Goal: Information Seeking & Learning: Learn about a topic

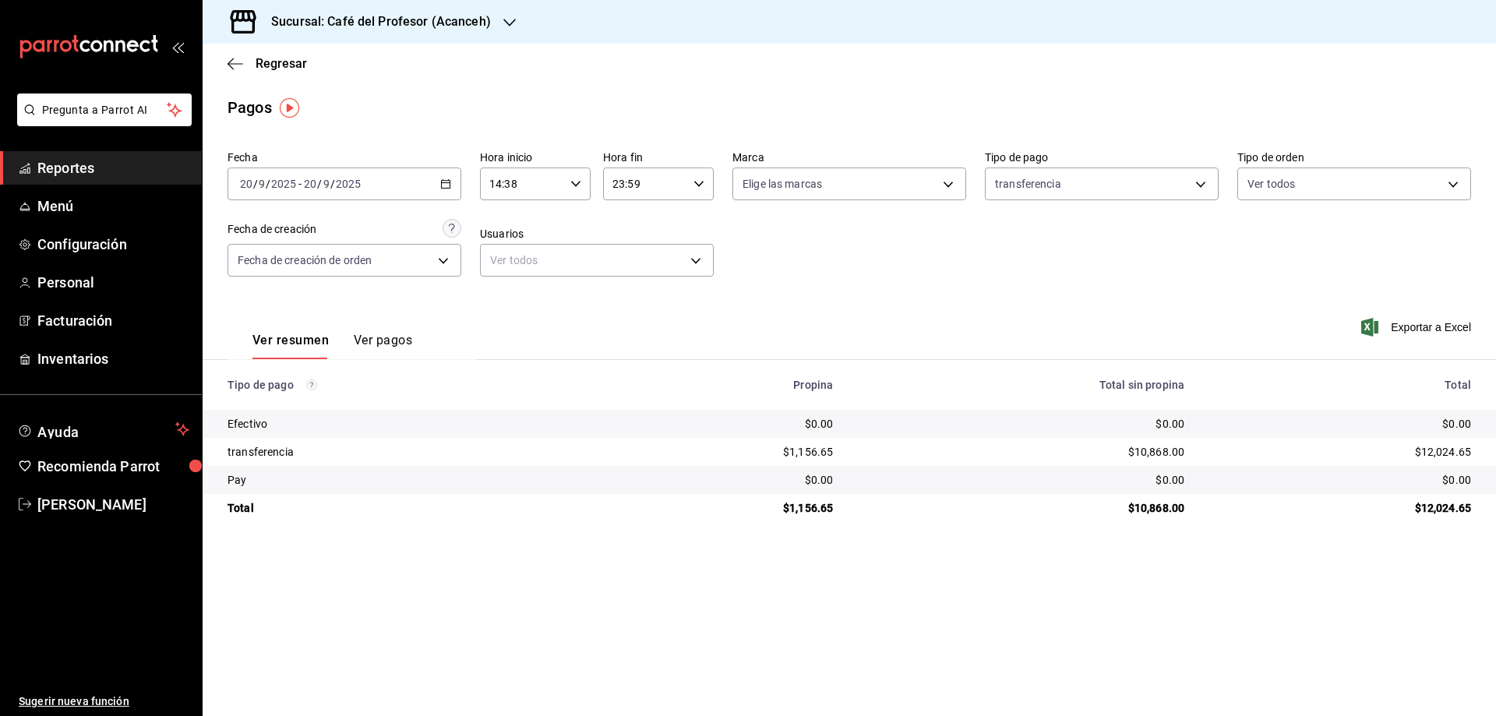
click at [452, 172] on div "[DATE] [DATE] - [DATE] [DATE]" at bounding box center [345, 184] width 234 height 33
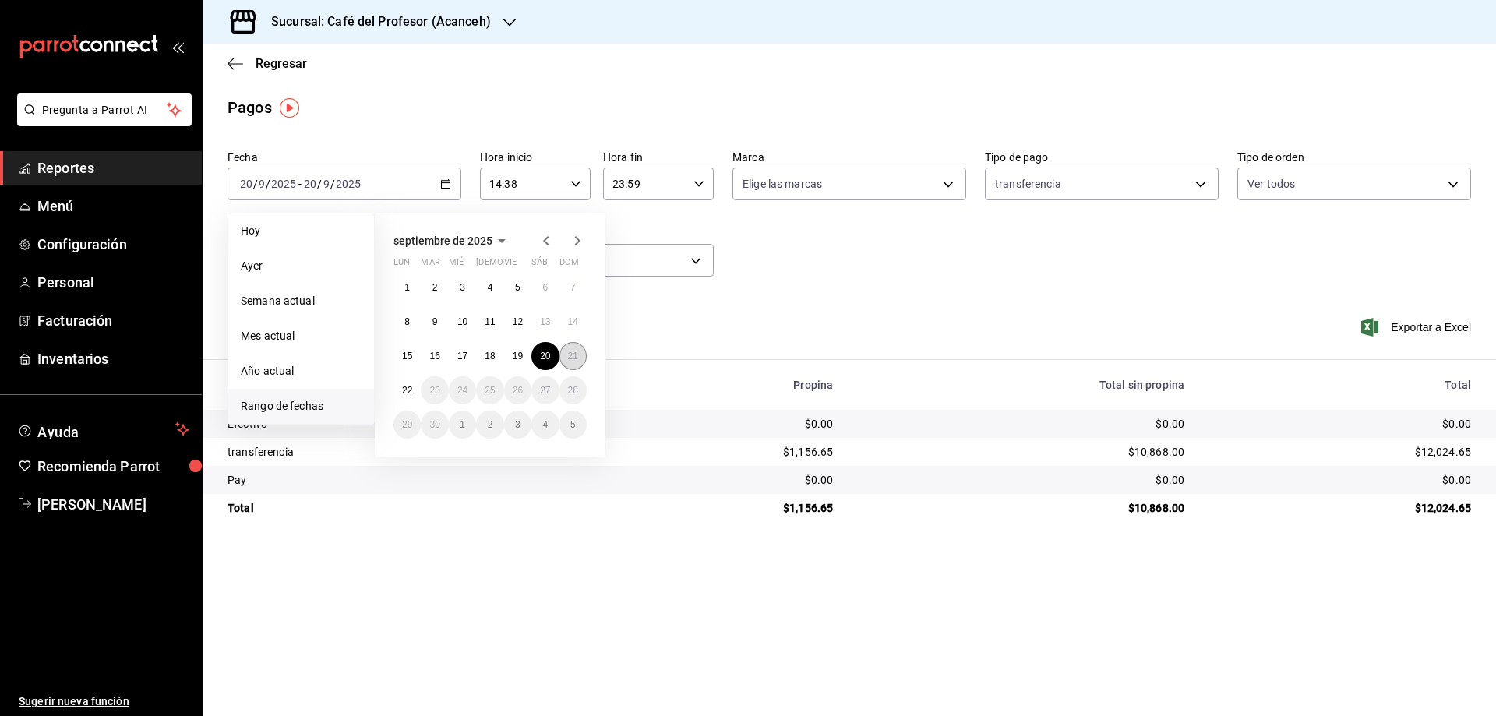
click at [577, 358] on abbr "21" at bounding box center [573, 356] width 10 height 11
click at [408, 390] on abbr "22" at bounding box center [407, 390] width 10 height 11
type input "00:00"
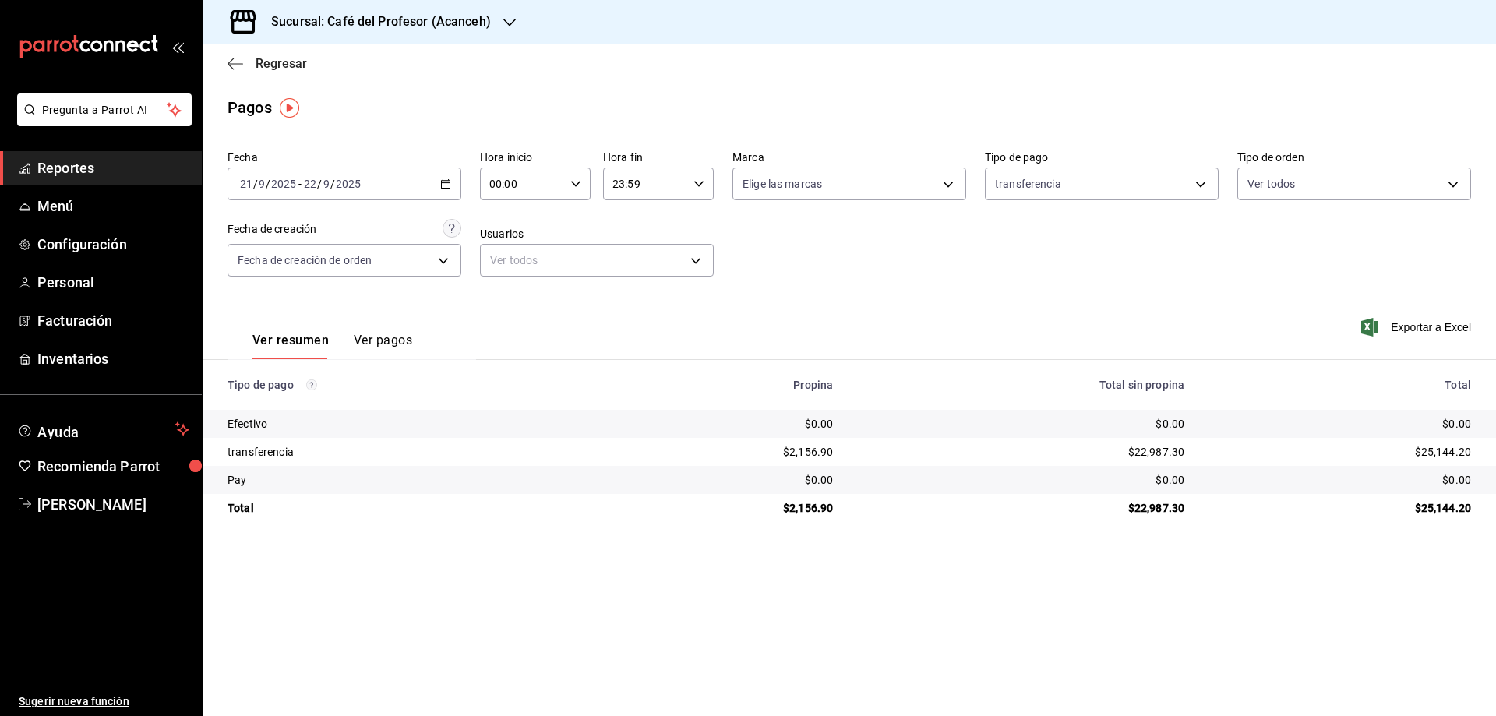
click at [266, 61] on span "Regresar" at bounding box center [281, 63] width 51 height 15
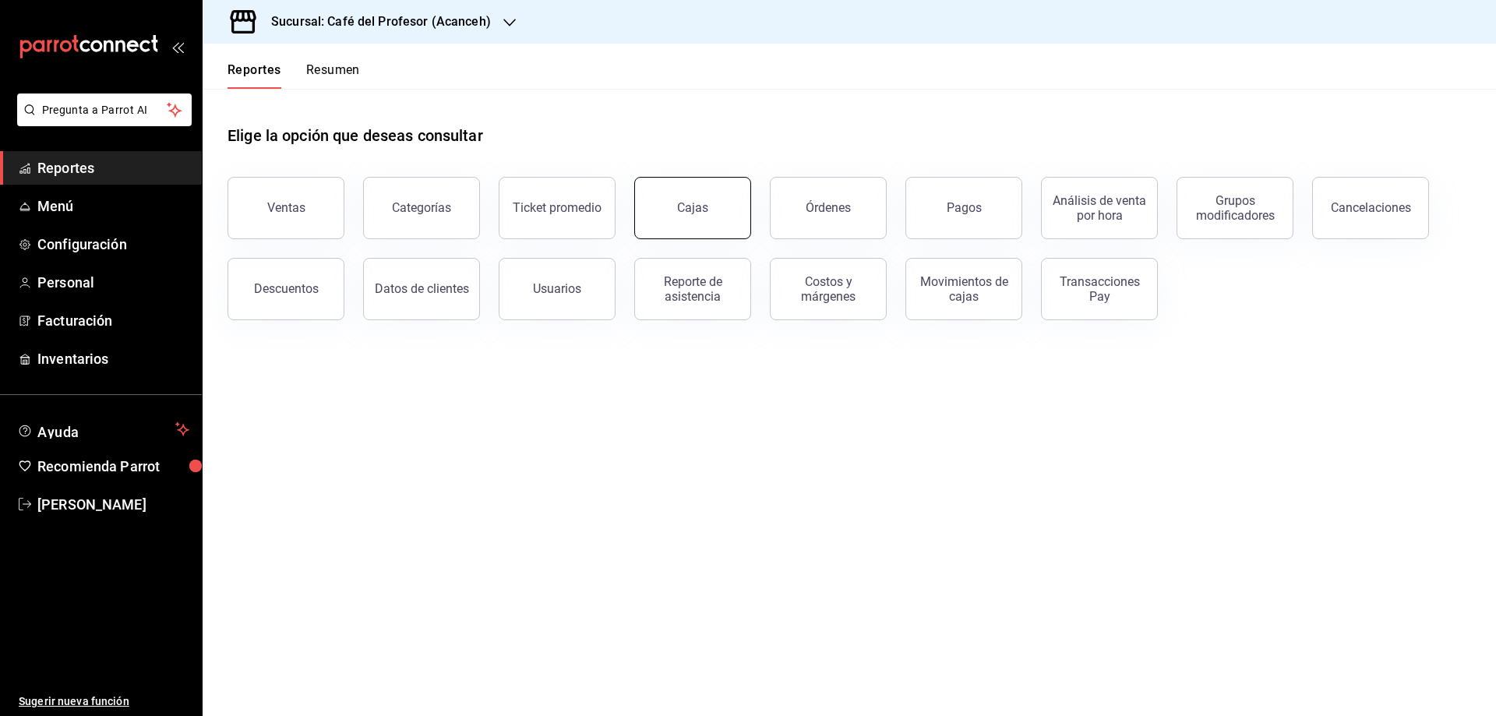
click at [740, 207] on link "Cajas" at bounding box center [692, 208] width 117 height 62
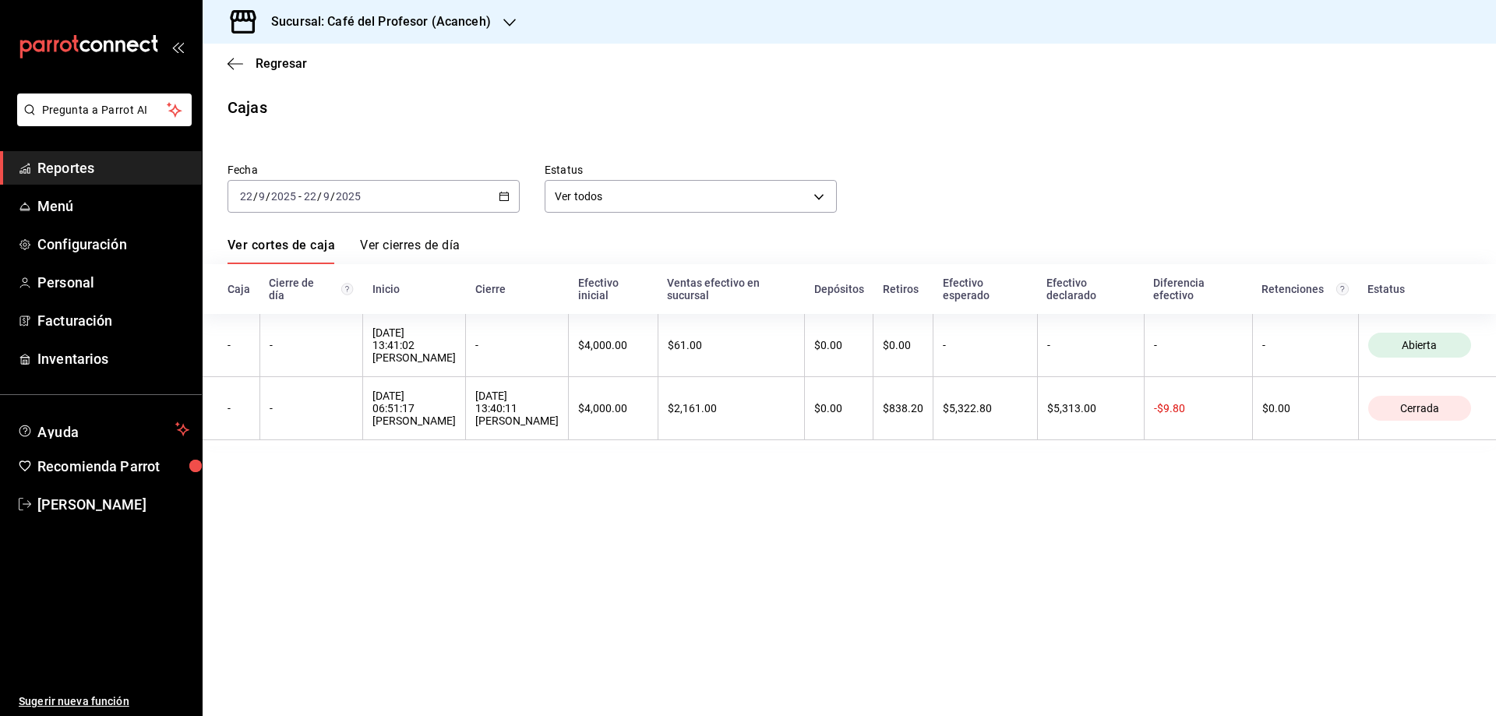
click at [399, 241] on link "Ver cierres de día" at bounding box center [410, 251] width 100 height 26
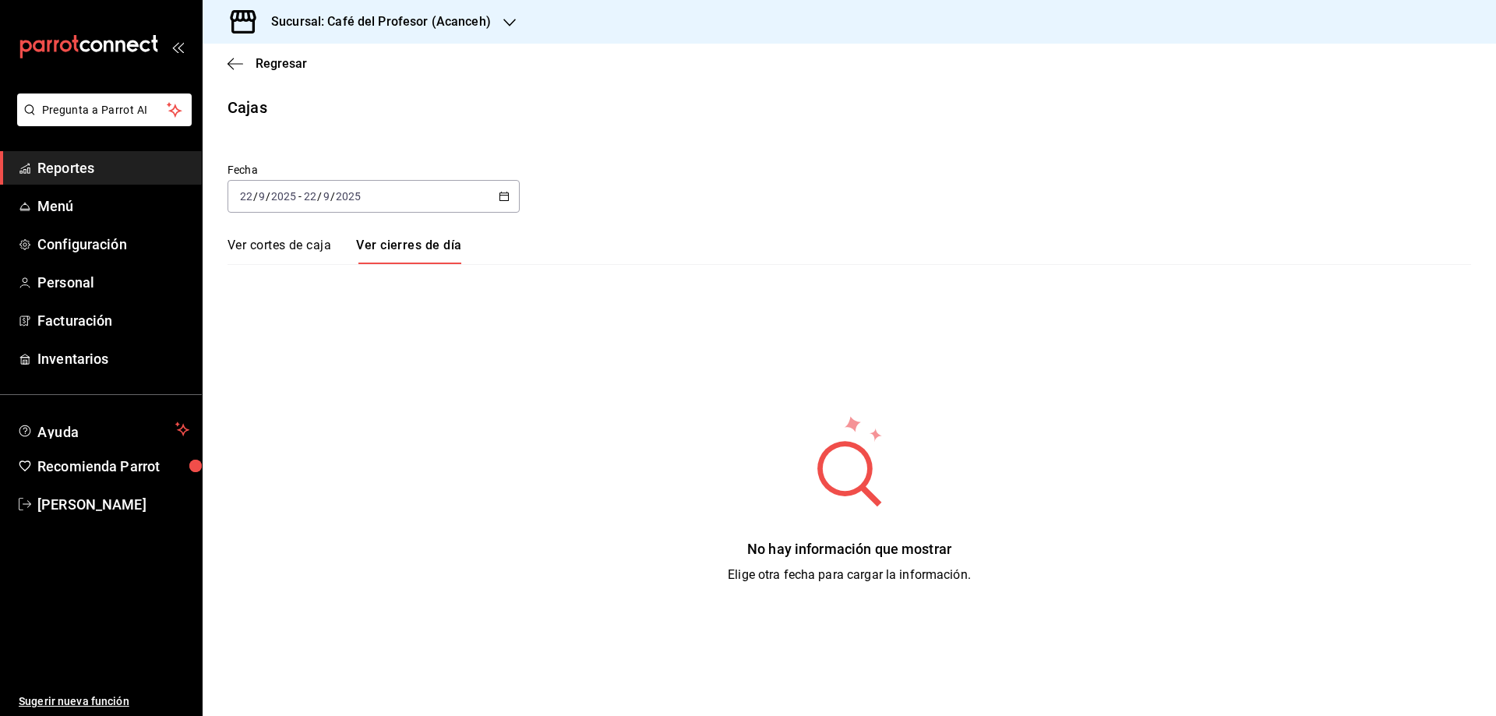
click at [312, 245] on link "Ver cortes de caja" at bounding box center [280, 251] width 104 height 26
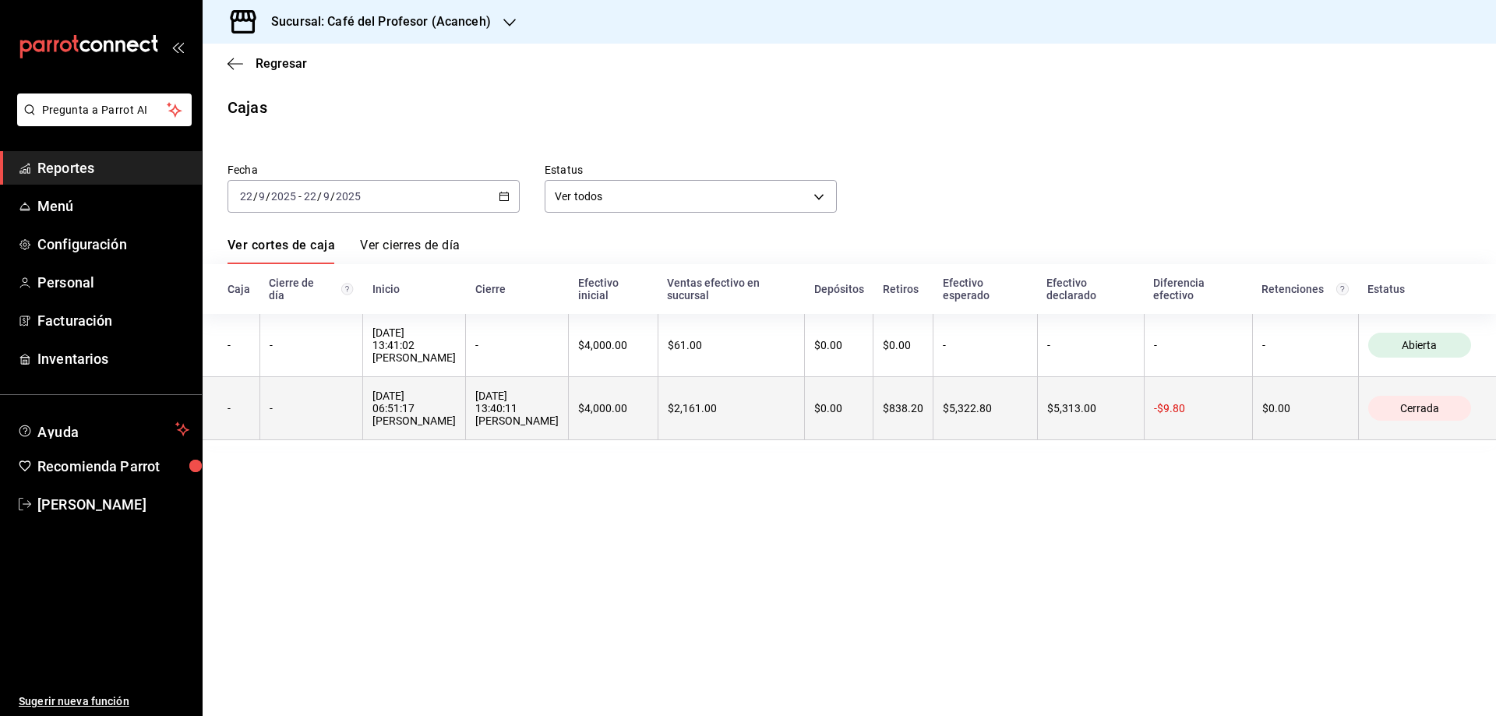
click at [399, 395] on div "[DATE] 06:51:17 [PERSON_NAME]" at bounding box center [413, 408] width 83 height 37
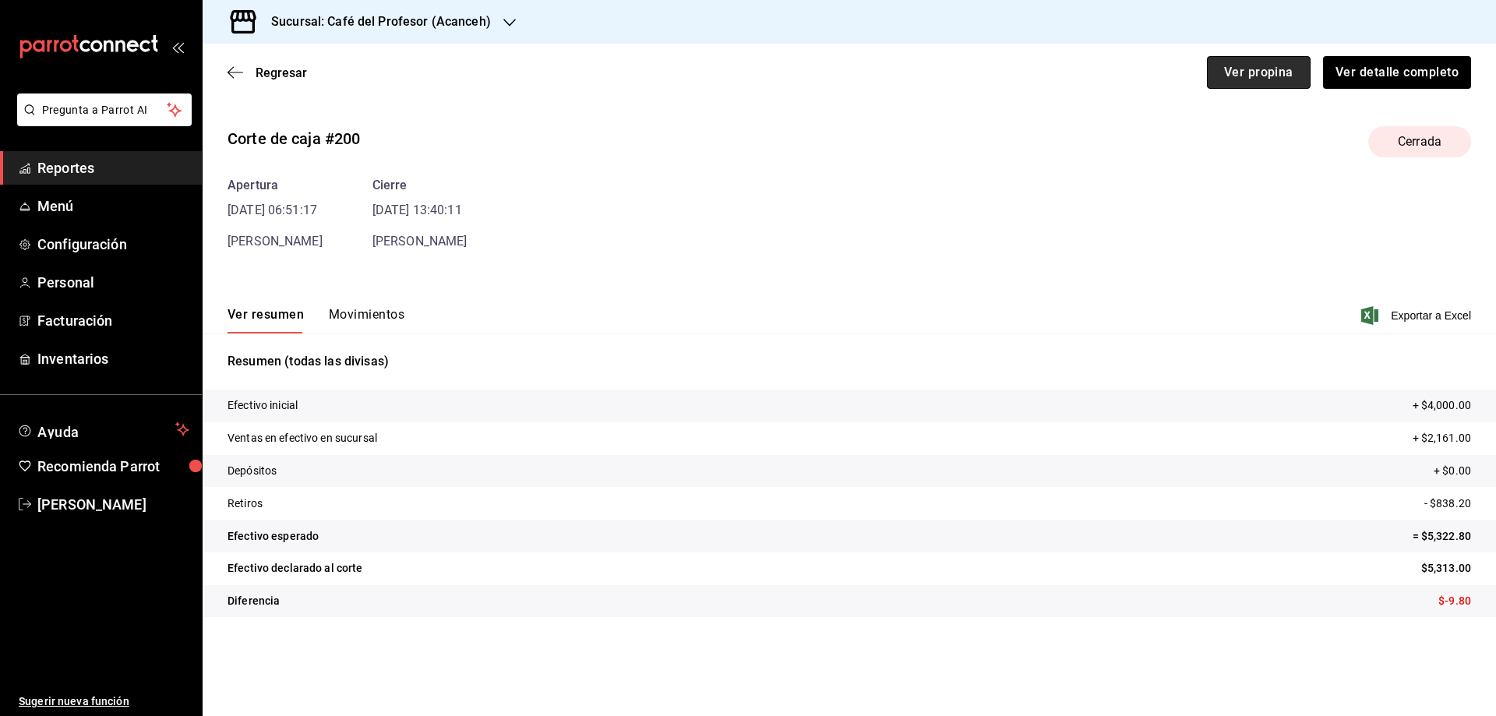
click at [1256, 73] on button "Ver propina" at bounding box center [1259, 72] width 104 height 33
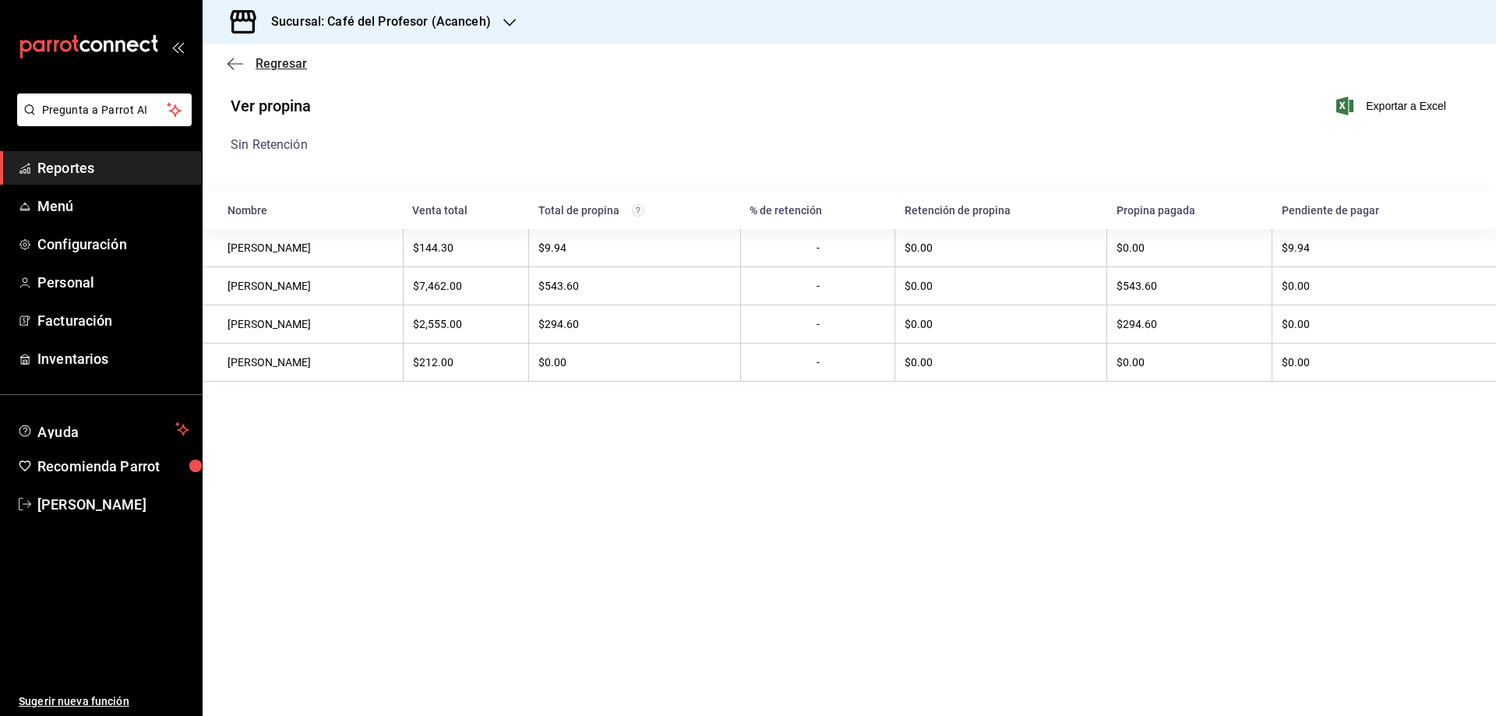
click at [291, 60] on span "Regresar" at bounding box center [281, 63] width 51 height 15
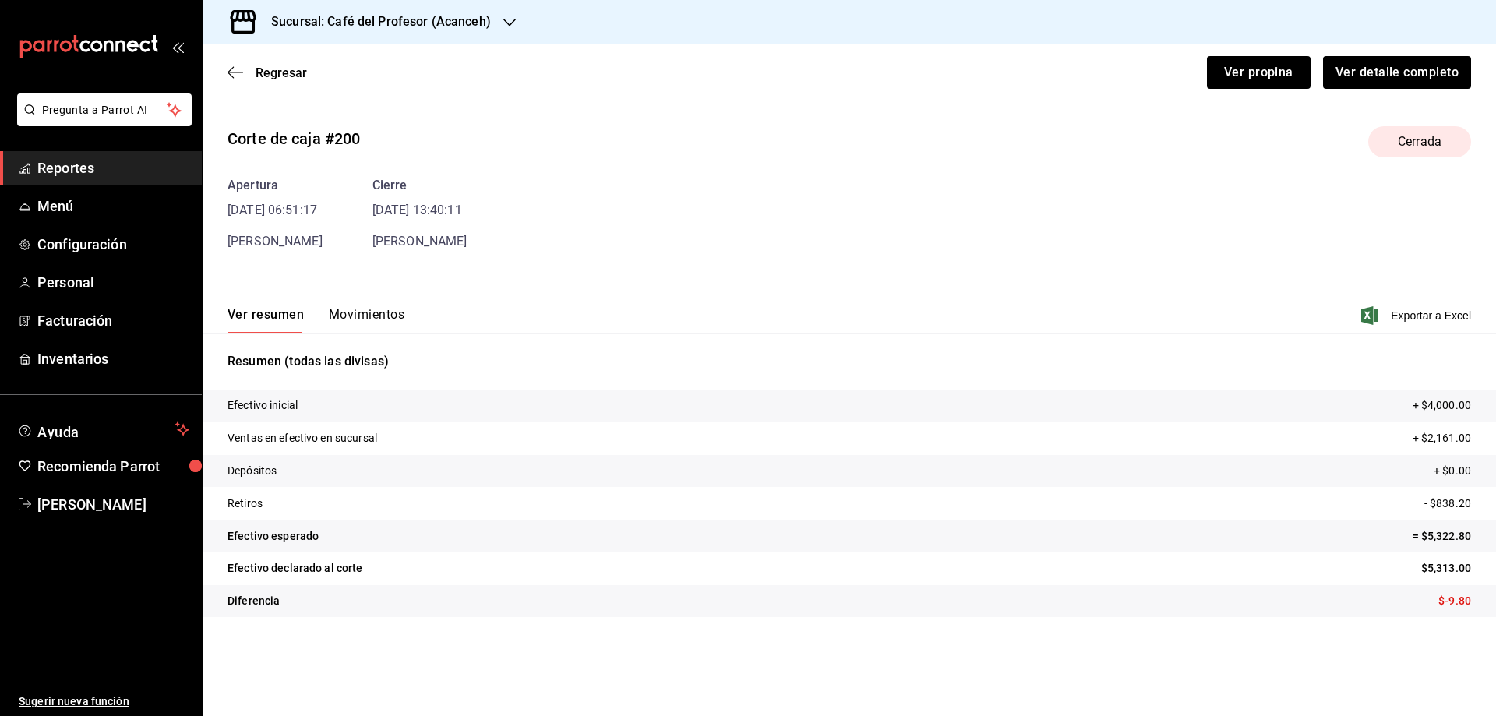
click at [367, 316] on button "Movimientos" at bounding box center [367, 320] width 76 height 26
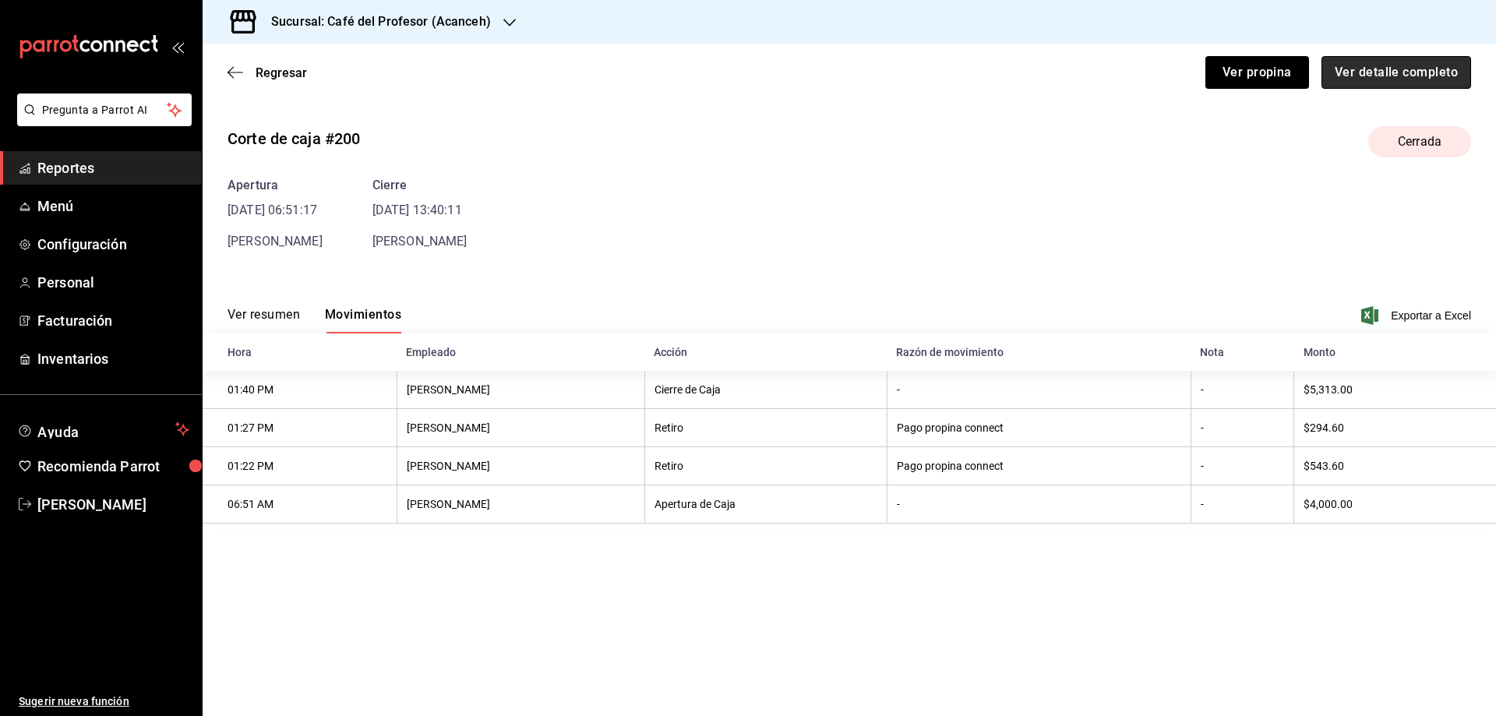
click at [1403, 71] on button "Ver detalle completo" at bounding box center [1397, 72] width 150 height 33
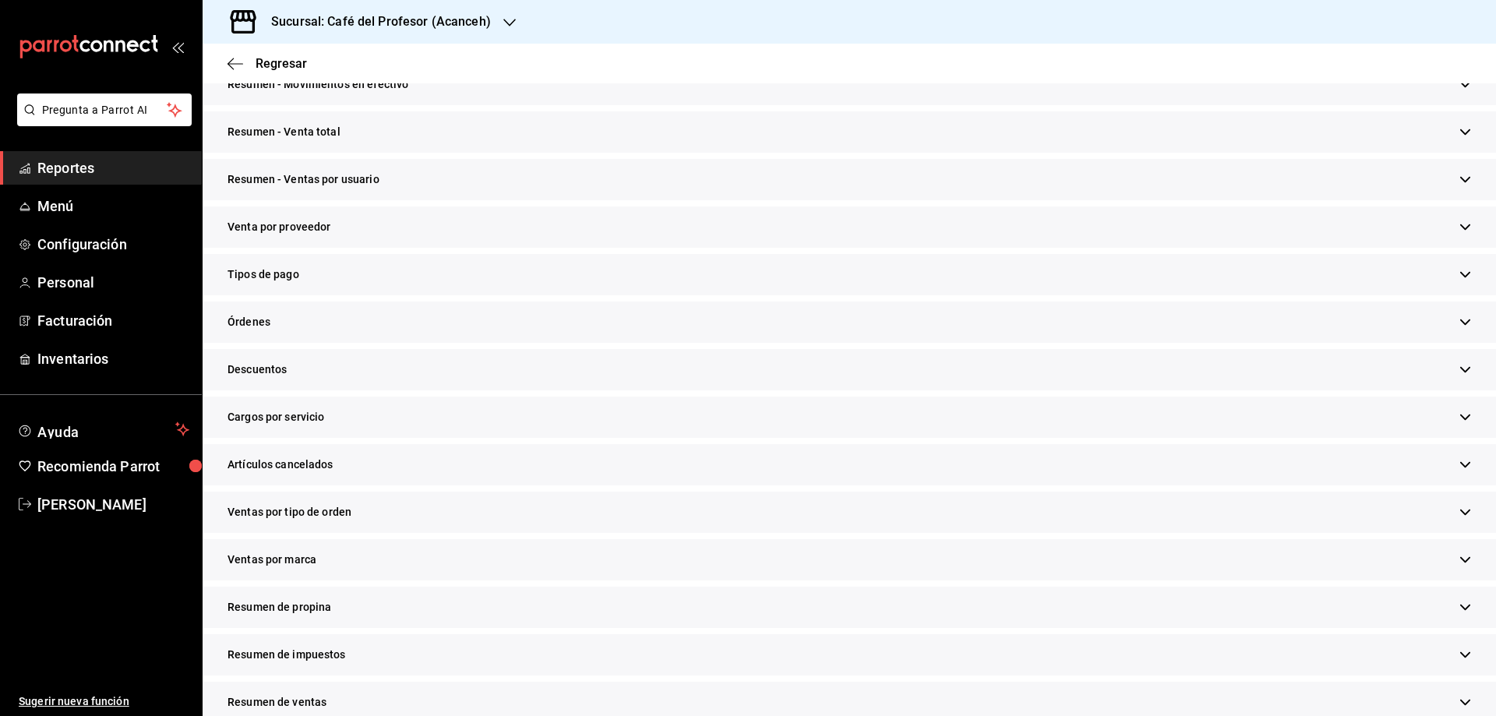
scroll to position [301, 0]
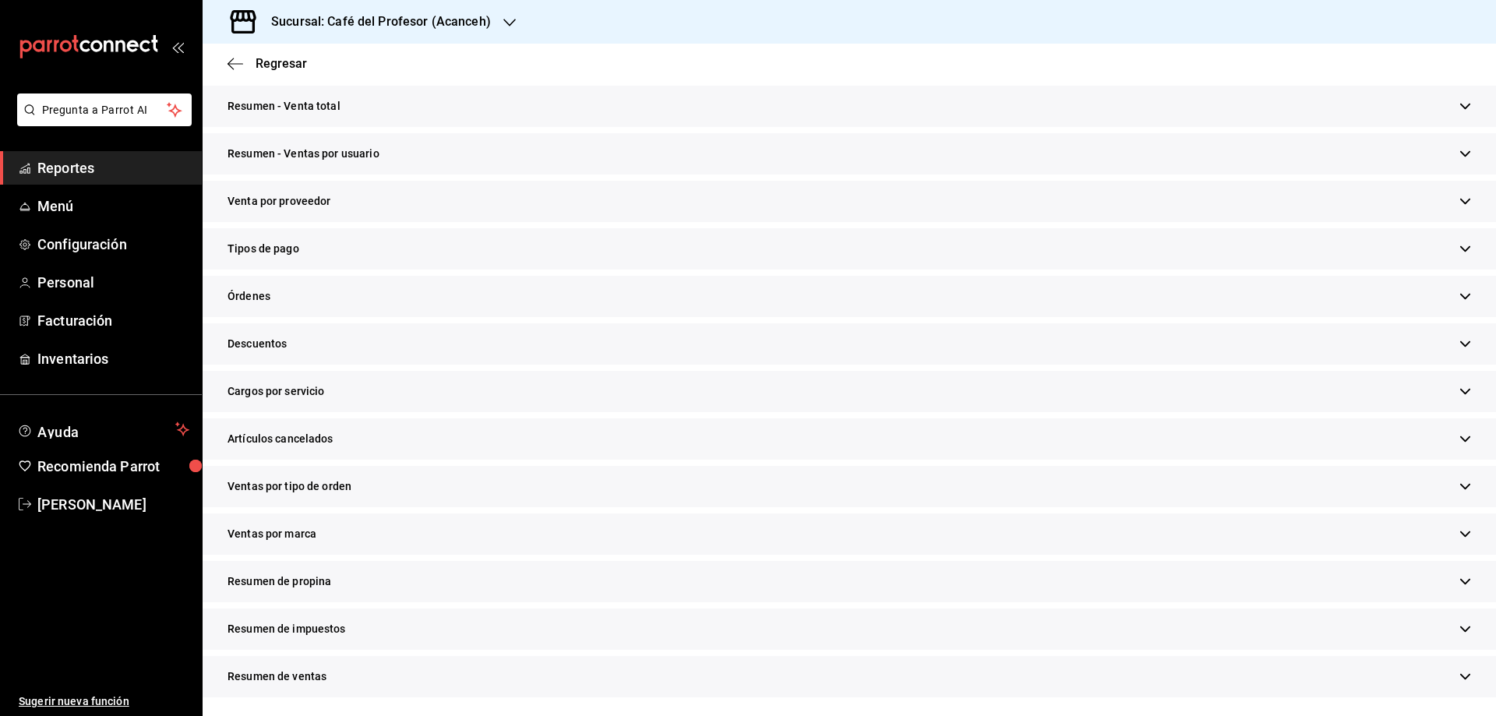
click at [272, 250] on span "Tipos de pago" at bounding box center [264, 249] width 72 height 16
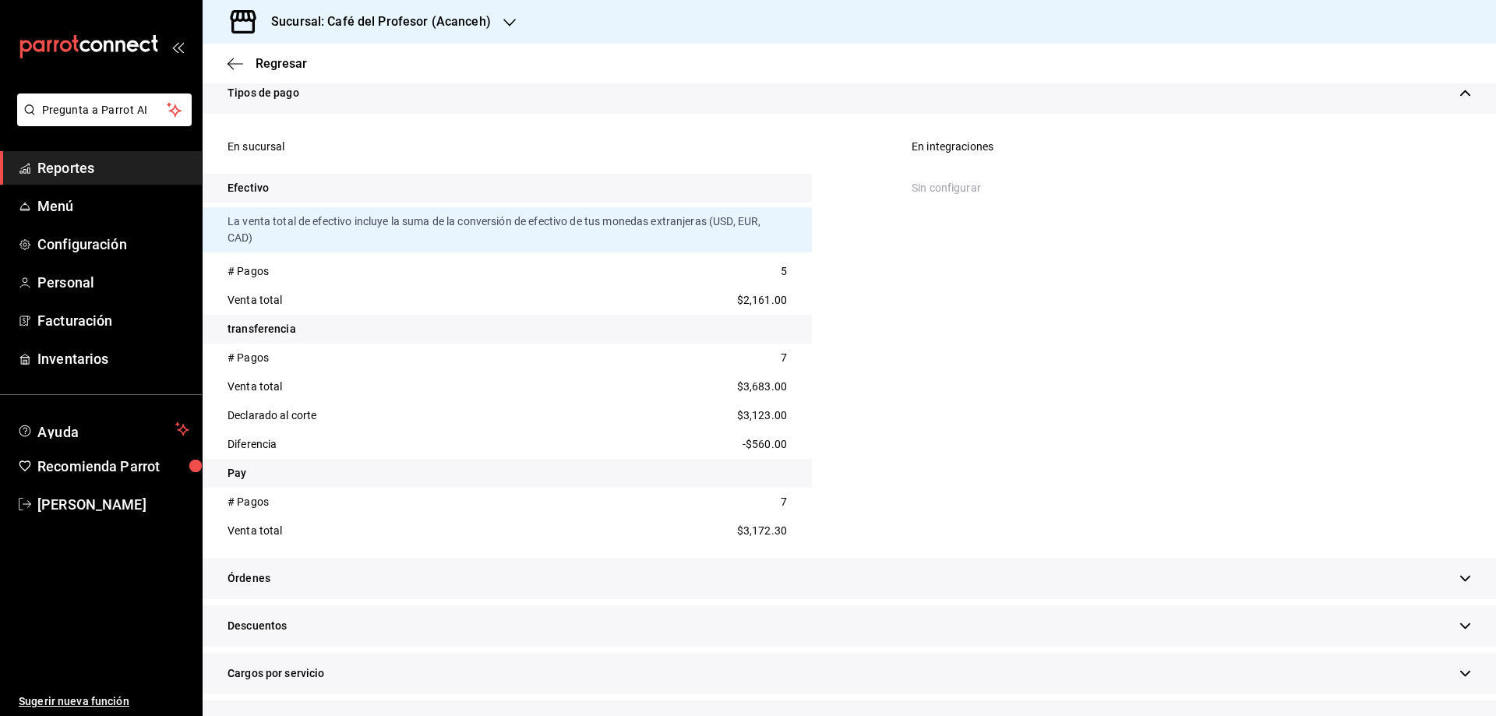
scroll to position [404, 0]
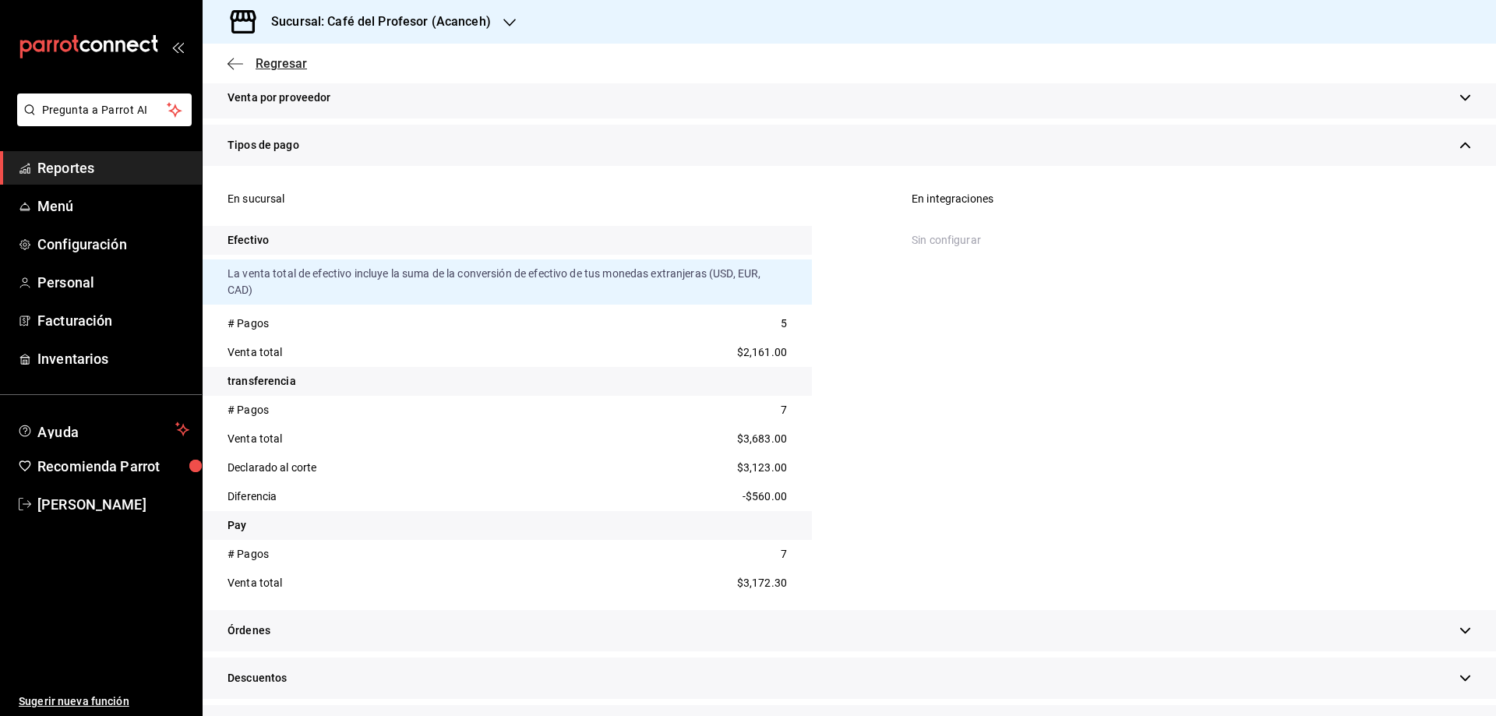
click at [262, 65] on span "Regresar" at bounding box center [281, 63] width 51 height 15
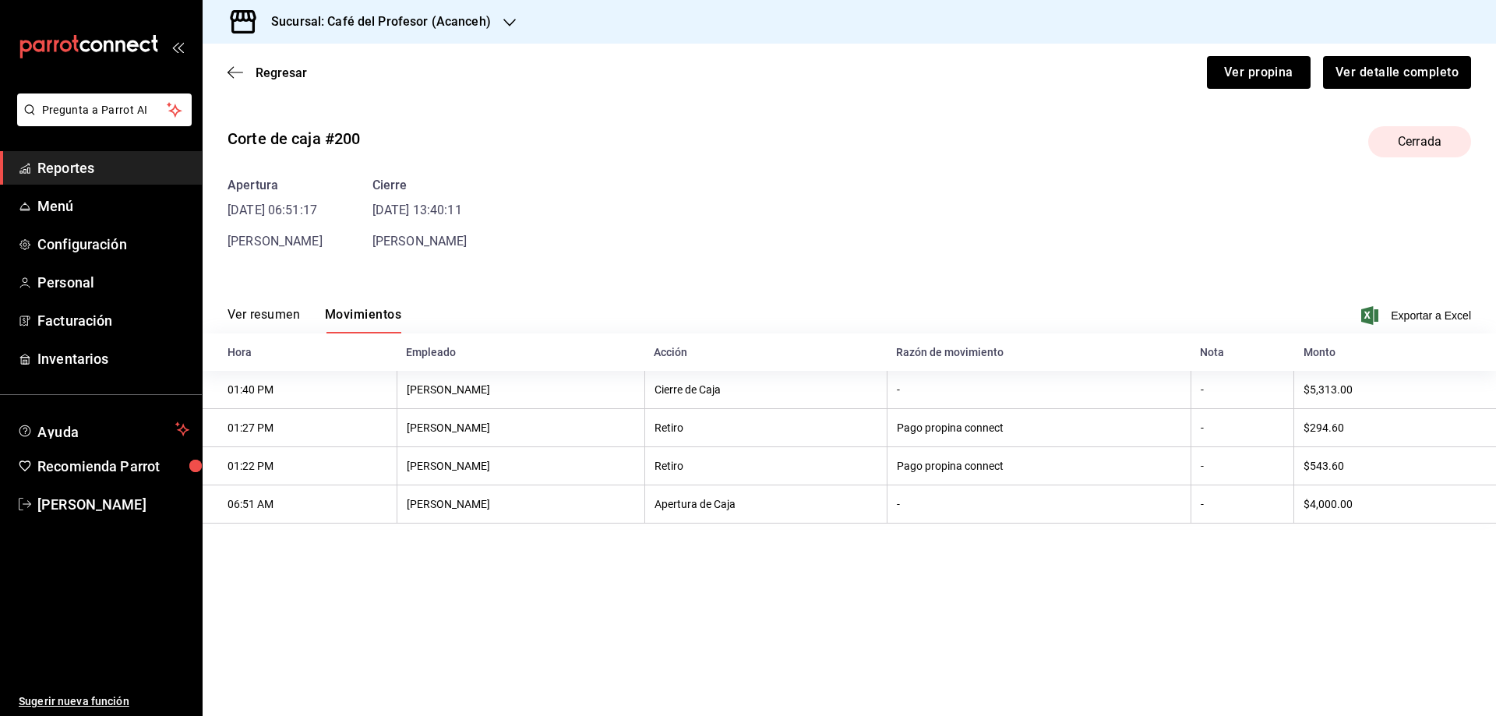
click at [265, 64] on div "Regresar Ver propina Ver detalle completo" at bounding box center [849, 73] width 1293 height 58
click at [259, 78] on span "Regresar" at bounding box center [281, 72] width 51 height 15
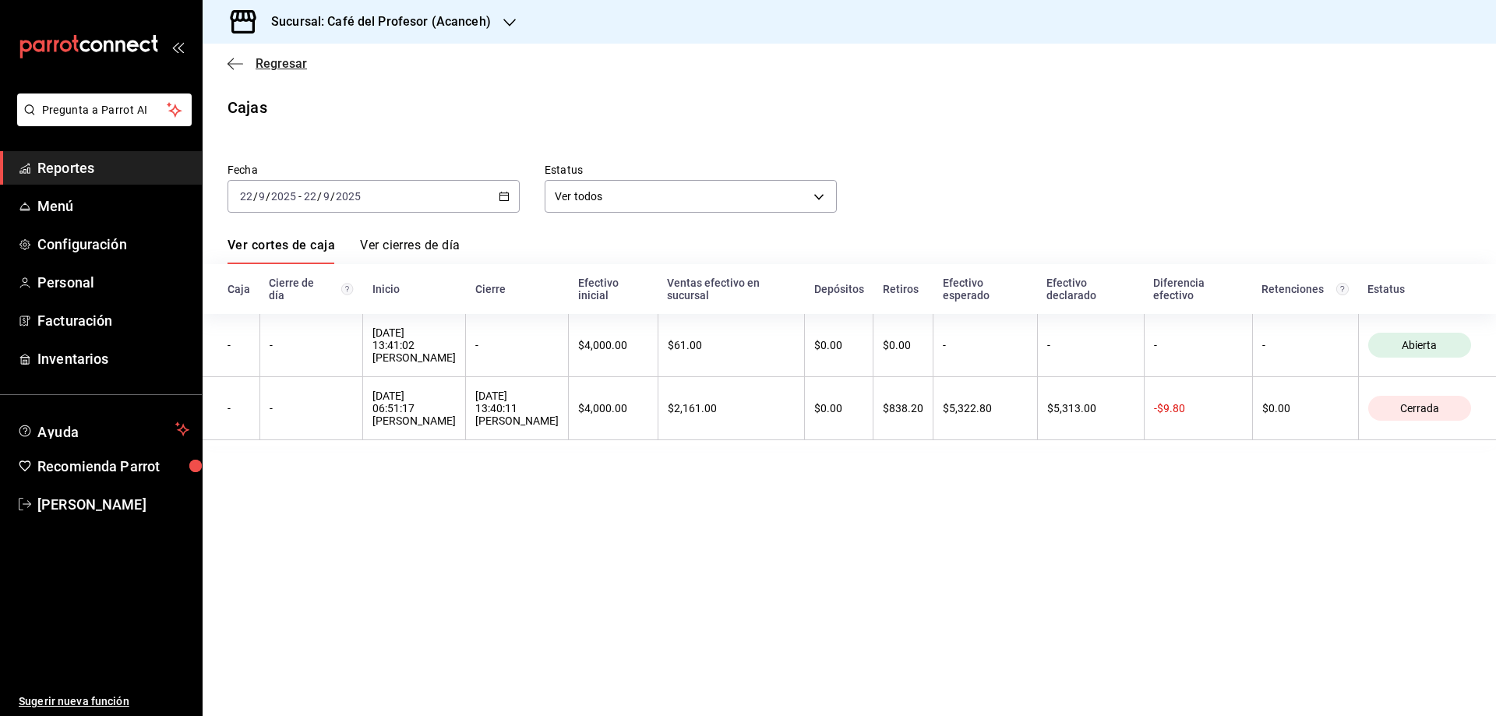
click at [272, 70] on span "Regresar" at bounding box center [281, 63] width 51 height 15
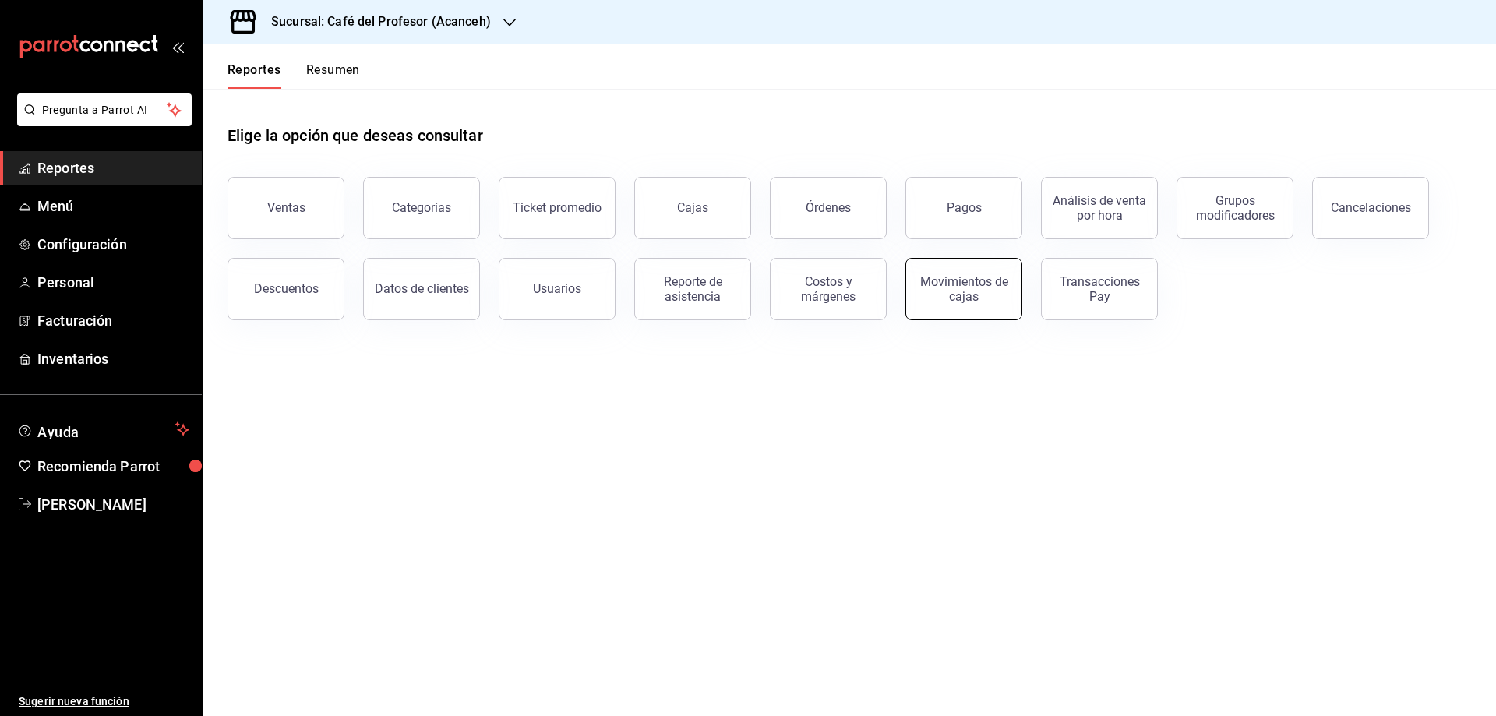
click at [958, 291] on div "Movimientos de cajas" at bounding box center [964, 289] width 97 height 30
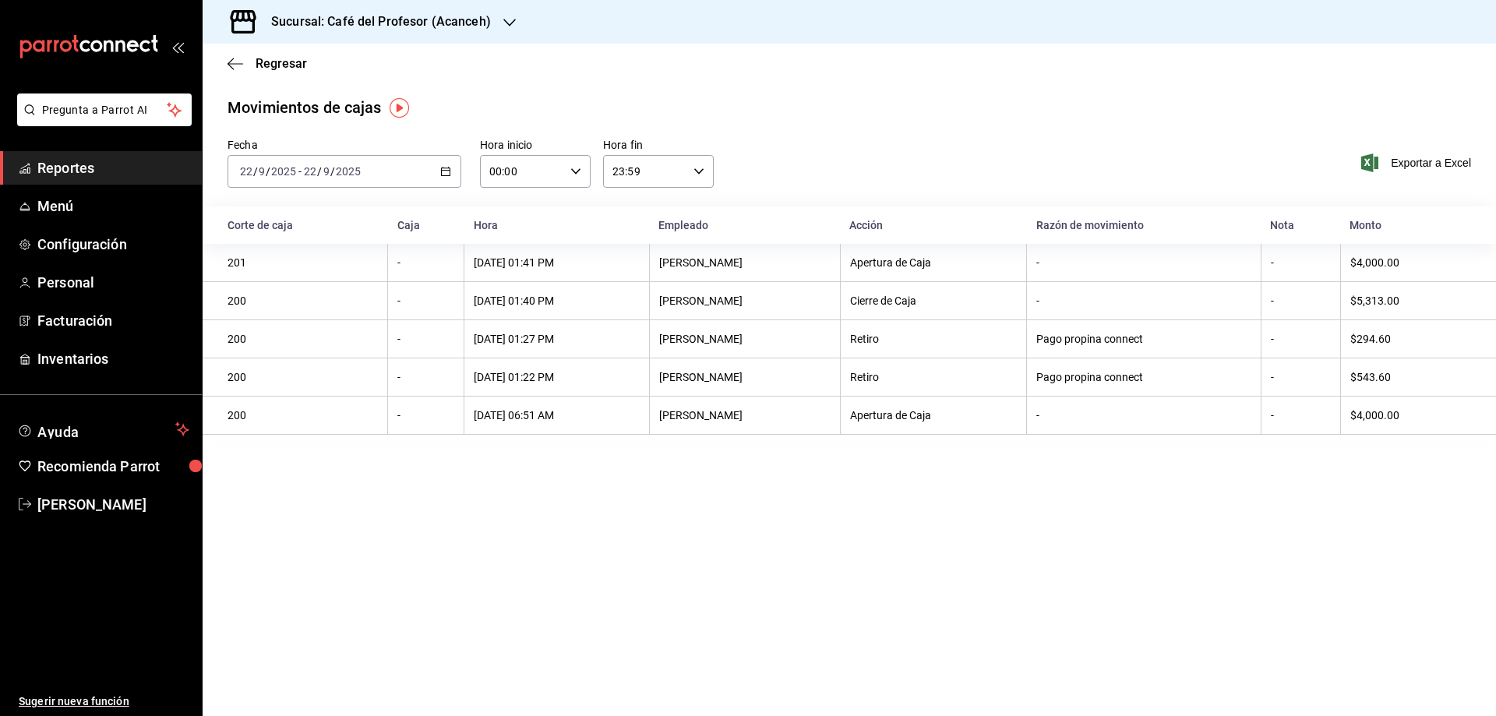
click at [572, 175] on div "00:00 Hora inicio" at bounding box center [535, 171] width 111 height 33
click at [514, 245] on button "07" at bounding box center [507, 239] width 49 height 31
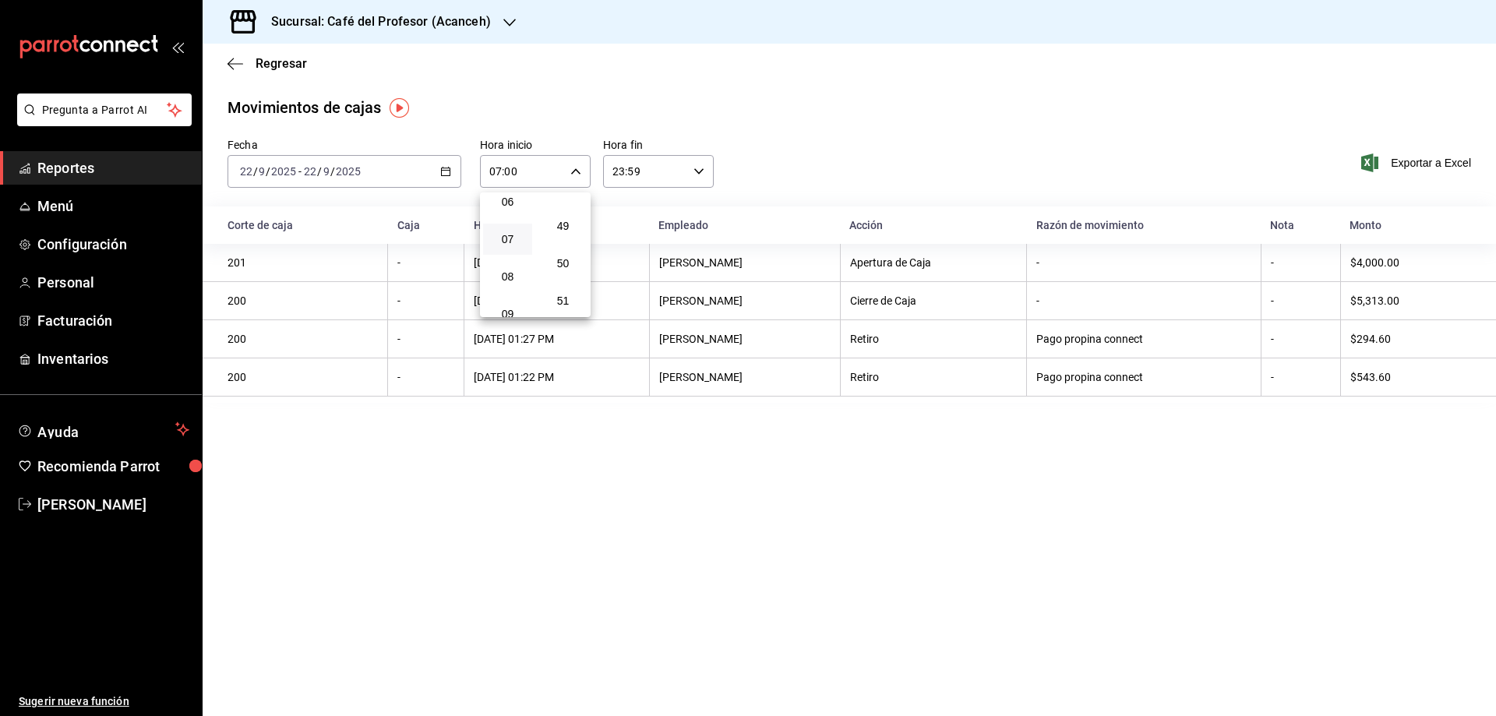
scroll to position [1844, 0]
click at [560, 265] on button "51" at bounding box center [562, 274] width 49 height 31
type input "07:51"
click at [697, 167] on div at bounding box center [748, 358] width 1496 height 716
click at [678, 171] on input "23:59" at bounding box center [645, 171] width 84 height 31
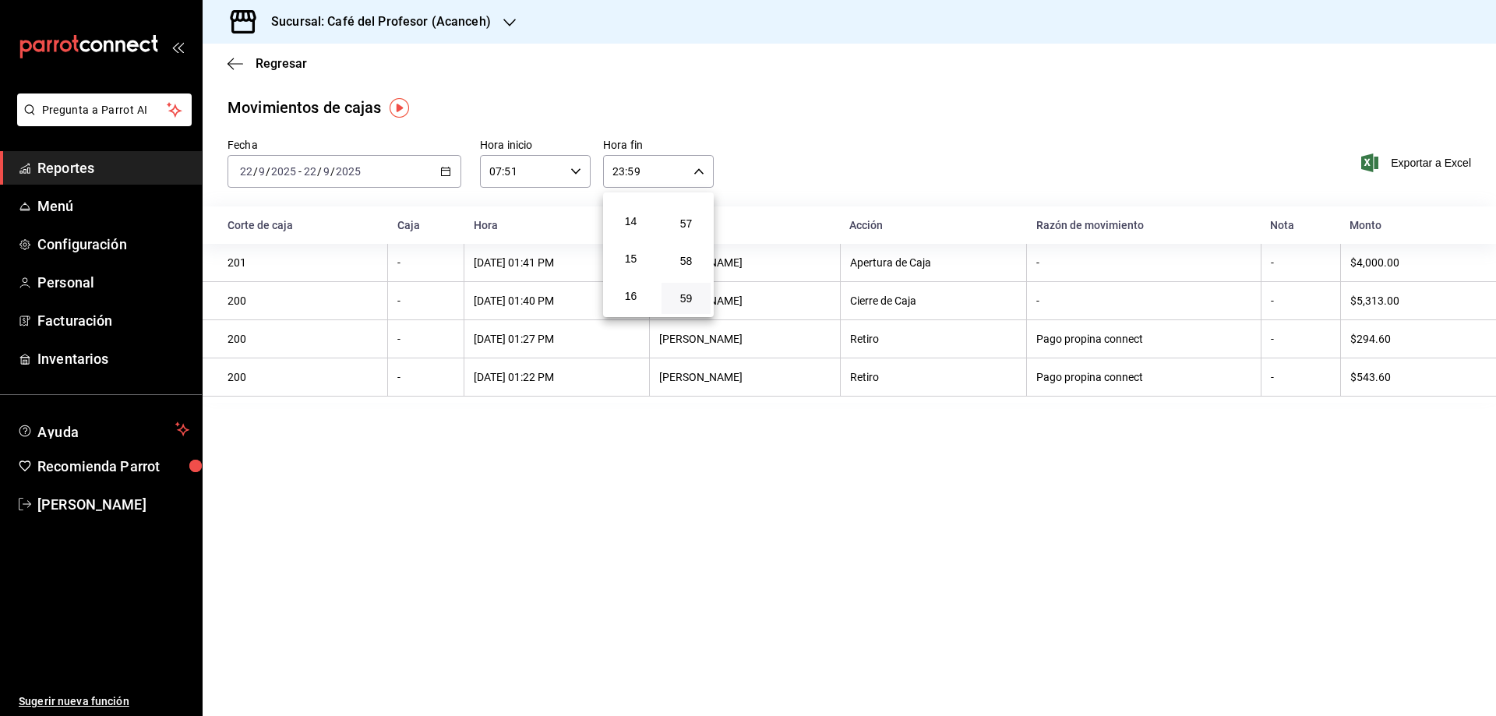
scroll to position [487, 0]
click at [626, 243] on span "14" at bounding box center [631, 248] width 30 height 12
click at [693, 263] on span "40" at bounding box center [686, 263] width 30 height 12
type input "14:40"
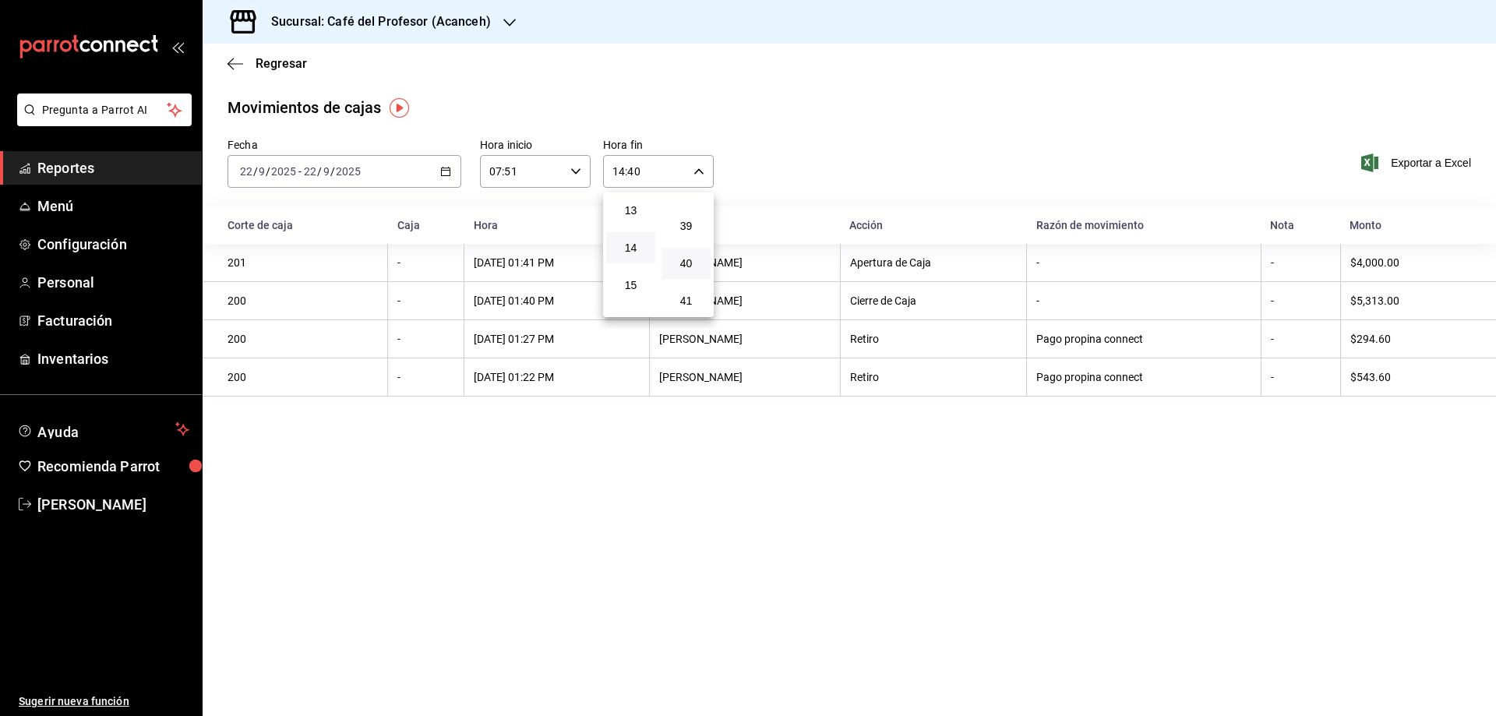
click at [508, 460] on div at bounding box center [748, 358] width 1496 height 716
click at [857, 269] on div "Apertura de Caja" at bounding box center [933, 262] width 167 height 12
click at [266, 64] on span "Regresar" at bounding box center [281, 63] width 51 height 15
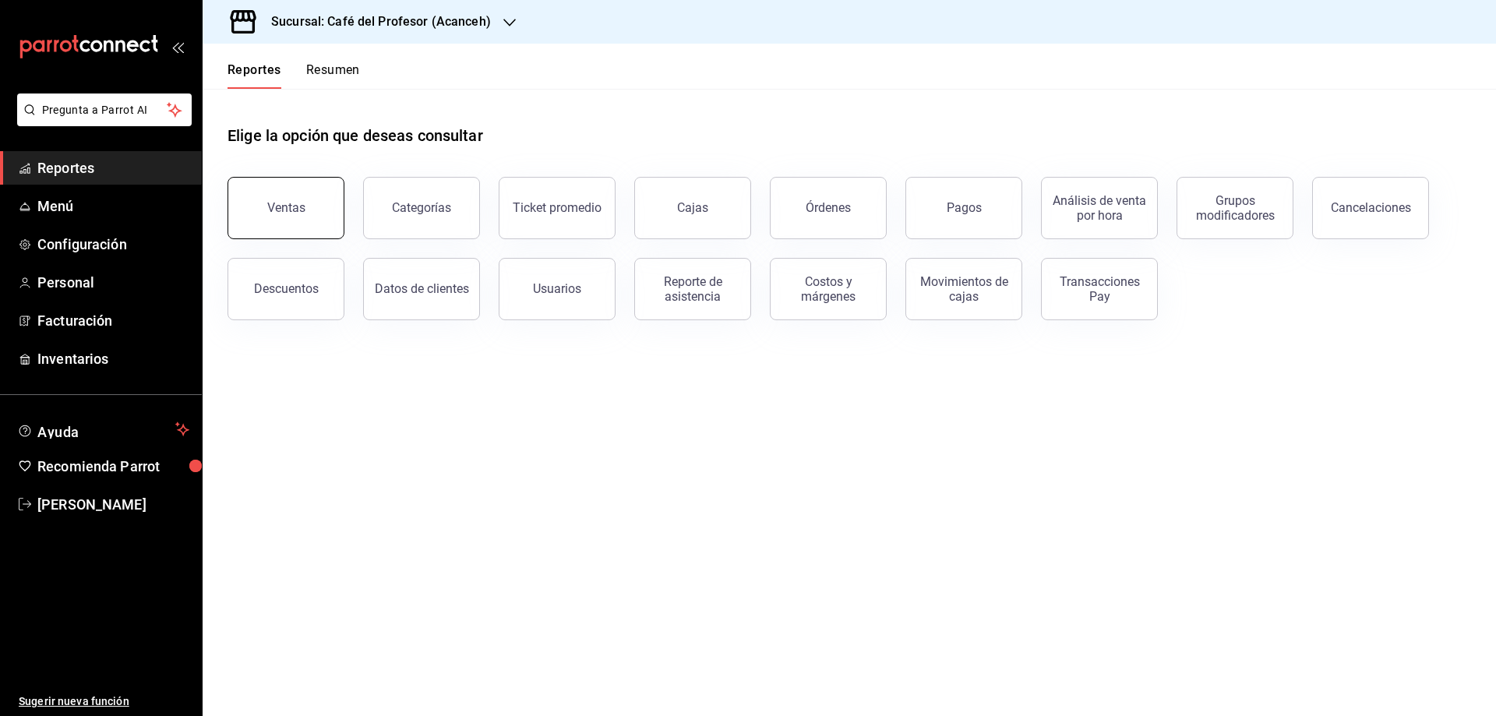
click at [296, 202] on div "Ventas" at bounding box center [286, 207] width 38 height 15
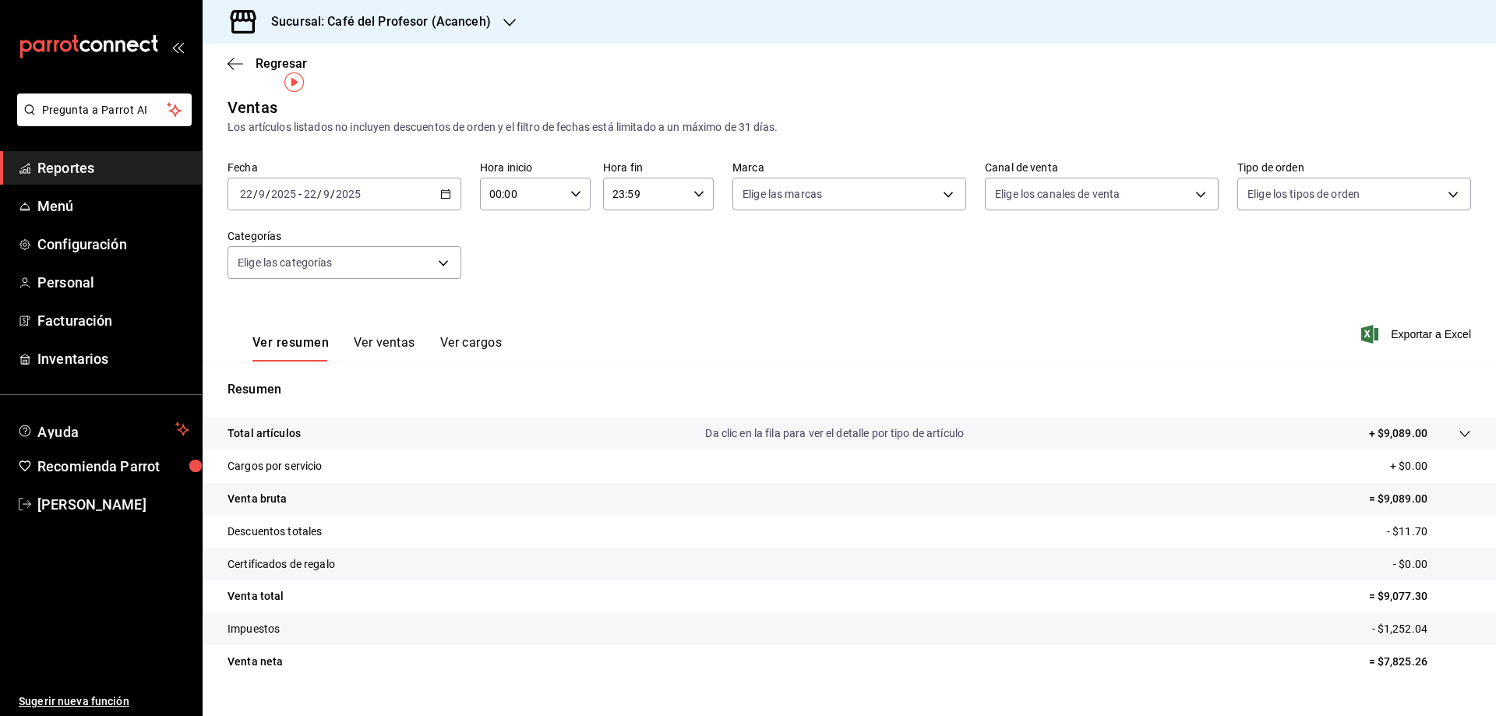
scroll to position [30, 0]
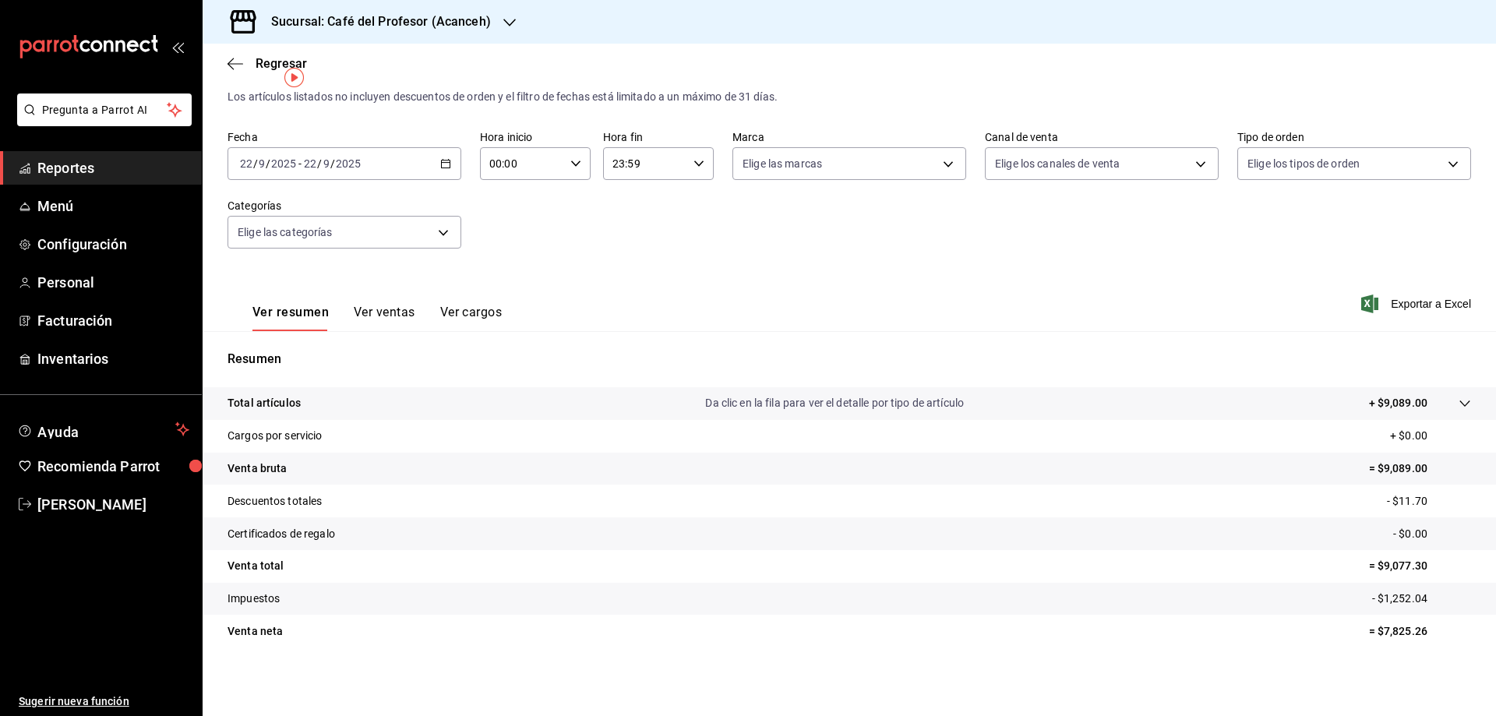
click at [570, 165] on icon "button" at bounding box center [575, 163] width 11 height 11
click at [499, 249] on button "07" at bounding box center [505, 257] width 49 height 31
type input "07:00"
click at [692, 161] on div at bounding box center [748, 358] width 1496 height 716
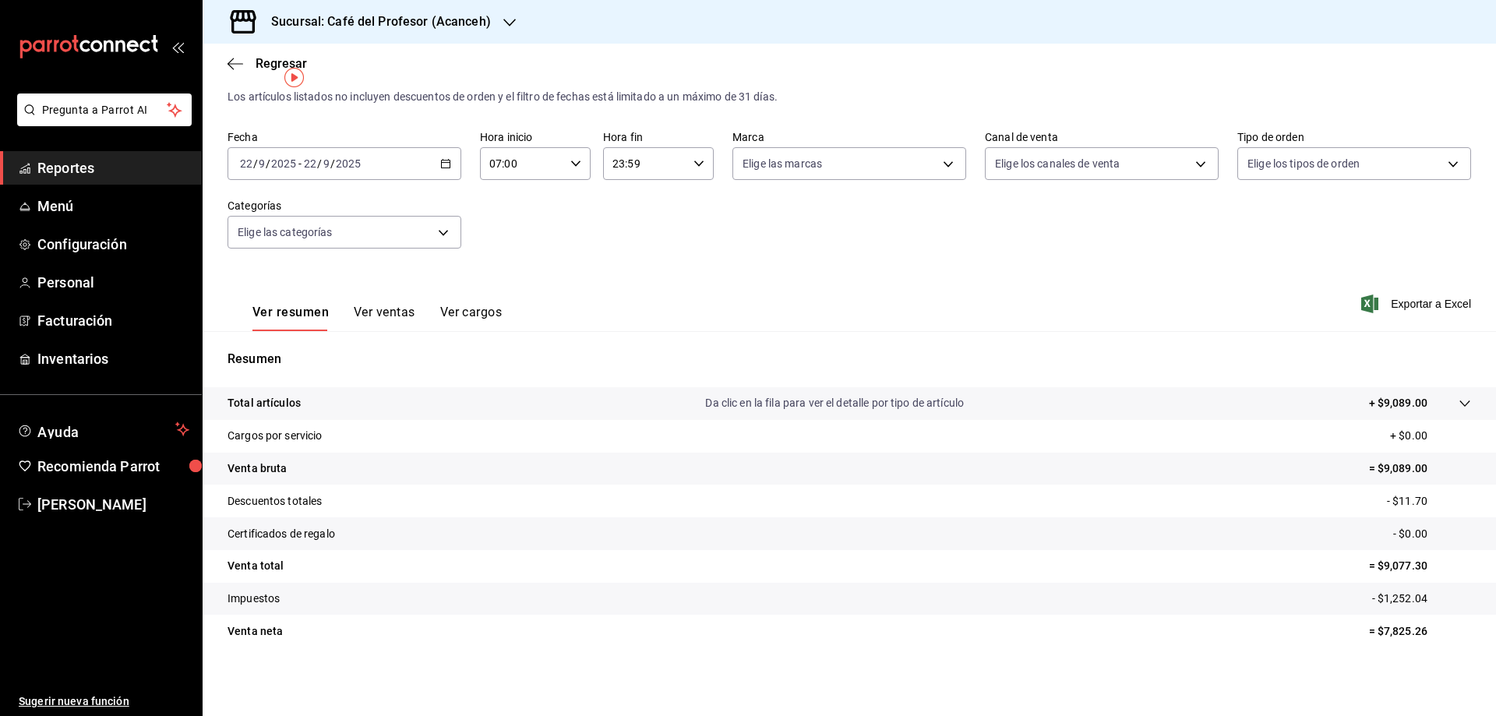
click at [685, 164] on div "23:59 Hora fin" at bounding box center [658, 163] width 111 height 33
click at [633, 259] on span "14" at bounding box center [627, 265] width 30 height 12
click at [683, 236] on button "40" at bounding box center [682, 229] width 49 height 31
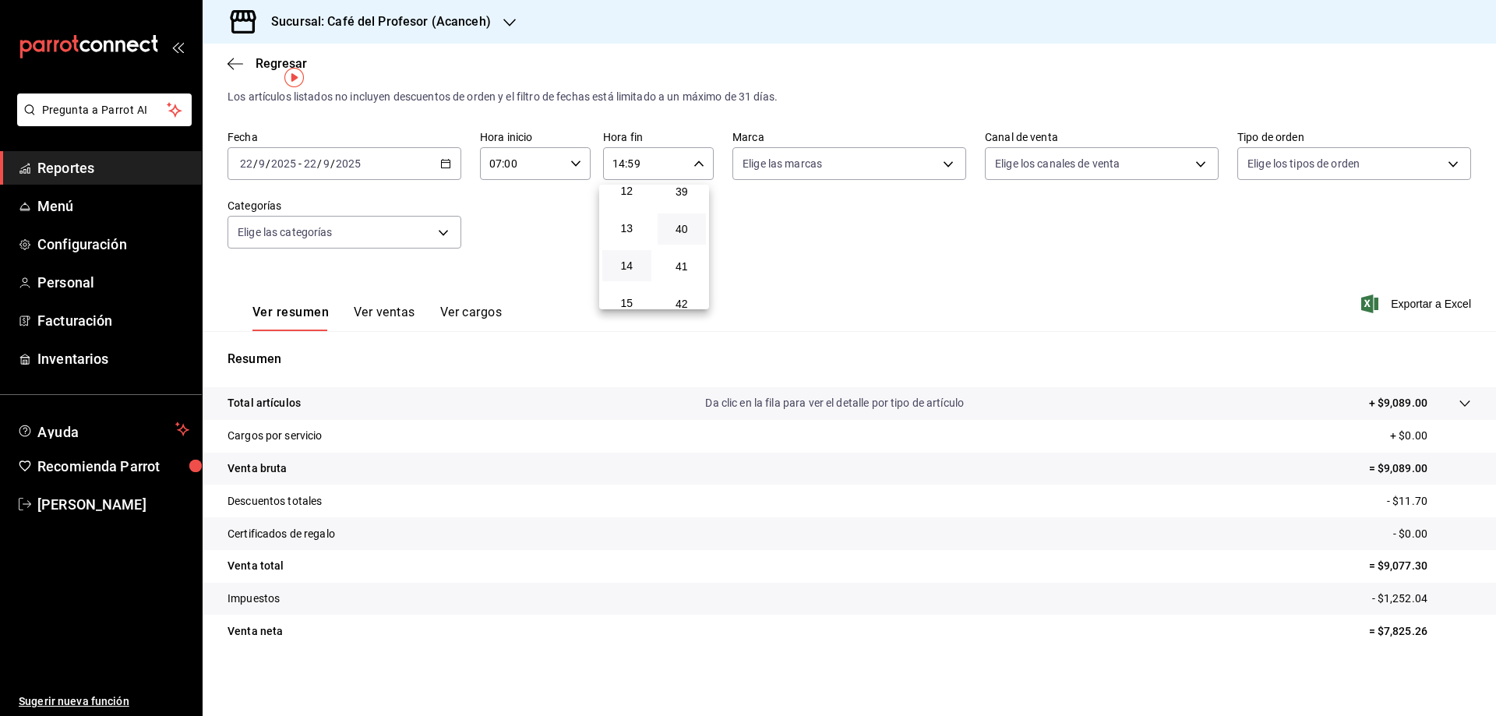
type input "14:40"
click at [368, 314] on div at bounding box center [748, 358] width 1496 height 716
click at [368, 315] on button "Ver ventas" at bounding box center [385, 318] width 62 height 26
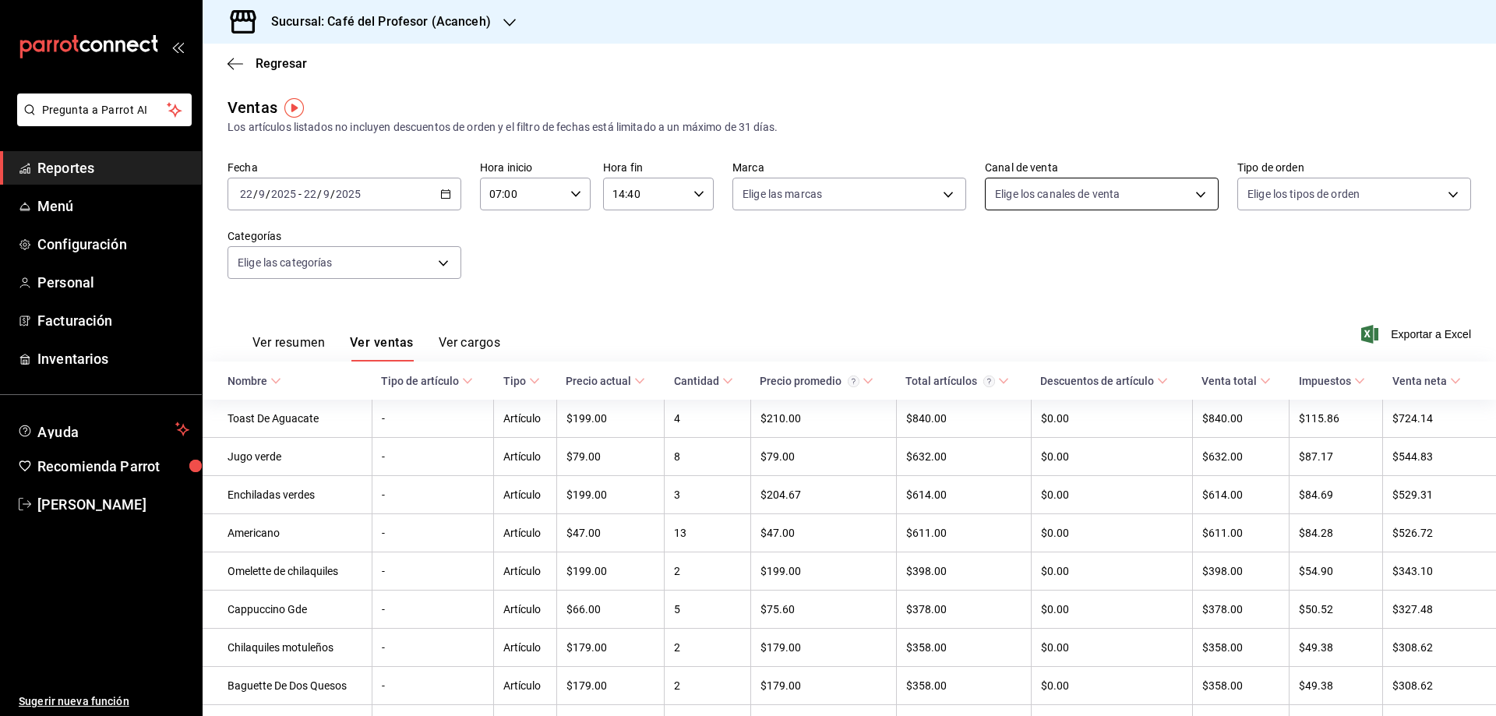
click at [1189, 194] on body "Pregunta a Parrot AI Reportes Menú Configuración Personal Facturación Inventari…" at bounding box center [748, 358] width 1496 height 716
click at [885, 285] on div at bounding box center [748, 358] width 1496 height 716
click at [924, 203] on body "Pregunta a Parrot AI Reportes Menú Configuración Personal Facturación Inventari…" at bounding box center [748, 358] width 1496 height 716
click at [785, 305] on span "Café del Profesor - Acanceh" at bounding box center [862, 306] width 182 height 16
type input "c1a8b8e6-187f-497f-b24d-8667d510d931"
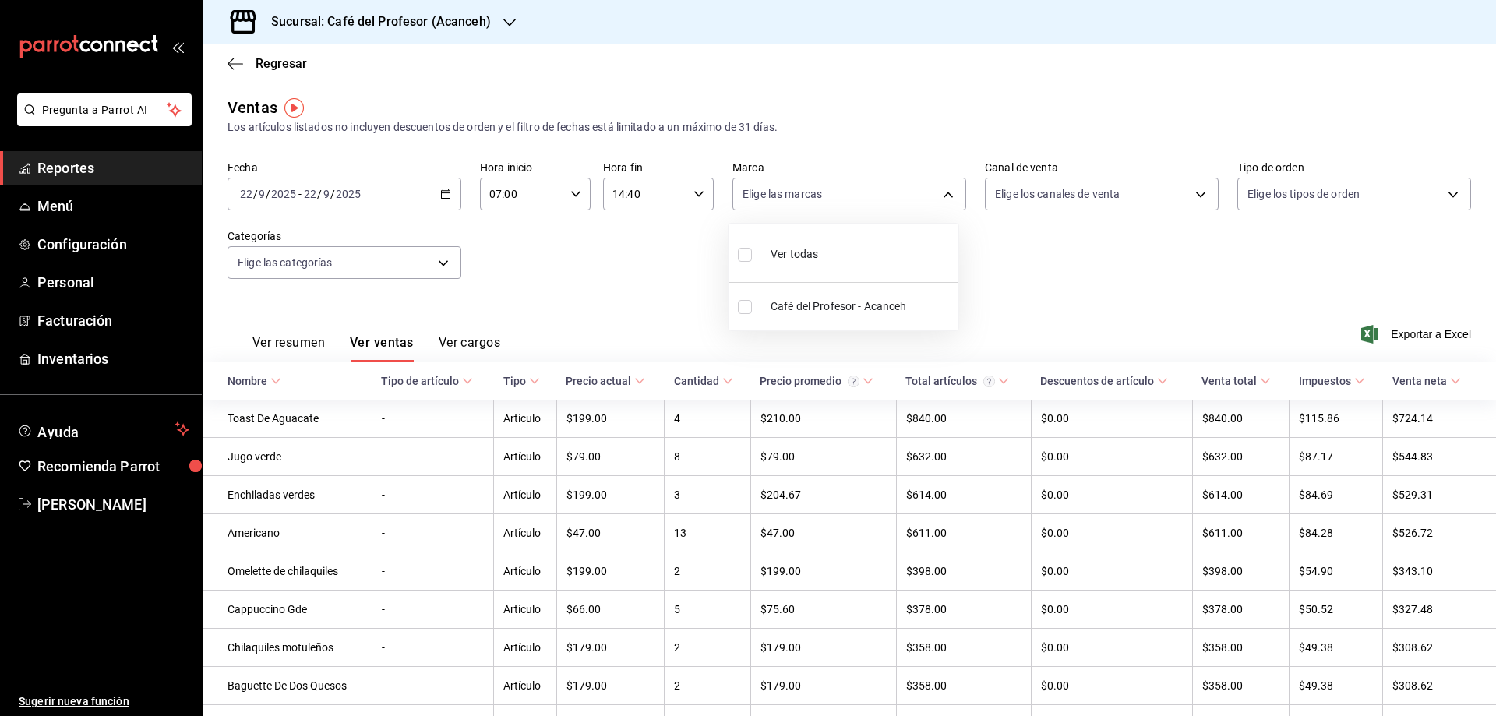
checkbox input "true"
click at [1348, 210] on div at bounding box center [748, 358] width 1496 height 716
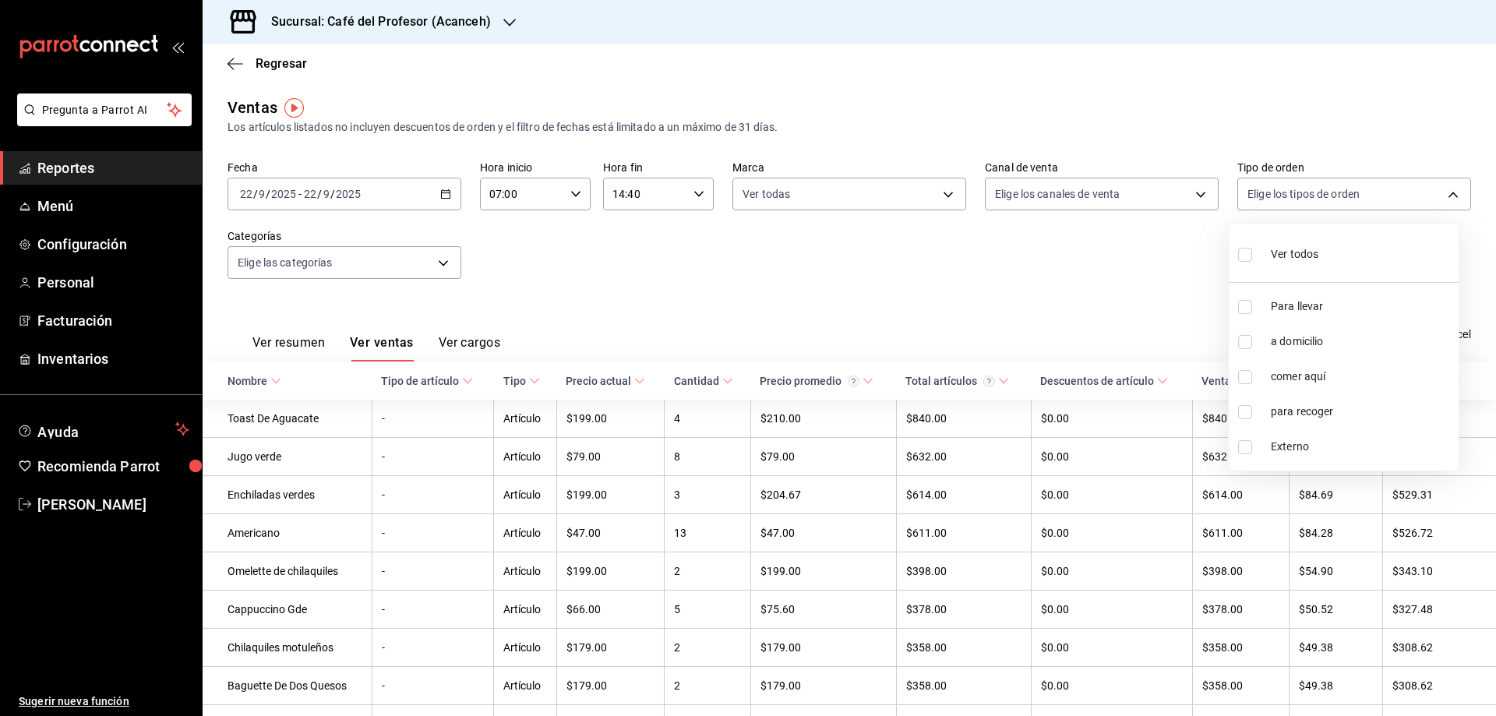
click at [1351, 201] on body "Pregunta a Parrot AI Reportes Menú Configuración Personal Facturación Inventari…" at bounding box center [748, 358] width 1496 height 716
click at [1166, 184] on div at bounding box center [748, 358] width 1496 height 716
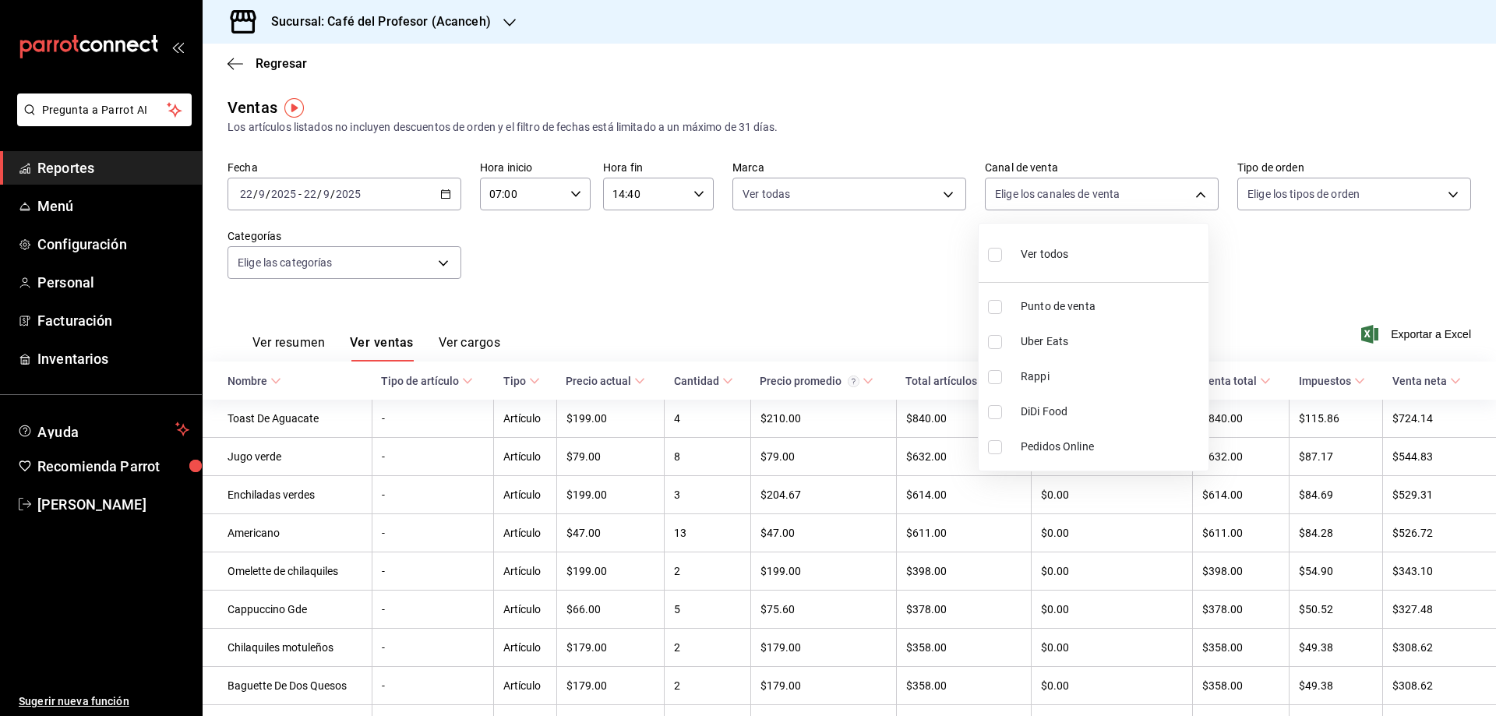
click at [1159, 192] on body "Pregunta a Parrot AI Reportes Menú Configuración Personal Facturación Inventari…" at bounding box center [748, 358] width 1496 height 716
click at [883, 291] on div at bounding box center [748, 358] width 1496 height 716
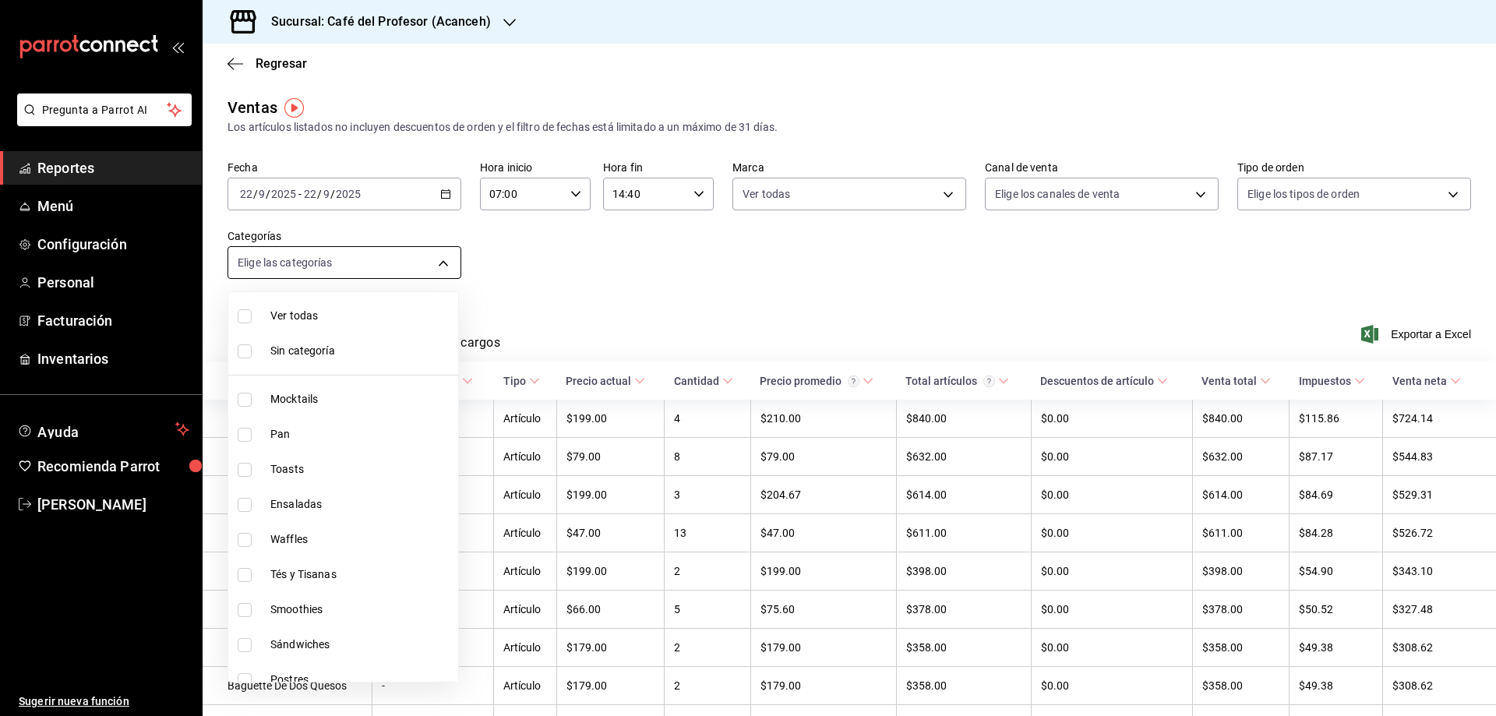
click at [432, 259] on body "Pregunta a Parrot AI Reportes Menú Configuración Personal Facturación Inventari…" at bounding box center [748, 358] width 1496 height 716
click at [583, 274] on div at bounding box center [748, 358] width 1496 height 716
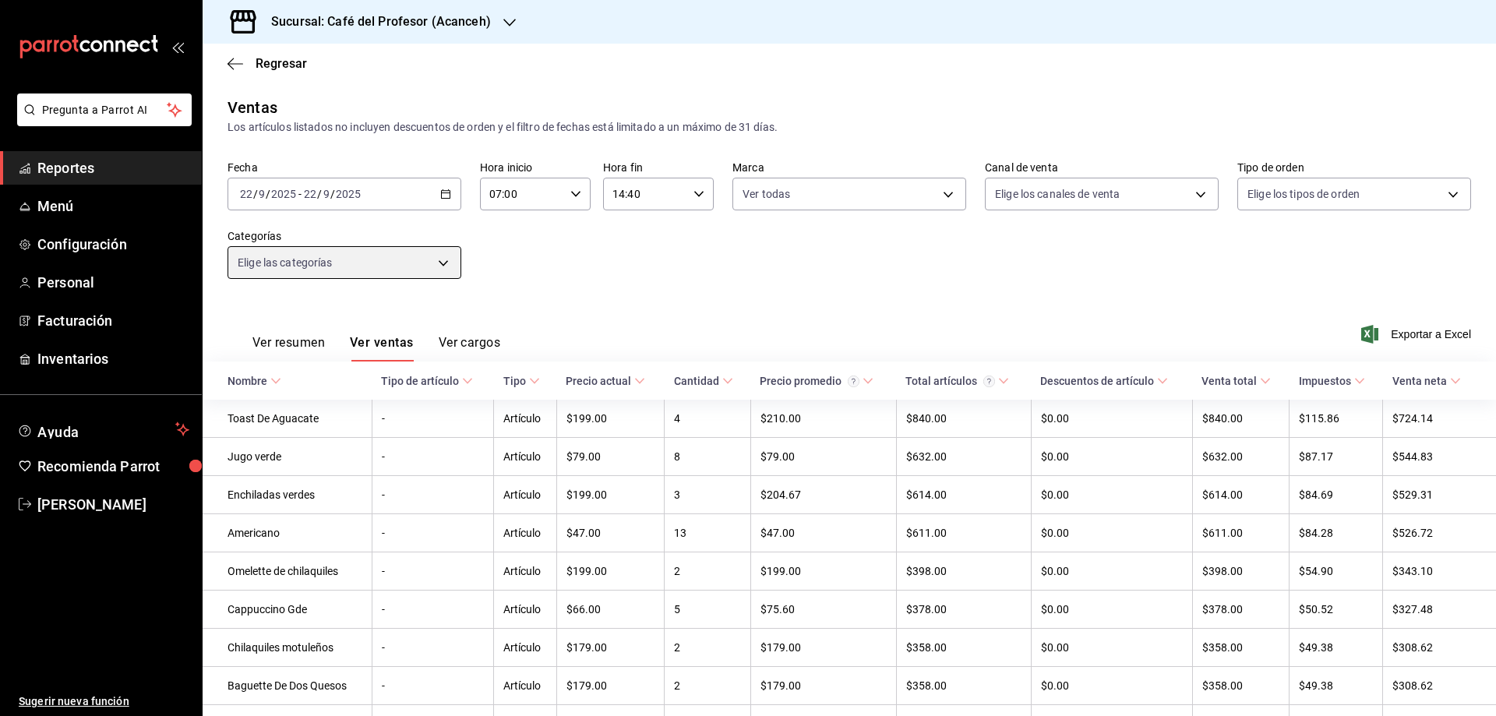
scroll to position [130, 0]
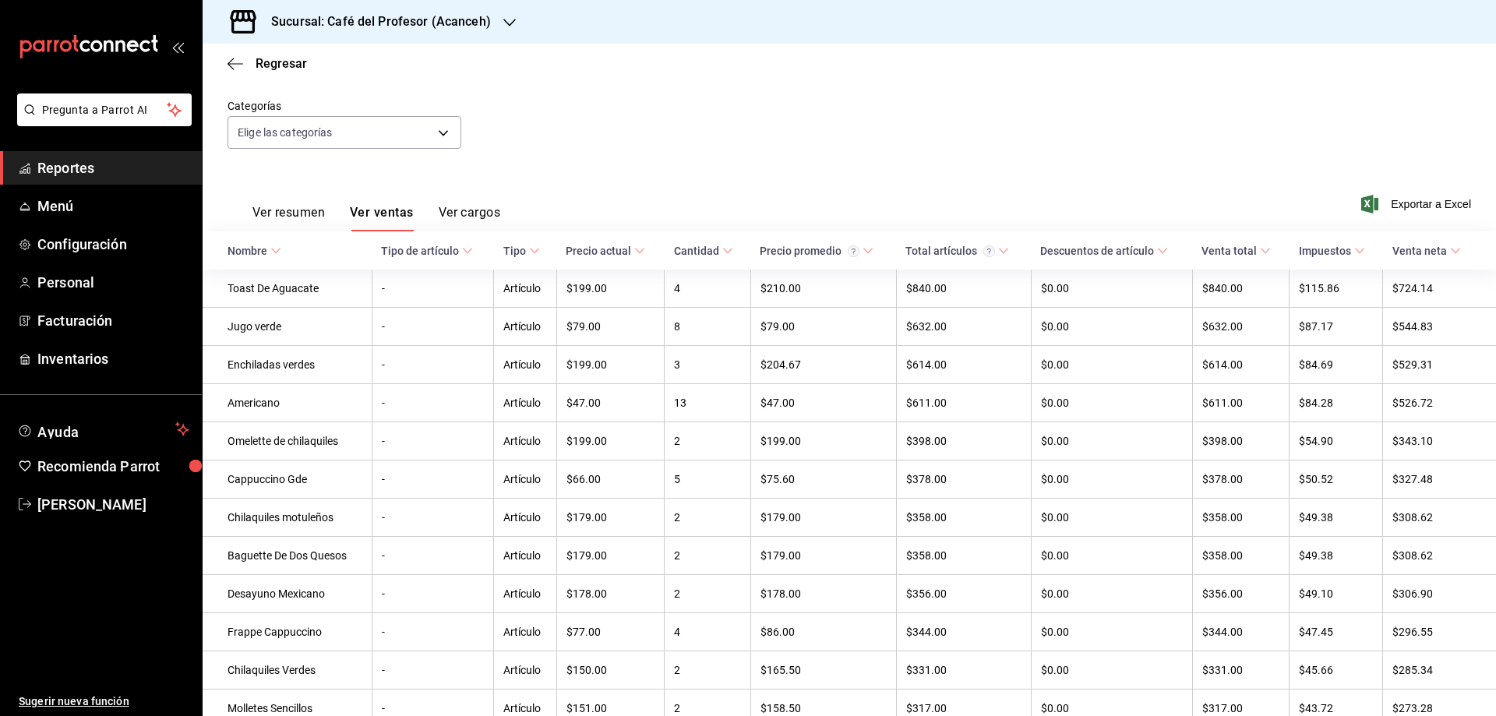
click at [456, 208] on button "Ver cargos" at bounding box center [470, 218] width 62 height 26
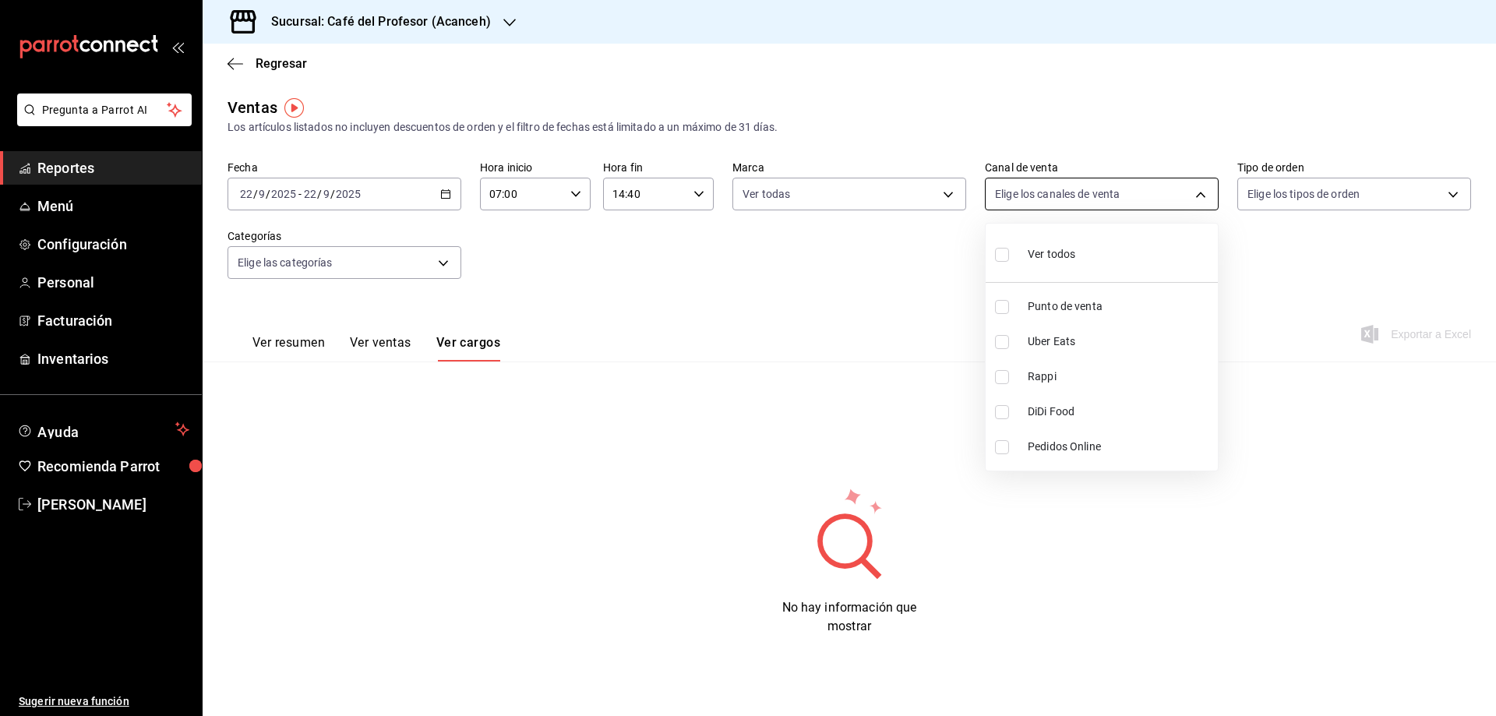
click at [1070, 192] on body "Pregunta a Parrot AI Reportes Menú Configuración Personal Facturación Inventari…" at bounding box center [748, 358] width 1496 height 716
click at [936, 196] on div at bounding box center [748, 358] width 1496 height 716
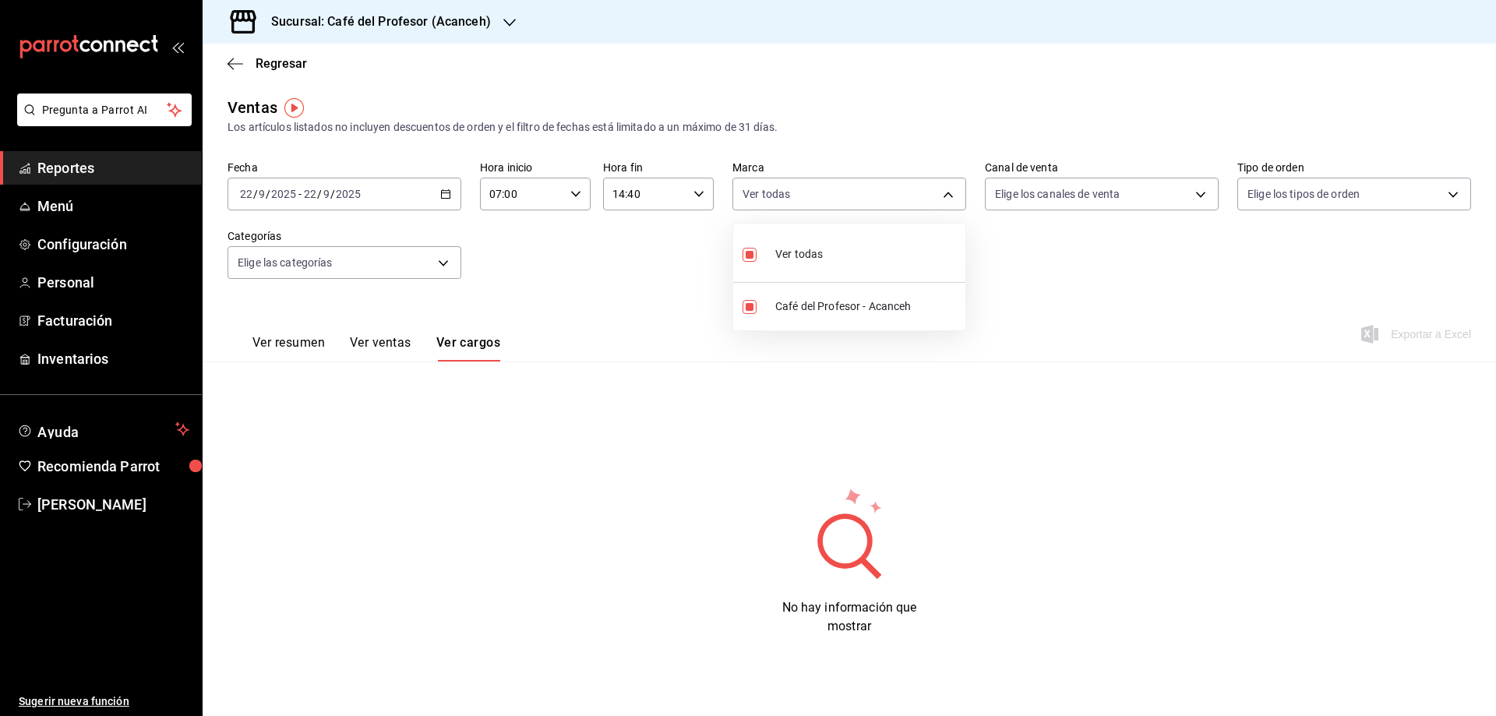
click at [936, 196] on body "Pregunta a Parrot AI Reportes Menú Configuración Personal Facturación Inventari…" at bounding box center [748, 358] width 1496 height 716
click at [759, 302] on label at bounding box center [753, 307] width 20 height 14
click at [757, 302] on input "checkbox" at bounding box center [750, 307] width 14 height 14
checkbox input "true"
type input "c1a8b8e6-187f-497f-b24d-8667d510d931"
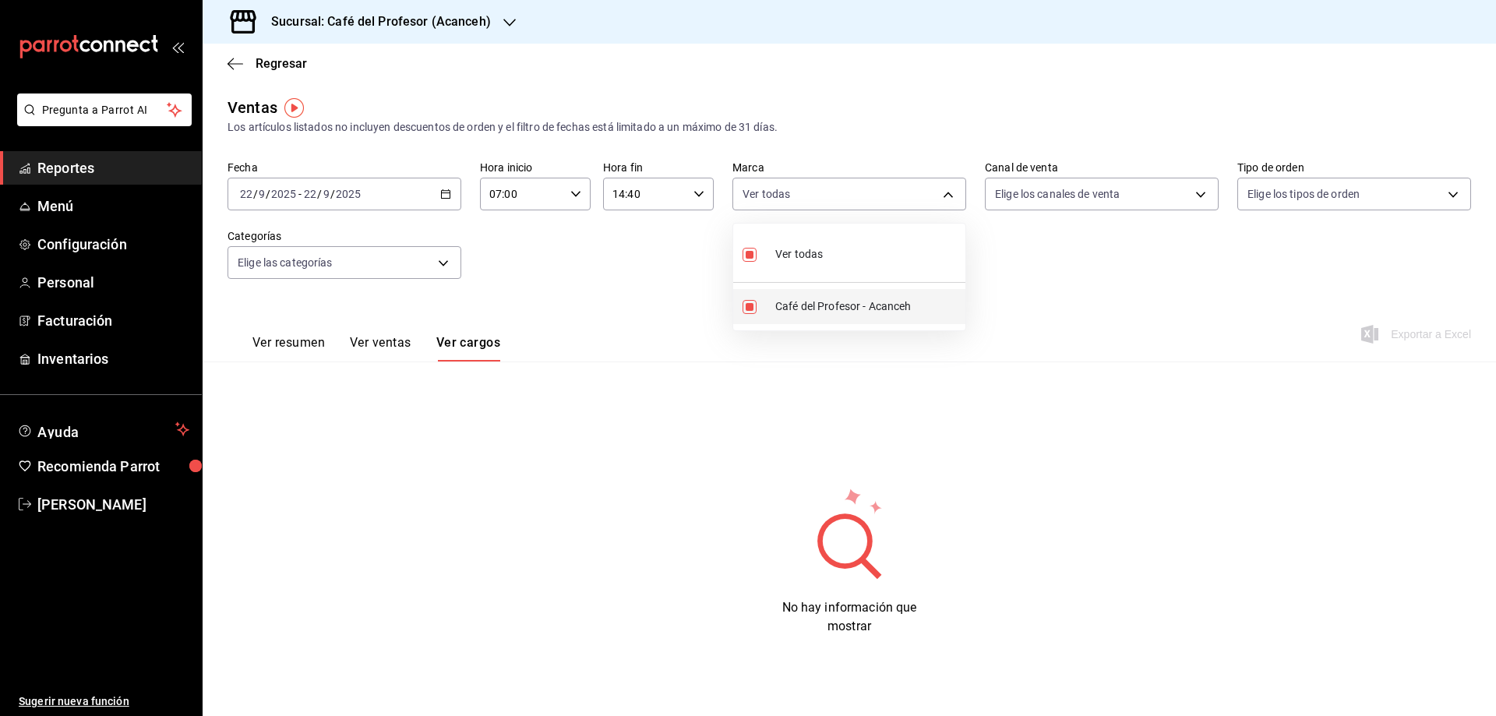
checkbox input "true"
click at [298, 345] on div at bounding box center [748, 358] width 1496 height 716
click at [364, 344] on button "Ver ventas" at bounding box center [381, 348] width 62 height 26
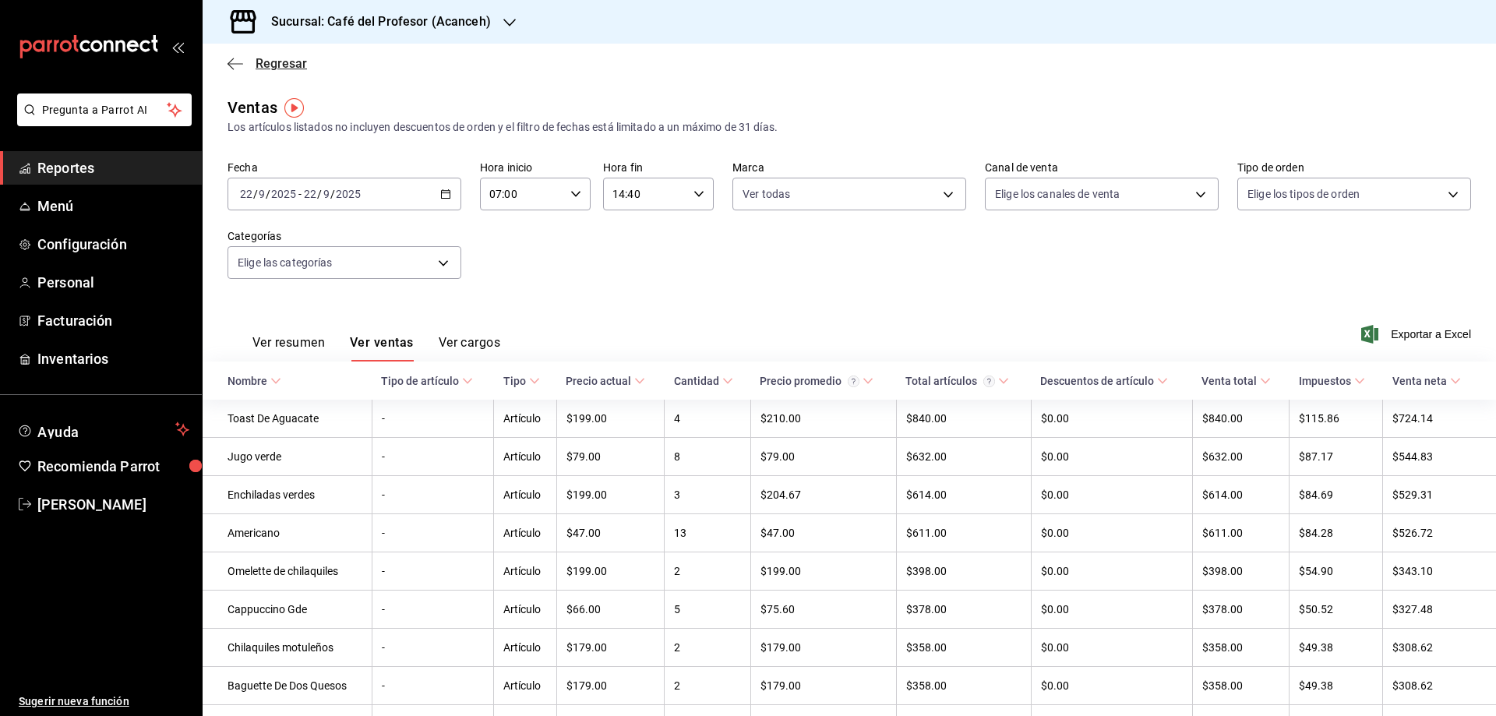
click at [243, 70] on span "Regresar" at bounding box center [267, 63] width 79 height 15
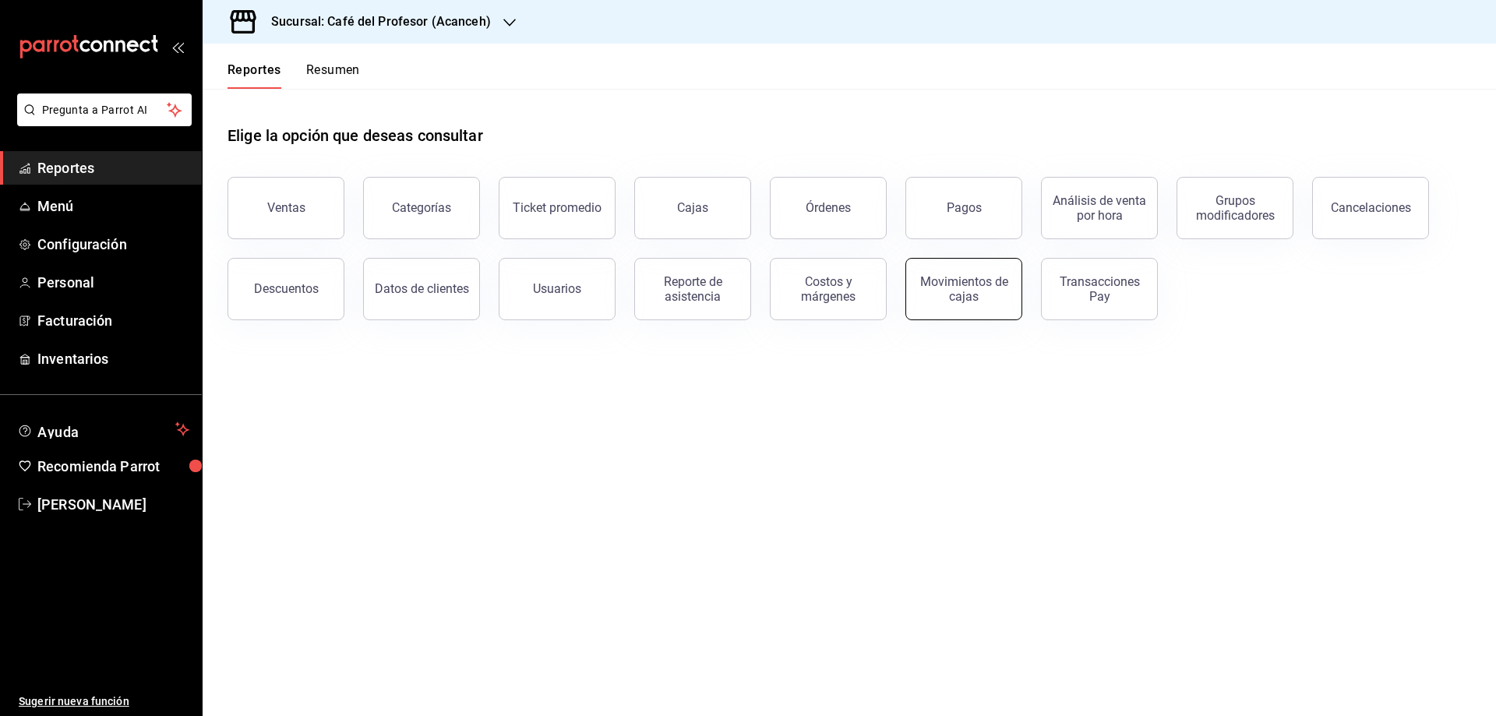
click at [951, 286] on div "Movimientos de cajas" at bounding box center [964, 289] width 97 height 30
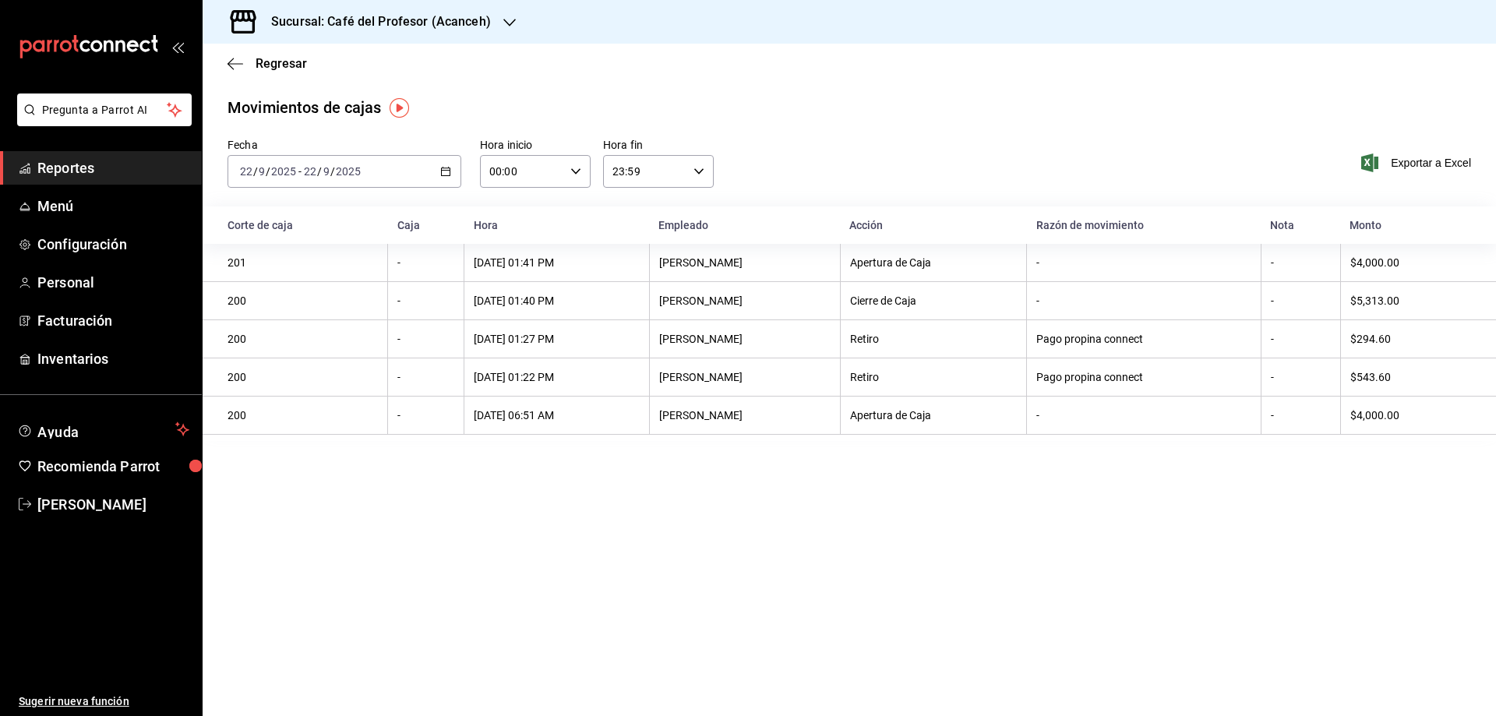
click at [581, 171] on div "00:00 Hora inicio" at bounding box center [535, 171] width 111 height 33
click at [503, 260] on span "07" at bounding box center [507, 265] width 30 height 12
type input "07:00"
click at [683, 167] on div at bounding box center [748, 358] width 1496 height 716
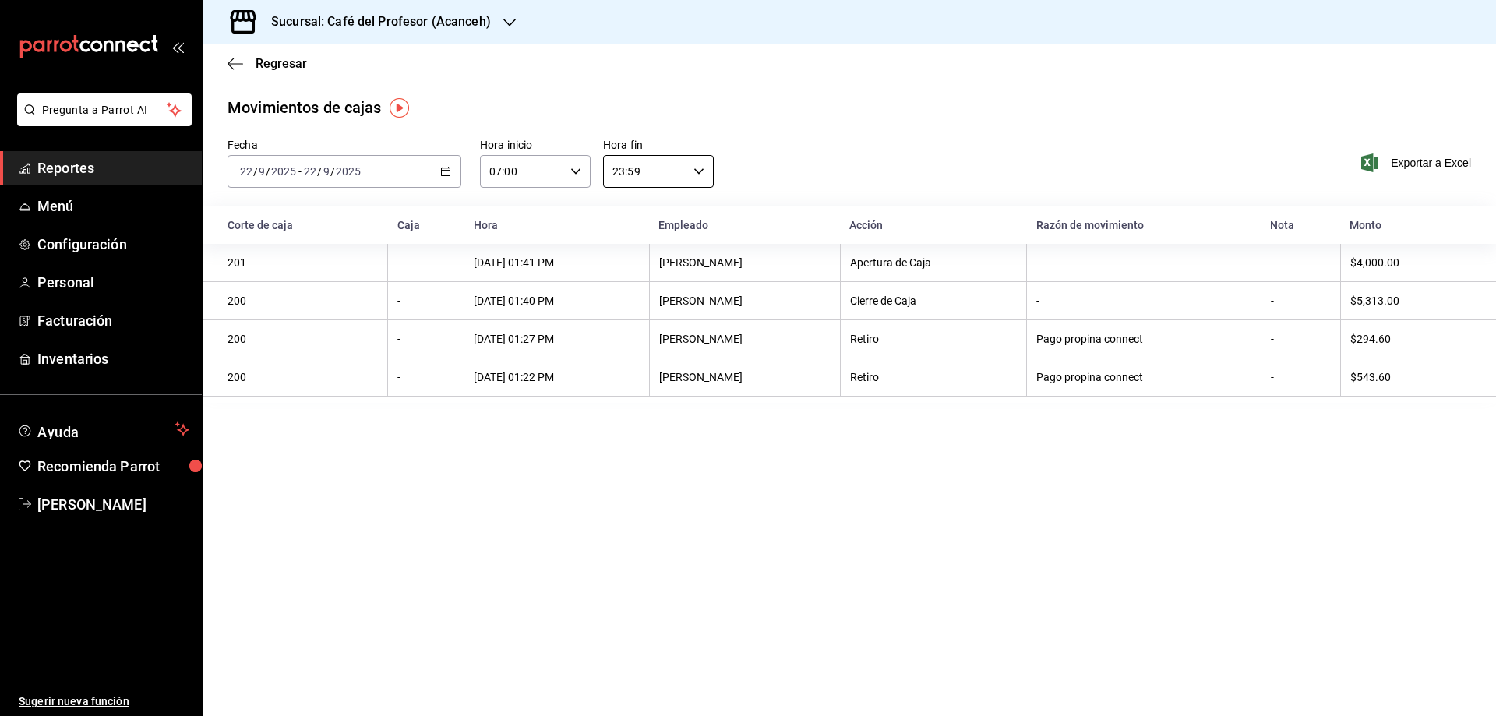
click at [683, 167] on input "23:59" at bounding box center [645, 171] width 84 height 31
click at [633, 254] on button "14" at bounding box center [630, 247] width 49 height 31
click at [679, 237] on span "40" at bounding box center [686, 237] width 30 height 12
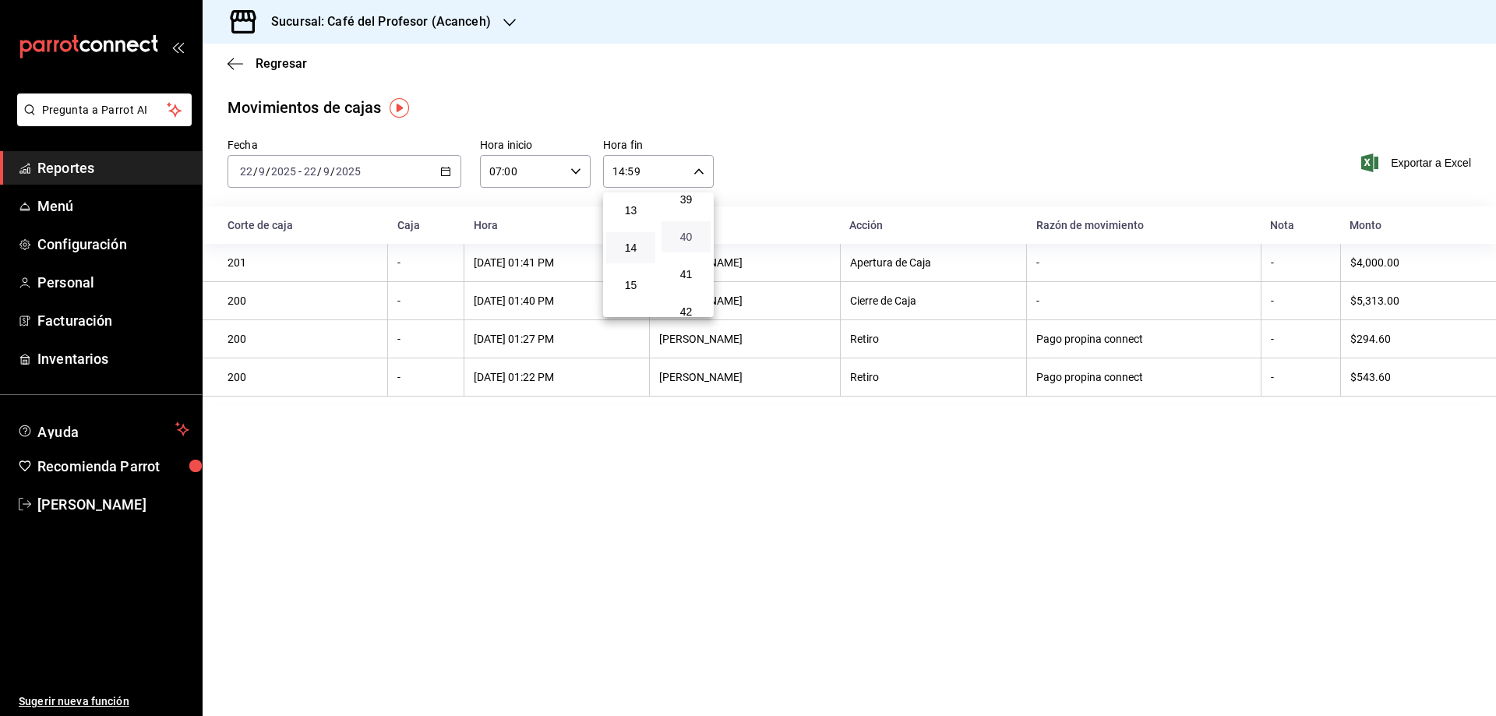
type input "14:40"
click at [573, 470] on div at bounding box center [748, 358] width 1496 height 716
click at [729, 264] on div "[PERSON_NAME]" at bounding box center [744, 262] width 171 height 12
click at [535, 267] on div "[DATE] 01:41 PM" at bounding box center [557, 262] width 166 height 12
click at [519, 303] on div "[DATE] 01:40 PM" at bounding box center [557, 301] width 166 height 12
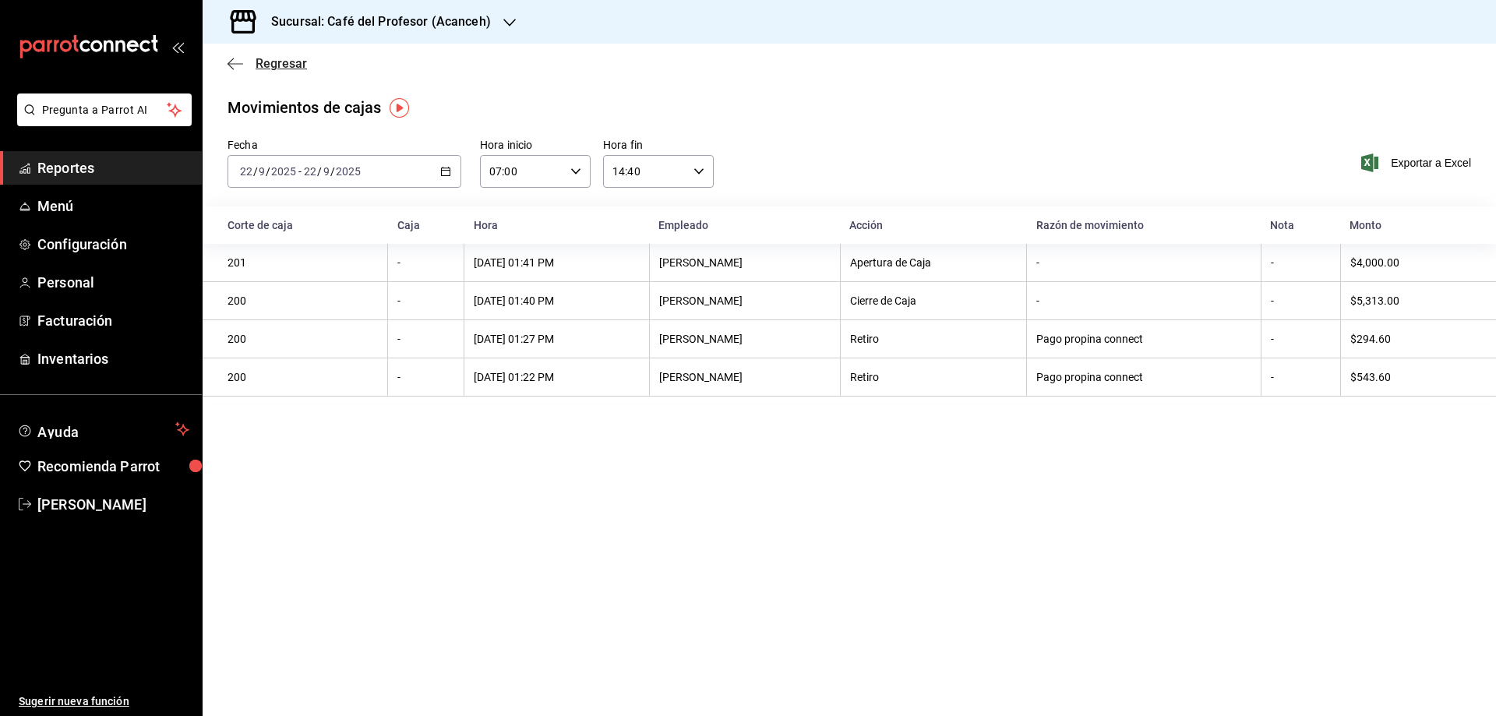
click at [265, 65] on span "Regresar" at bounding box center [281, 63] width 51 height 15
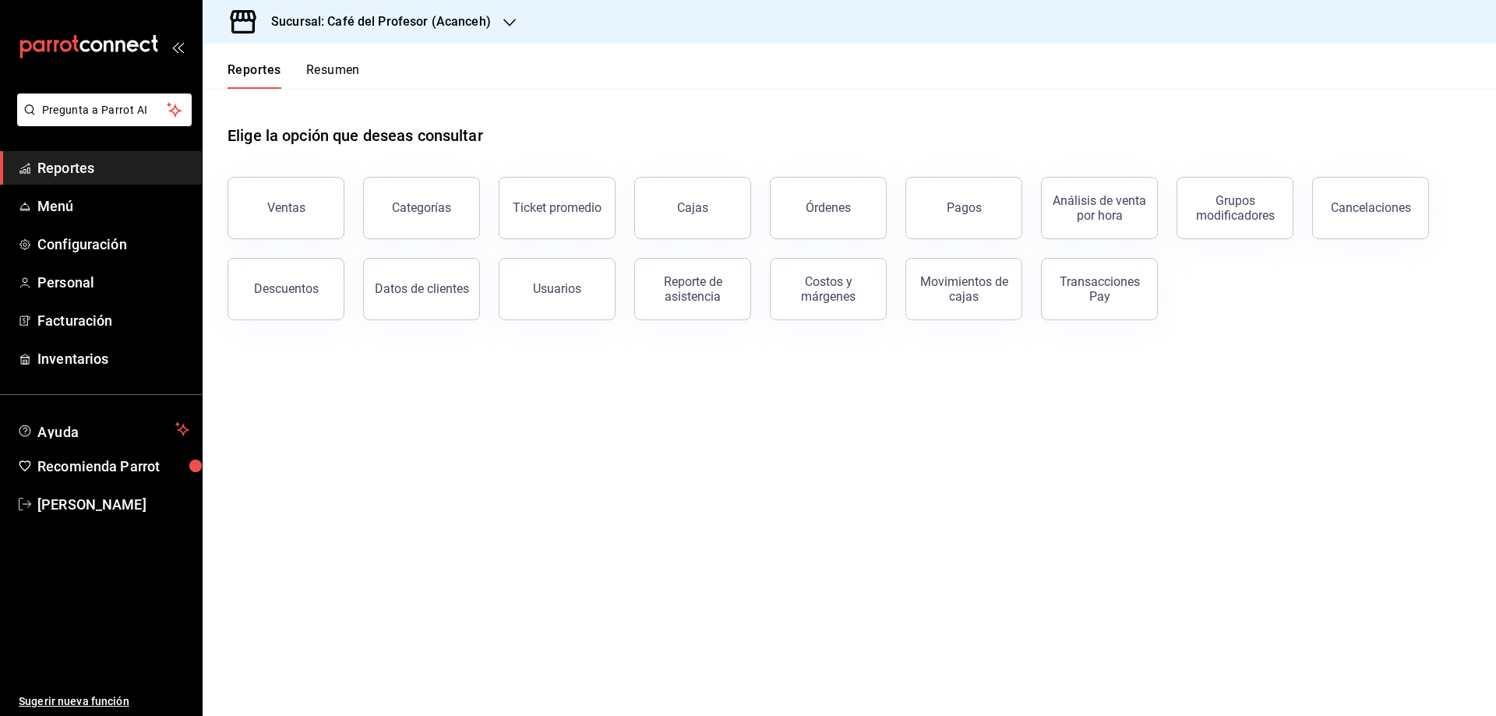
click at [73, 173] on span "Reportes" at bounding box center [113, 167] width 152 height 21
click at [932, 212] on button "Pagos" at bounding box center [963, 208] width 117 height 62
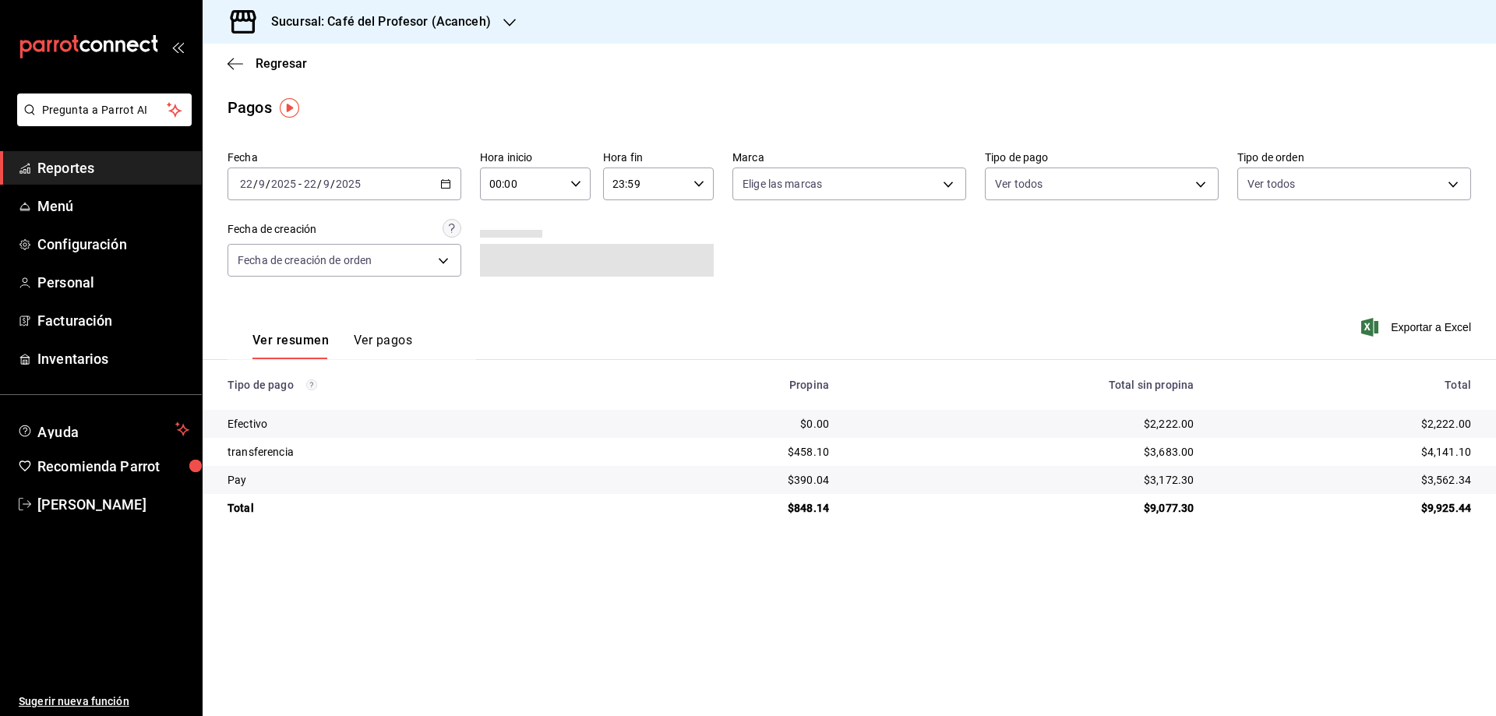
click at [451, 183] on div "[DATE] [DATE] - [DATE] [DATE]" at bounding box center [345, 184] width 234 height 33
click at [269, 241] on li "Hoy" at bounding box center [301, 231] width 146 height 35
click at [557, 187] on input "00:00" at bounding box center [522, 183] width 84 height 31
click at [509, 249] on span "07" at bounding box center [507, 251] width 30 height 12
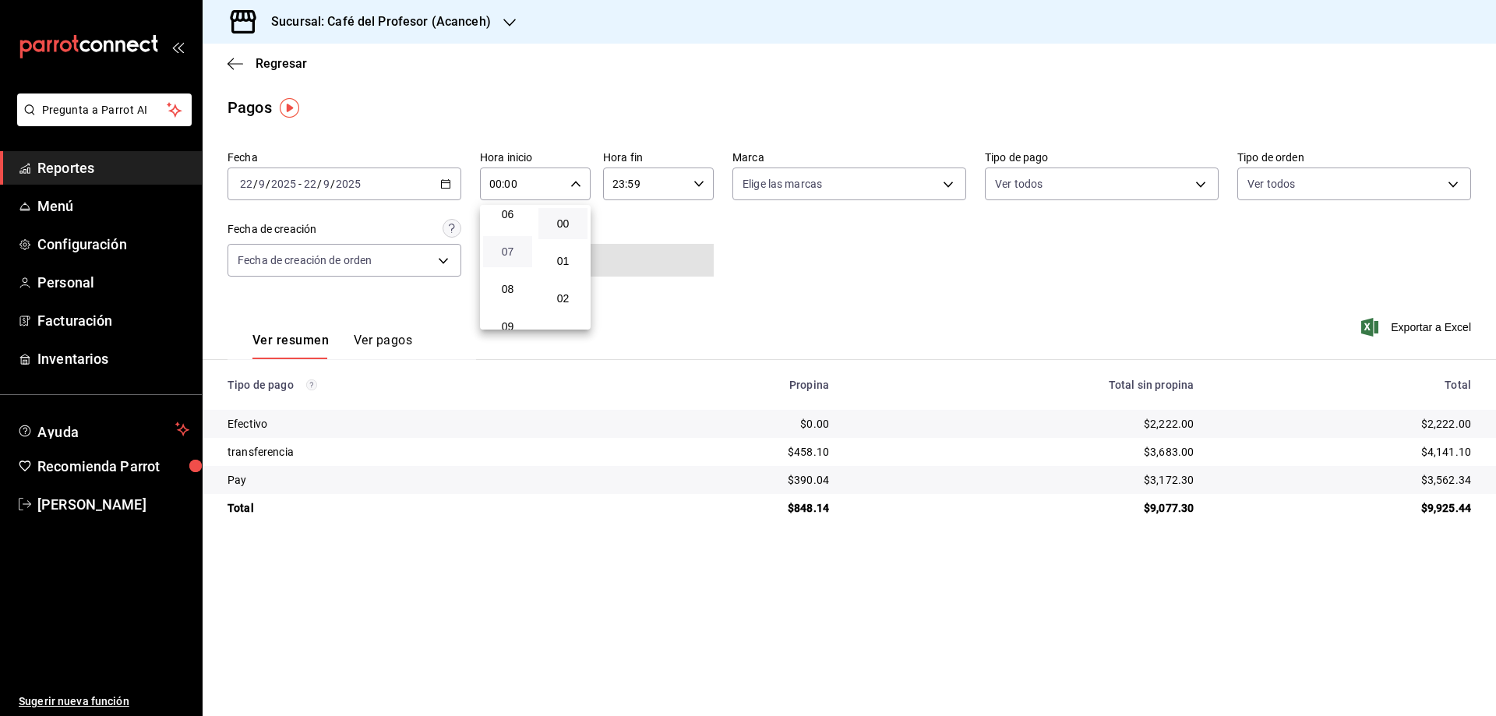
type input "07:00"
click at [703, 181] on div at bounding box center [748, 358] width 1496 height 716
click at [661, 194] on input "23:59" at bounding box center [645, 183] width 84 height 31
click at [621, 281] on span "07" at bounding box center [631, 283] width 30 height 12
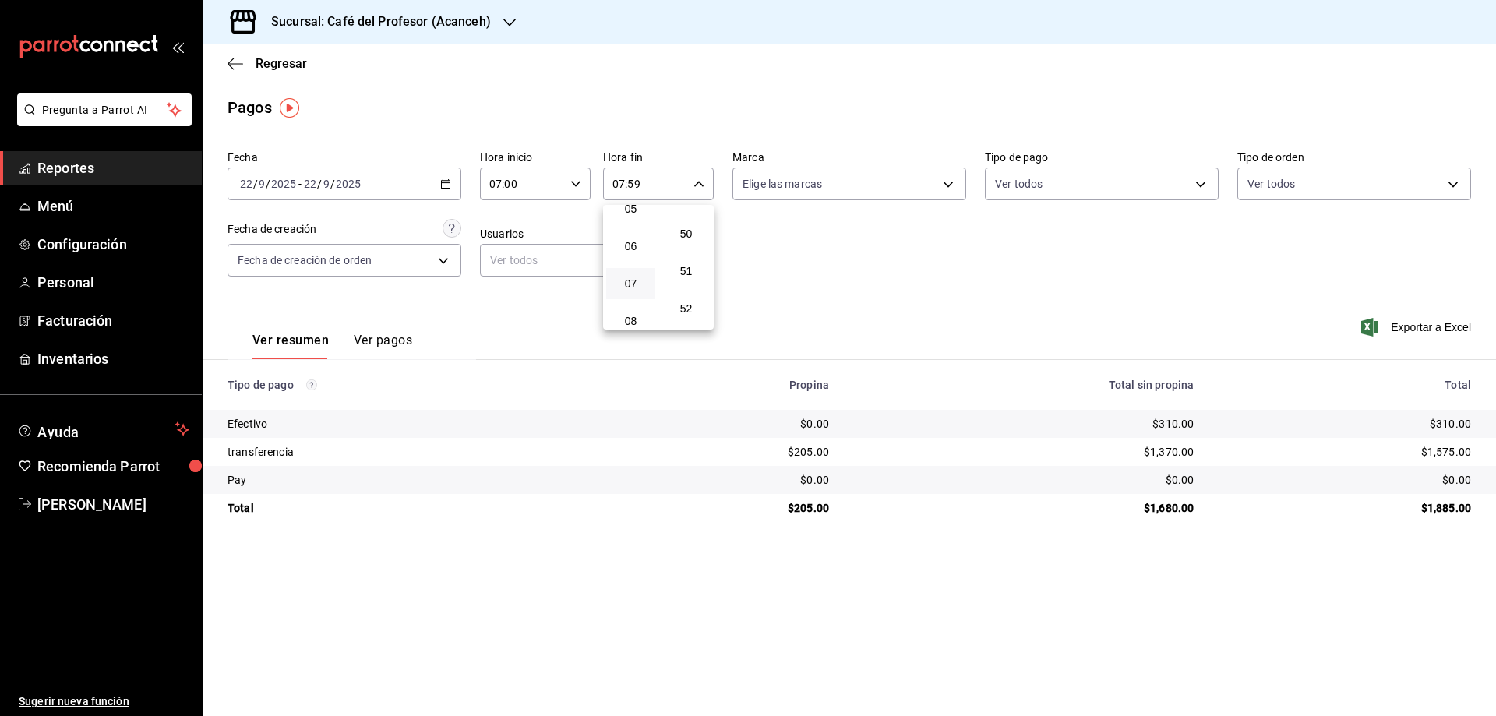
scroll to position [1833, 0]
click at [689, 285] on button "51" at bounding box center [686, 297] width 49 height 31
click at [623, 216] on button "14" at bounding box center [630, 207] width 49 height 31
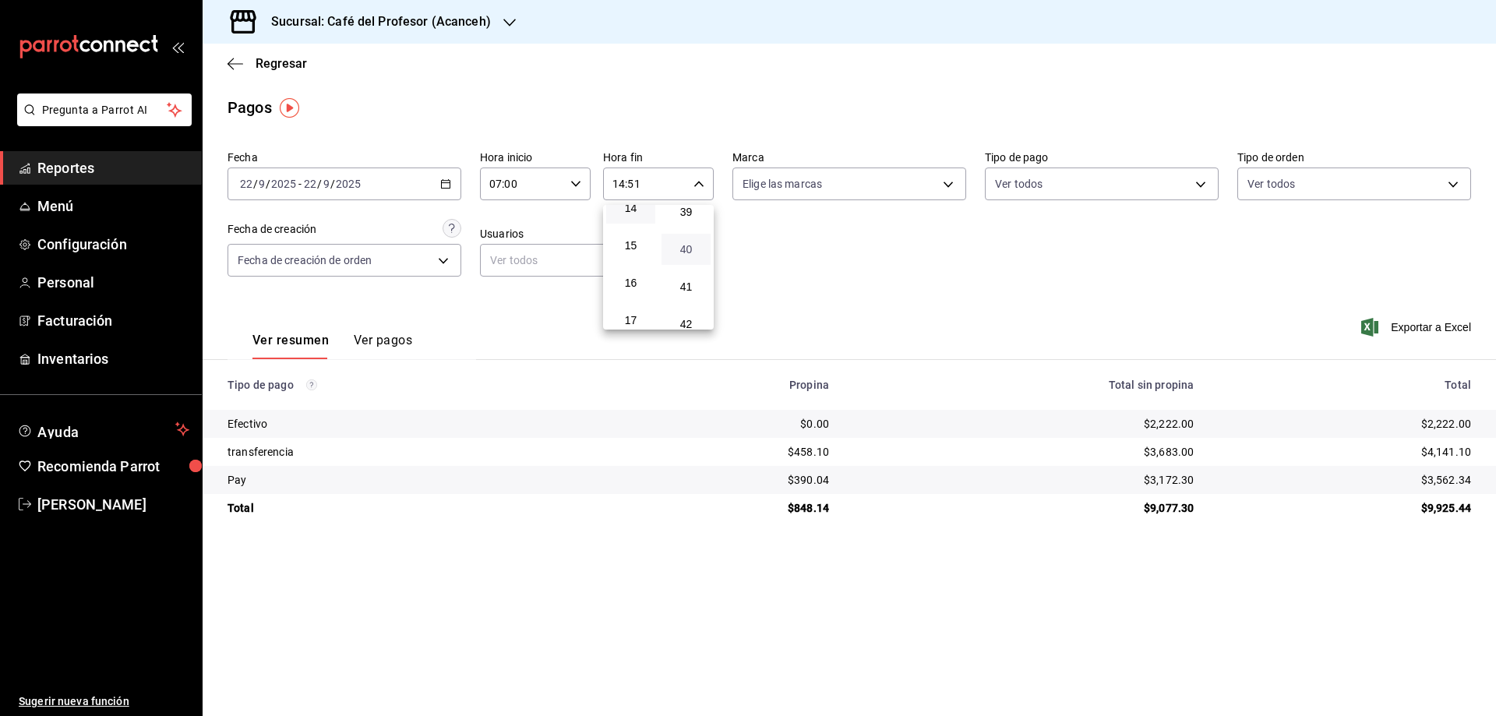
click at [685, 247] on span "40" at bounding box center [686, 249] width 30 height 12
type input "14:40"
click at [1053, 187] on div at bounding box center [748, 358] width 1496 height 716
click at [1197, 180] on body "Pregunta a Parrot AI Reportes Menú Configuración Personal Facturación Inventari…" at bounding box center [748, 358] width 1496 height 716
click at [1054, 333] on span "transferencia" at bounding box center [1120, 331] width 184 height 16
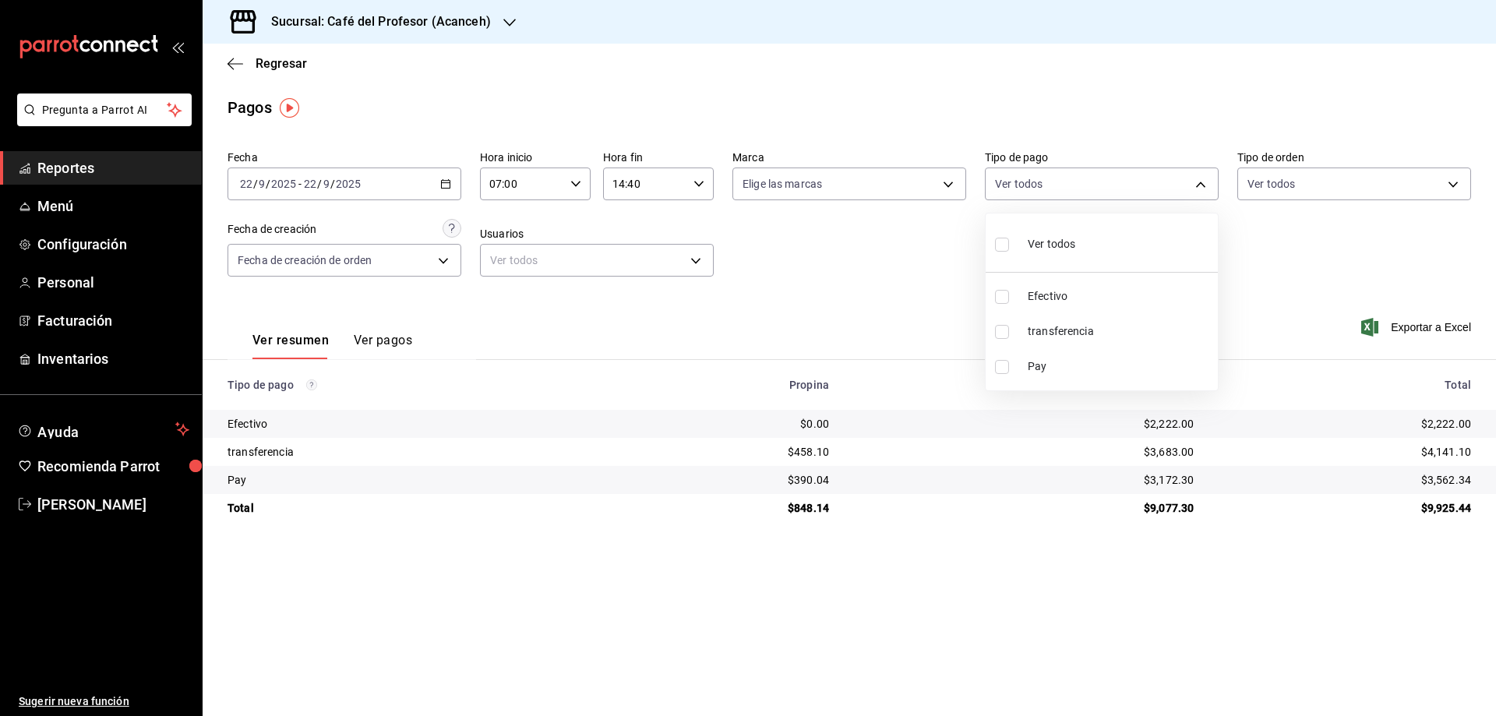
type input "12a9603a-d79d-40ed-be3c-0080d7b5201f"
checkbox input "true"
click at [390, 334] on div at bounding box center [748, 358] width 1496 height 716
click at [393, 340] on button "Ver pagos" at bounding box center [383, 346] width 58 height 26
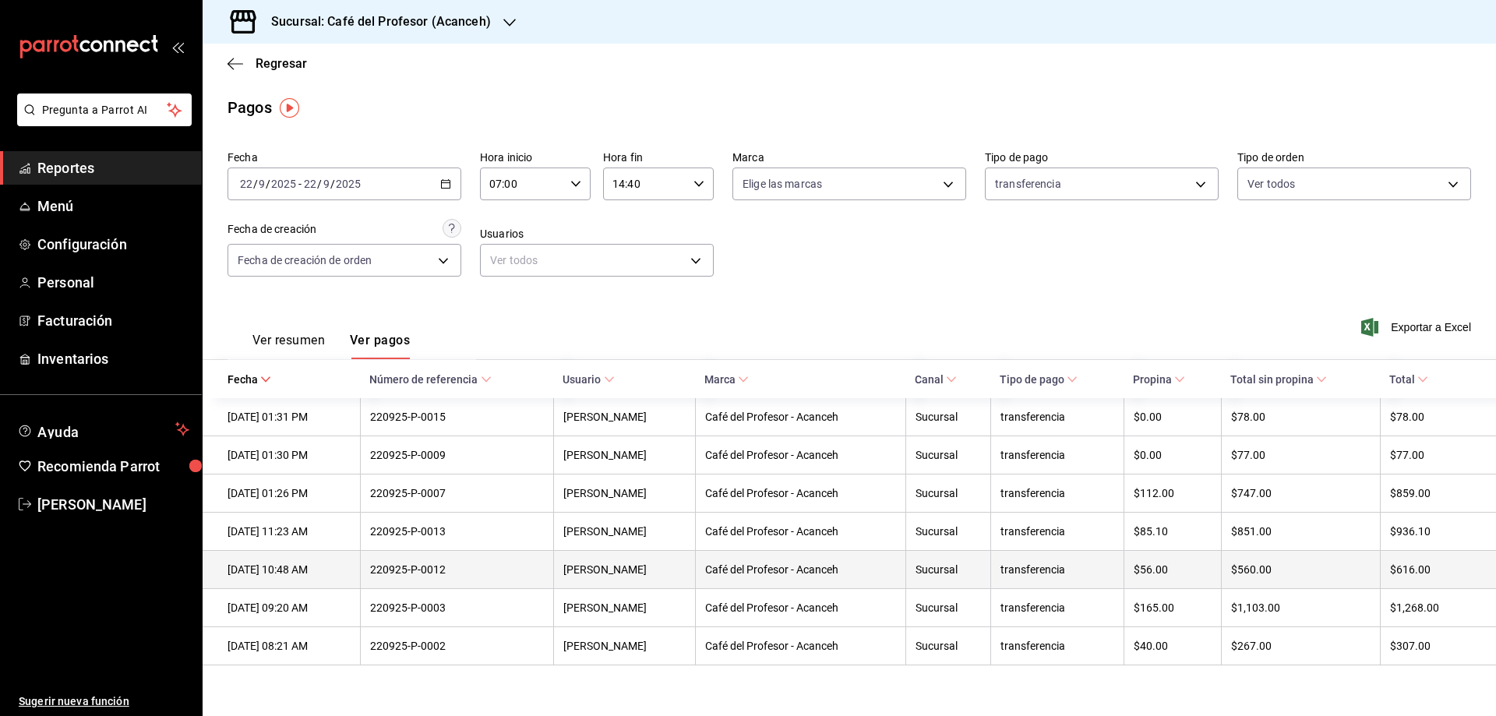
click at [1289, 576] on div "$560.00" at bounding box center [1300, 569] width 139 height 12
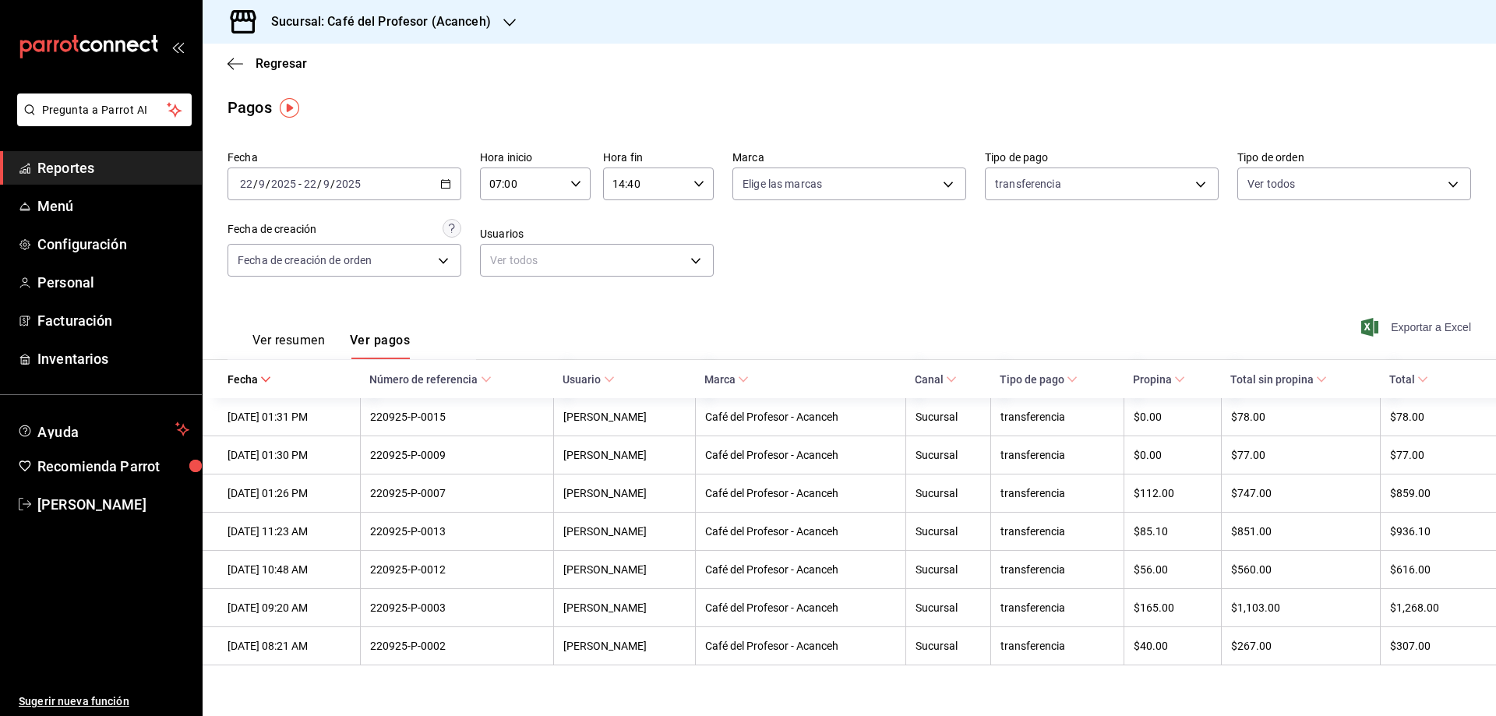
click at [1459, 326] on span "Exportar a Excel" at bounding box center [1417, 327] width 107 height 19
click at [469, 26] on h3 "Sucursal: Café del Profesor (Acanceh)" at bounding box center [375, 21] width 232 height 19
click at [318, 72] on span "Café del Profesor ([GEOGRAPHIC_DATA])" at bounding box center [316, 67] width 203 height 16
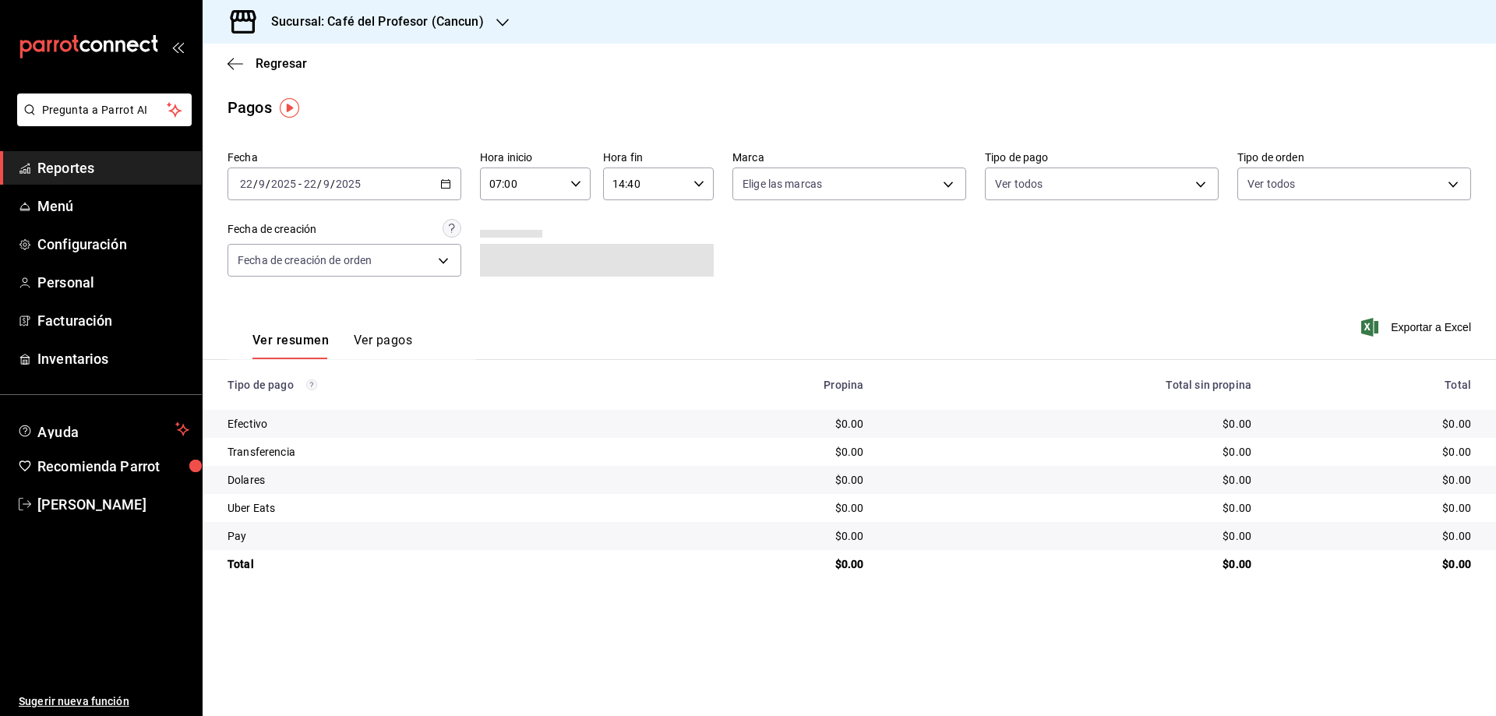
click at [453, 180] on div "[DATE] [DATE] - [DATE] [DATE]" at bounding box center [345, 184] width 234 height 33
click at [290, 406] on span "Rango de fechas" at bounding box center [301, 406] width 121 height 16
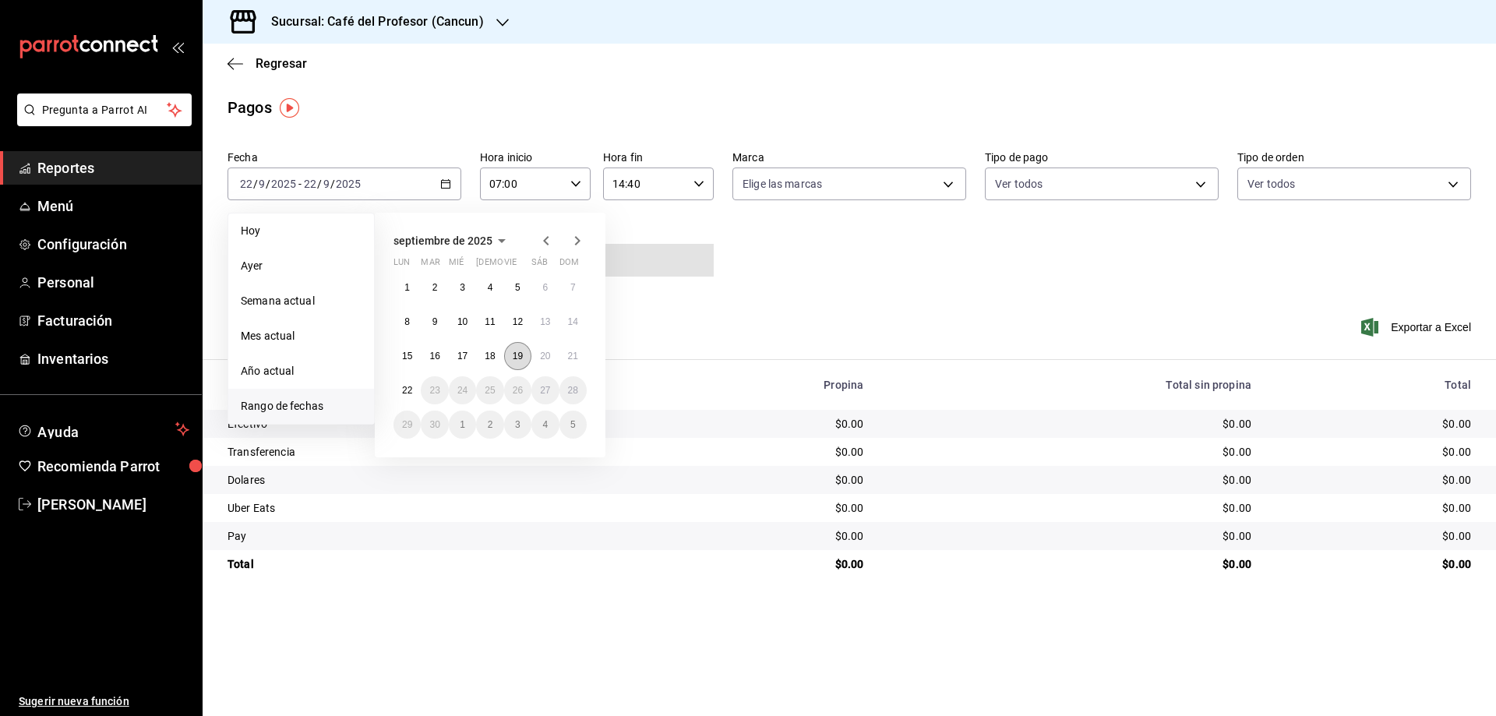
click at [511, 355] on button "19" at bounding box center [517, 356] width 27 height 28
click at [511, 356] on button "19" at bounding box center [517, 356] width 27 height 28
type input "00:00"
type input "23:59"
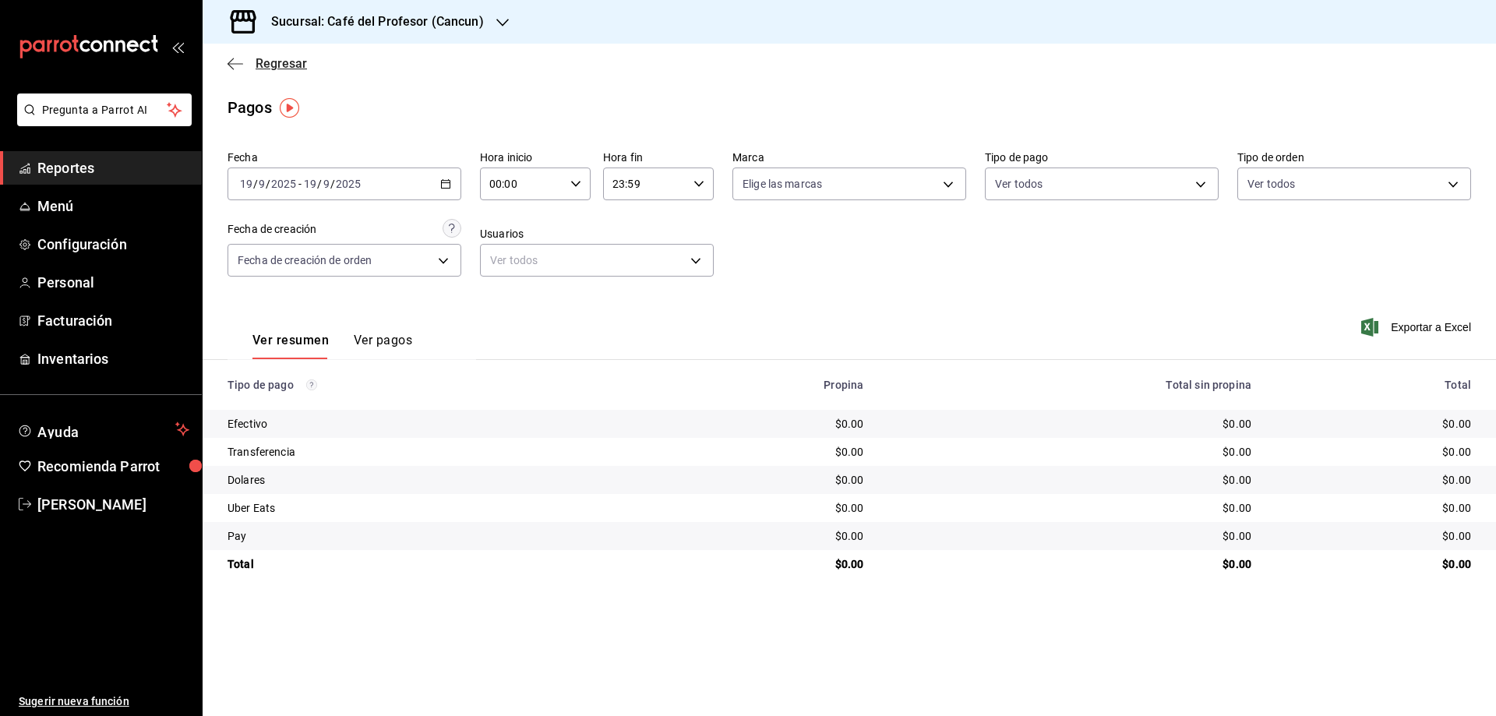
click at [276, 66] on span "Regresar" at bounding box center [281, 63] width 51 height 15
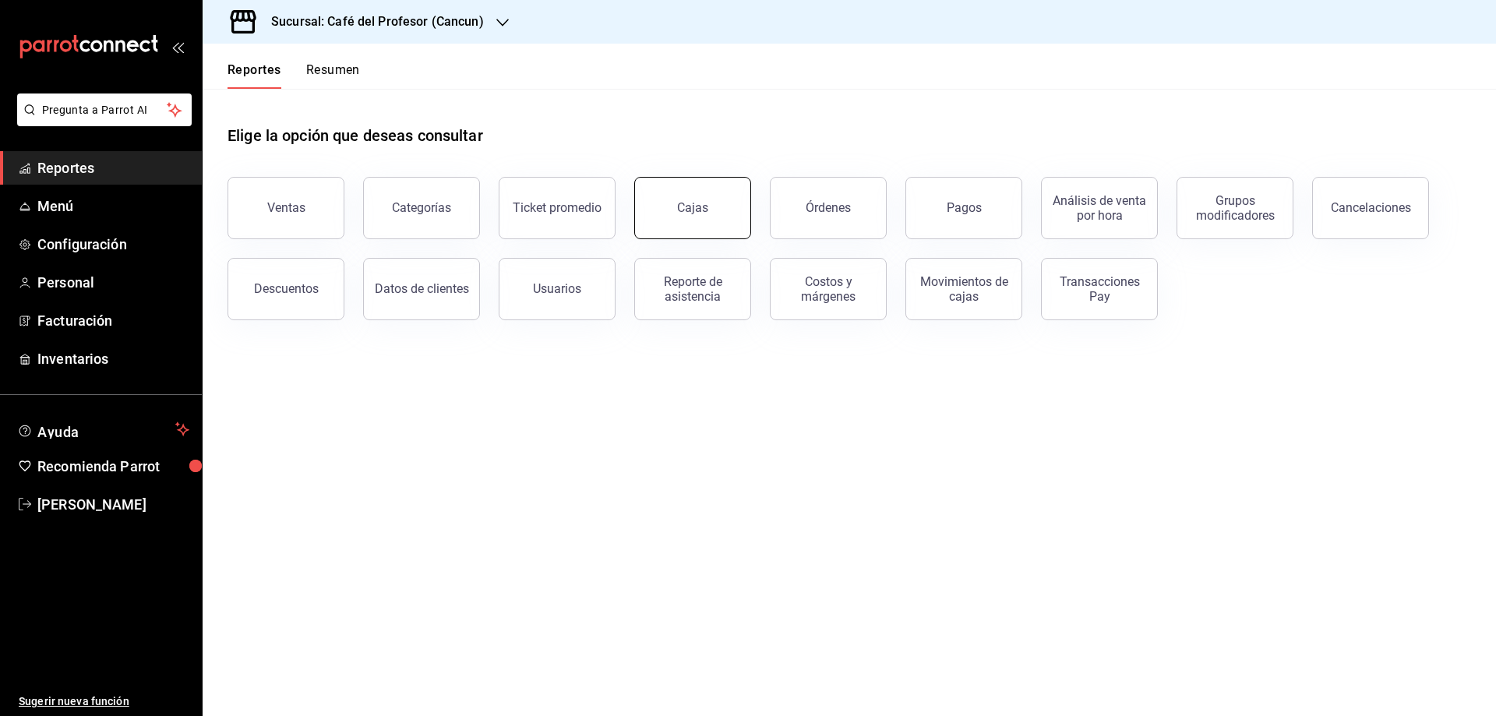
click at [672, 202] on link "Cajas" at bounding box center [692, 208] width 117 height 62
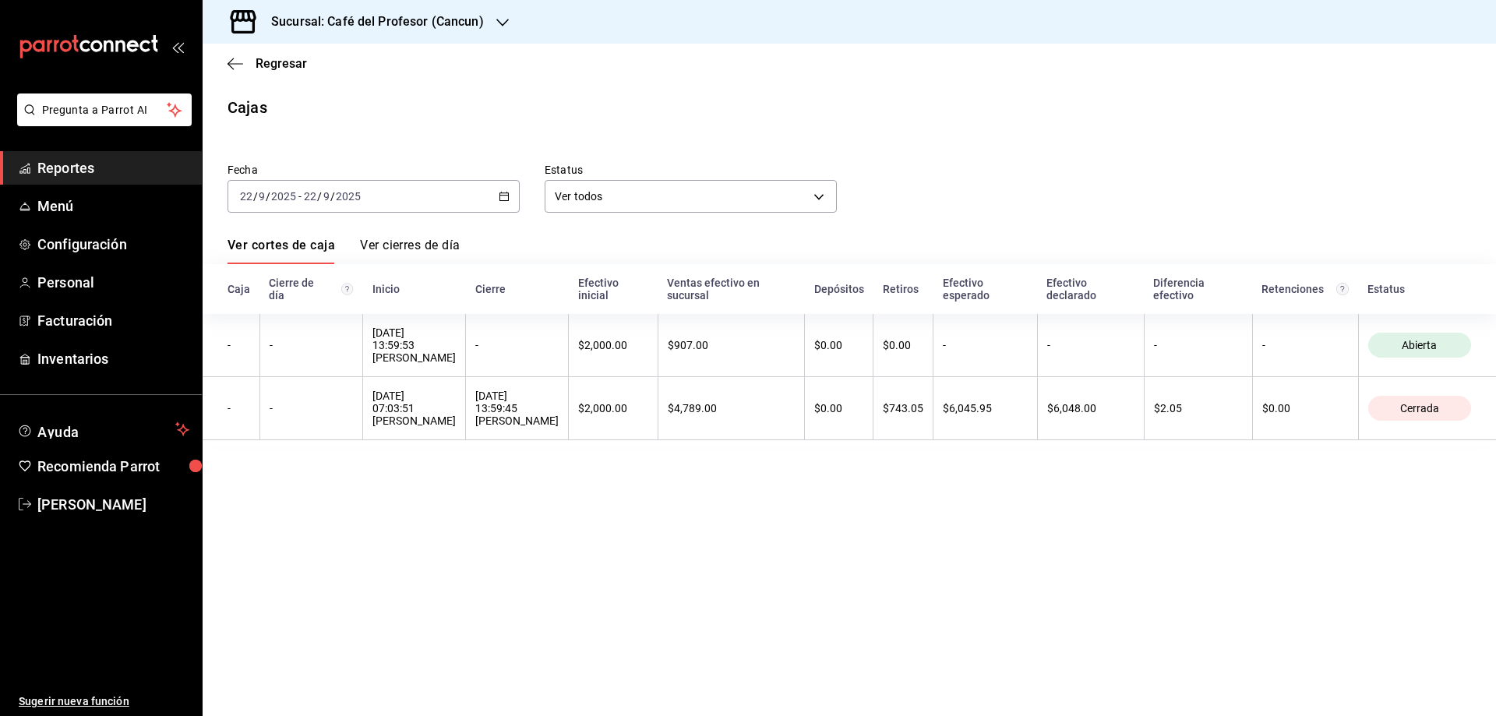
click at [493, 196] on div "[DATE] [DATE] - [DATE] [DATE]" at bounding box center [374, 196] width 292 height 33
click at [267, 422] on span "Rango de fechas" at bounding box center [301, 419] width 121 height 16
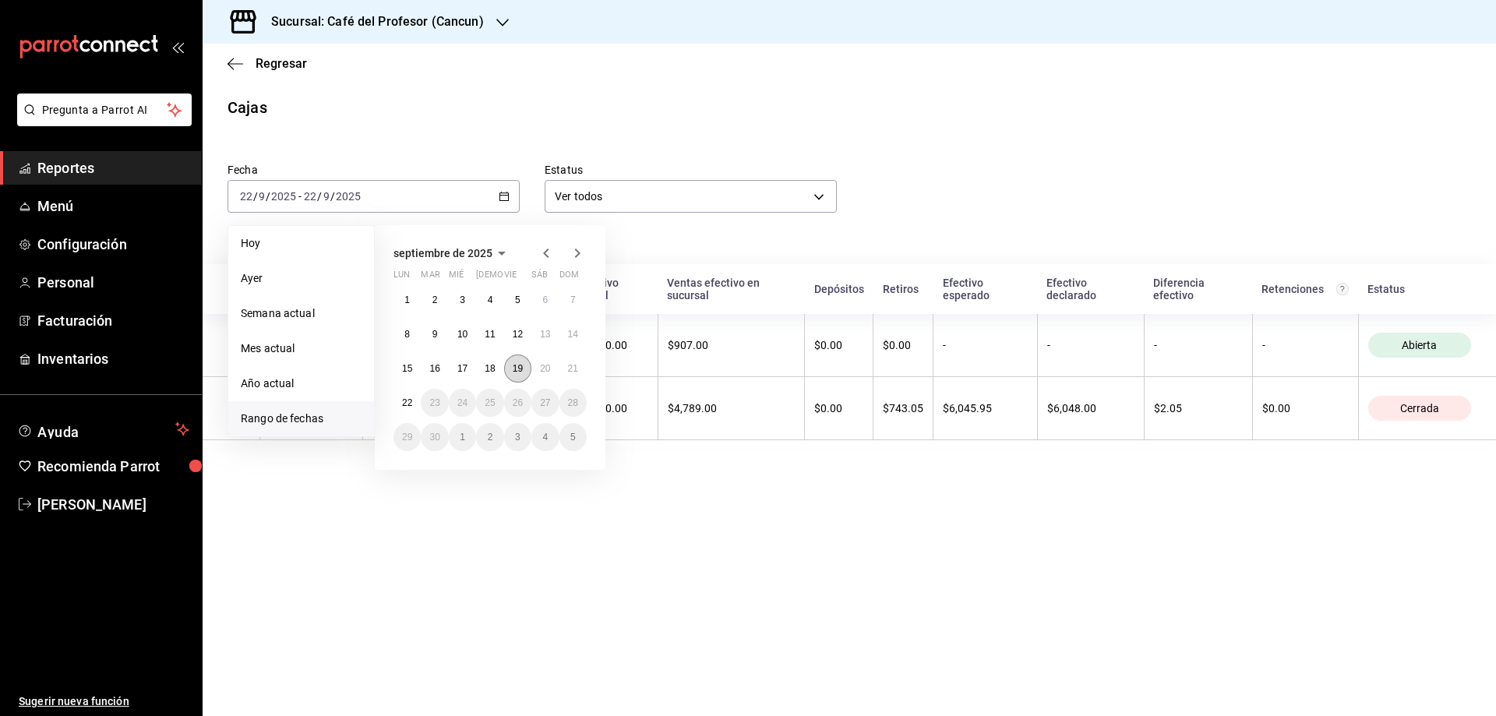
click at [519, 365] on abbr "19" at bounding box center [518, 368] width 10 height 11
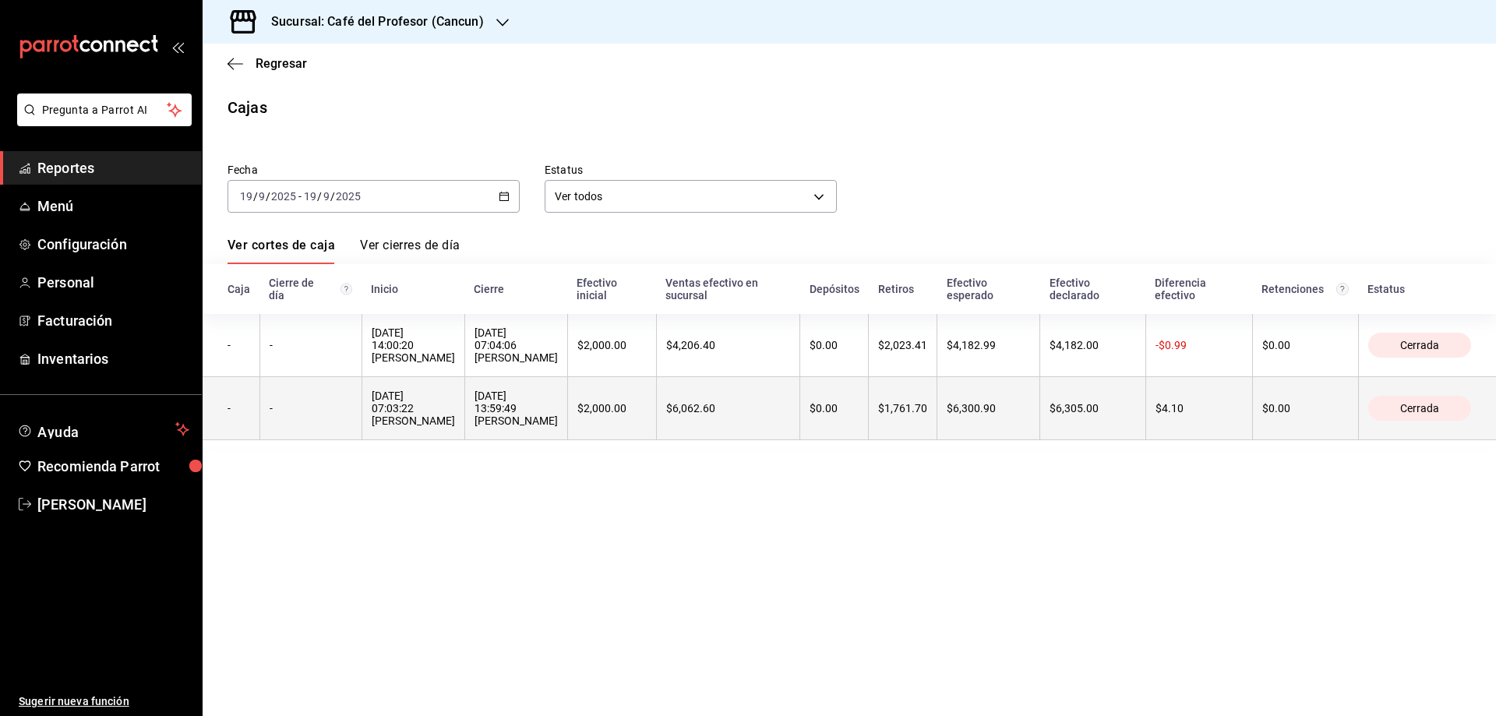
click at [417, 411] on div "[DATE] 07:03:22 [PERSON_NAME]" at bounding box center [413, 408] width 83 height 37
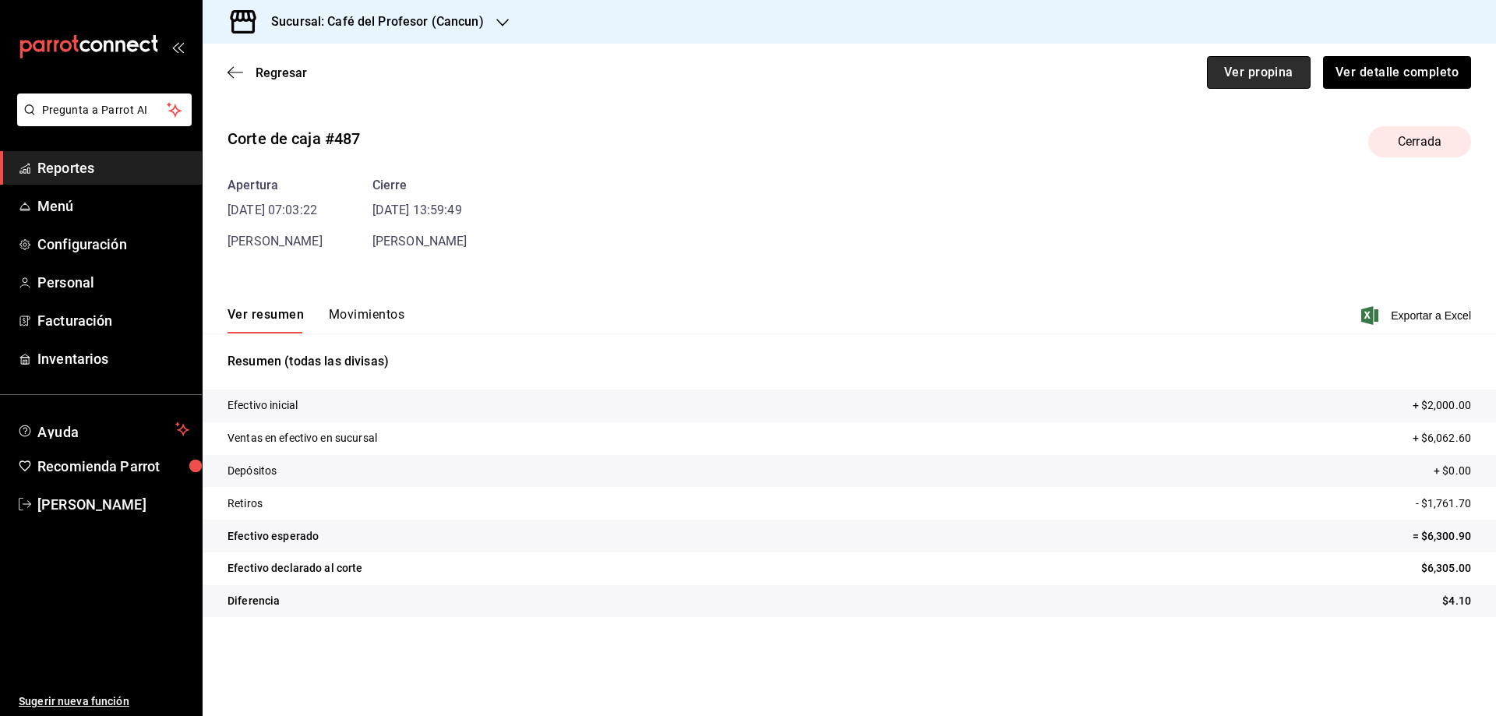
click at [1219, 65] on button "Ver propina" at bounding box center [1259, 72] width 104 height 33
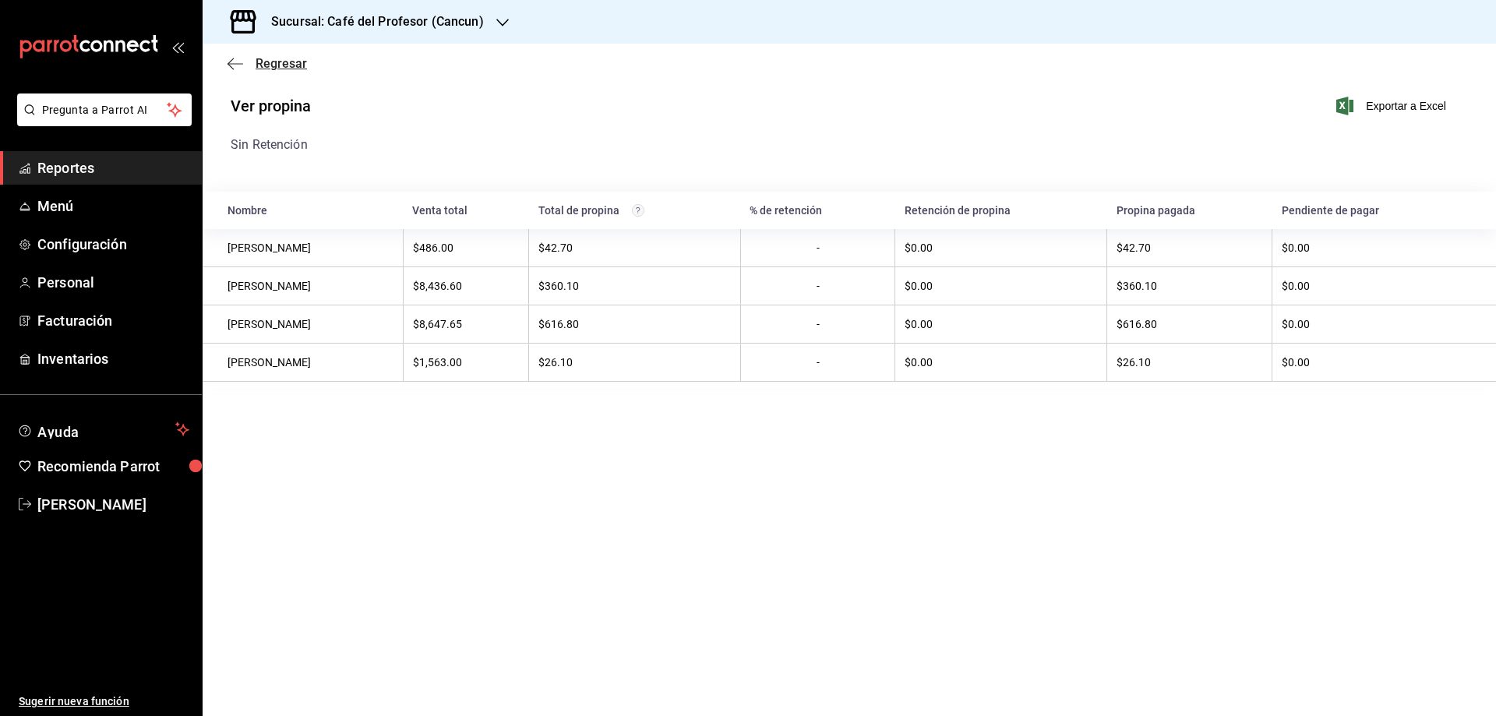
click at [266, 65] on span "Regresar" at bounding box center [281, 63] width 51 height 15
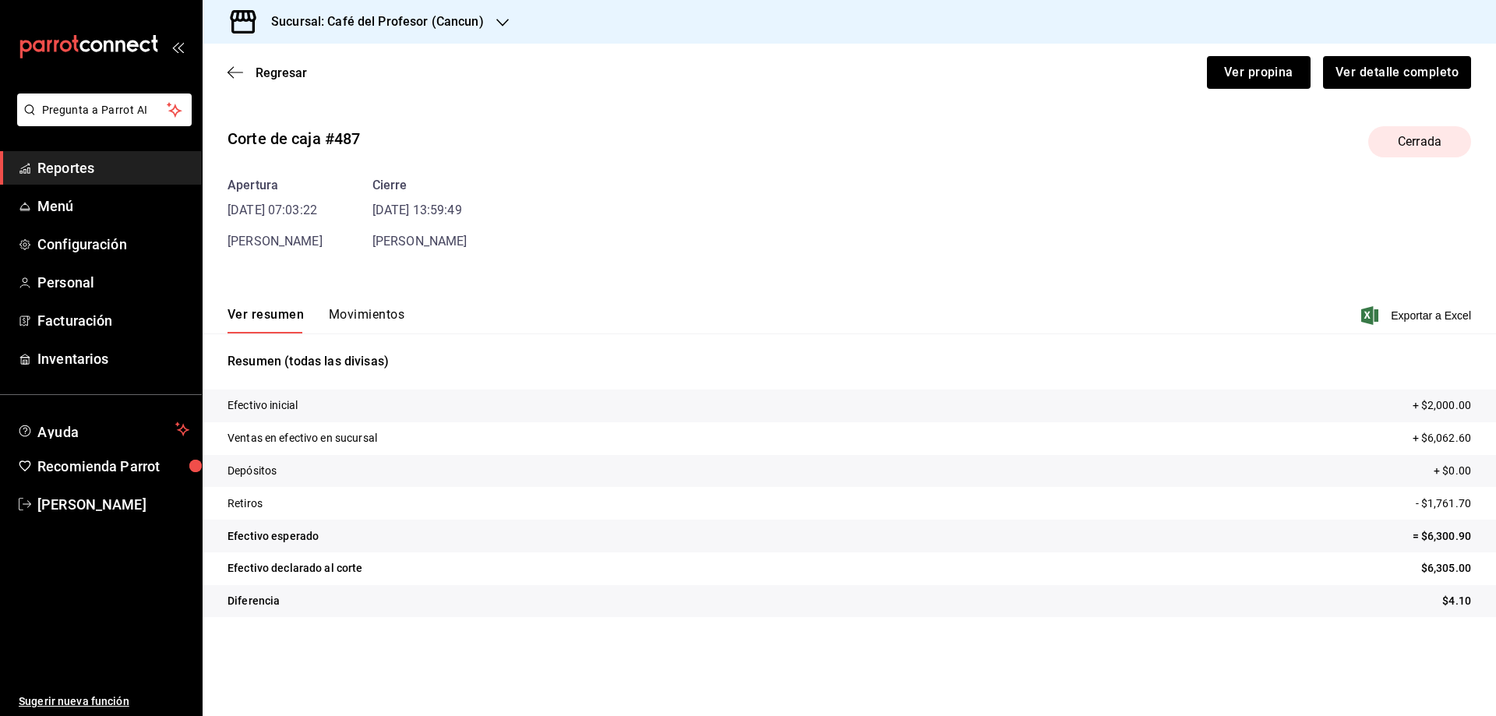
click at [348, 318] on button "Movimientos" at bounding box center [367, 320] width 76 height 26
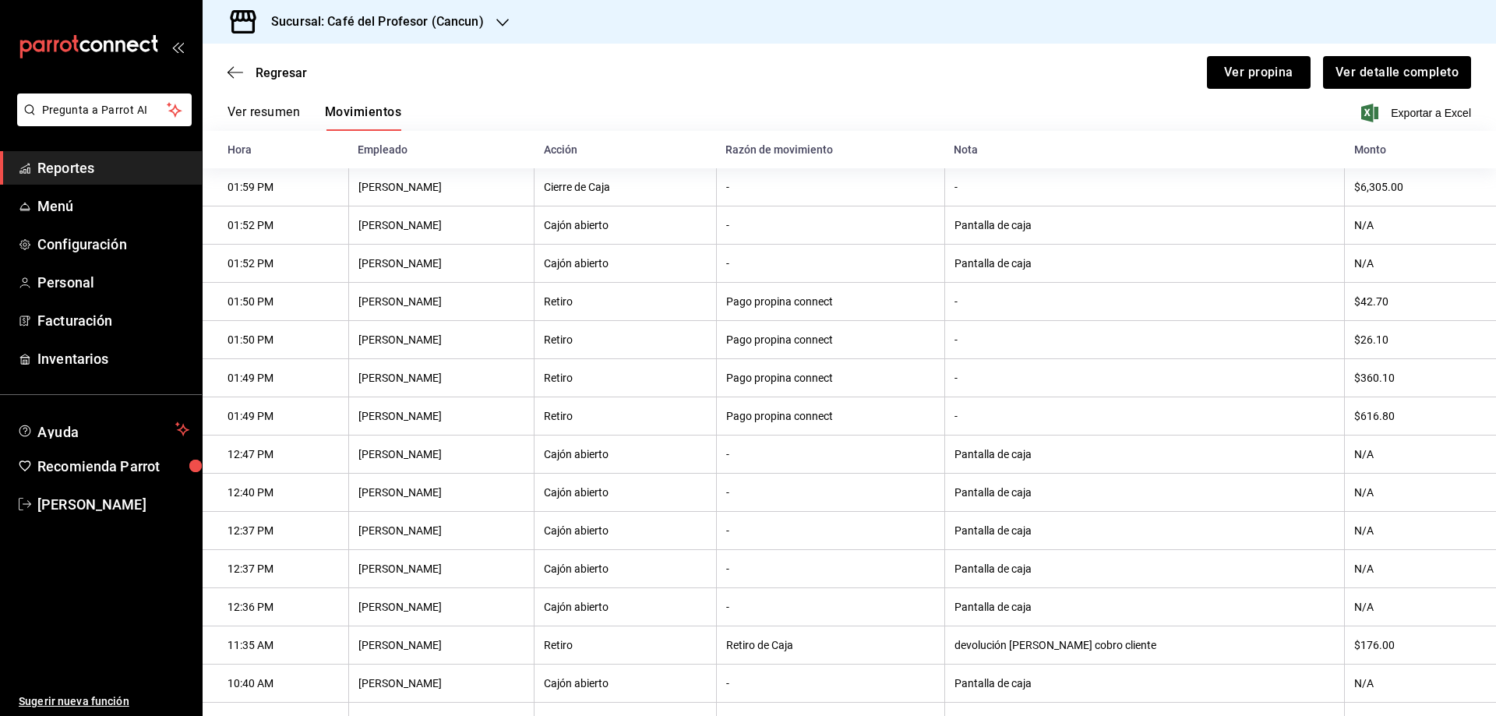
scroll to position [413, 0]
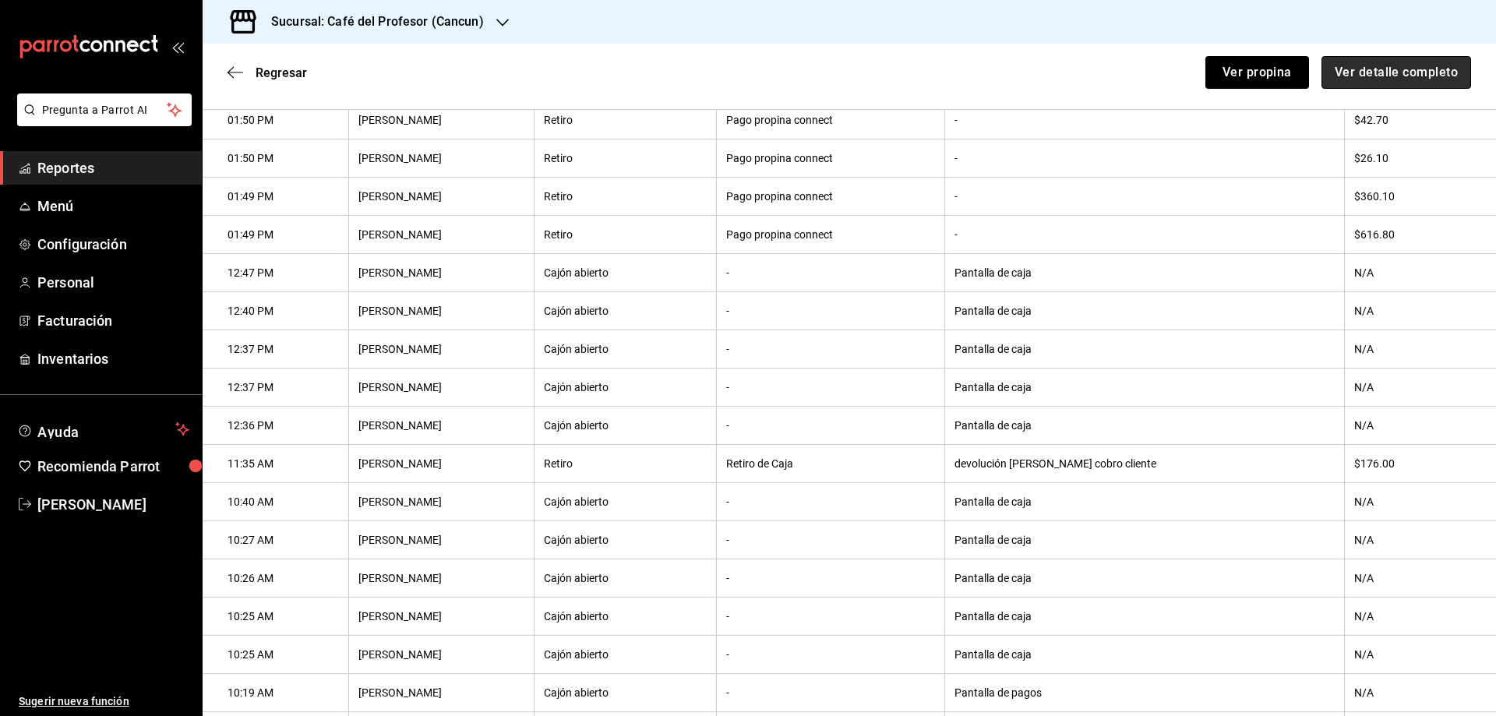
click at [1389, 69] on button "Ver detalle completo" at bounding box center [1397, 72] width 150 height 33
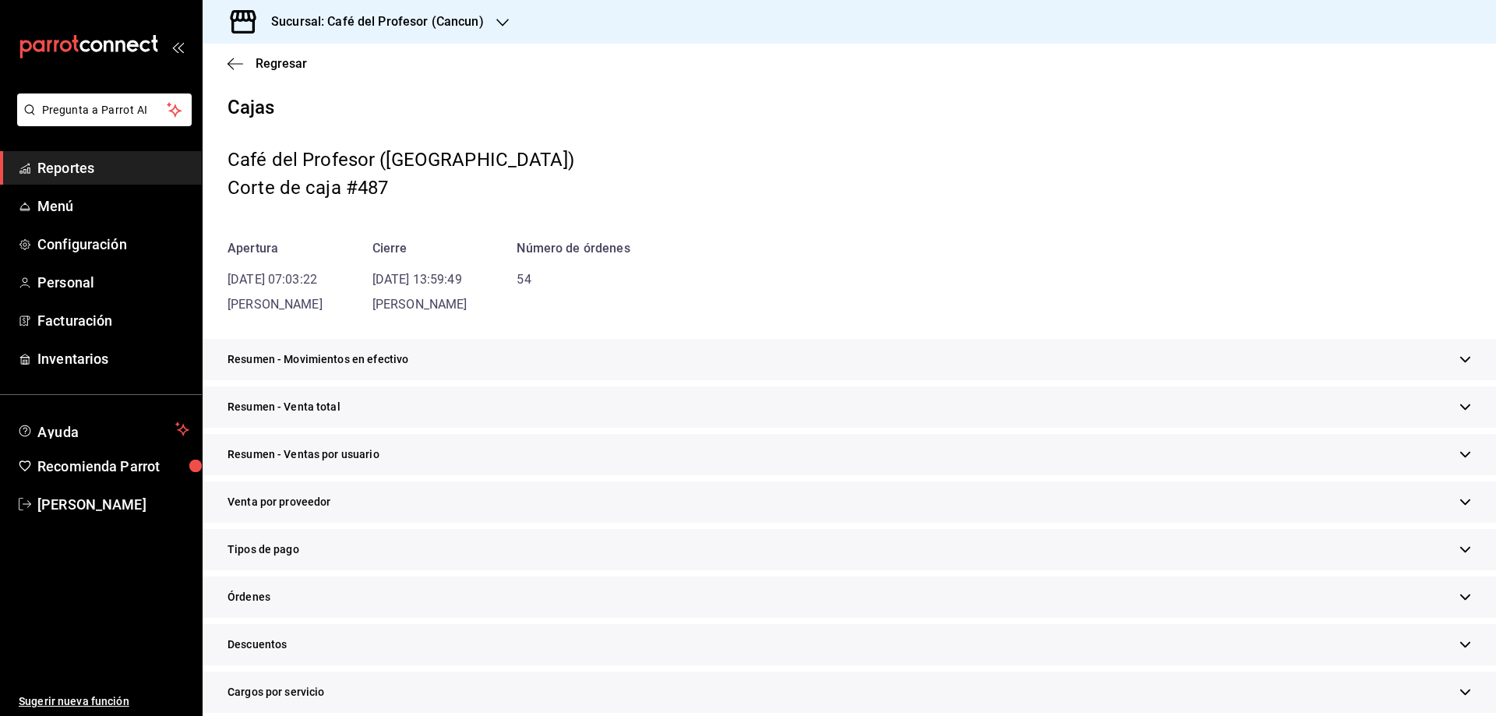
click at [281, 74] on div "Regresar" at bounding box center [849, 64] width 1293 height 40
click at [279, 69] on span "Regresar" at bounding box center [281, 63] width 51 height 15
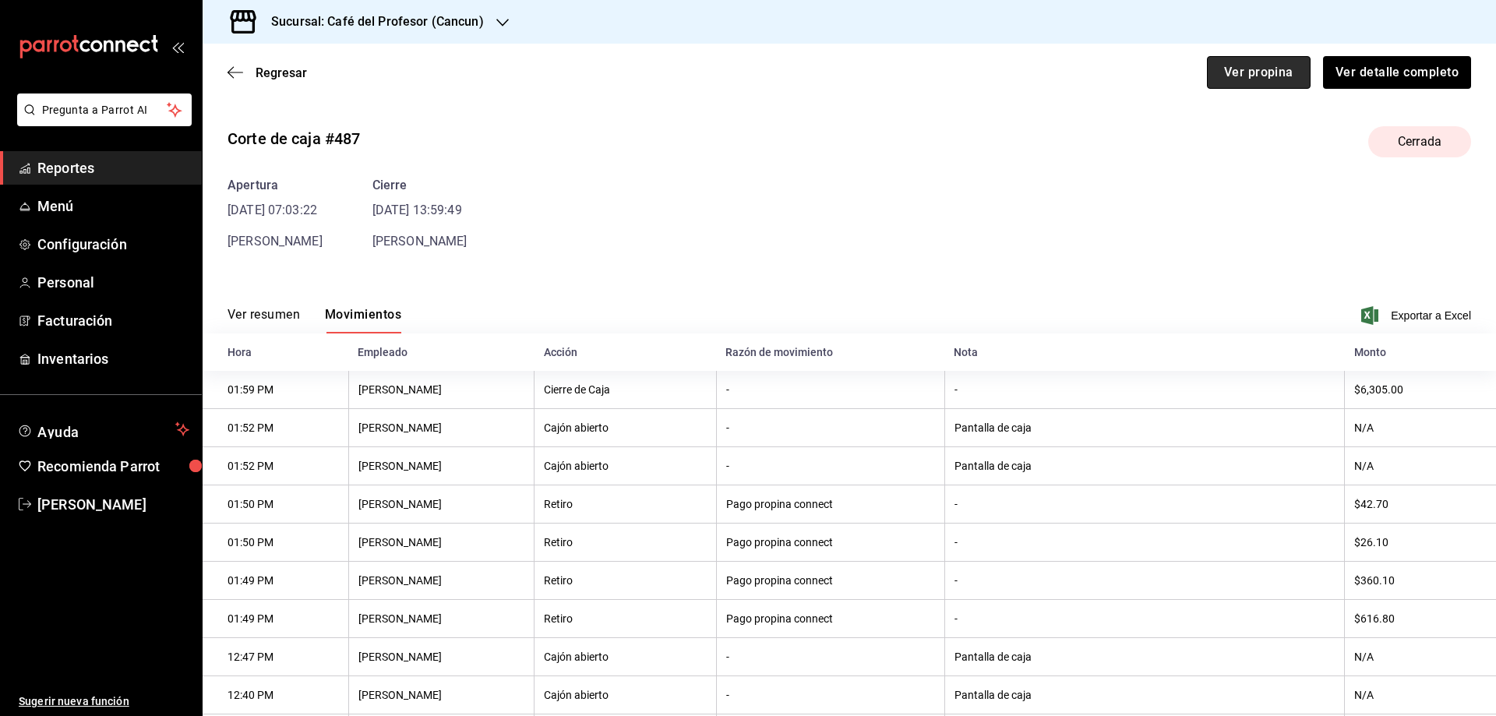
click at [1249, 72] on button "Ver propina" at bounding box center [1259, 72] width 104 height 33
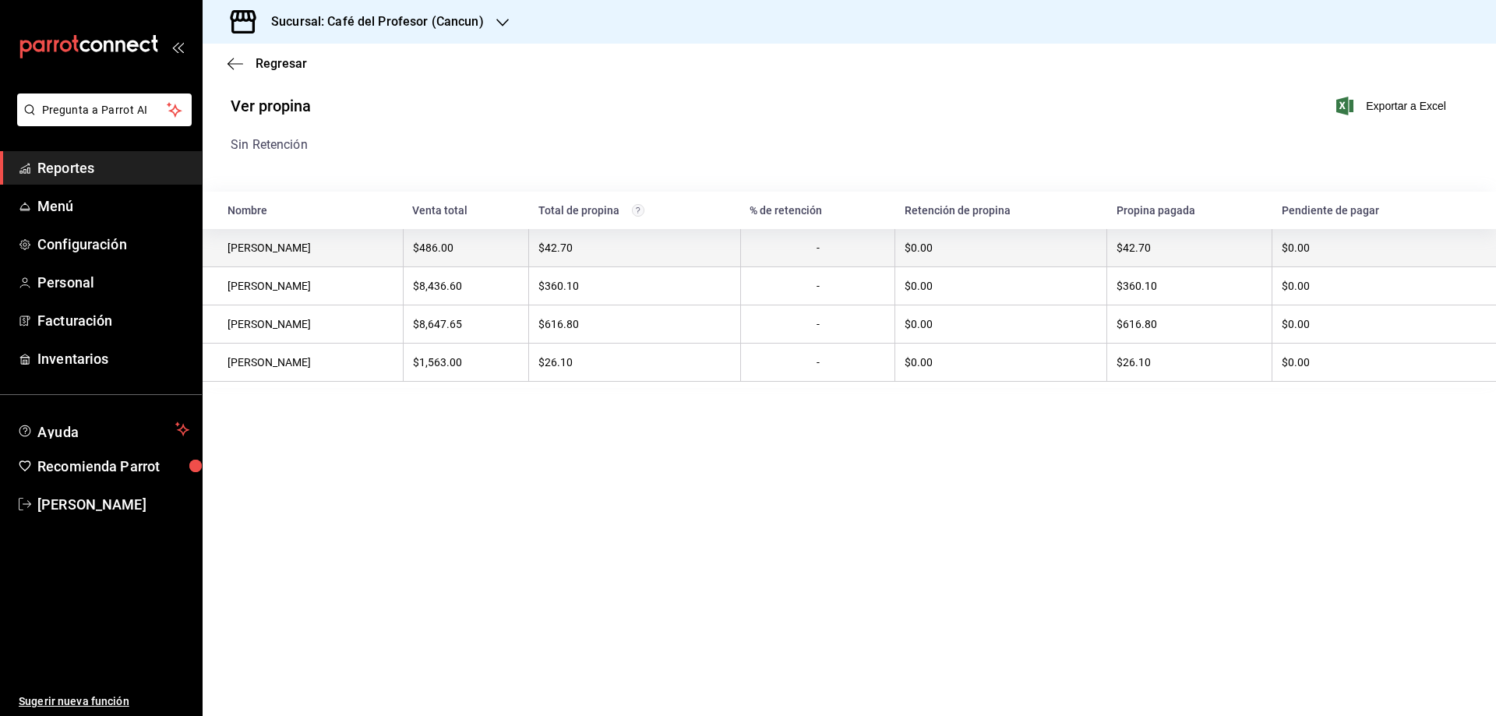
click at [1240, 242] on div "$42.70" at bounding box center [1190, 248] width 146 height 12
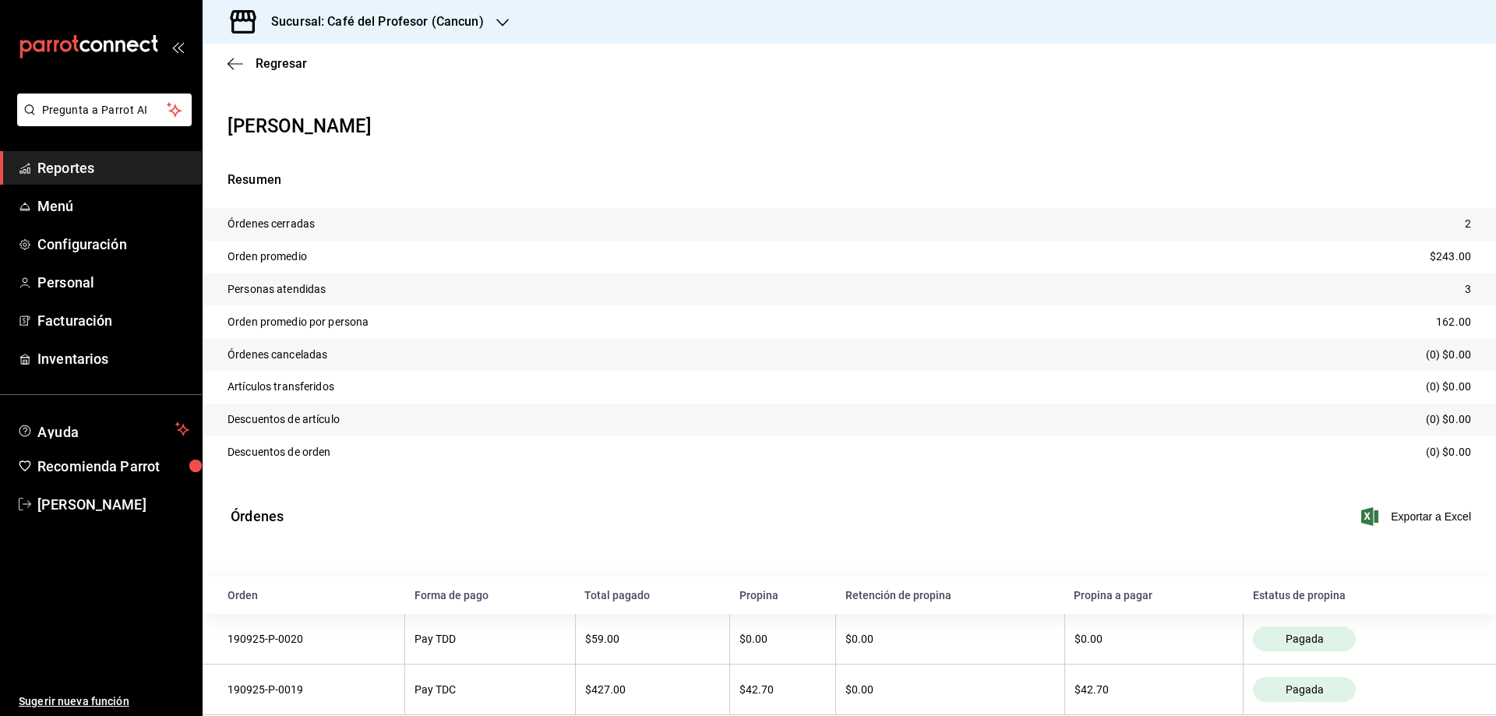
click at [1240, 242] on tr "Orden promedio $243.00" at bounding box center [849, 257] width 1293 height 33
click at [252, 63] on span "Regresar" at bounding box center [267, 63] width 79 height 15
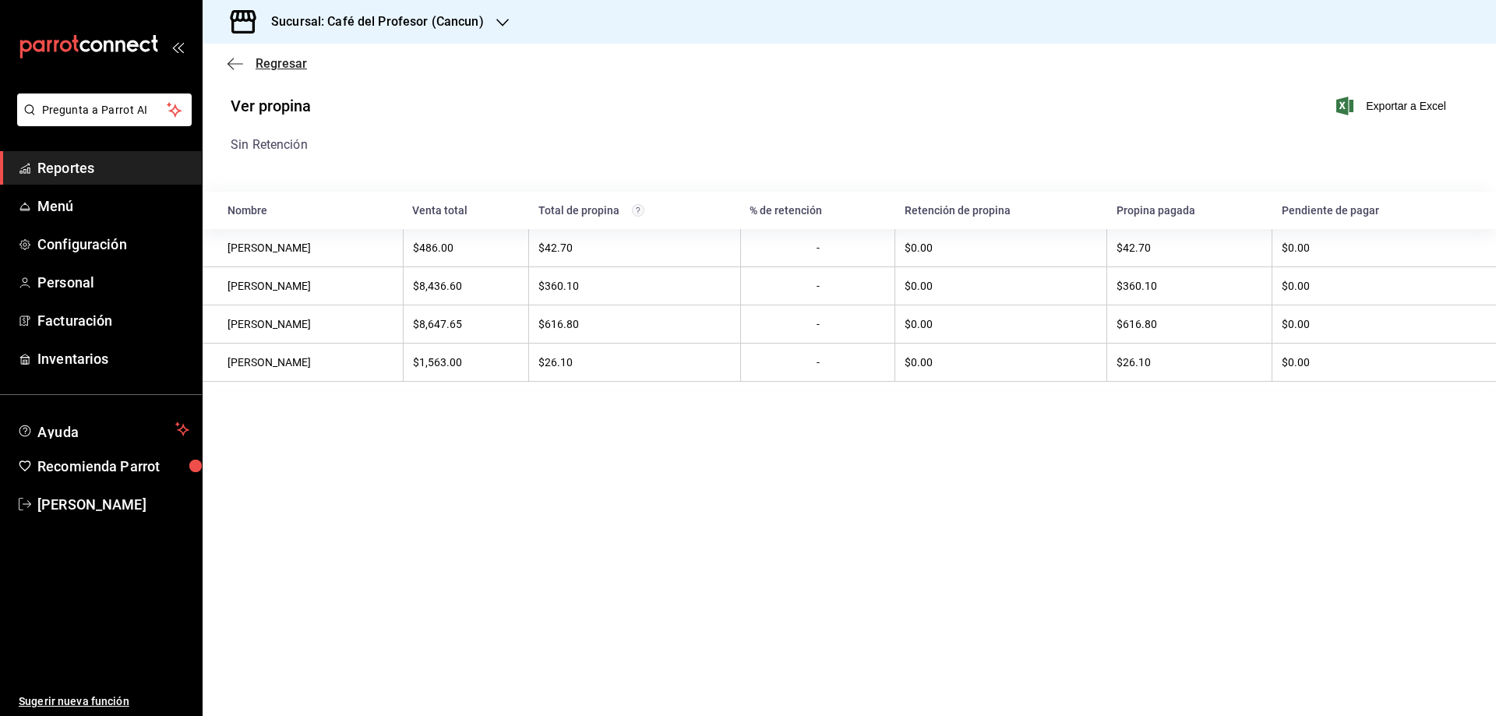
click at [291, 65] on span "Regresar" at bounding box center [281, 63] width 51 height 15
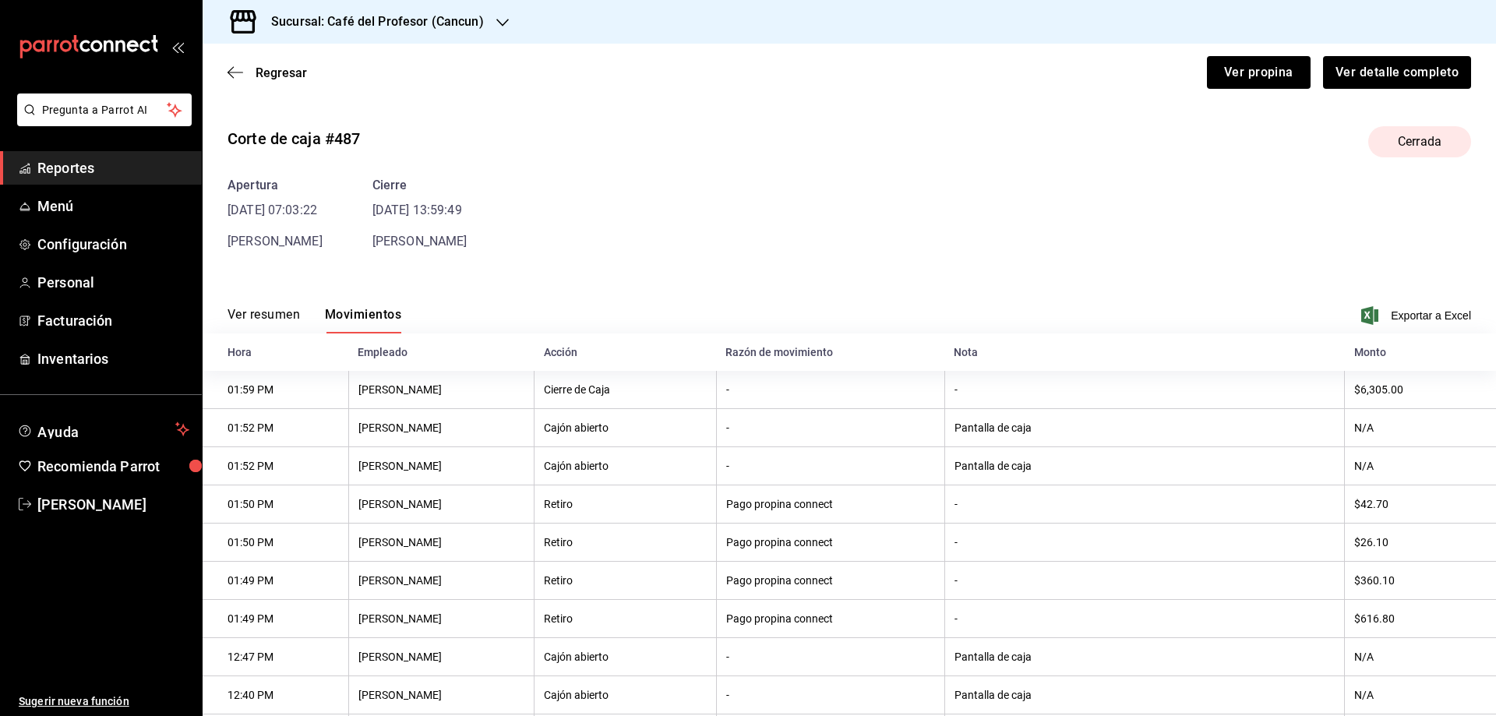
click at [263, 80] on div "Regresar Ver propina Ver detalle completo" at bounding box center [849, 73] width 1293 height 58
click at [265, 80] on div "Regresar Ver propina Ver detalle completo" at bounding box center [849, 73] width 1293 height 58
click at [496, 26] on icon "button" at bounding box center [502, 22] width 12 height 12
click at [310, 106] on span "Café del Profesor (Acanceh)" at bounding box center [284, 102] width 139 height 16
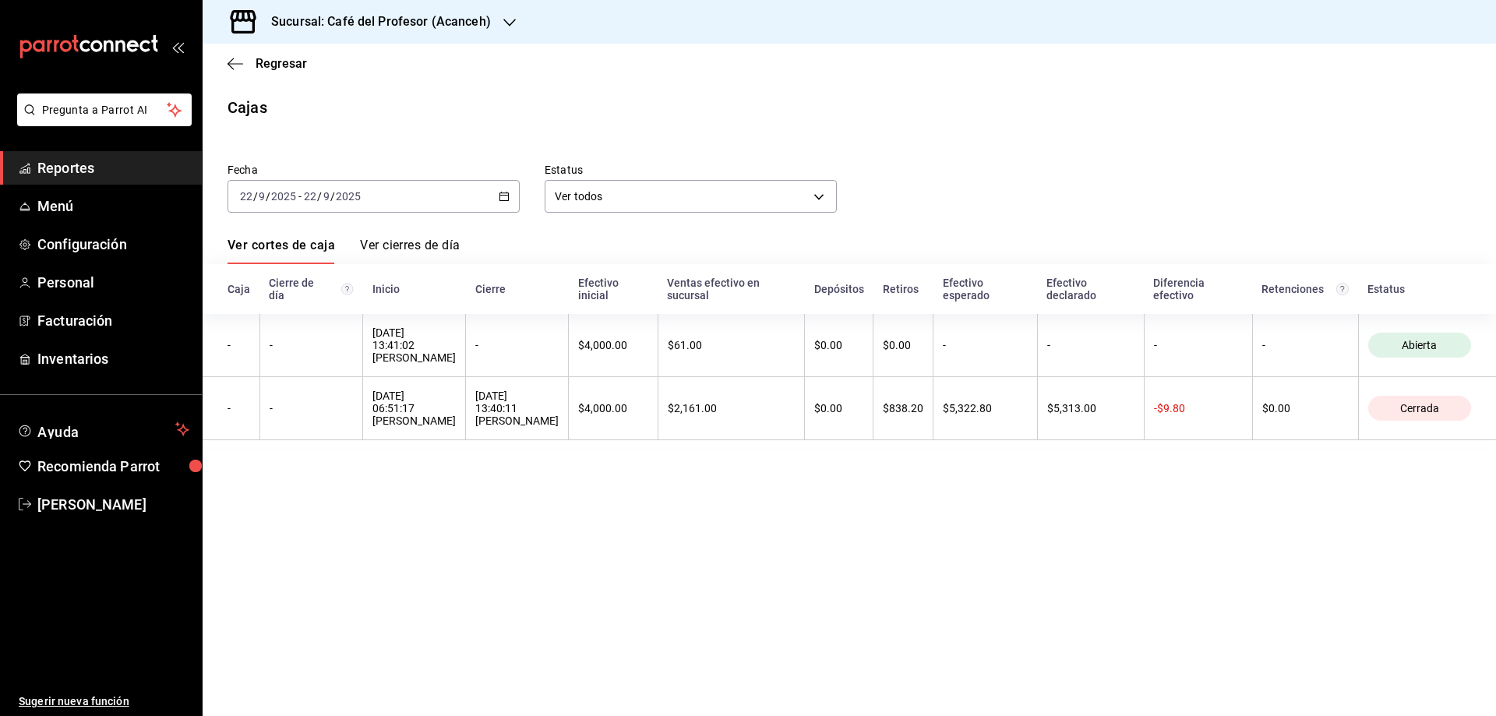
click at [498, 194] on div "[DATE] [DATE] - [DATE] [DATE]" at bounding box center [374, 196] width 292 height 33
click at [275, 415] on span "Rango de fechas" at bounding box center [301, 419] width 121 height 16
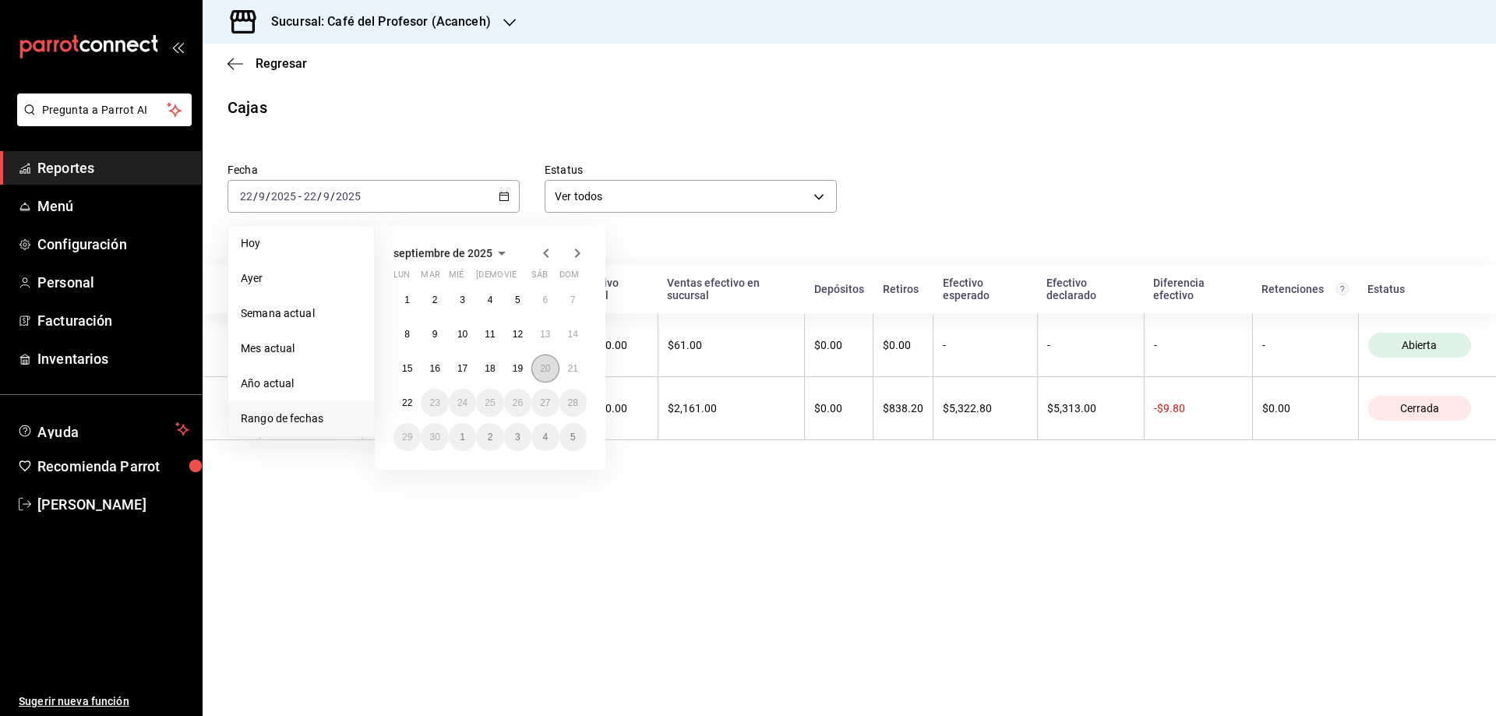
click at [550, 368] on abbr "20" at bounding box center [545, 368] width 10 height 11
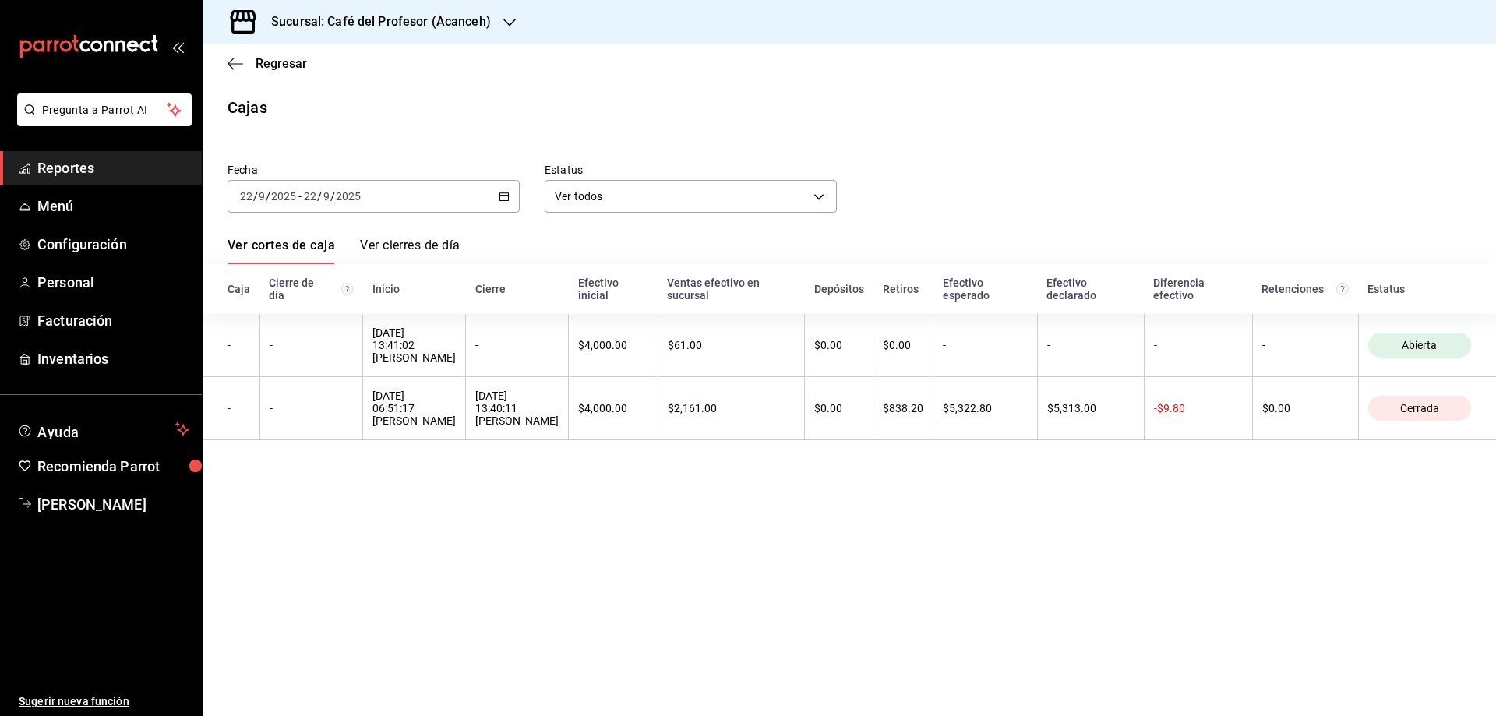
click at [283, 53] on div "Regresar" at bounding box center [849, 64] width 1293 height 40
click at [285, 58] on span "Regresar" at bounding box center [281, 63] width 51 height 15
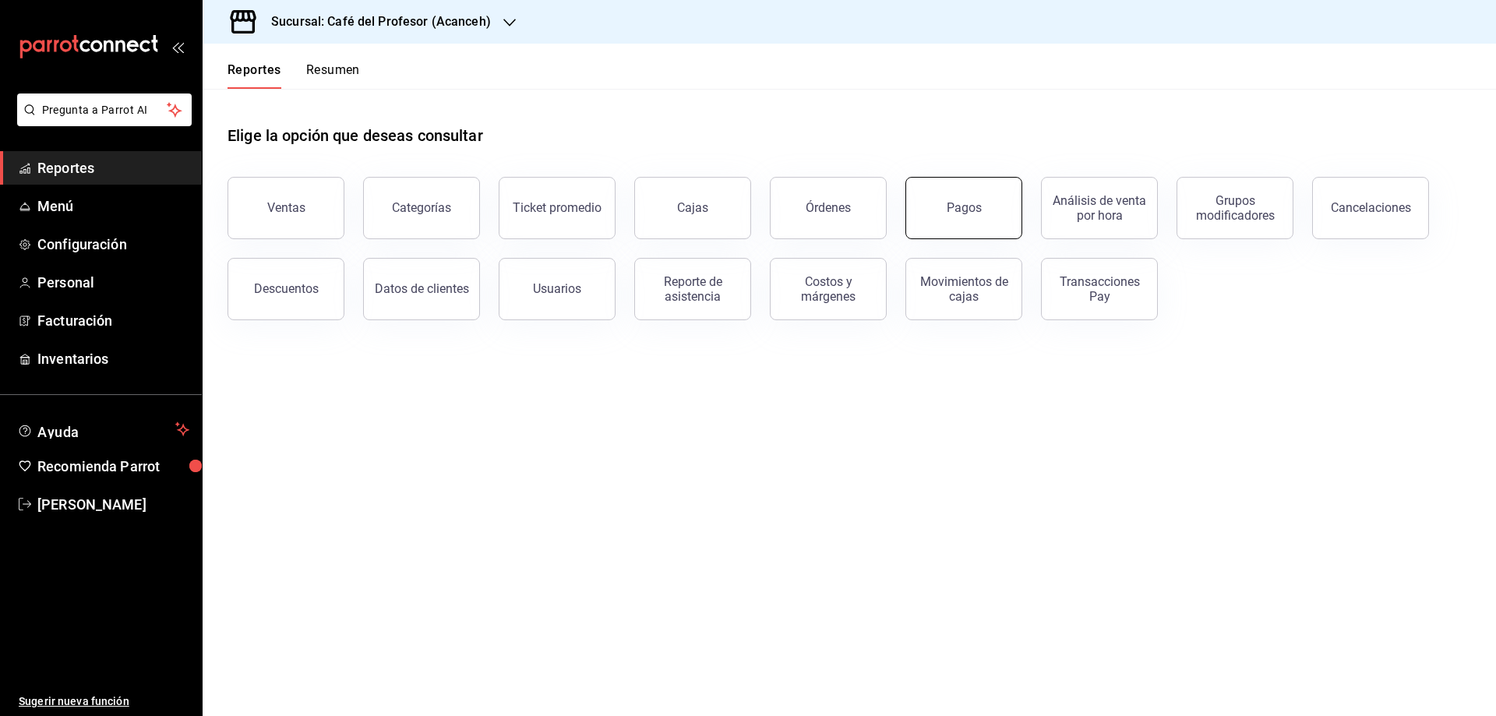
click at [963, 216] on button "Pagos" at bounding box center [963, 208] width 117 height 62
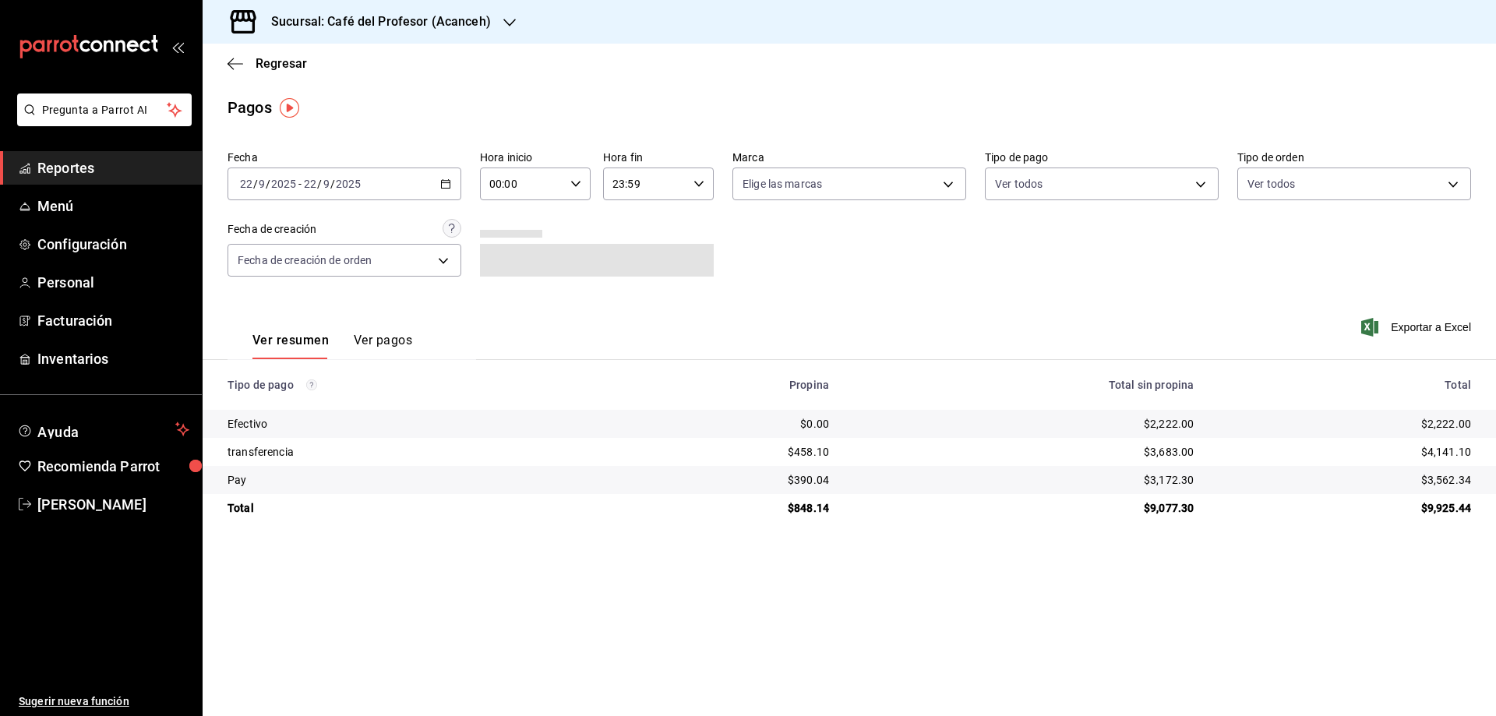
click at [443, 189] on \(Stroke\) "button" at bounding box center [445, 184] width 9 height 9
click at [445, 186] on icon "button" at bounding box center [445, 183] width 11 height 11
click at [267, 403] on span "Rango de fechas" at bounding box center [301, 406] width 121 height 16
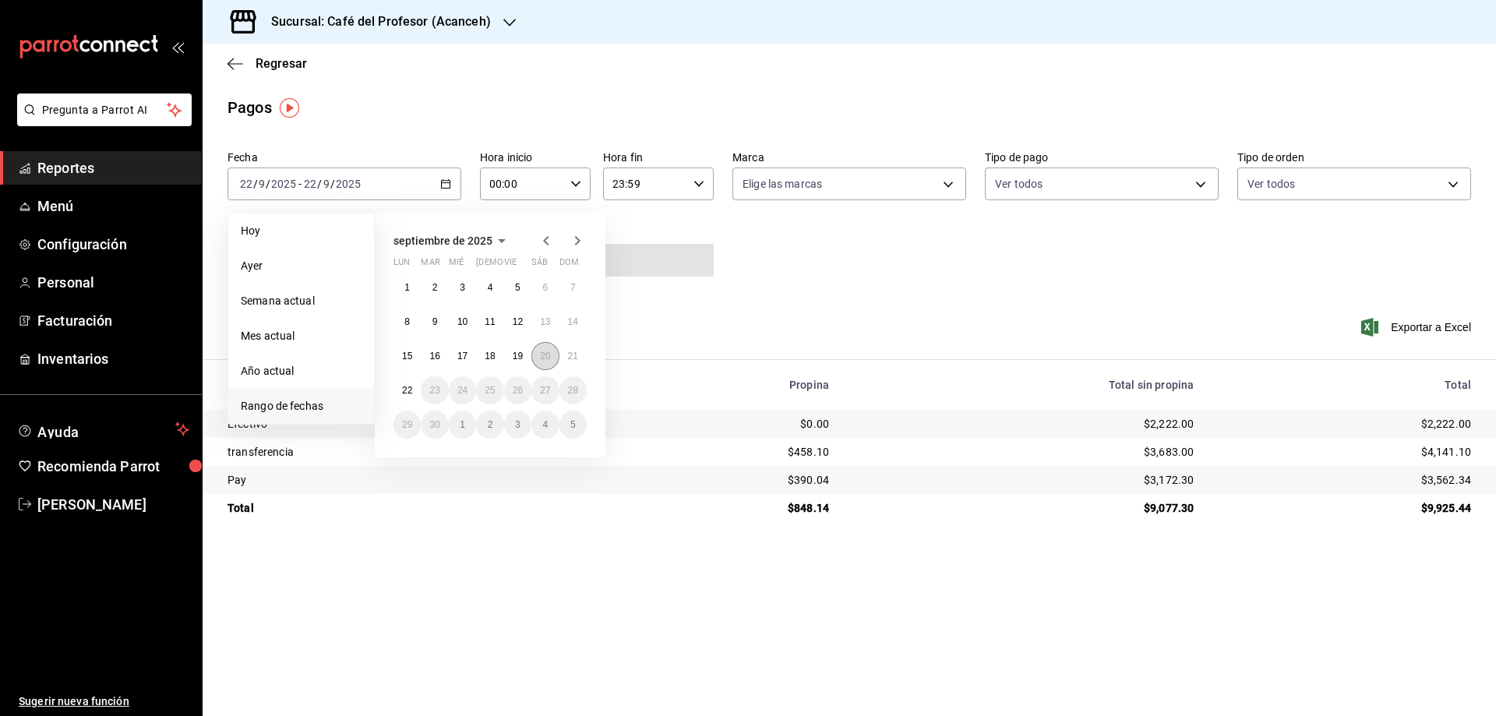
click at [548, 360] on abbr "20" at bounding box center [545, 356] width 10 height 11
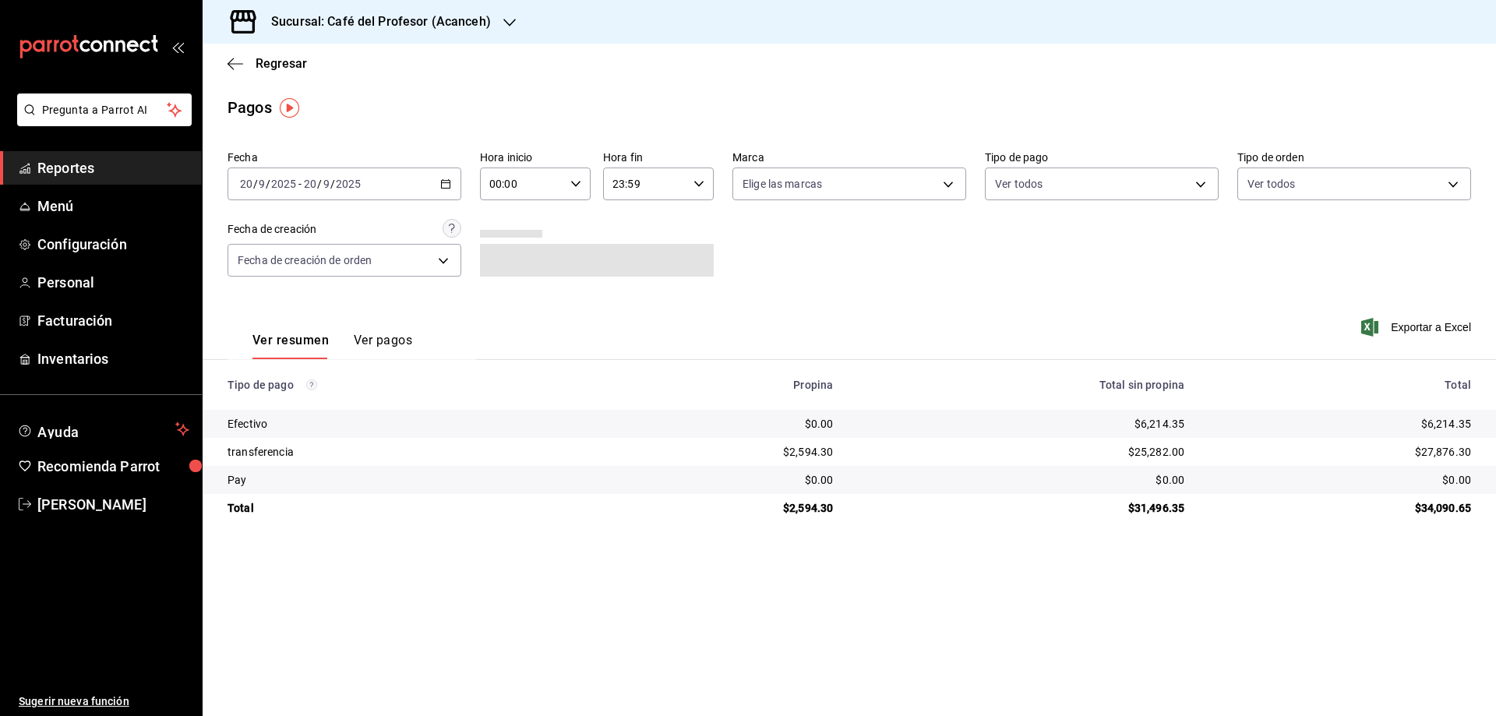
click at [538, 186] on input "00:00" at bounding box center [522, 183] width 84 height 31
click at [511, 260] on button "14" at bounding box center [507, 253] width 49 height 31
click at [563, 217] on span "40" at bounding box center [563, 213] width 30 height 12
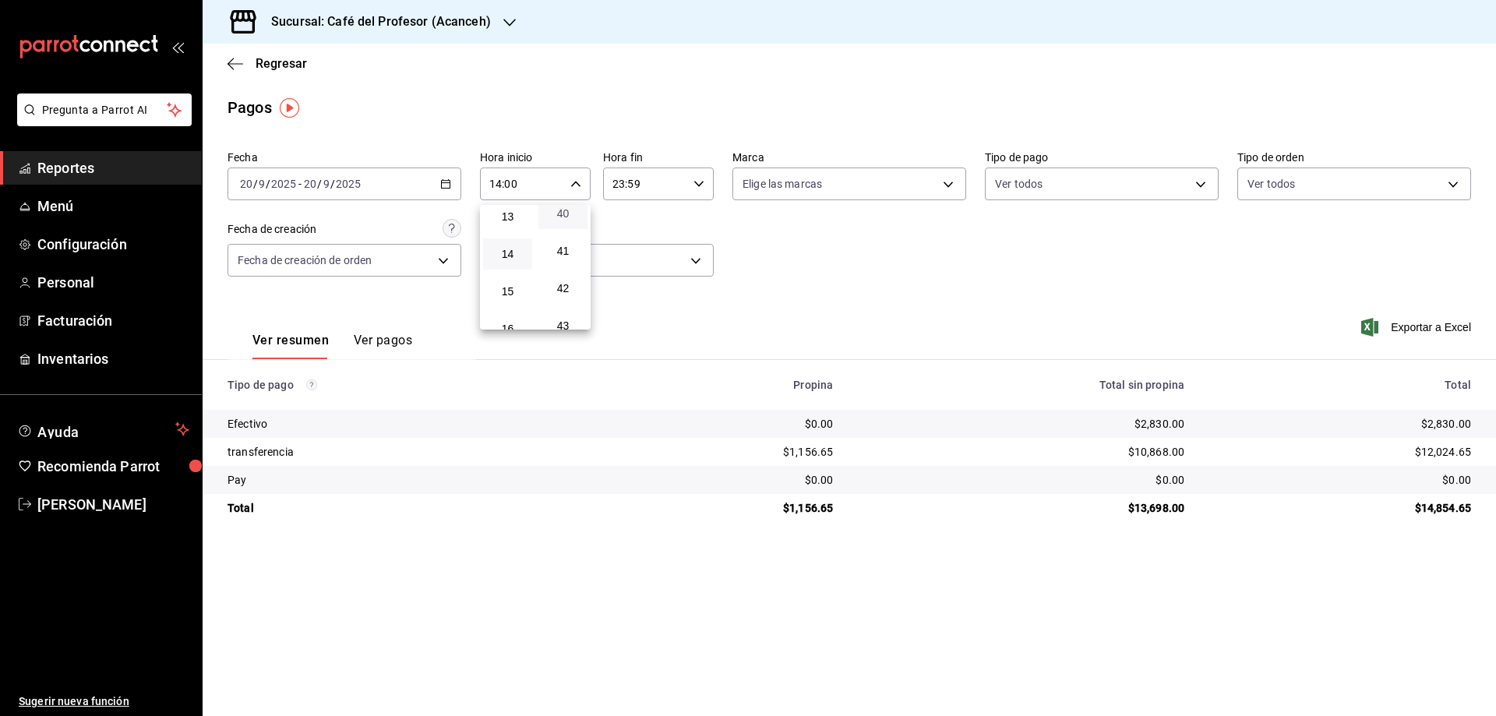
type input "14:40"
click at [423, 570] on div at bounding box center [748, 358] width 1496 height 716
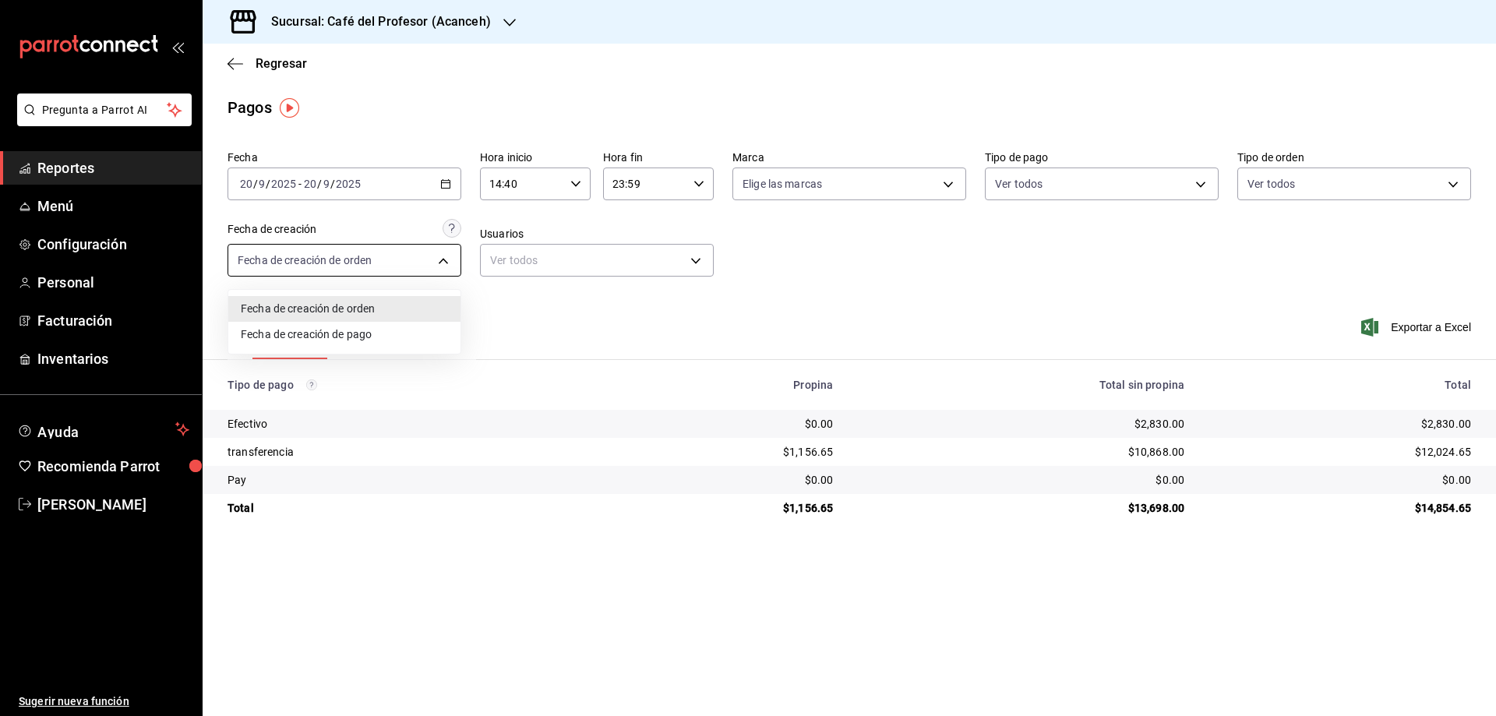
click at [418, 254] on body "Pregunta a Parrot AI Reportes Menú Configuración Personal Facturación Inventari…" at bounding box center [748, 358] width 1496 height 716
click at [365, 329] on li "Fecha de creación de pago" at bounding box center [344, 335] width 232 height 26
type input "ORDER_PAYMENT"
click at [374, 345] on button "Ver pagos" at bounding box center [383, 346] width 58 height 26
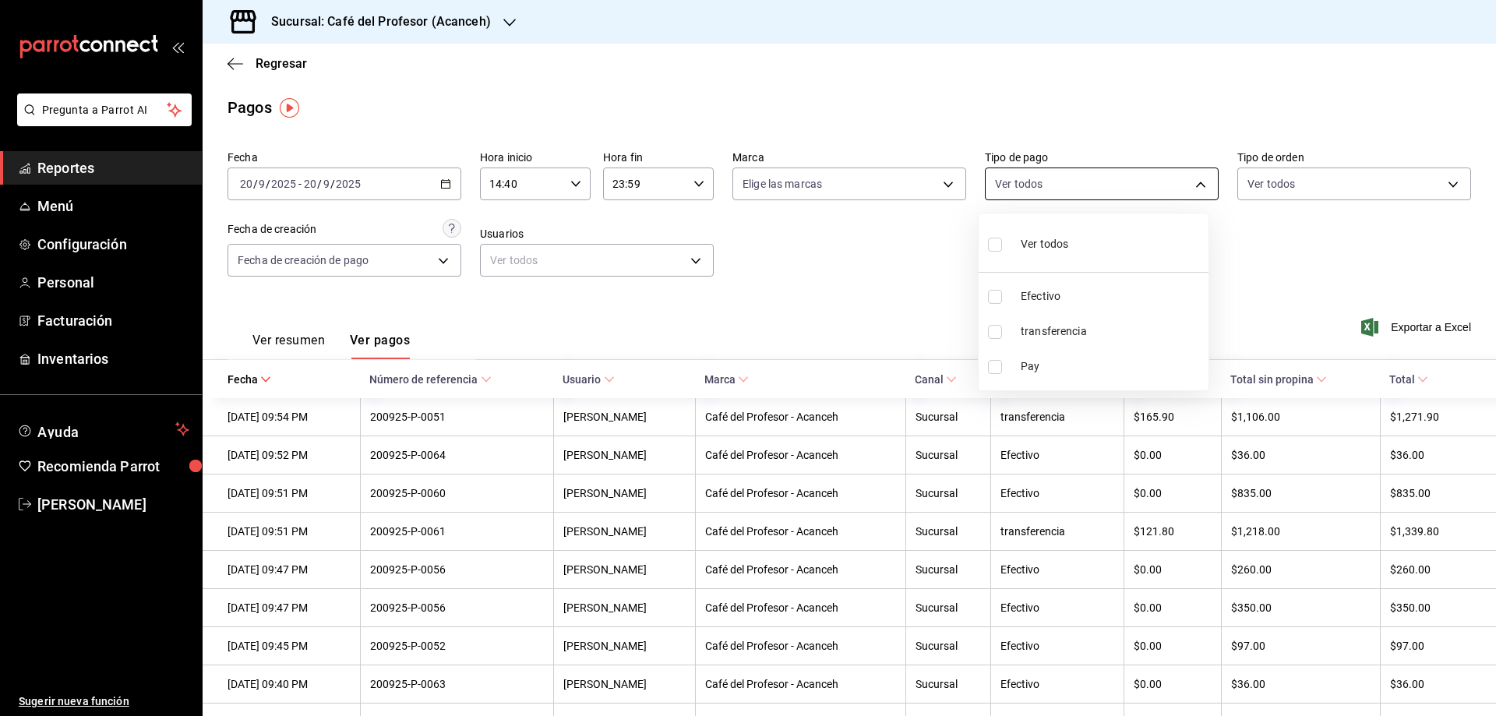
click at [1187, 182] on body "Pregunta a Parrot AI Reportes Menú Configuración Personal Facturación Inventari…" at bounding box center [748, 358] width 1496 height 716
click at [1044, 327] on span "transferencia" at bounding box center [1112, 331] width 182 height 16
type input "12a9603a-d79d-40ed-be3c-0080d7b5201f"
checkbox input "true"
click at [750, 306] on div at bounding box center [748, 358] width 1496 height 716
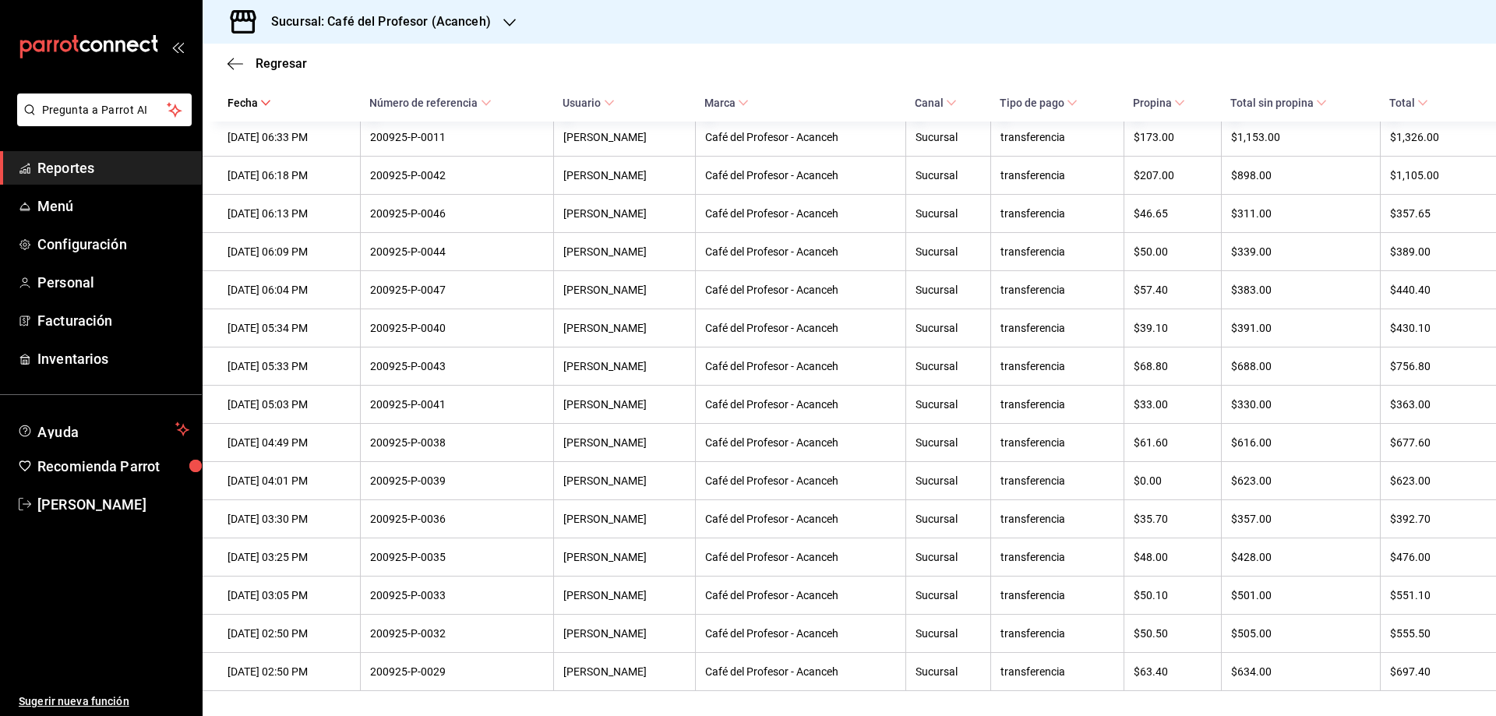
scroll to position [721, 0]
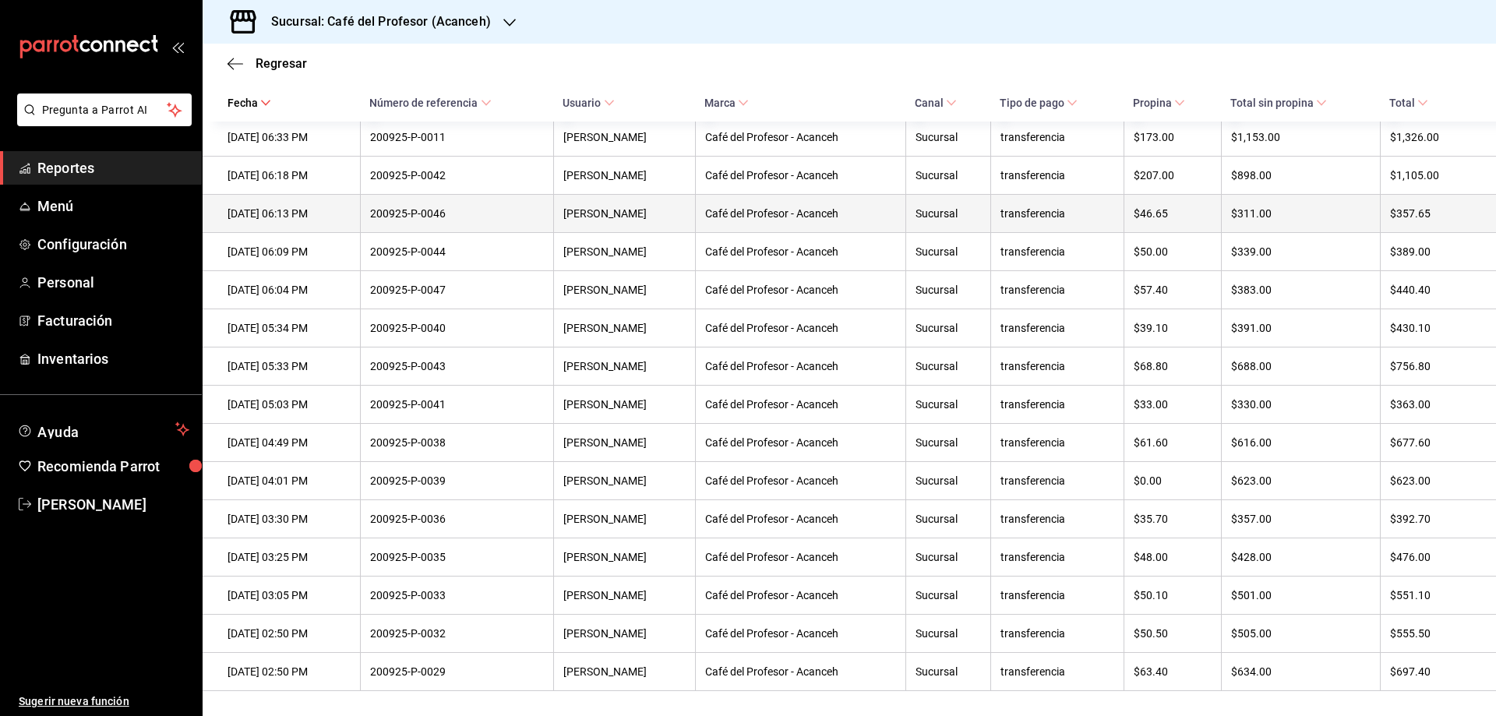
click at [321, 210] on th "[DATE] 06:13 PM" at bounding box center [281, 214] width 157 height 38
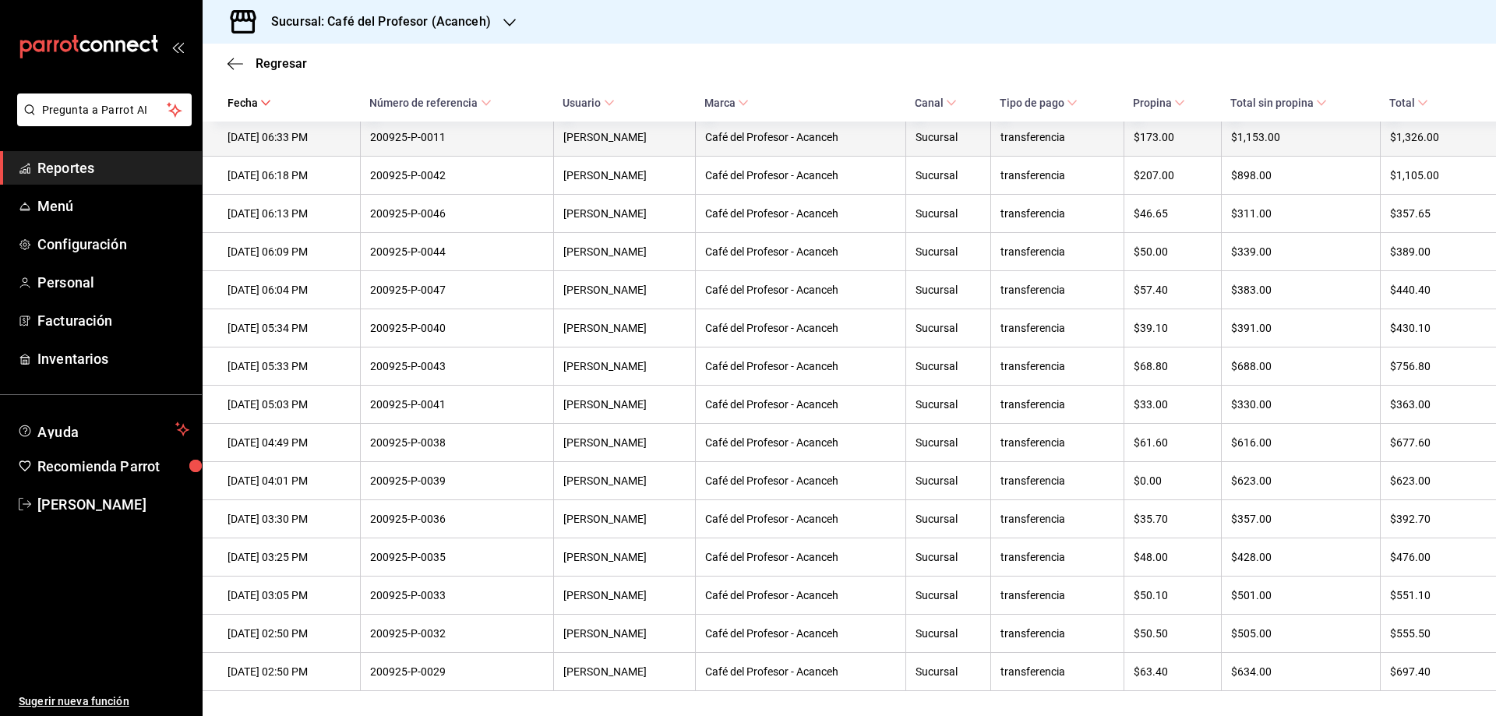
click at [337, 135] on th "[DATE] 06:33 PM" at bounding box center [281, 137] width 157 height 38
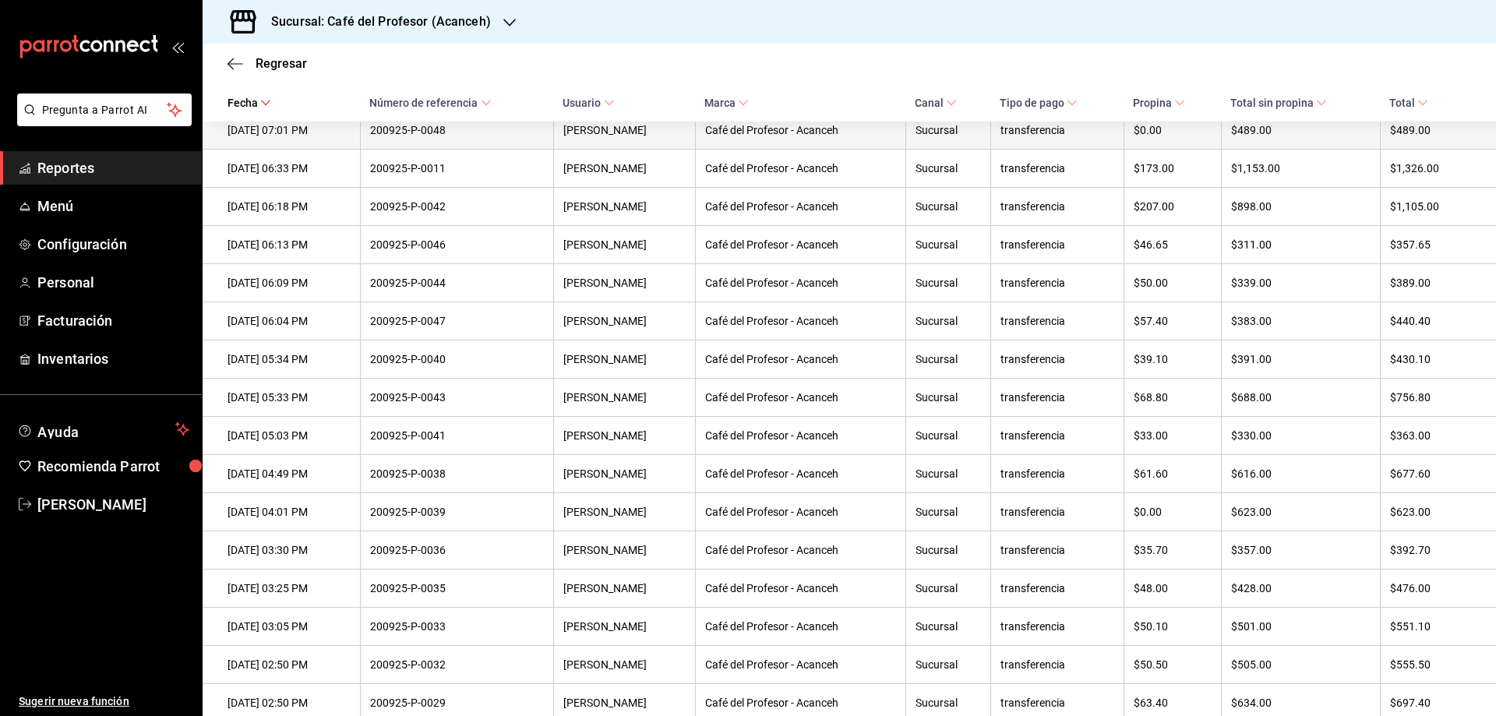
scroll to position [643, 0]
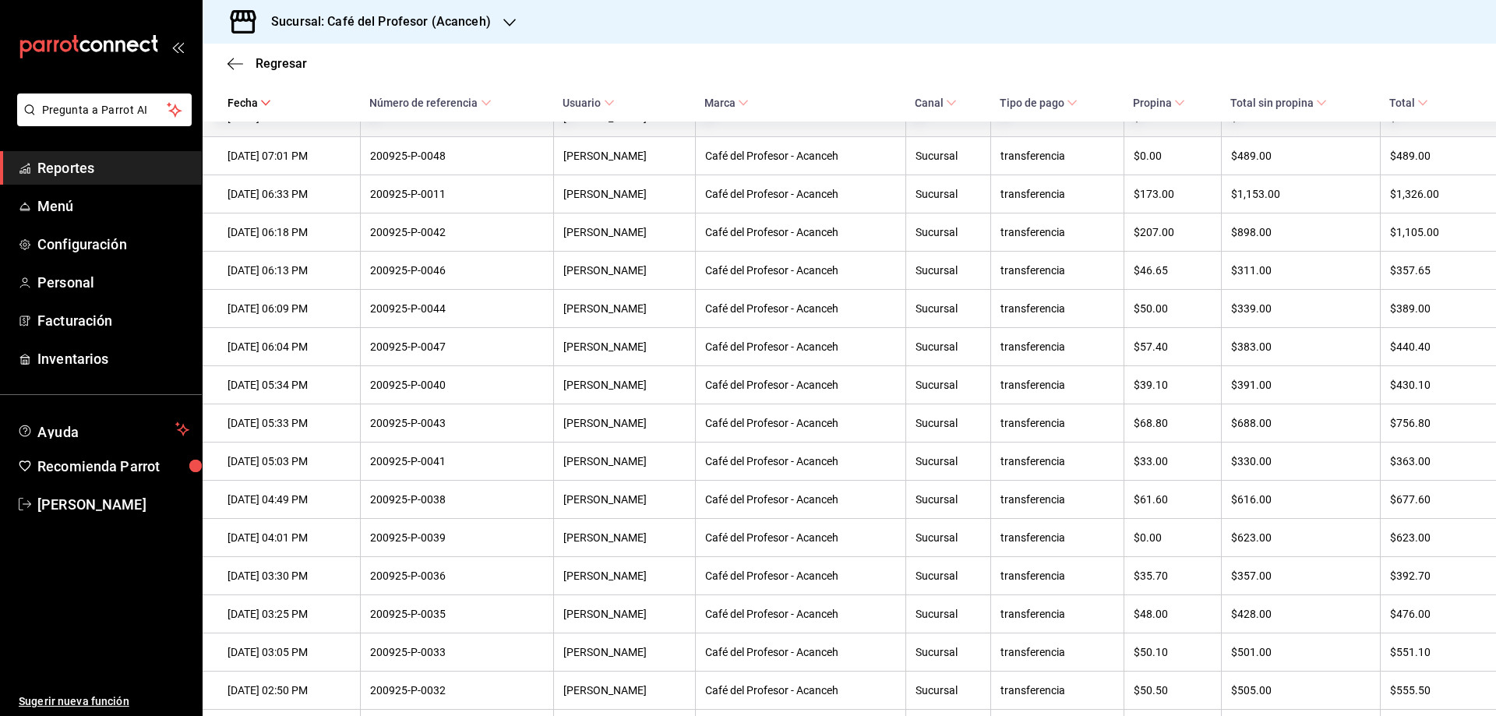
click at [341, 137] on th "[DATE] 07:15 PM" at bounding box center [281, 118] width 157 height 38
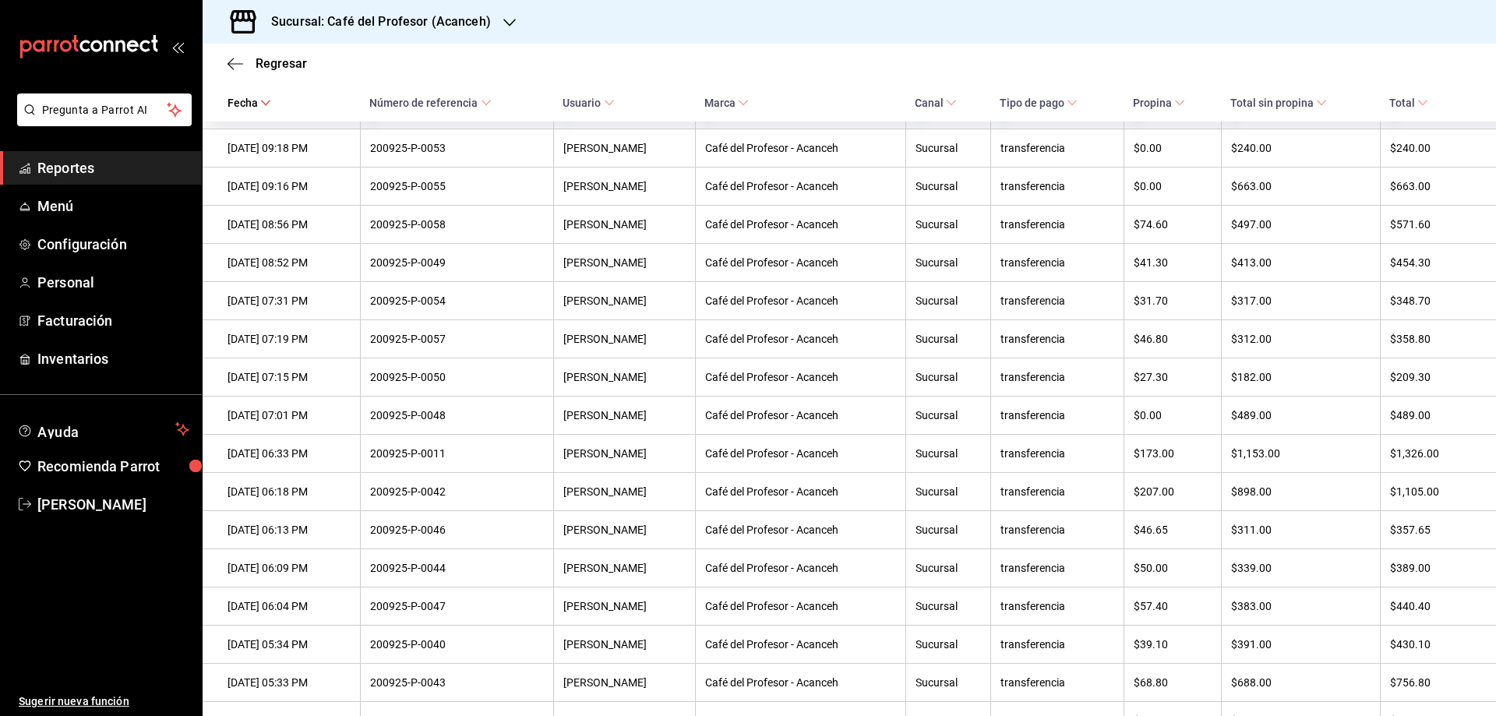
scroll to position [253, 0]
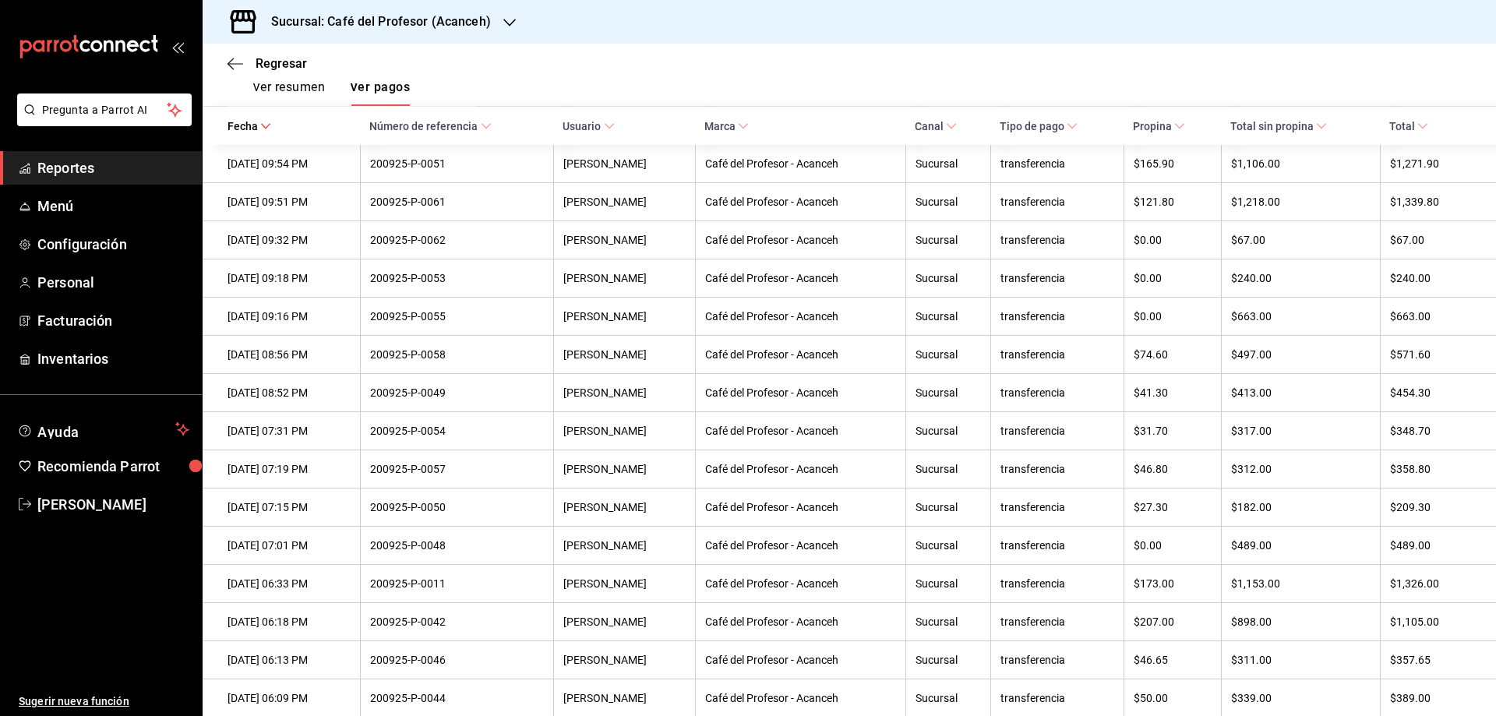
click at [286, 94] on button "Ver resumen" at bounding box center [288, 92] width 72 height 26
click at [286, 94] on main "Regresar Pagos Fecha [DATE] [DATE] - [DATE] [DATE] Hora inicio 14:40 Hora inici…" at bounding box center [849, 476] width 1293 height 1372
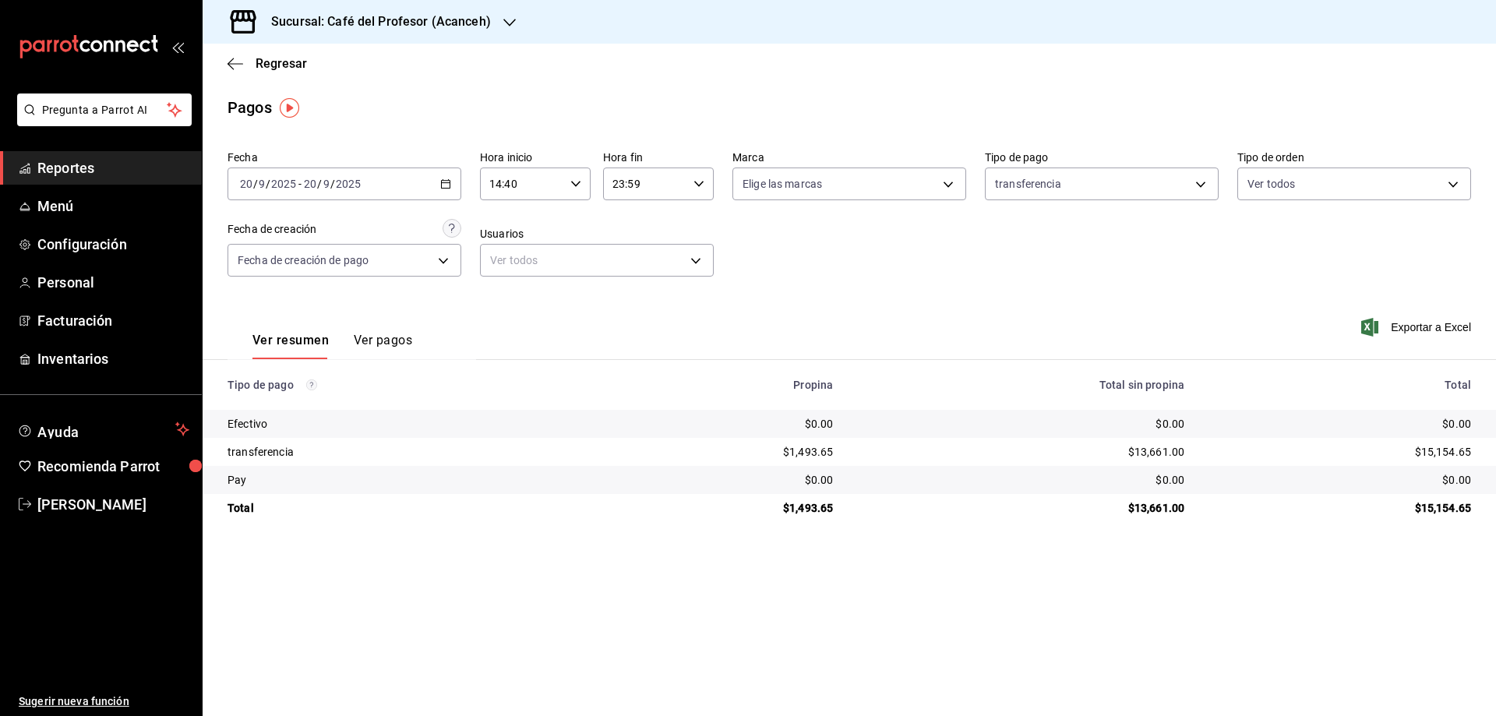
click at [379, 343] on button "Ver pagos" at bounding box center [383, 346] width 58 height 26
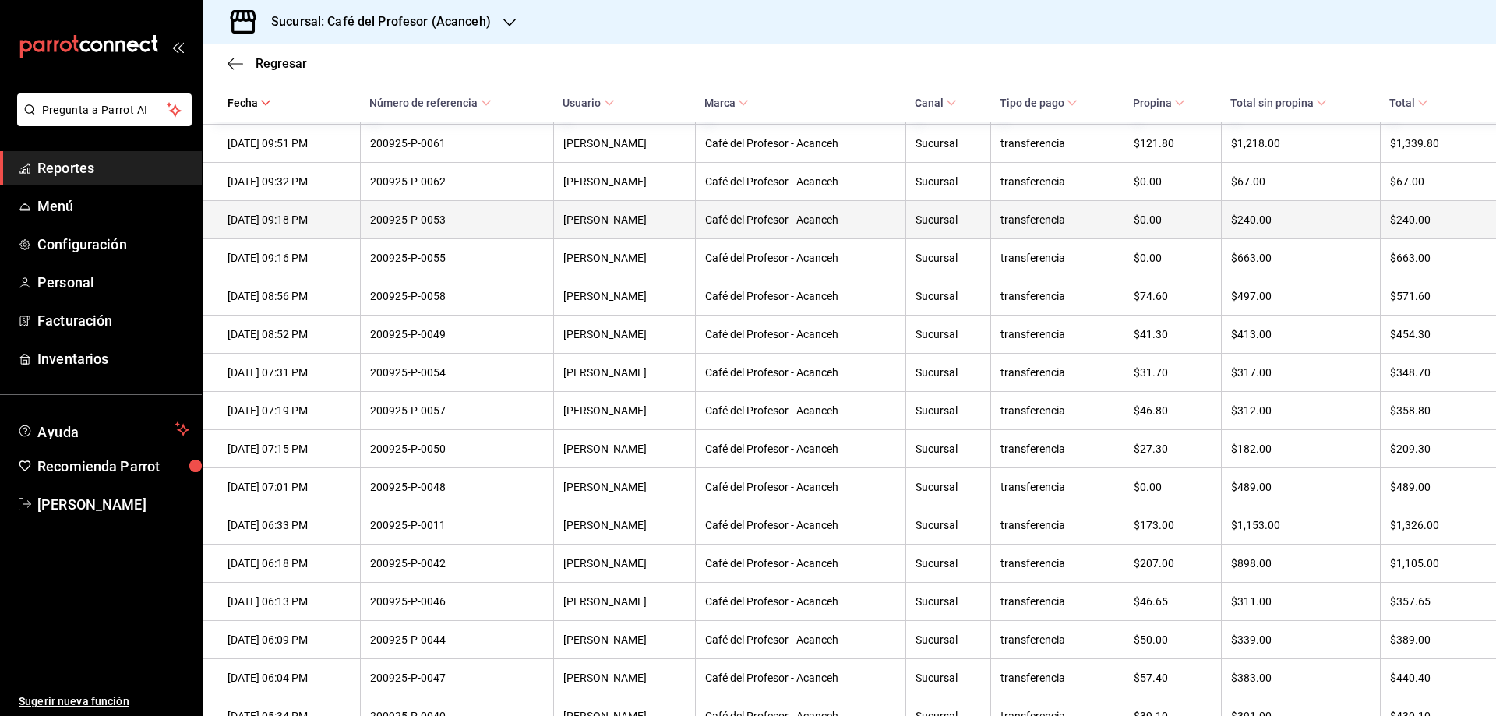
scroll to position [156, 0]
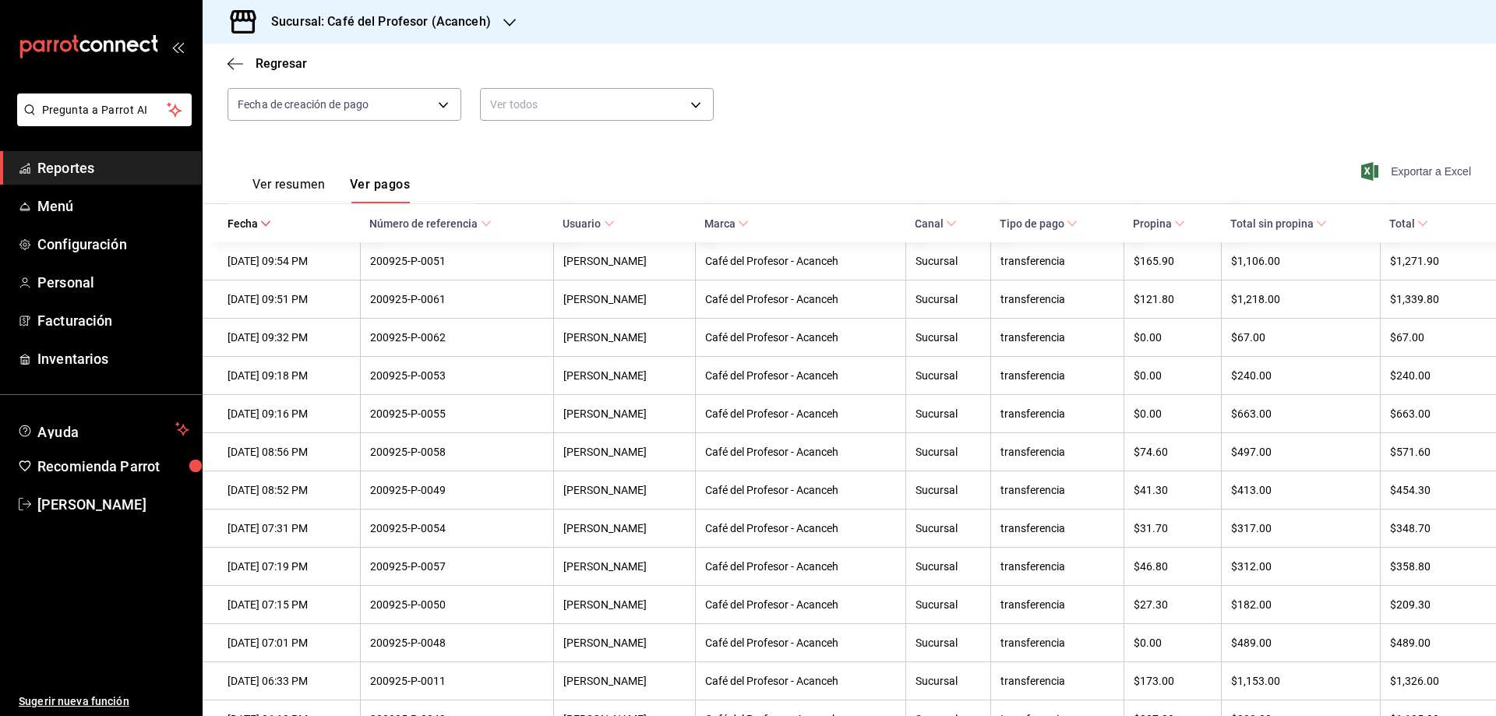
click at [1437, 168] on span "Exportar a Excel" at bounding box center [1417, 171] width 107 height 19
click at [76, 242] on span "Configuración" at bounding box center [113, 244] width 152 height 21
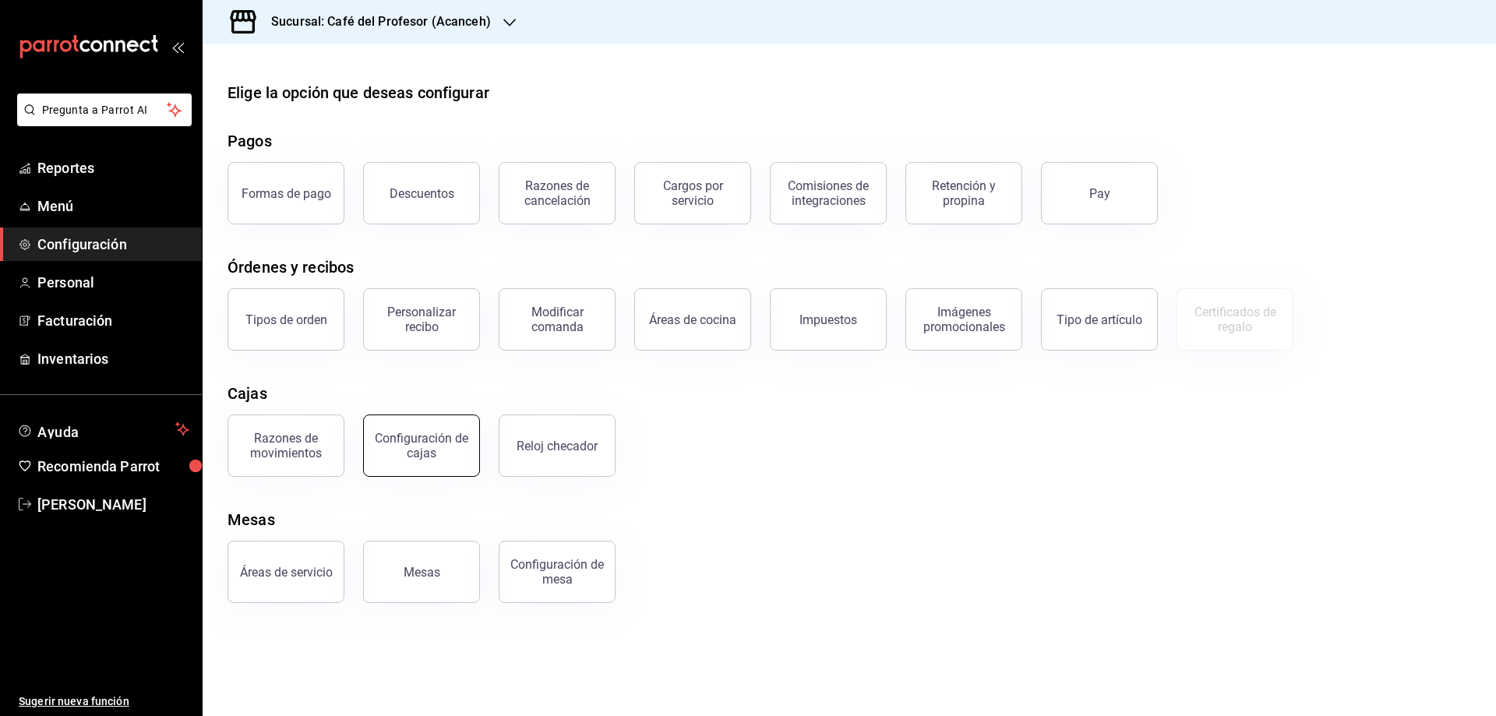
click at [403, 436] on div "Configuración de cajas" at bounding box center [421, 446] width 97 height 30
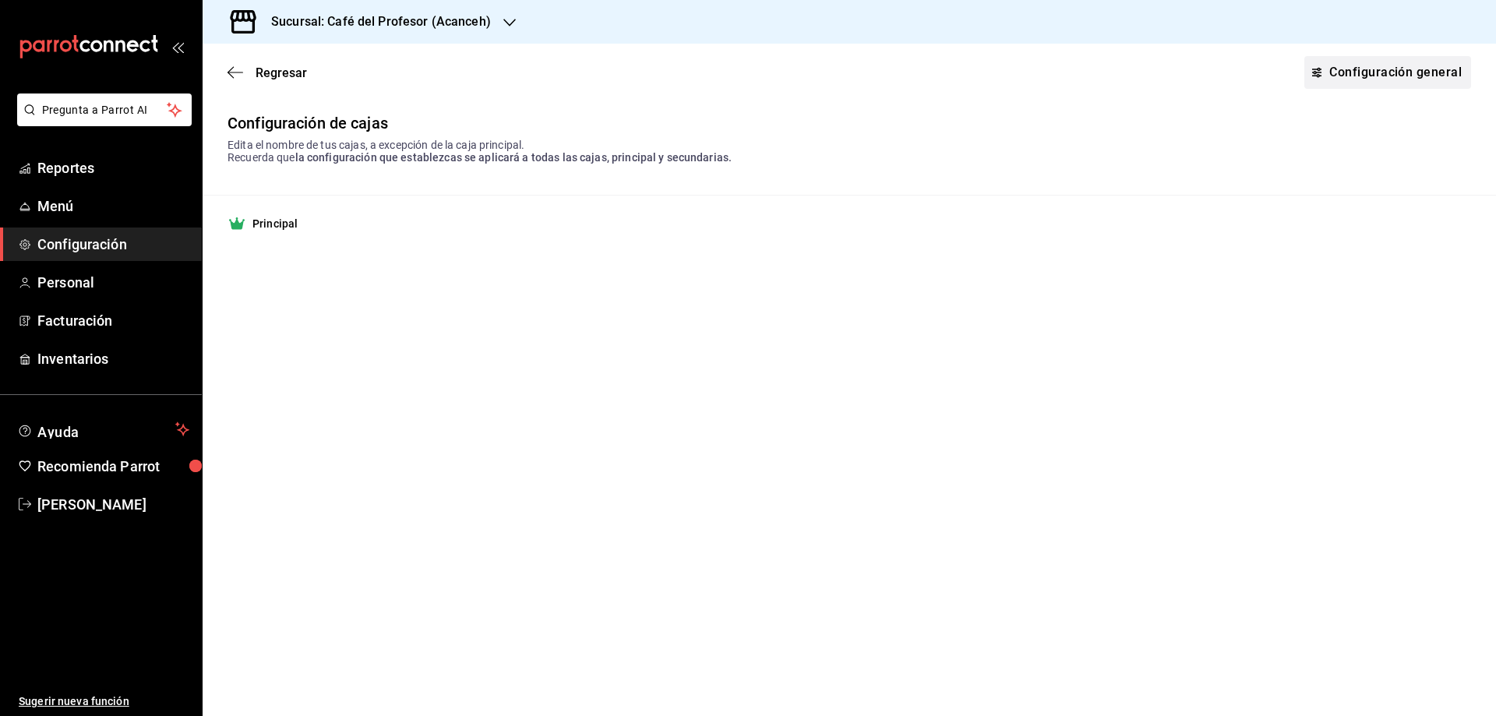
click at [1428, 83] on link "Configuración general" at bounding box center [1387, 72] width 167 height 33
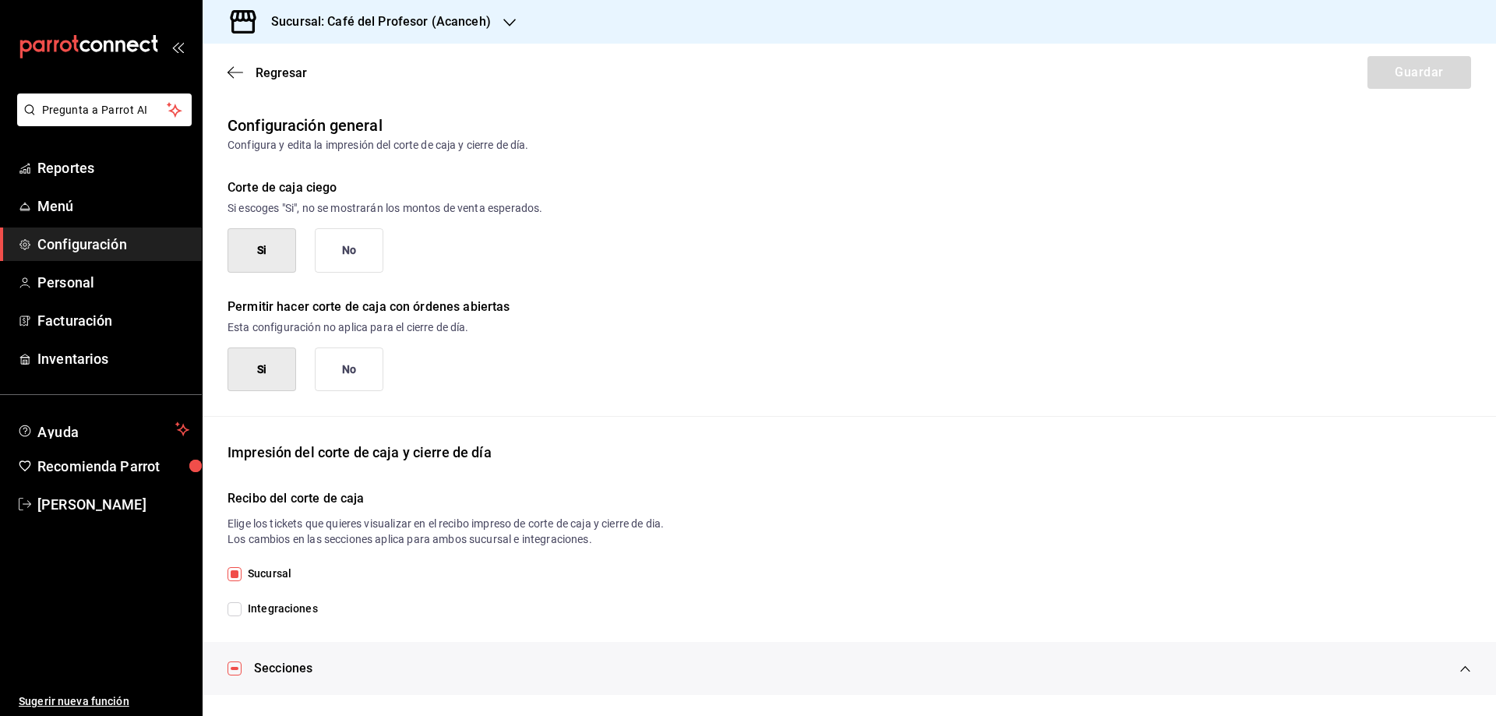
click at [355, 366] on button "No" at bounding box center [349, 370] width 69 height 44
click at [259, 73] on span "Regresar" at bounding box center [281, 72] width 51 height 15
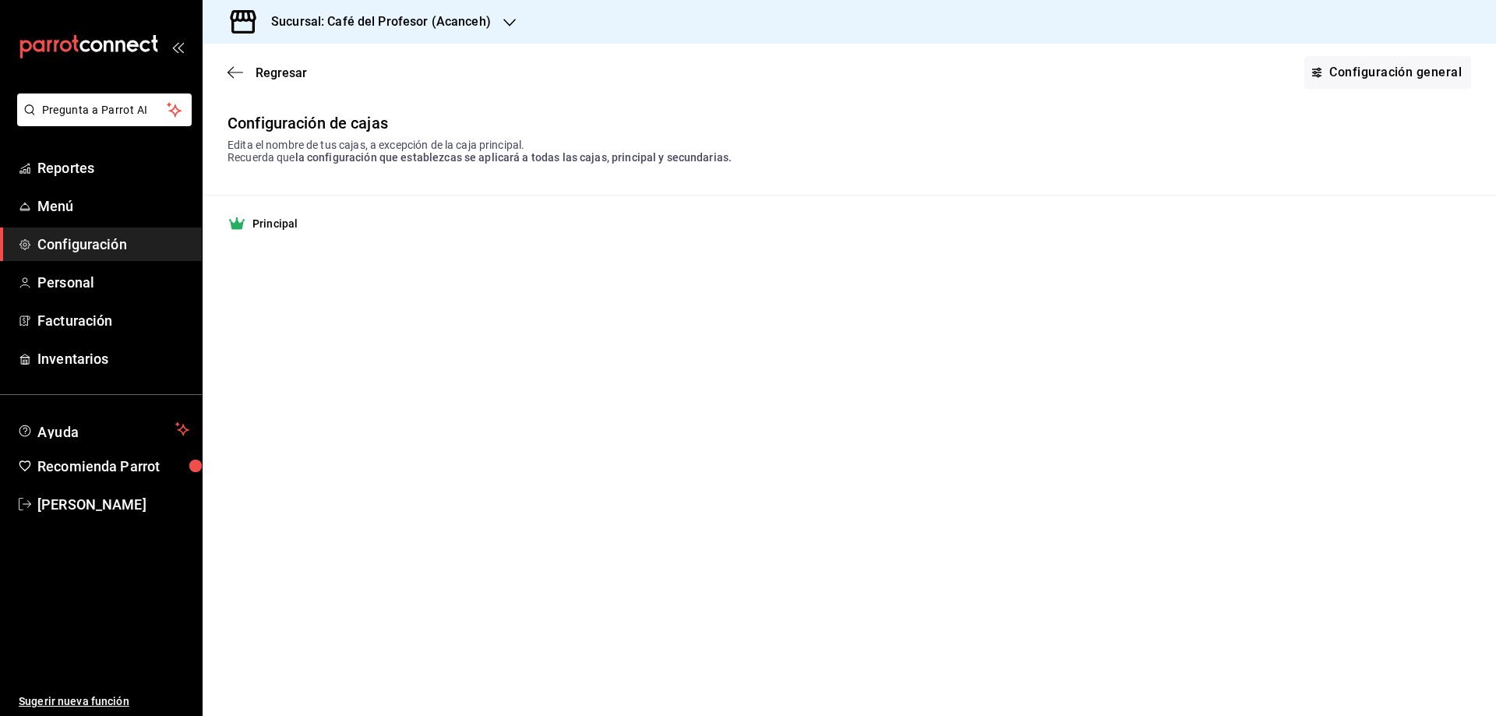
click at [259, 75] on span "Regresar" at bounding box center [281, 72] width 51 height 15
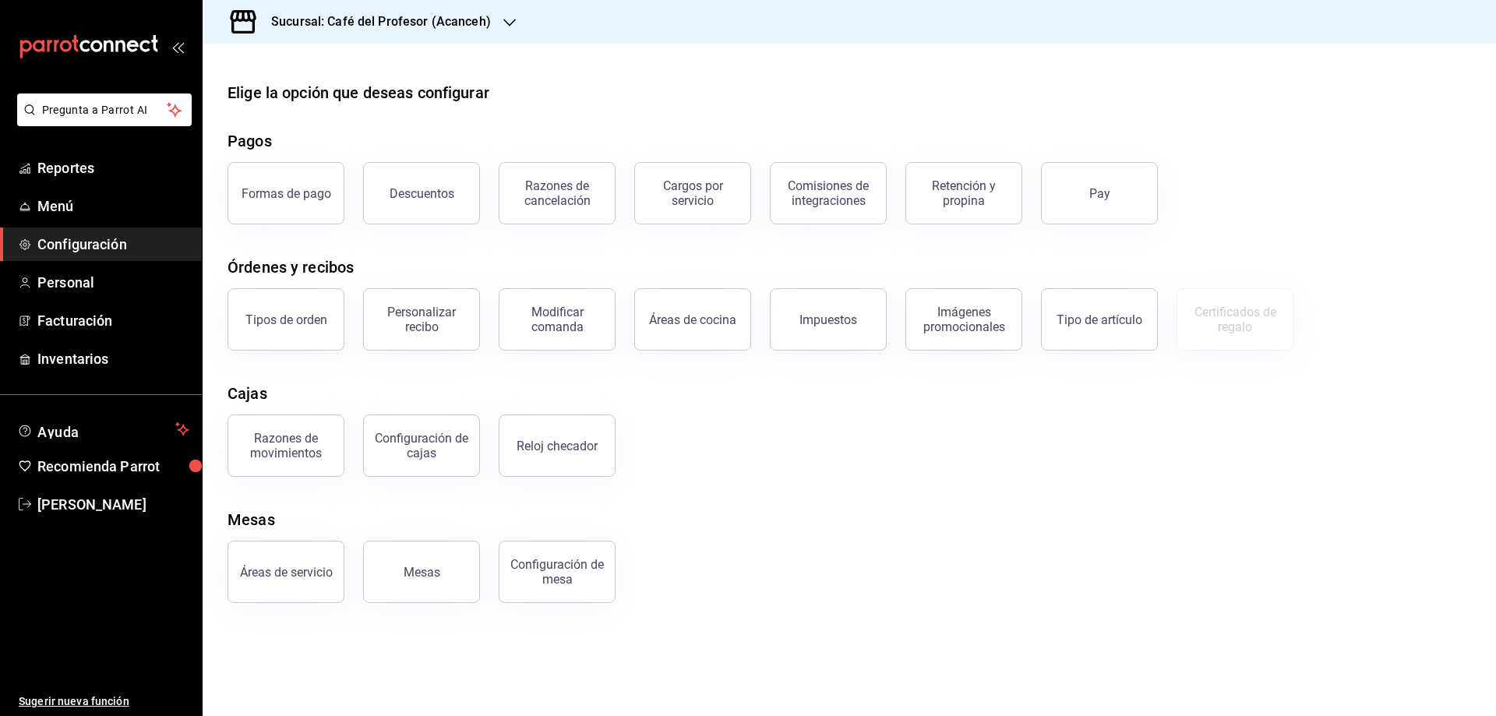
click at [86, 238] on span "Configuración" at bounding box center [113, 244] width 152 height 21
click at [941, 195] on div "Retención y propina" at bounding box center [964, 193] width 97 height 30
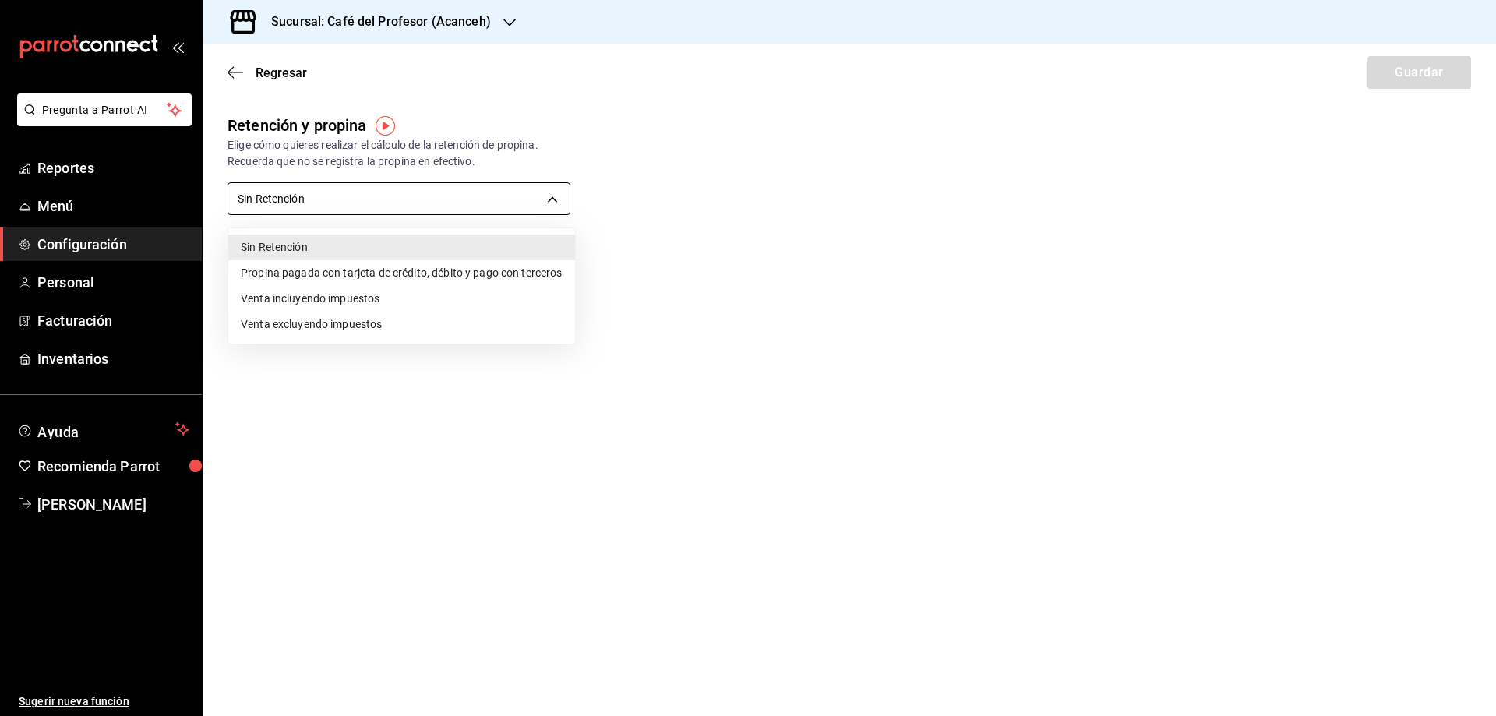
click at [552, 203] on body "Pregunta a Parrot AI Reportes Menú Configuración Personal Facturación Inventari…" at bounding box center [748, 358] width 1496 height 716
click at [231, 67] on div at bounding box center [748, 358] width 1496 height 716
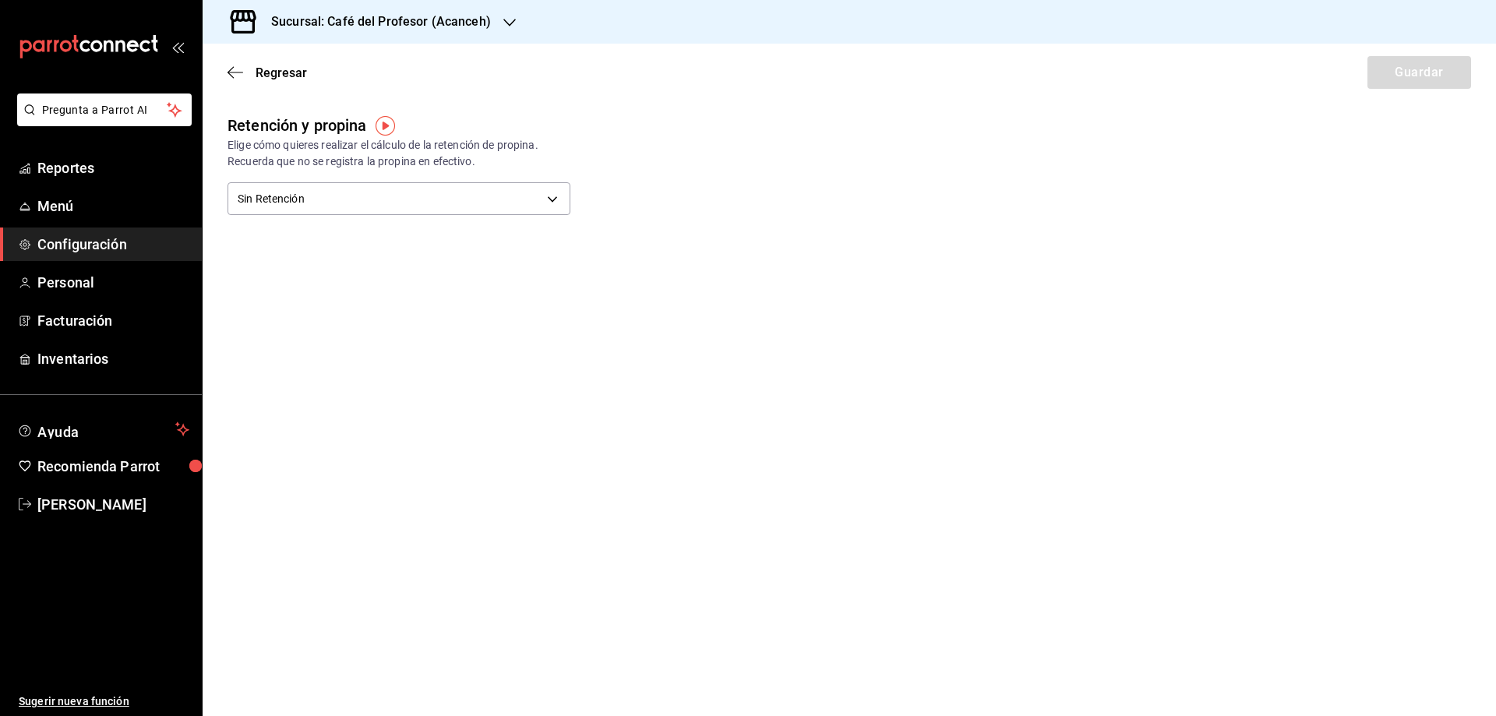
click at [231, 67] on icon "button" at bounding box center [236, 72] width 16 height 14
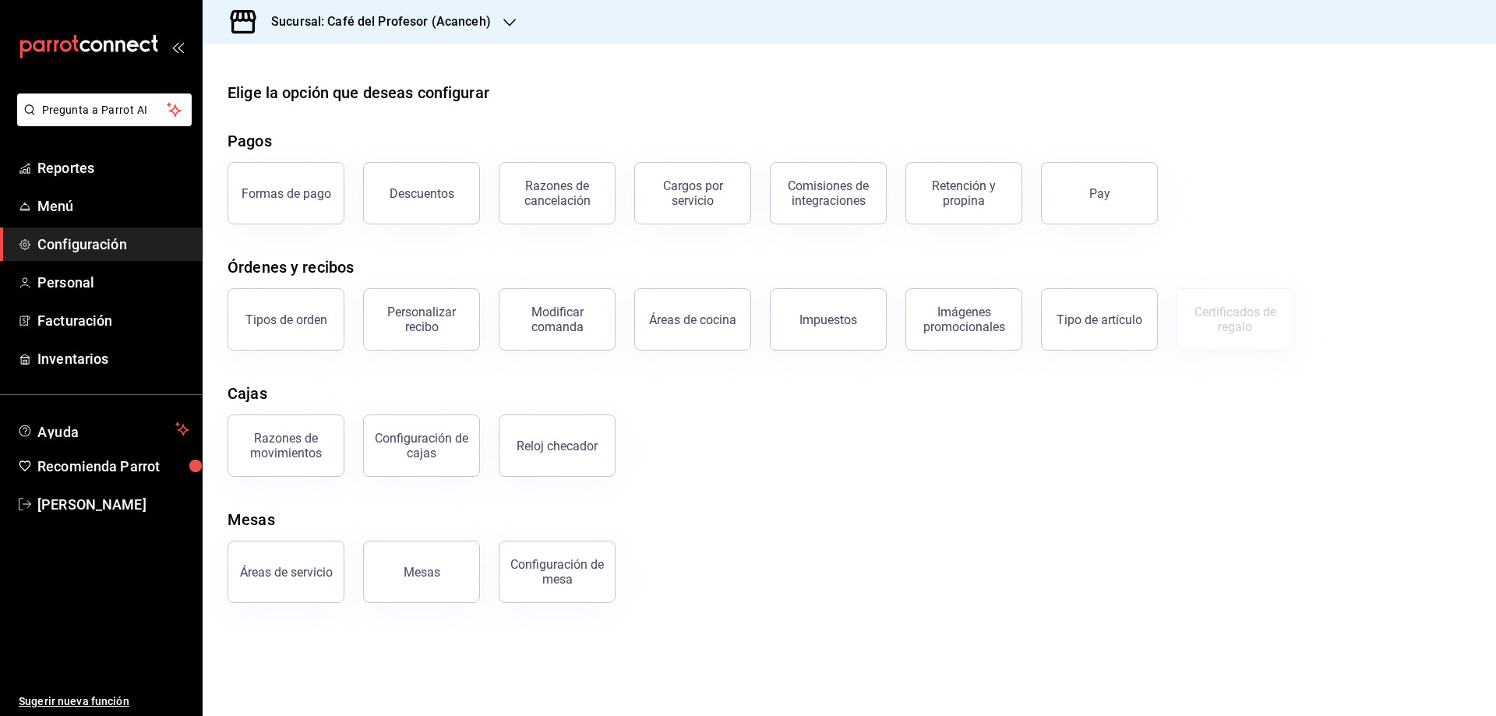
click at [360, 510] on div "Mesas" at bounding box center [850, 519] width 1244 height 23
click at [94, 169] on span "Reportes" at bounding box center [113, 167] width 152 height 21
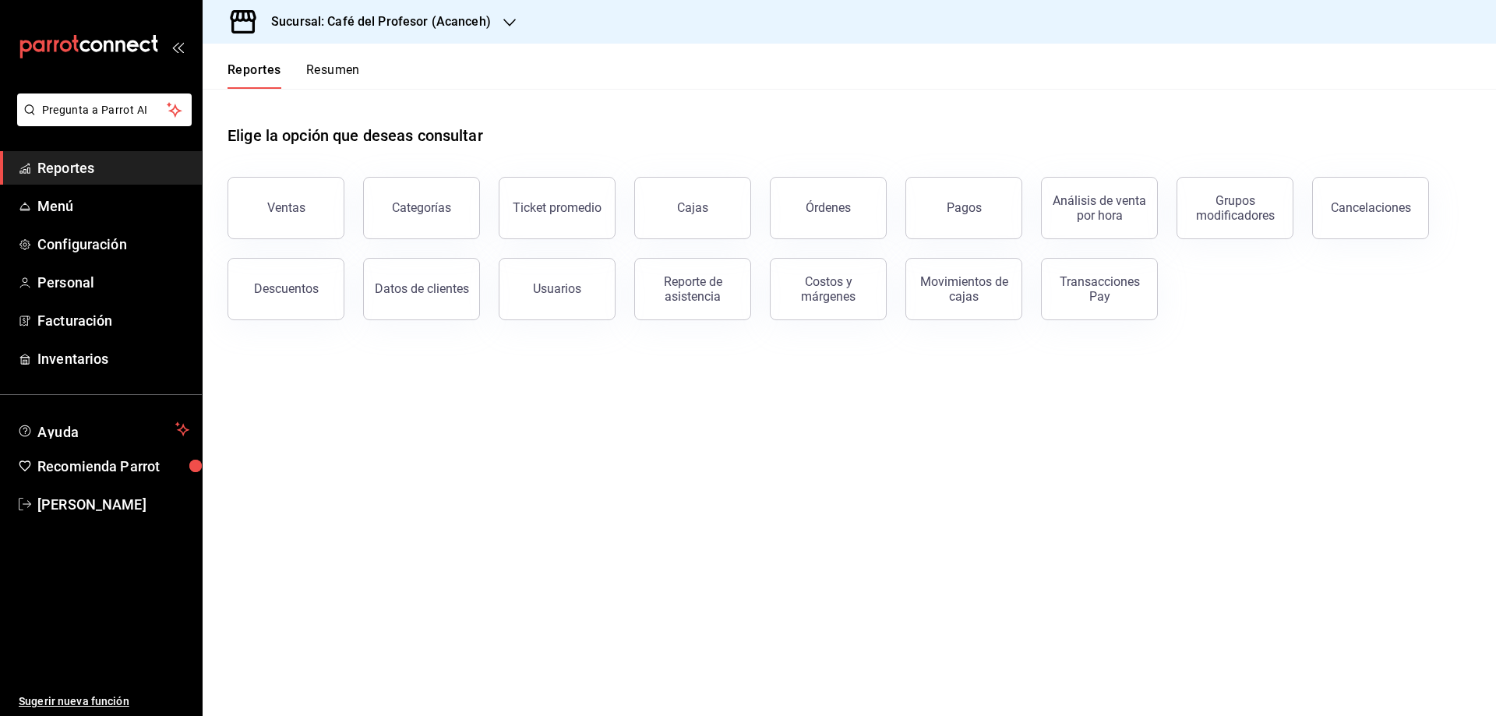
click at [343, 65] on button "Resumen" at bounding box center [333, 75] width 54 height 26
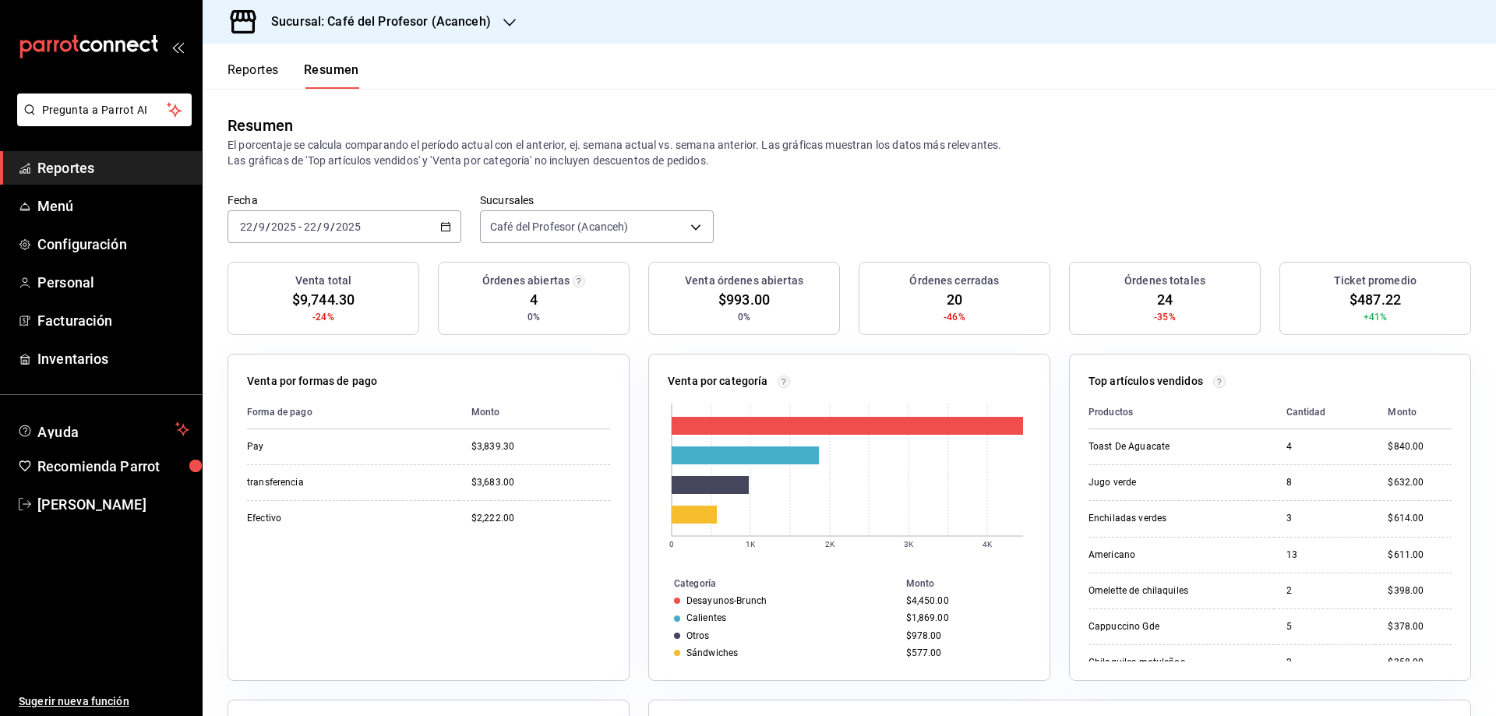
click at [92, 171] on span "Reportes" at bounding box center [113, 167] width 152 height 21
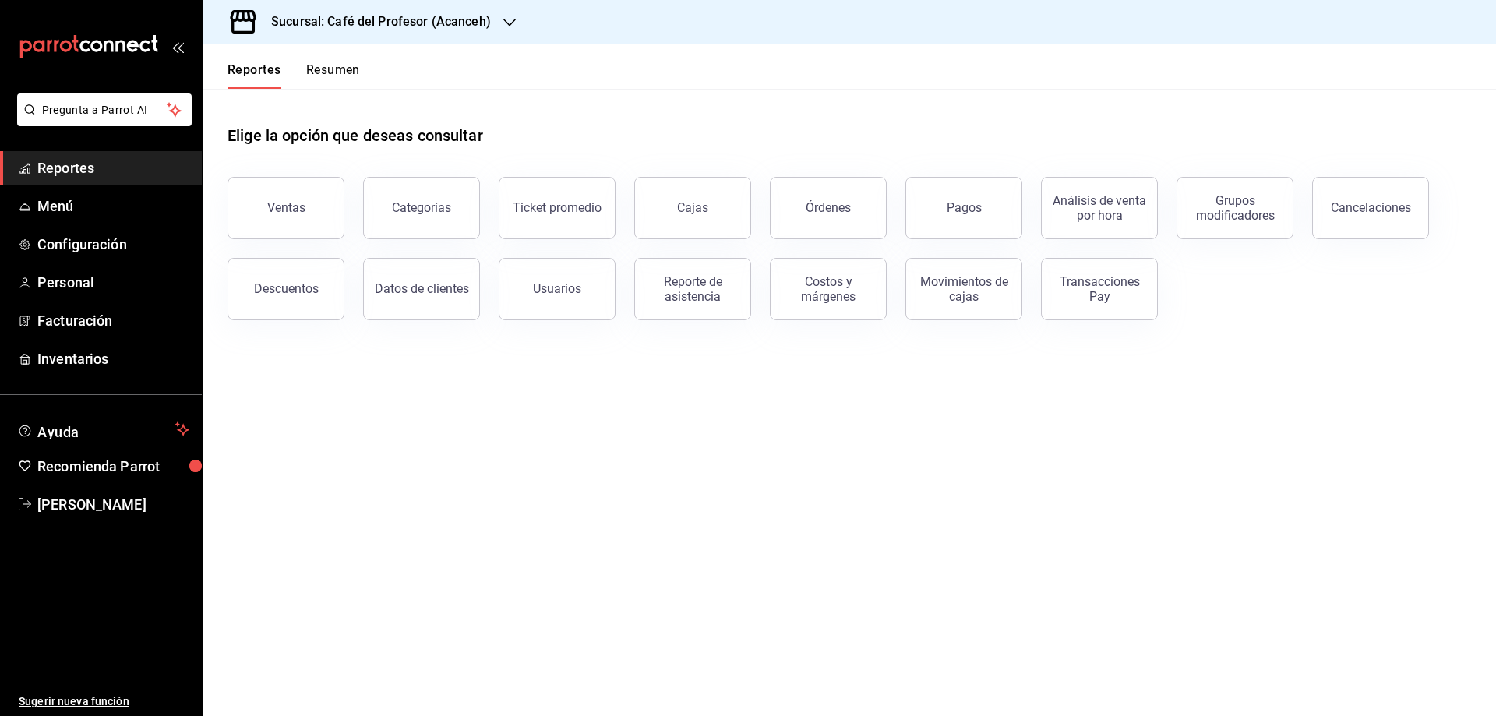
click at [475, 22] on h3 "Sucursal: Café del Profesor (Acanceh)" at bounding box center [375, 21] width 232 height 19
click at [299, 69] on span "Café del Profesor ([GEOGRAPHIC_DATA])" at bounding box center [316, 67] width 203 height 16
click at [952, 298] on div "Movimientos de cajas" at bounding box center [964, 289] width 97 height 30
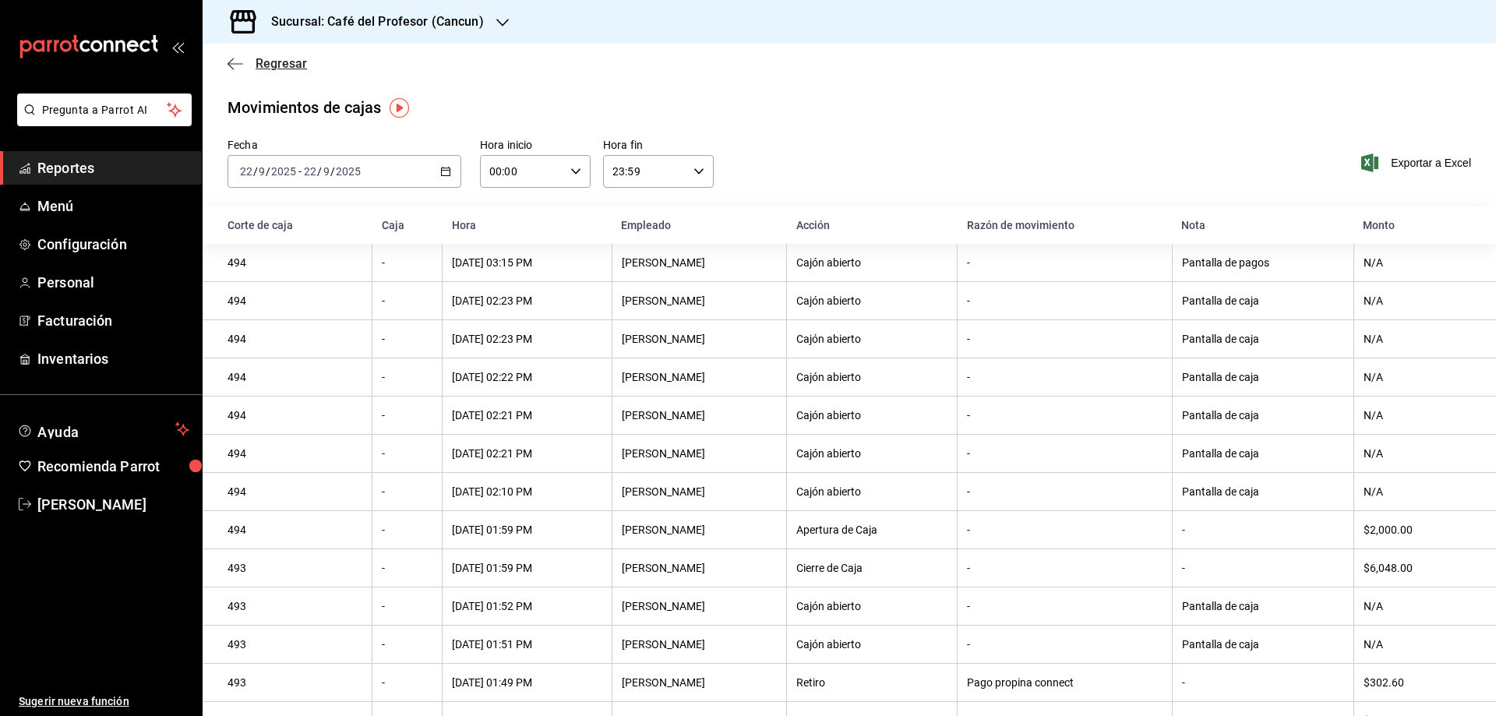
click at [291, 58] on span "Regresar" at bounding box center [281, 63] width 51 height 15
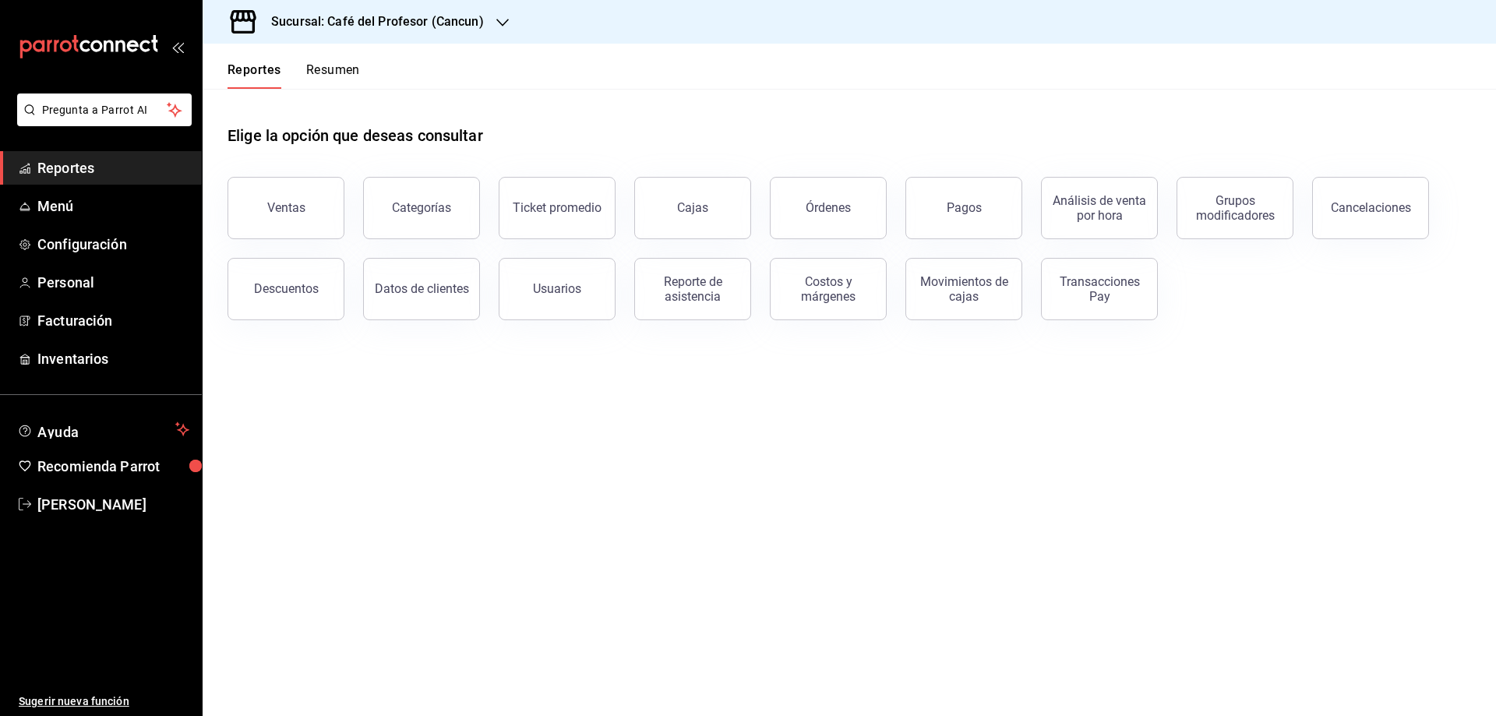
click at [468, 21] on h3 "Sucursal: Café del Profesor (Cancun)" at bounding box center [371, 21] width 225 height 19
click at [91, 164] on span "Reportes" at bounding box center [113, 167] width 152 height 21
click at [689, 226] on link "Cajas" at bounding box center [692, 208] width 117 height 62
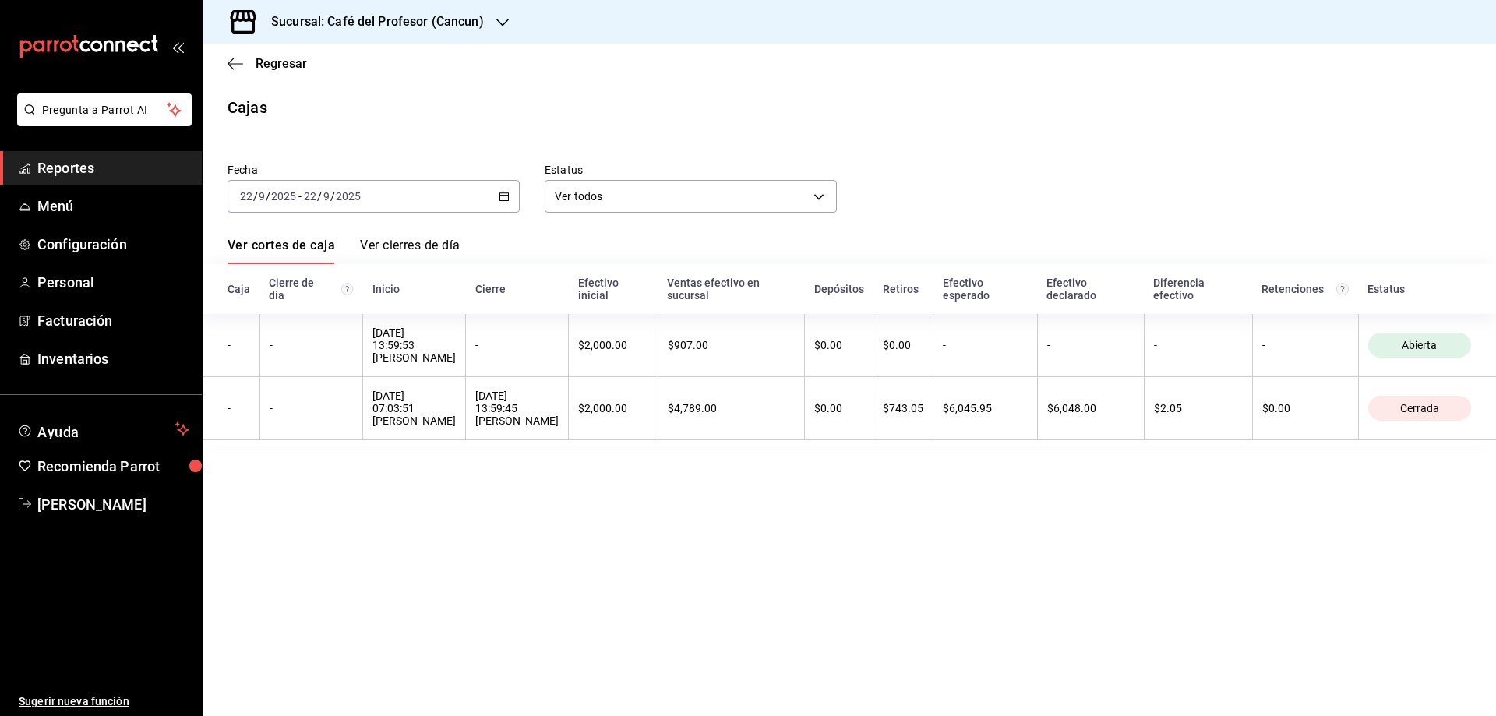
click at [498, 193] on div "[DATE] [DATE] - [DATE] [DATE]" at bounding box center [374, 196] width 292 height 33
click at [278, 416] on span "Rango de fechas" at bounding box center [301, 419] width 121 height 16
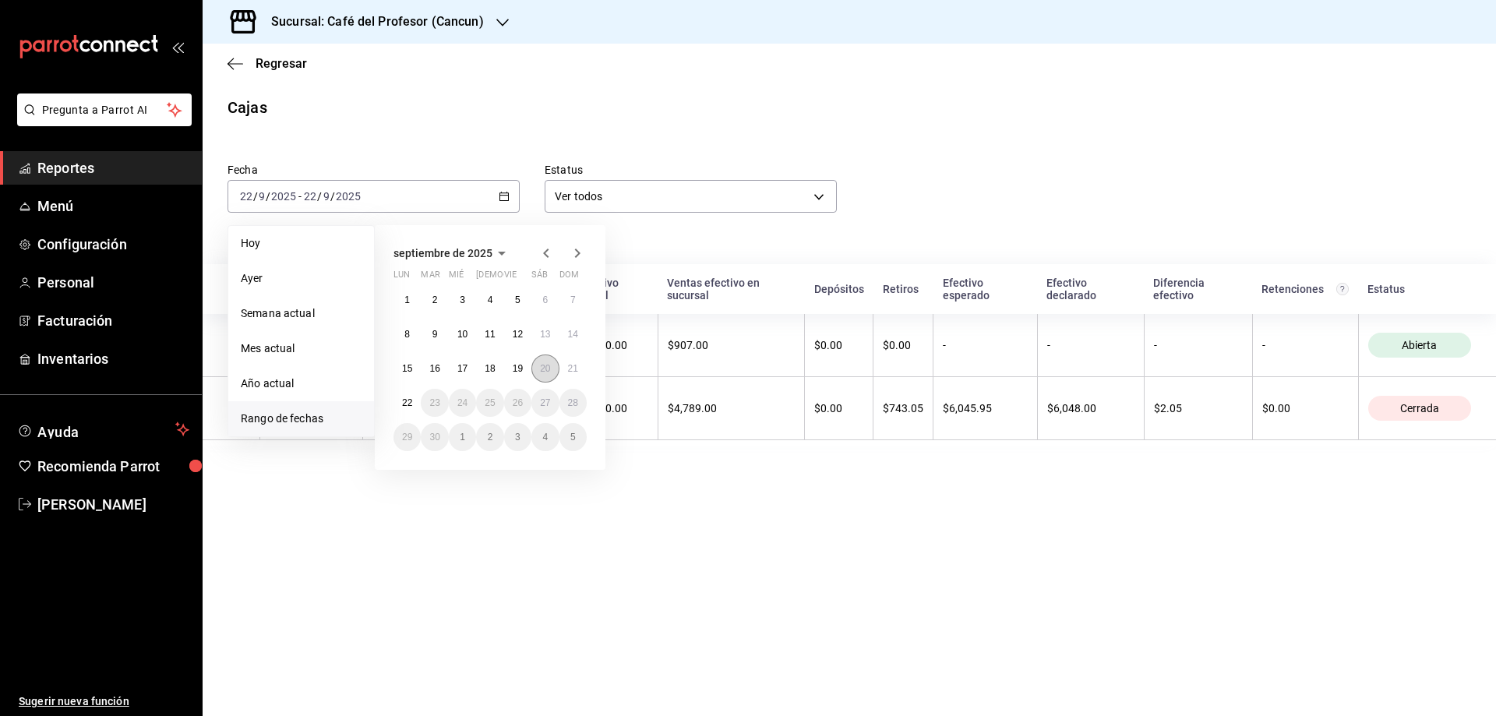
click at [545, 371] on abbr "20" at bounding box center [545, 368] width 10 height 11
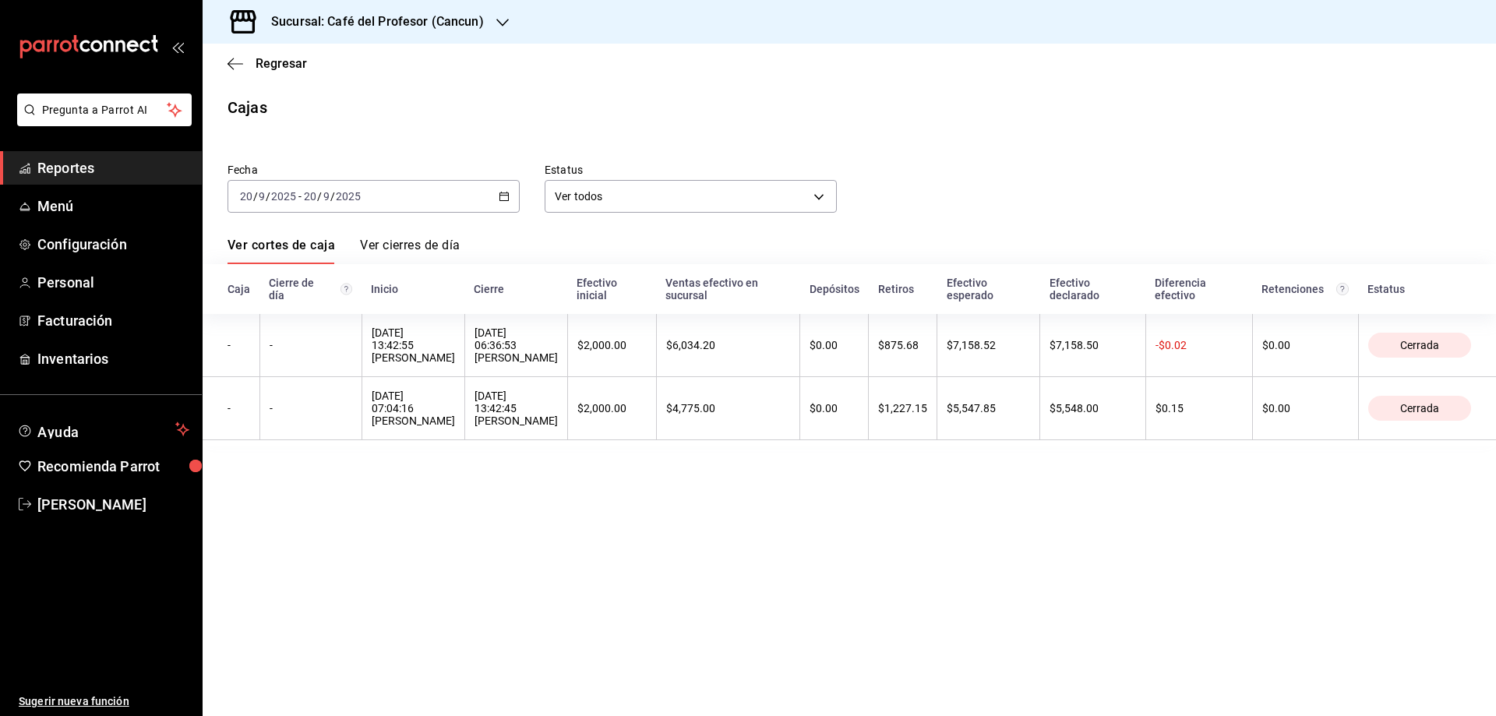
click at [505, 194] on icon "button" at bounding box center [504, 196] width 11 height 11
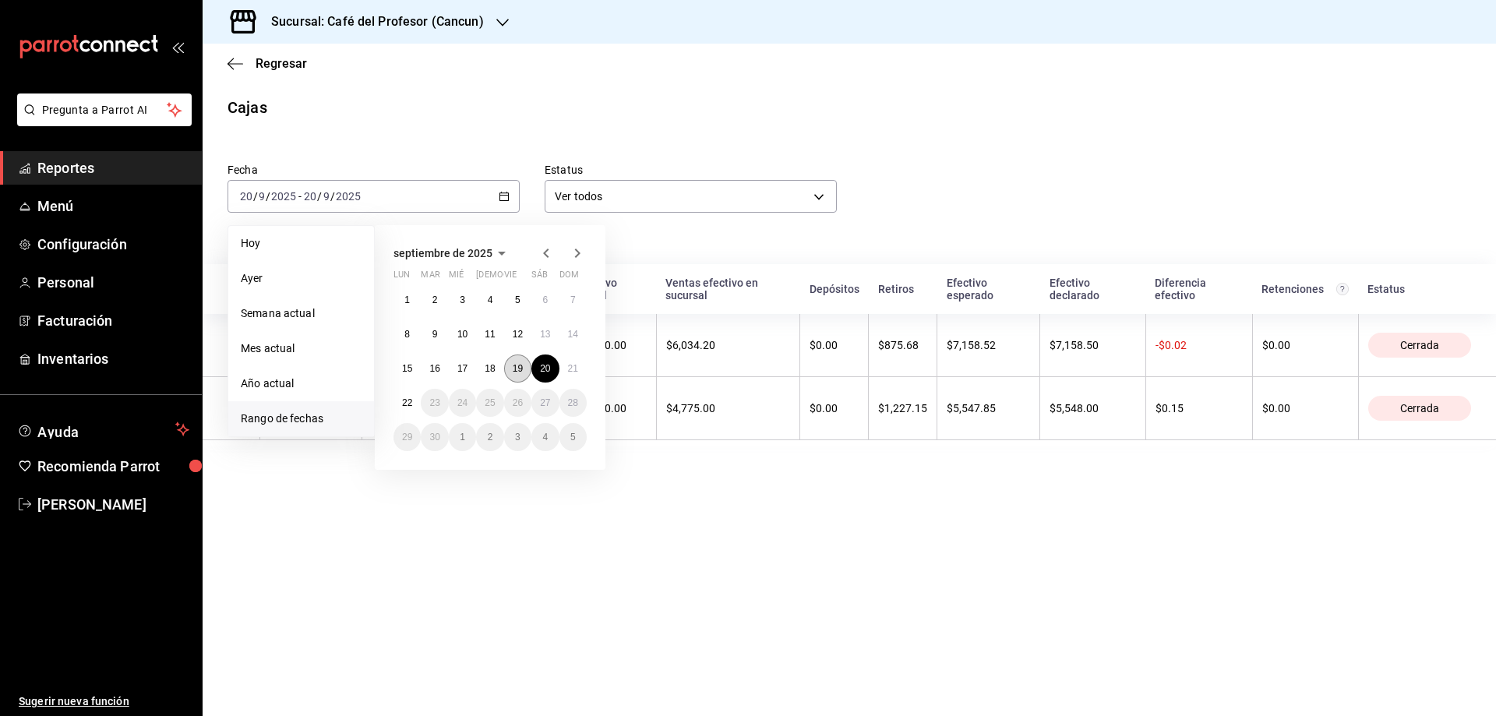
click at [510, 367] on button "19" at bounding box center [517, 369] width 27 height 28
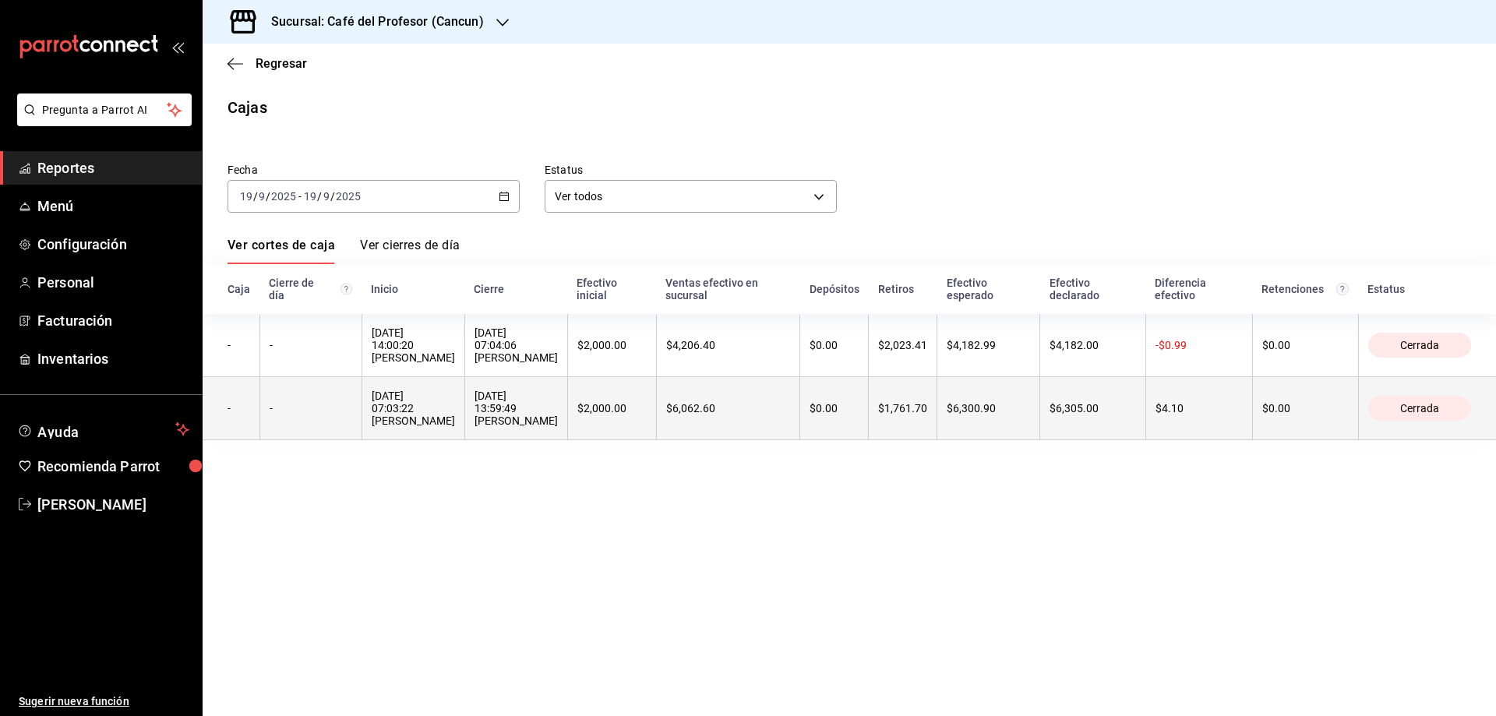
click at [927, 415] on div "$1,761.70" at bounding box center [902, 408] width 49 height 12
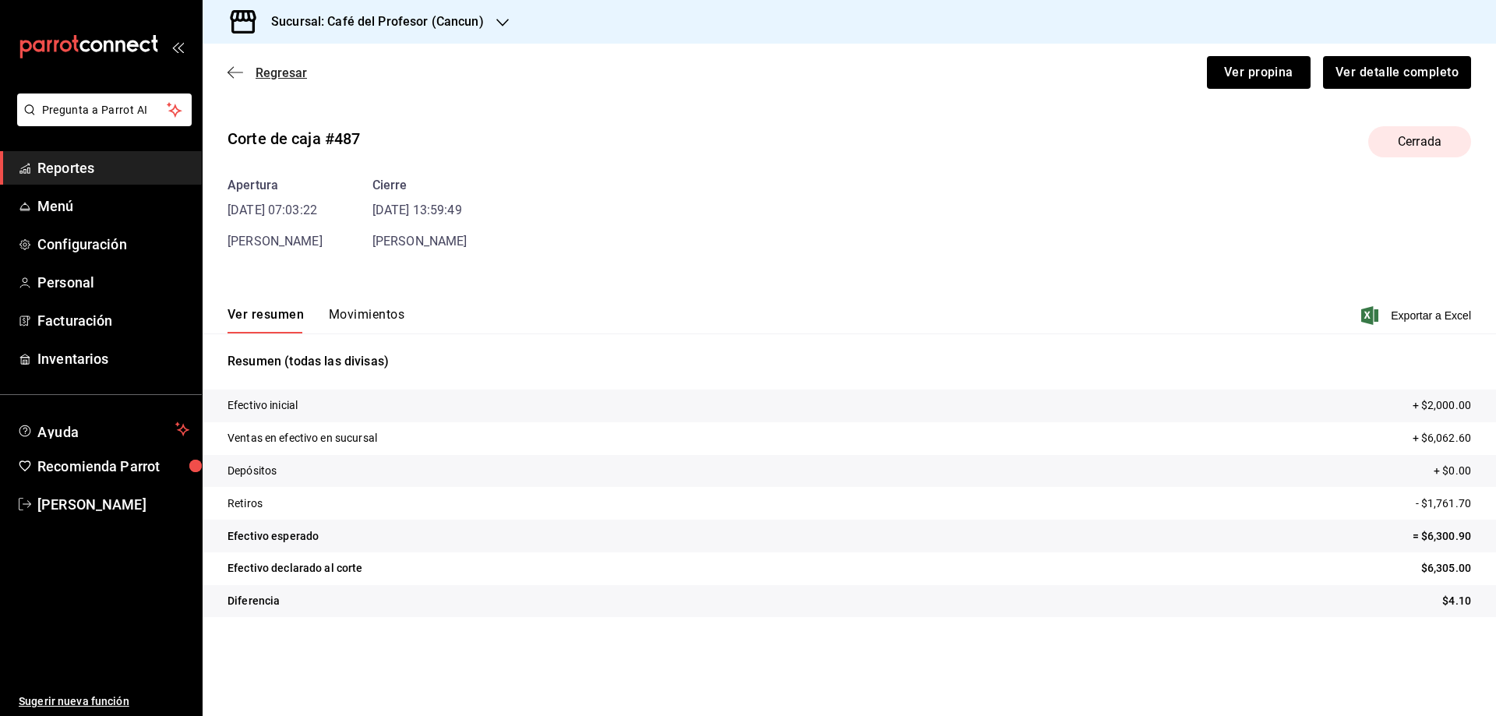
click at [288, 77] on span "Regresar" at bounding box center [281, 72] width 51 height 15
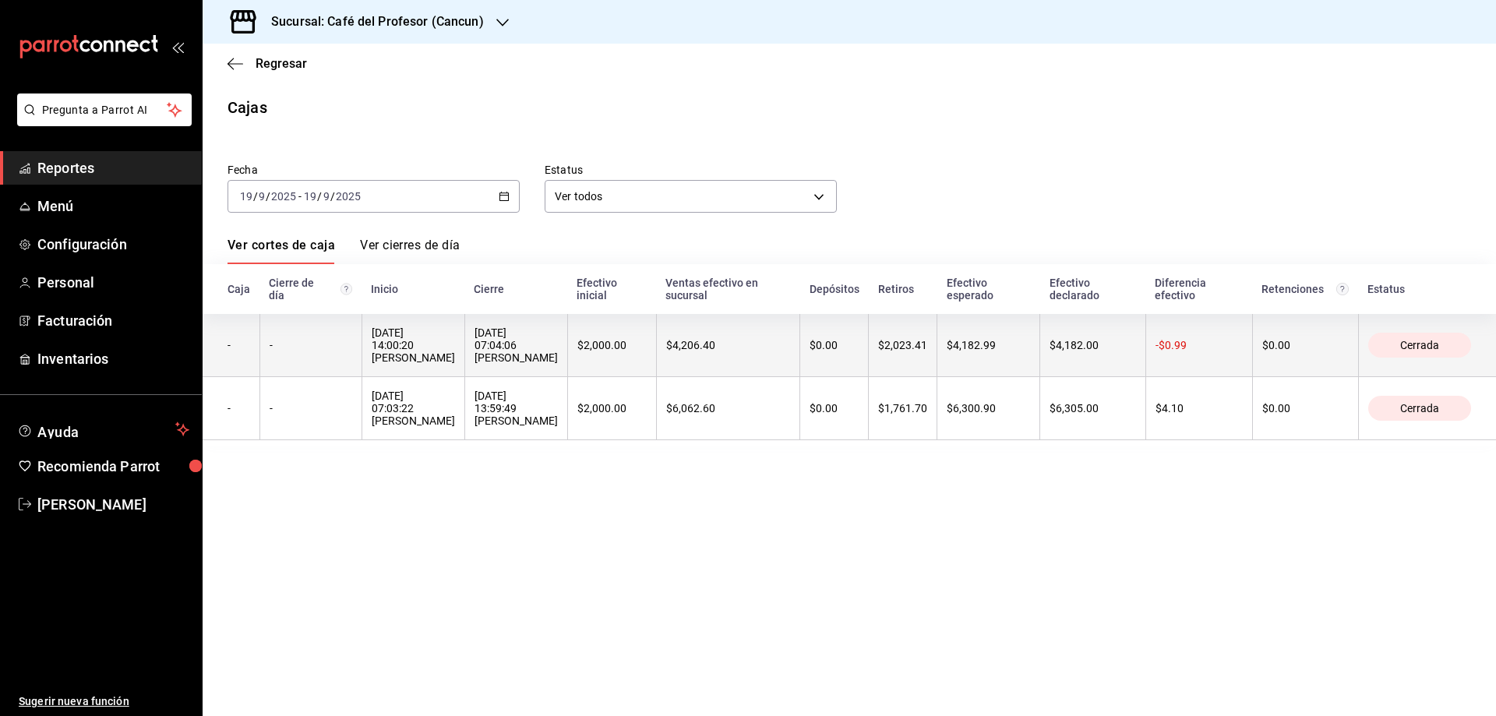
click at [408, 341] on div "[DATE] 14:00:20 [PERSON_NAME]" at bounding box center [413, 344] width 83 height 37
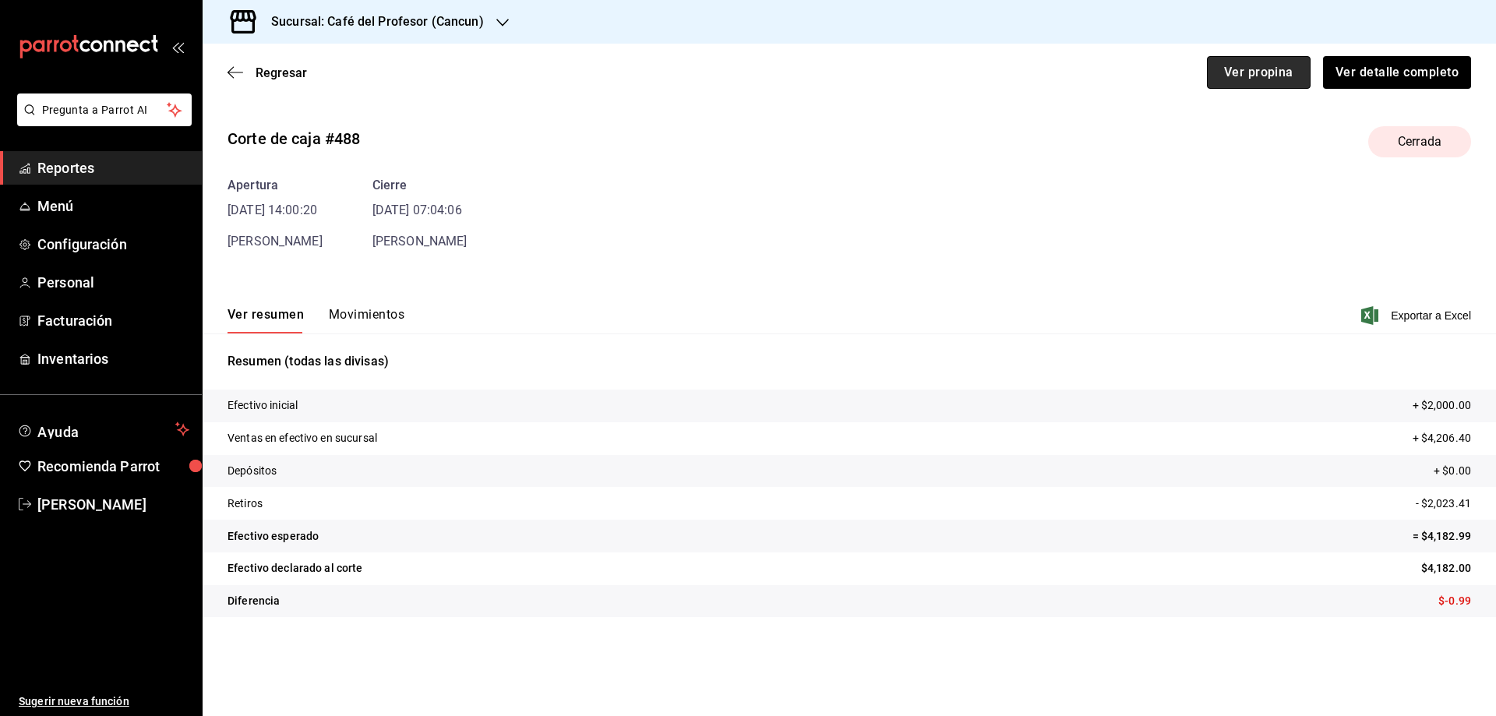
click at [1266, 59] on button "Ver propina" at bounding box center [1259, 72] width 104 height 33
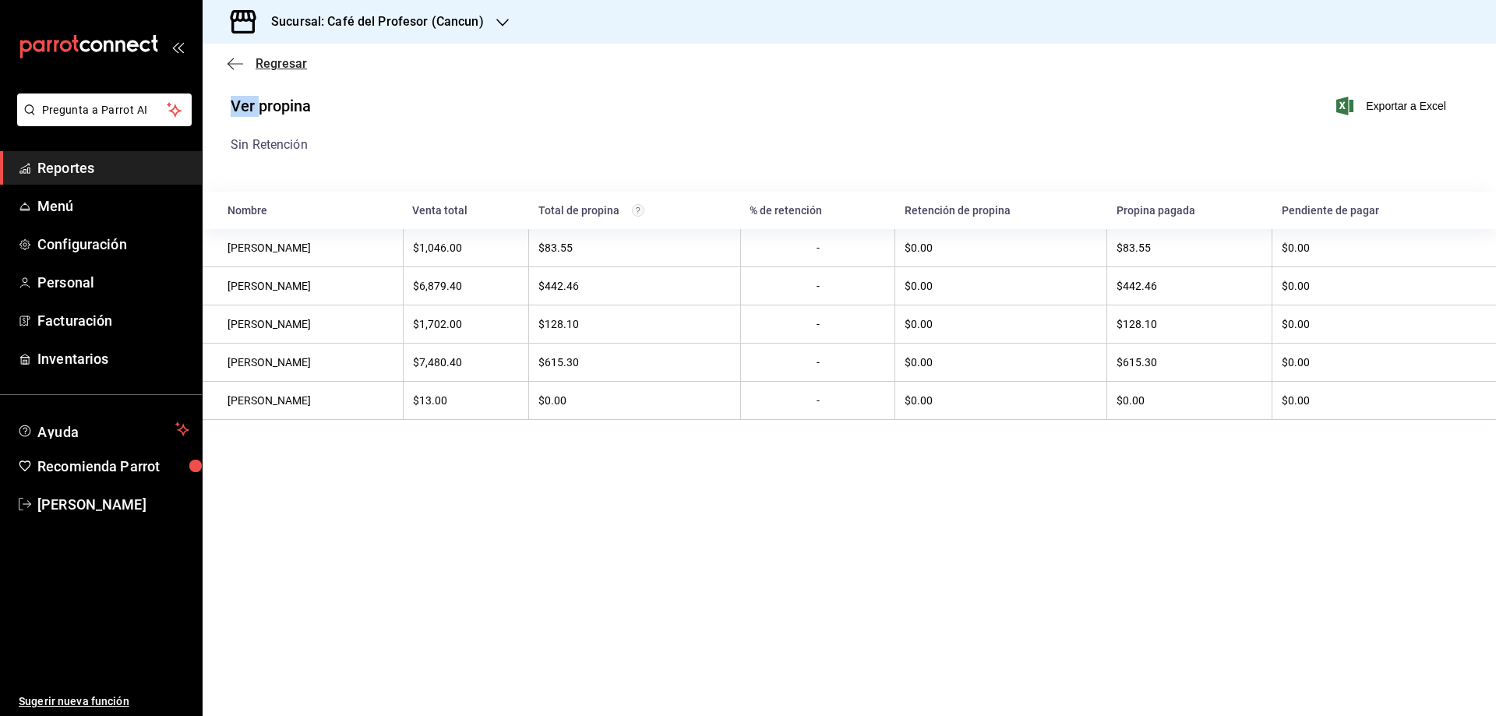
click at [277, 62] on span "Regresar" at bounding box center [281, 63] width 51 height 15
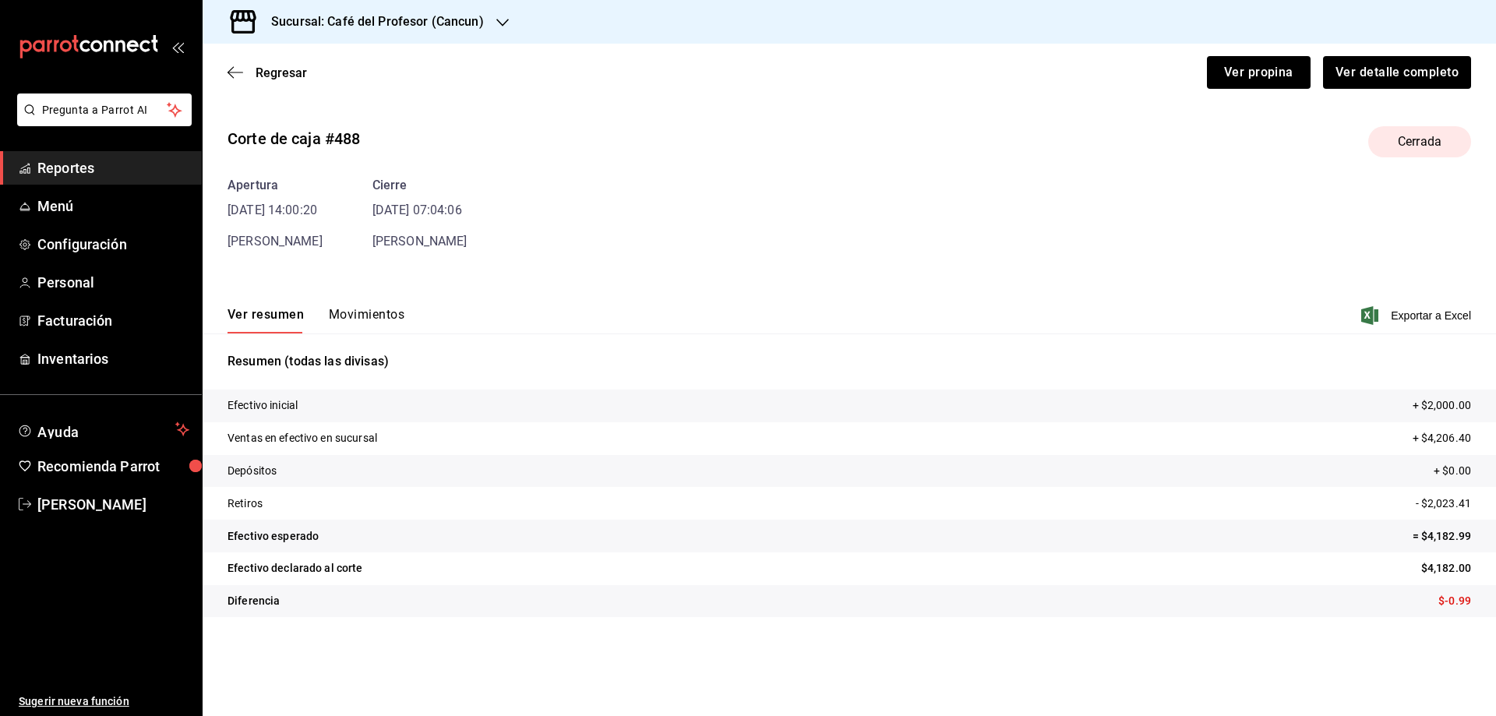
click at [364, 319] on button "Movimientos" at bounding box center [367, 320] width 76 height 26
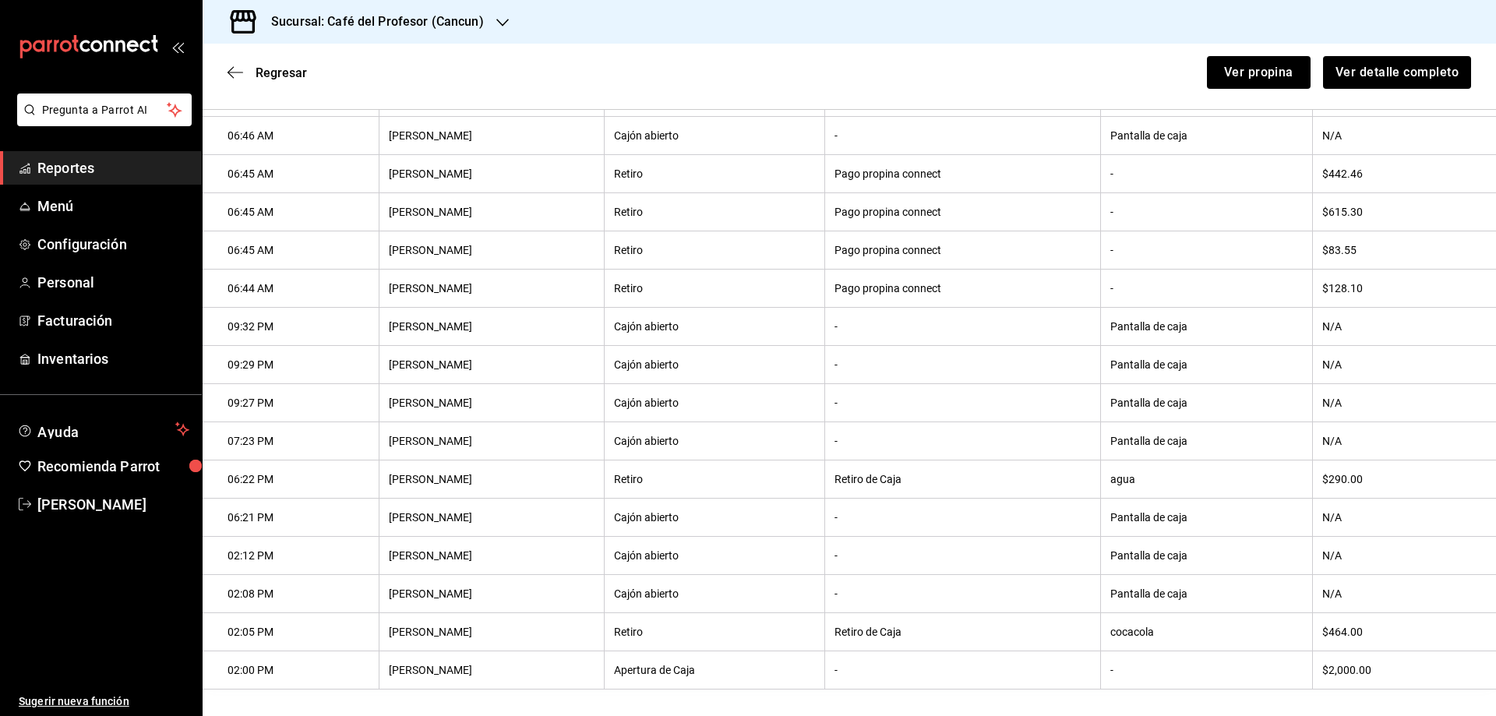
scroll to position [423, 0]
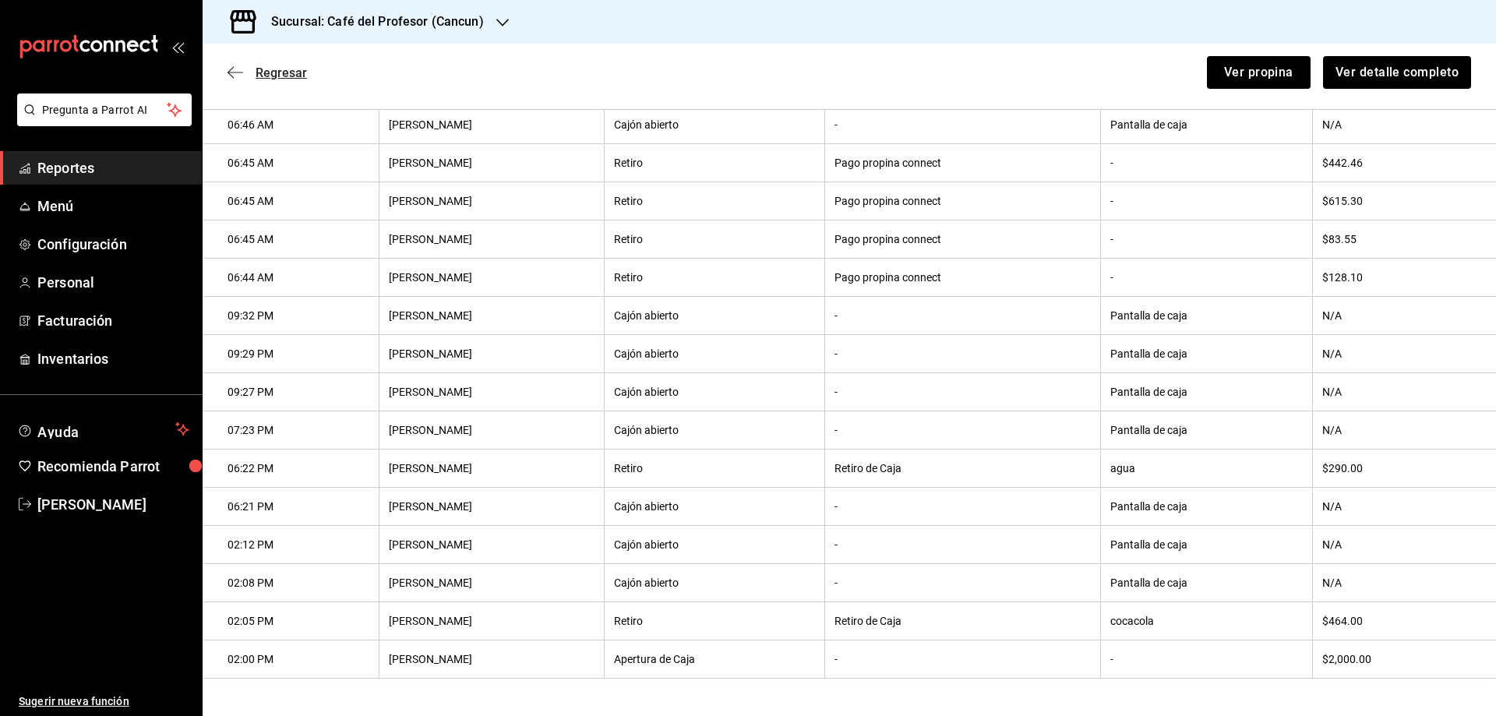
click at [260, 69] on span "Regresar" at bounding box center [281, 72] width 51 height 15
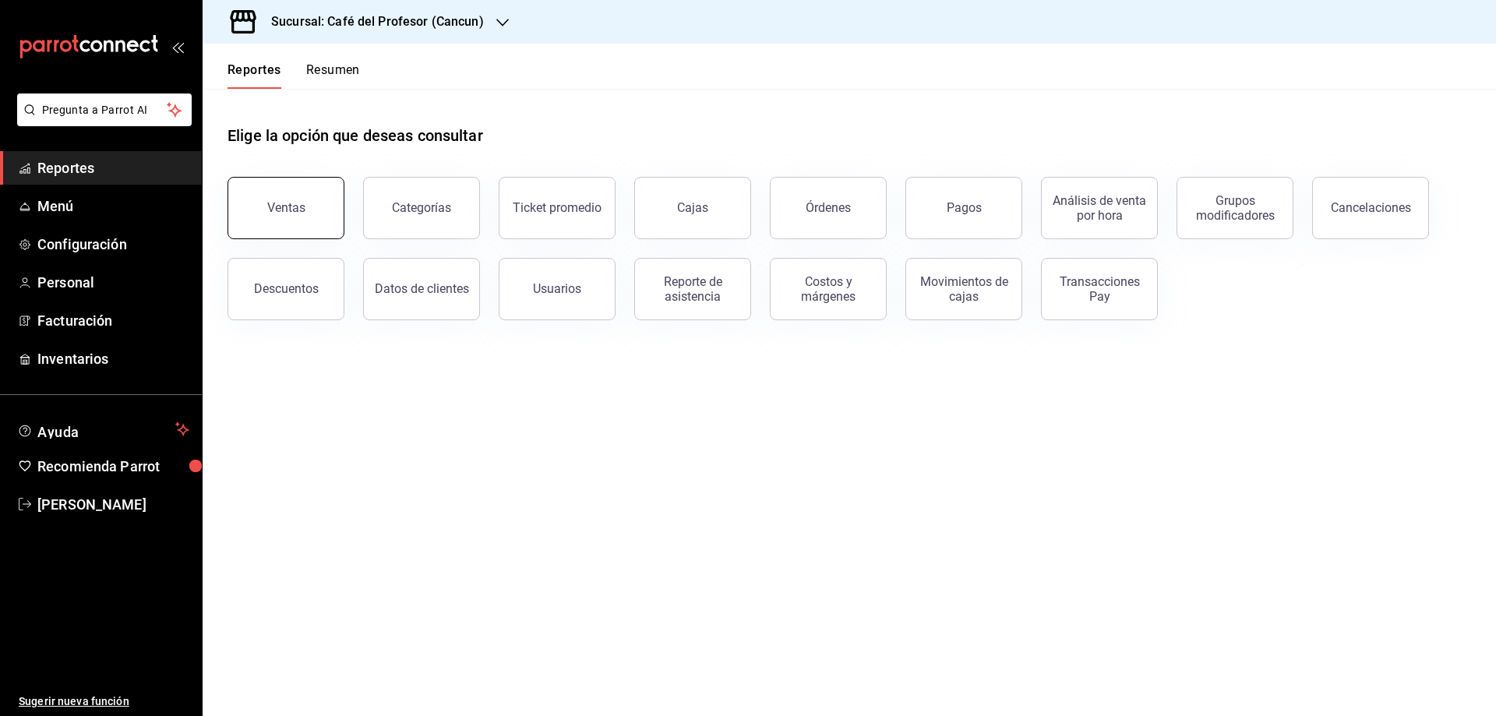
click at [330, 217] on button "Ventas" at bounding box center [286, 208] width 117 height 62
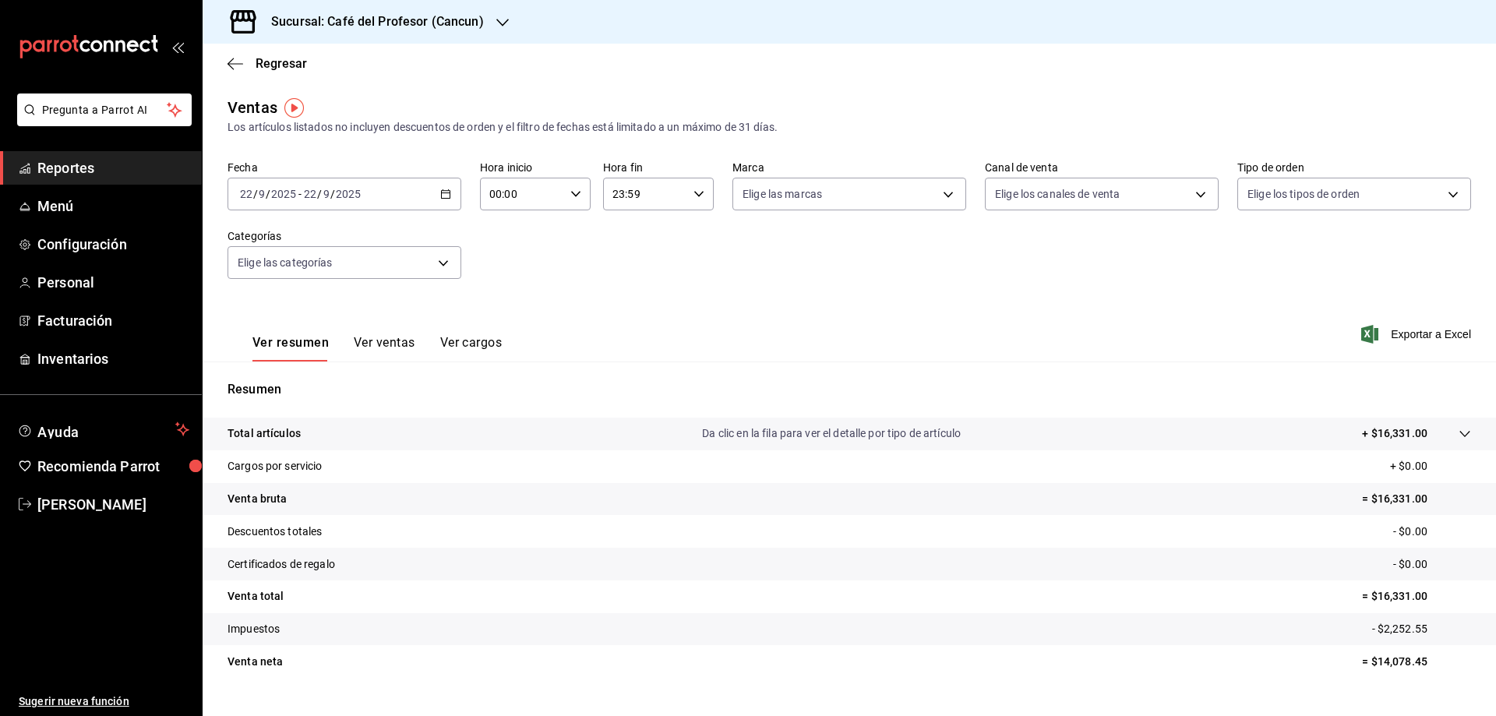
click at [441, 197] on \(Stroke\) "button" at bounding box center [445, 194] width 9 height 9
click at [279, 380] on span "Rango de fechas" at bounding box center [301, 381] width 121 height 16
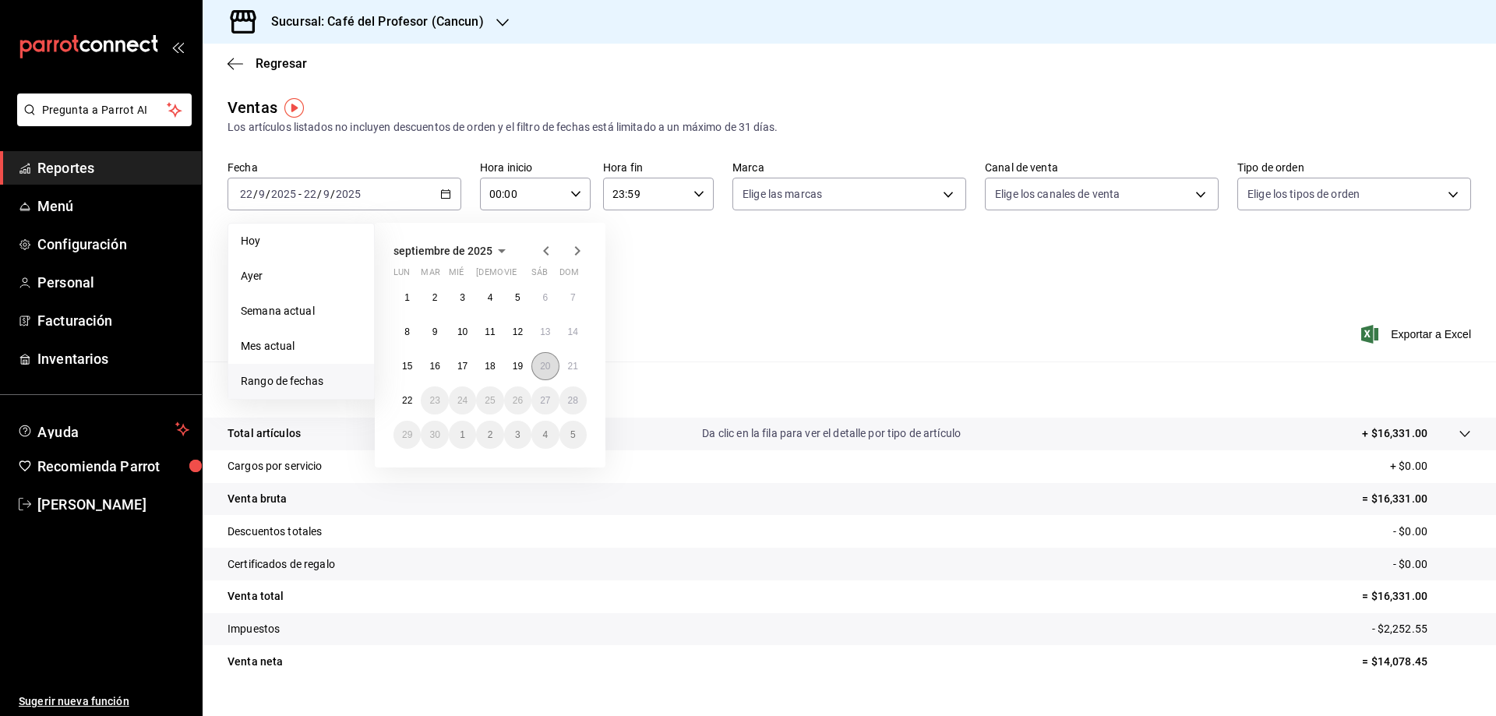
click at [542, 367] on abbr "20" at bounding box center [545, 366] width 10 height 11
click at [513, 363] on abbr "19" at bounding box center [518, 366] width 10 height 11
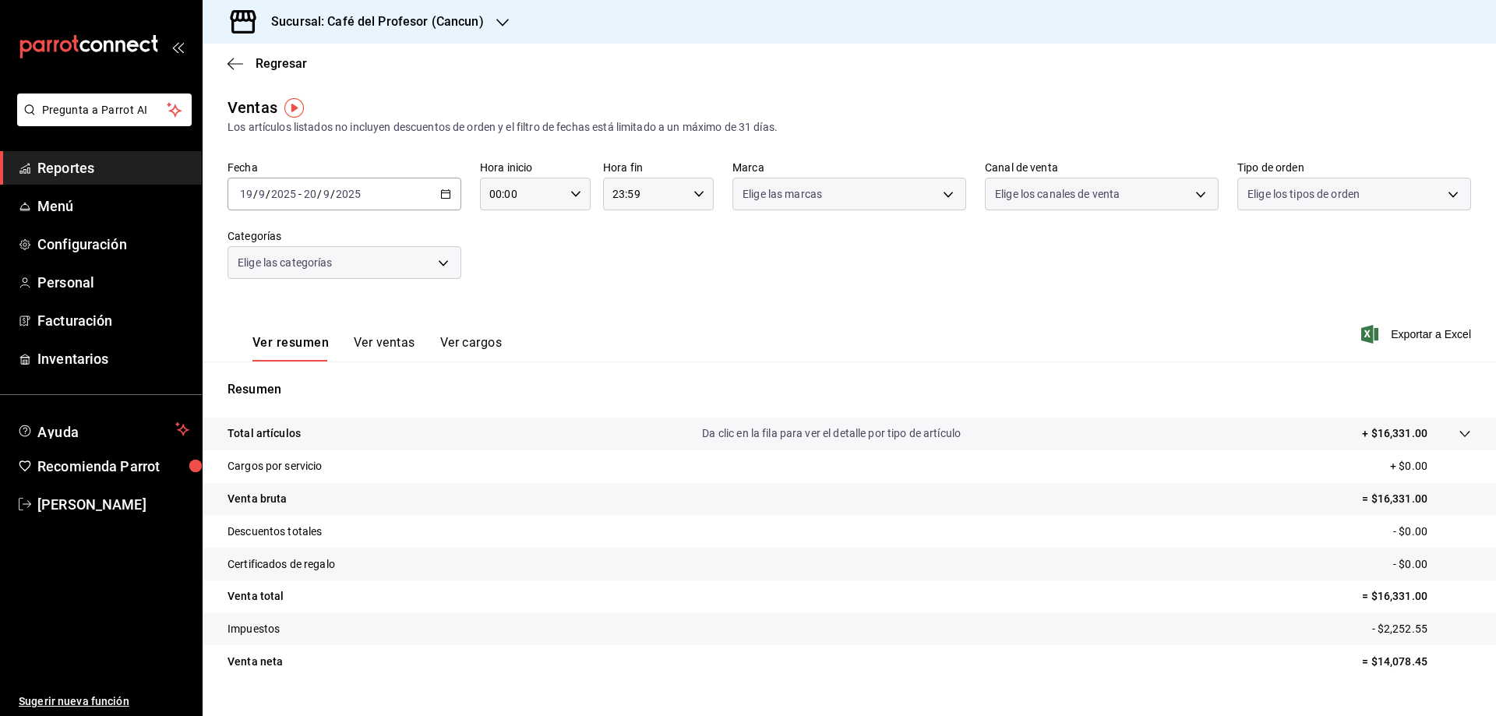
click at [513, 363] on div "Resumen Total artículos Da clic en la fila para ver el detalle por tipo de artí…" at bounding box center [849, 529] width 1293 height 335
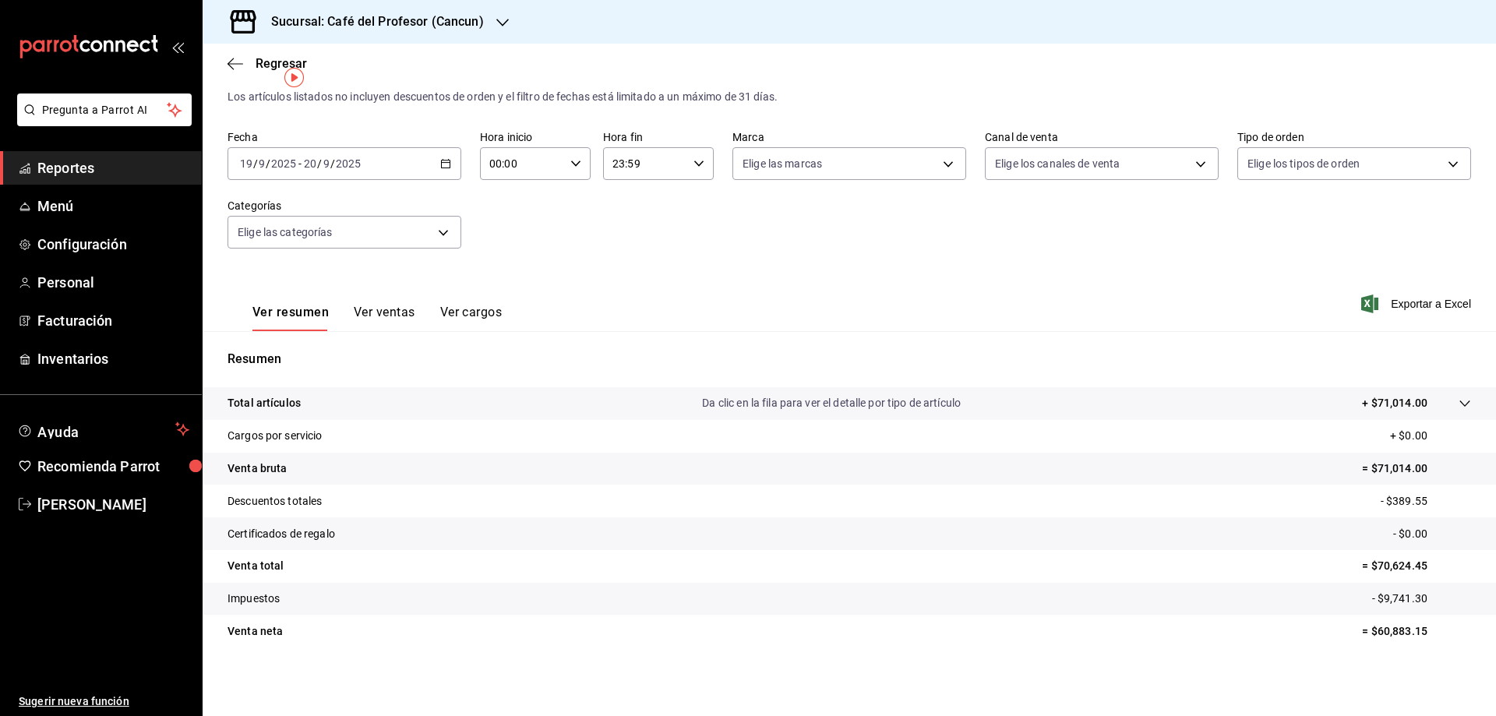
click at [268, 565] on p "Venta total" at bounding box center [256, 566] width 56 height 16
drag, startPoint x: 276, startPoint y: 564, endPoint x: 1420, endPoint y: 570, distance: 1143.9
click at [1420, 570] on tr "Venta total = $70,624.45" at bounding box center [849, 566] width 1293 height 33
click at [432, 164] on div "[DATE] [DATE] - [DATE] [DATE]" at bounding box center [345, 163] width 234 height 33
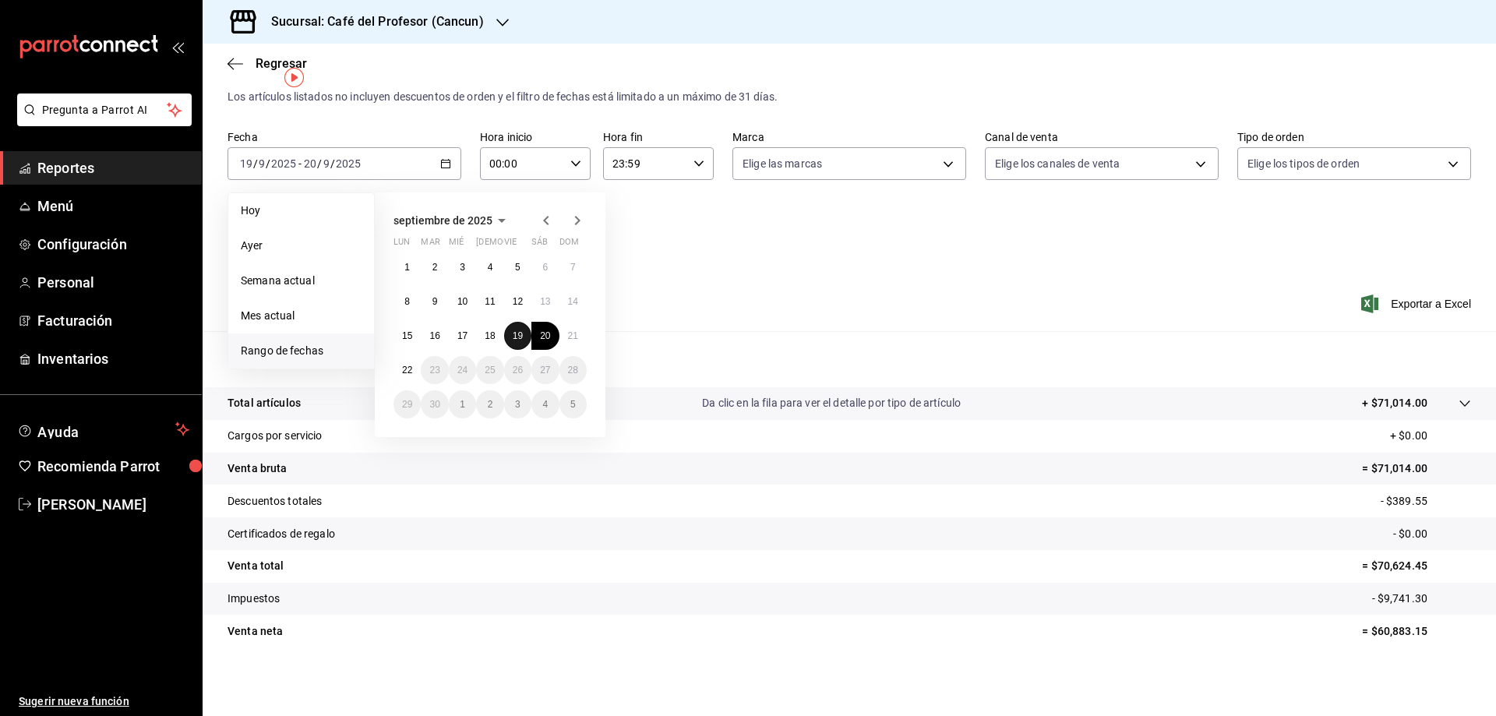
click at [520, 334] on abbr "19" at bounding box center [518, 335] width 10 height 11
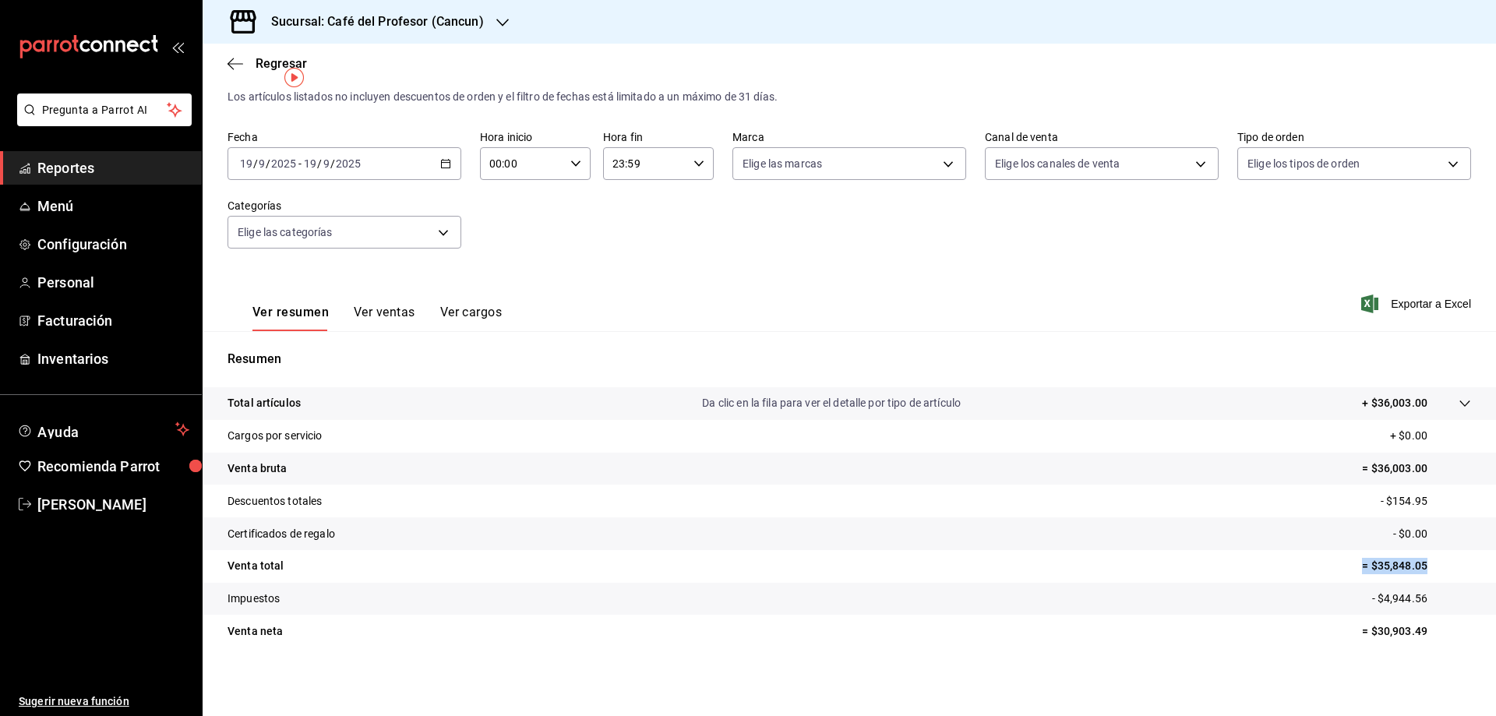
drag, startPoint x: 363, startPoint y: 566, endPoint x: 1434, endPoint y: 570, distance: 1070.6
click at [1434, 570] on tr "Venta total = $35,848.05" at bounding box center [849, 566] width 1293 height 33
click at [614, 86] on div "Ventas Los artículos listados no incluyen descuentos de orden y el filtro de fe…" at bounding box center [850, 85] width 1244 height 40
click at [435, 160] on div "[DATE] [DATE] - [DATE] [DATE]" at bounding box center [345, 163] width 234 height 33
click at [274, 58] on span "Regresar" at bounding box center [281, 63] width 51 height 15
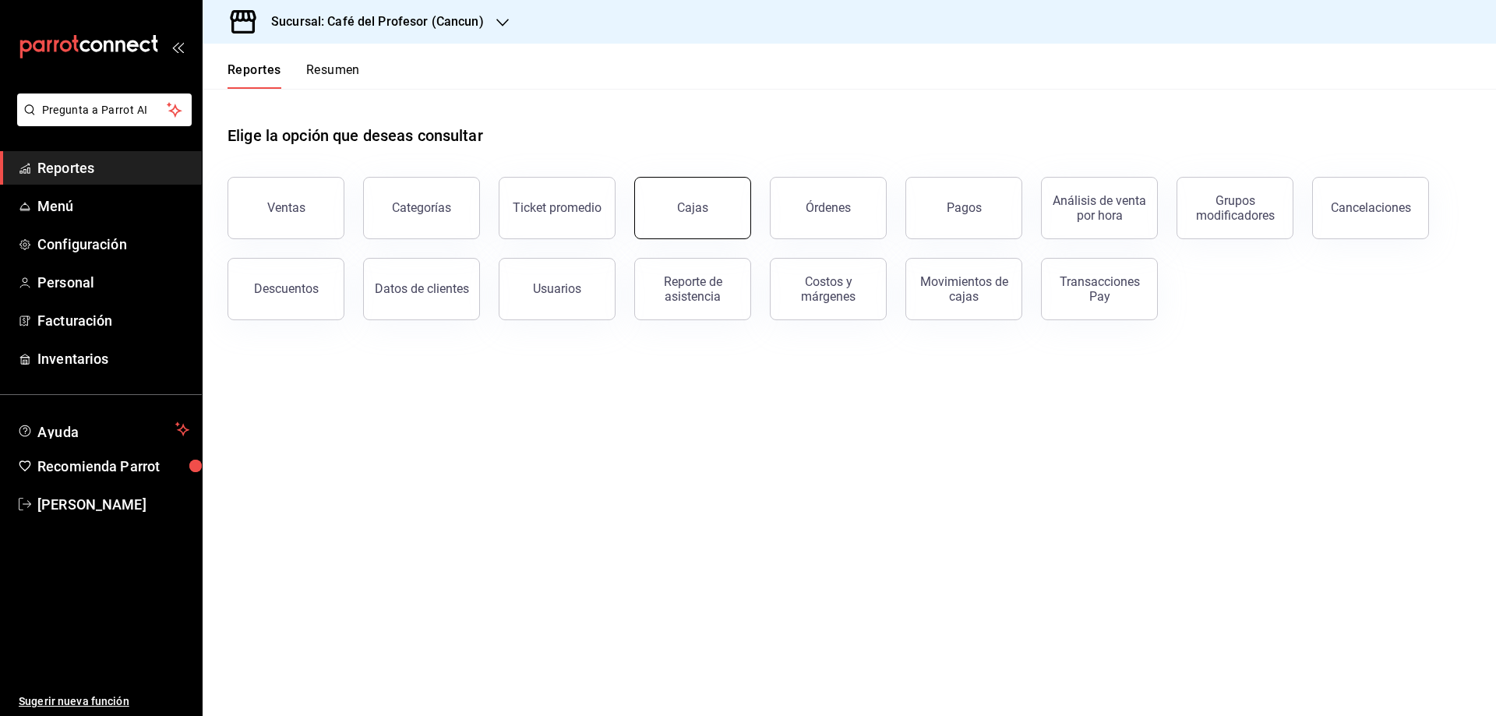
click at [692, 186] on link "Cajas" at bounding box center [692, 208] width 117 height 62
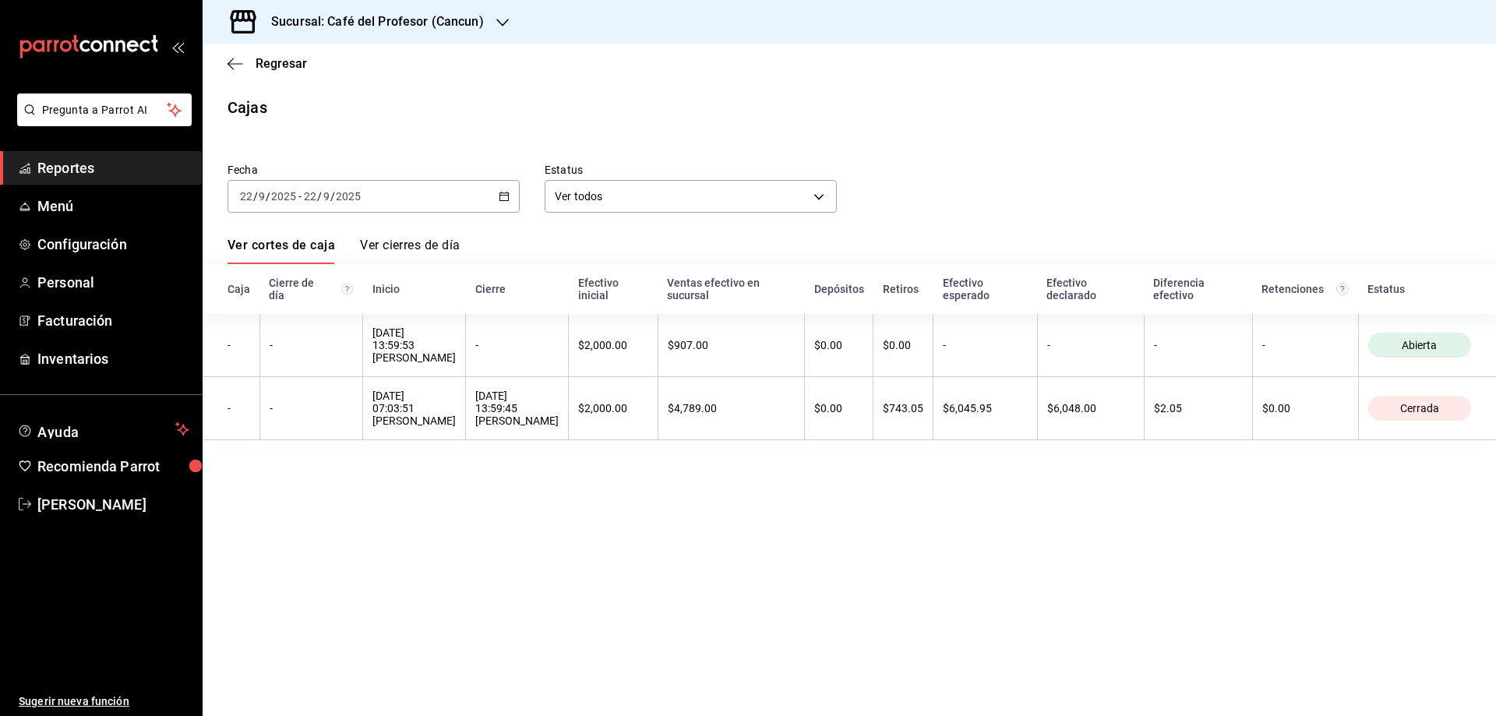
click at [503, 200] on \(Stroke\) "button" at bounding box center [503, 196] width 9 height 9
click at [483, 189] on div "[DATE] [DATE] - [DATE] [DATE]" at bounding box center [374, 196] width 292 height 33
click at [276, 411] on span "Rango de fechas" at bounding box center [301, 419] width 121 height 16
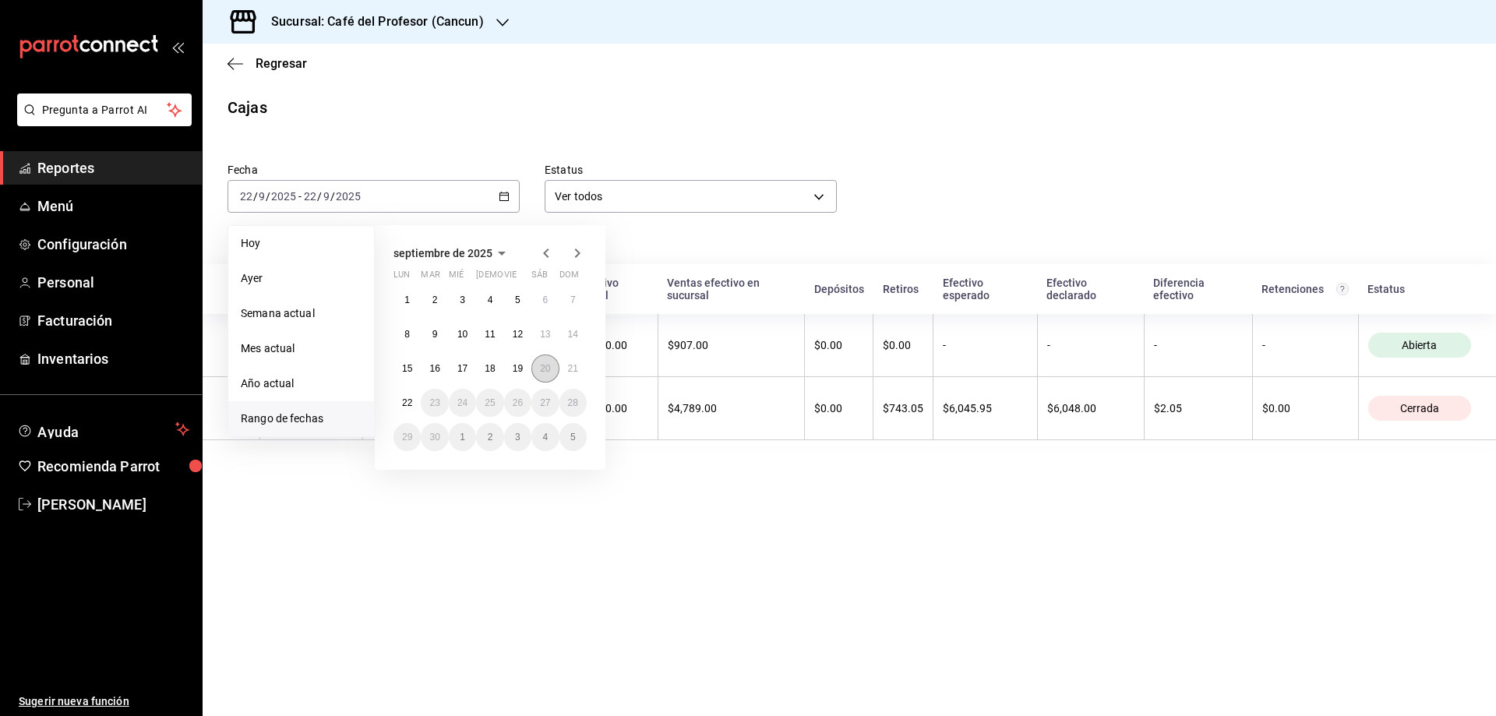
click at [545, 367] on abbr "20" at bounding box center [545, 368] width 10 height 11
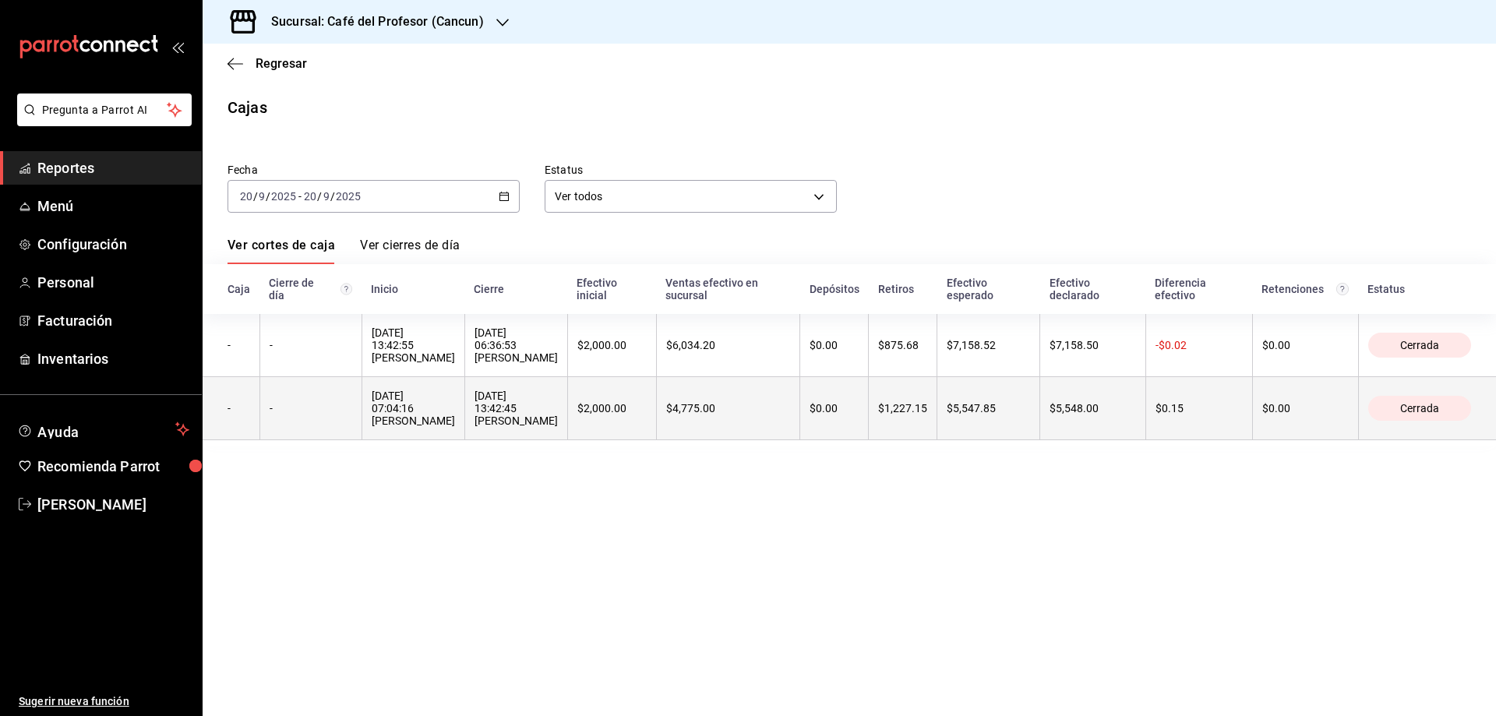
click at [455, 418] on div "[DATE] 07:04:16 [PERSON_NAME]" at bounding box center [413, 408] width 83 height 37
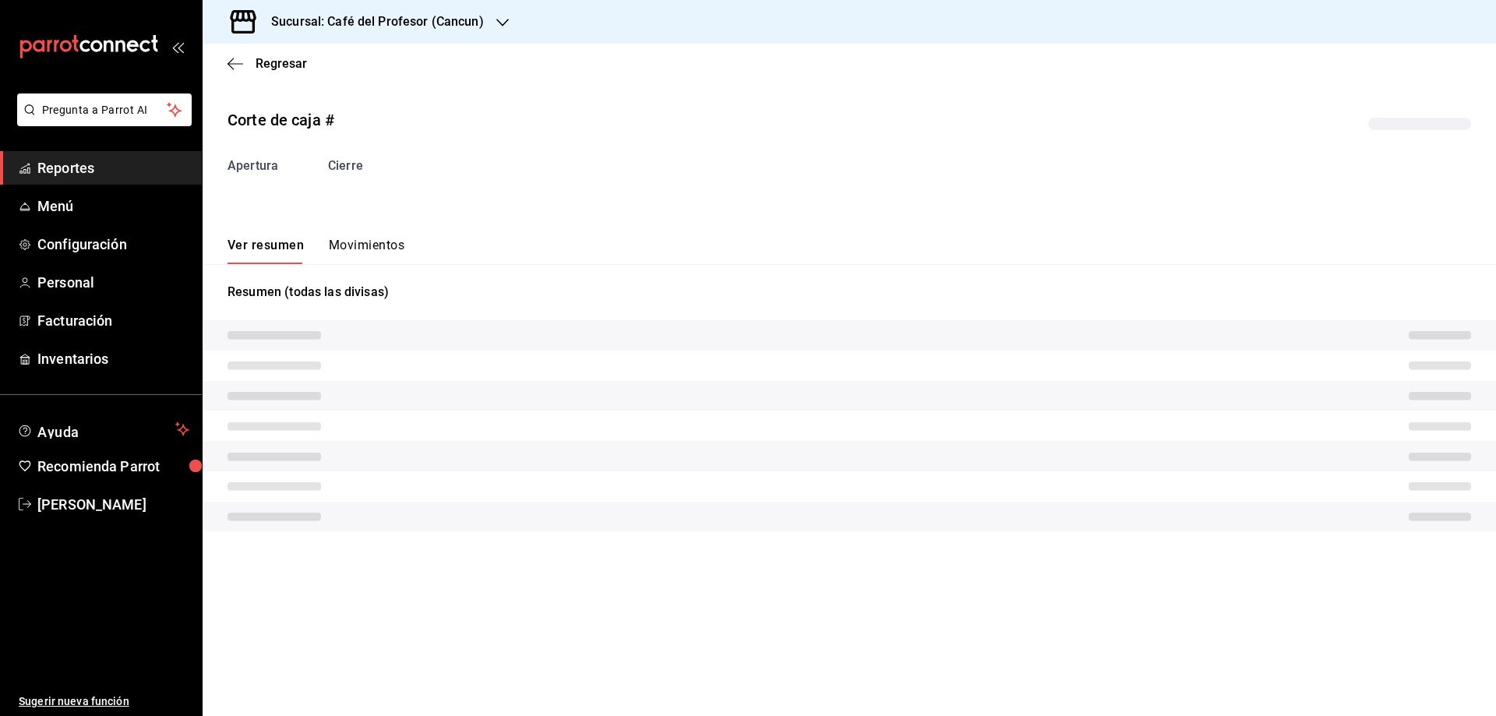
click at [468, 418] on tr at bounding box center [849, 426] width 1293 height 30
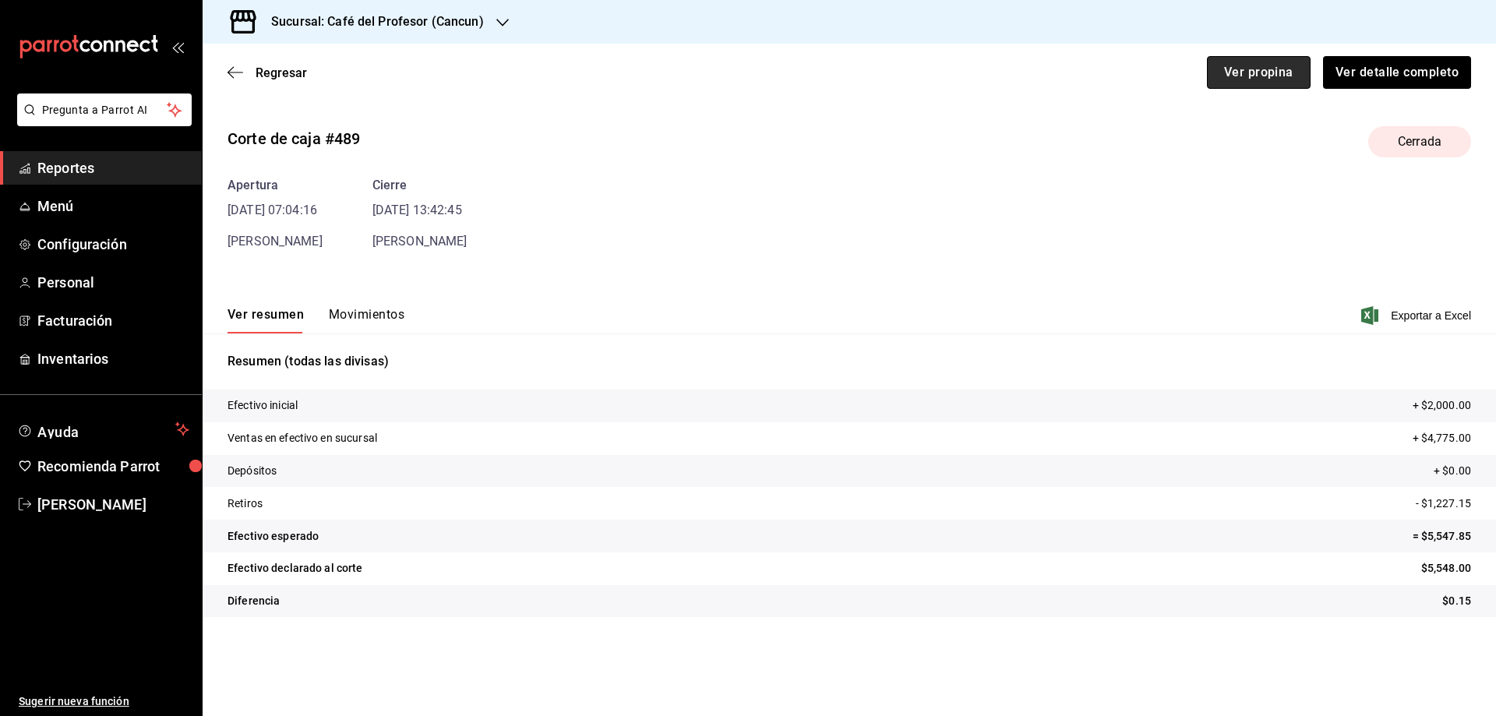
click at [1281, 76] on button "Ver propina" at bounding box center [1259, 72] width 104 height 33
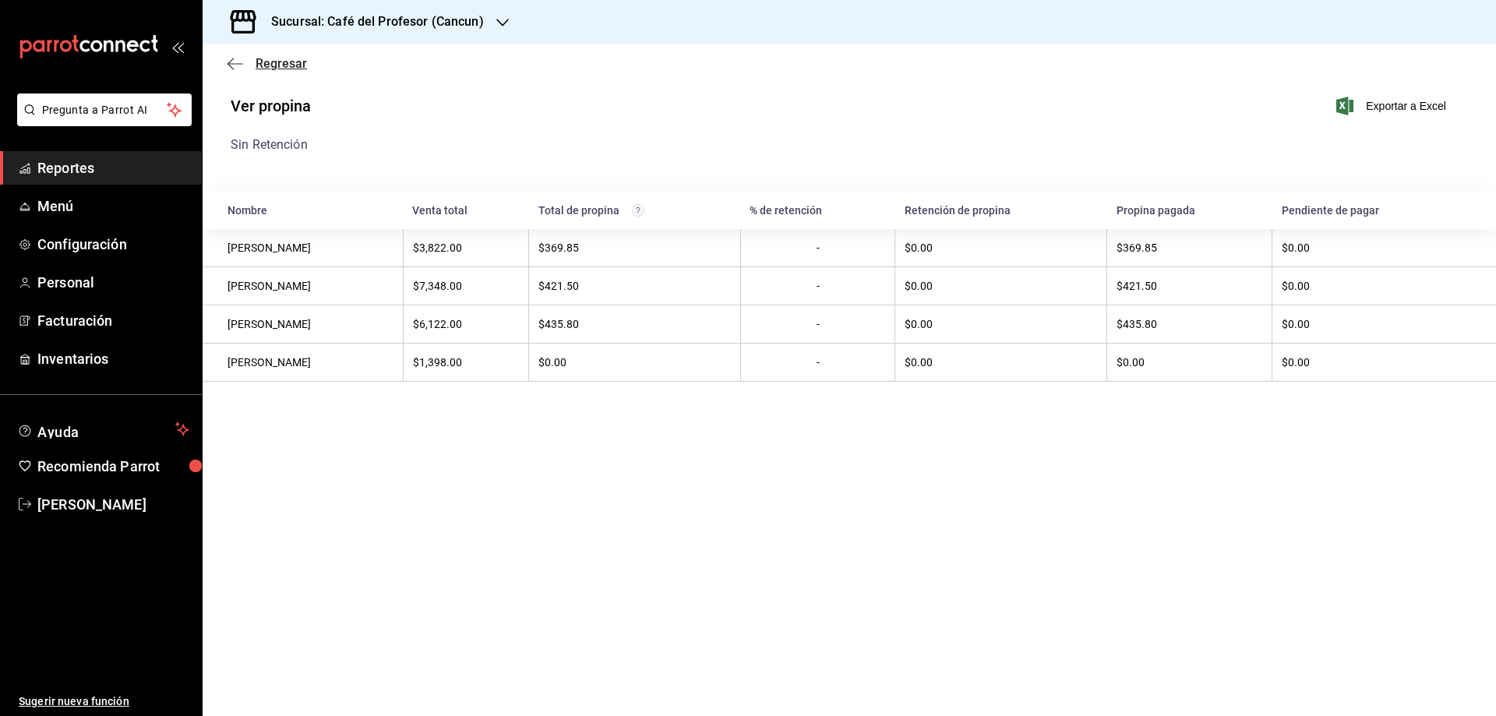
click at [288, 65] on span "Regresar" at bounding box center [281, 63] width 51 height 15
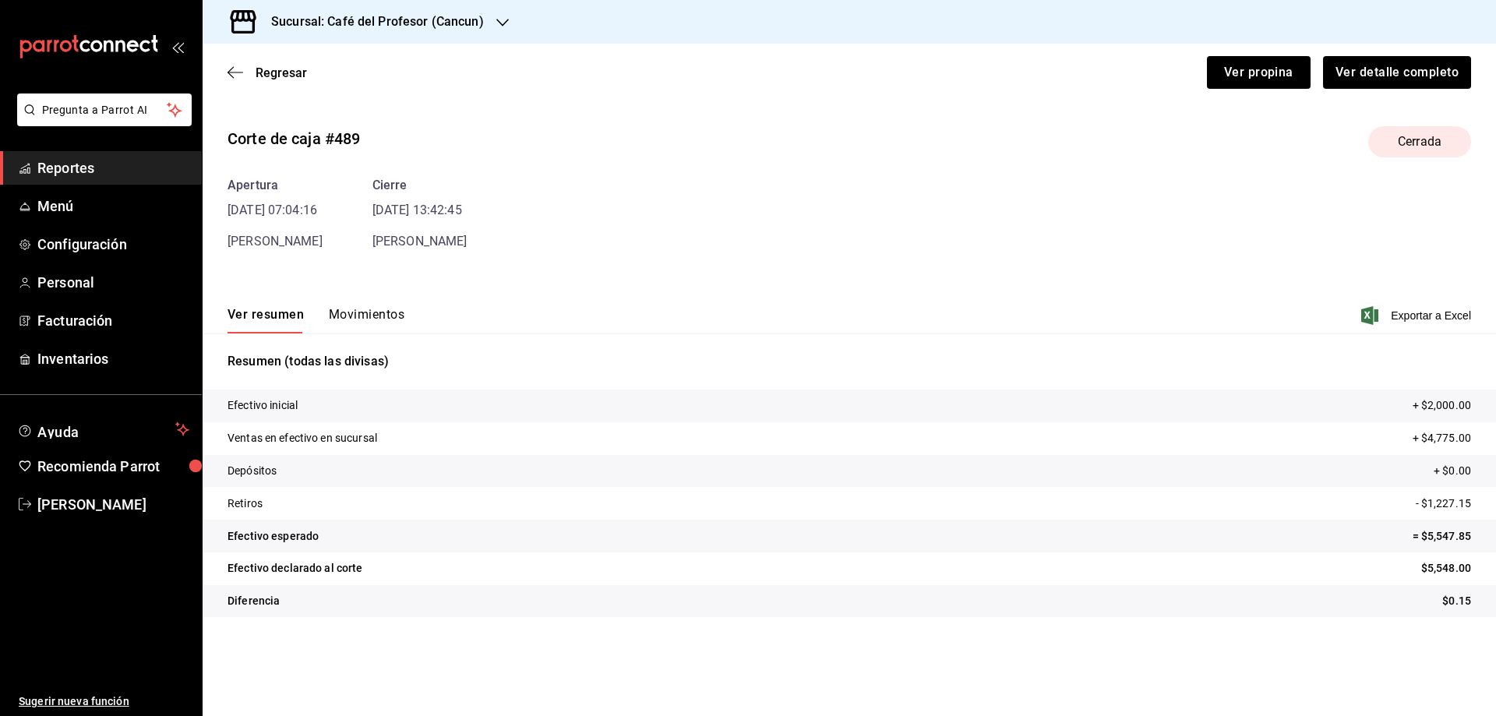
click at [370, 302] on div "Ver resumen Movimientos Exportar a Excel" at bounding box center [849, 310] width 1293 height 45
click at [367, 312] on button "Movimientos" at bounding box center [367, 320] width 76 height 26
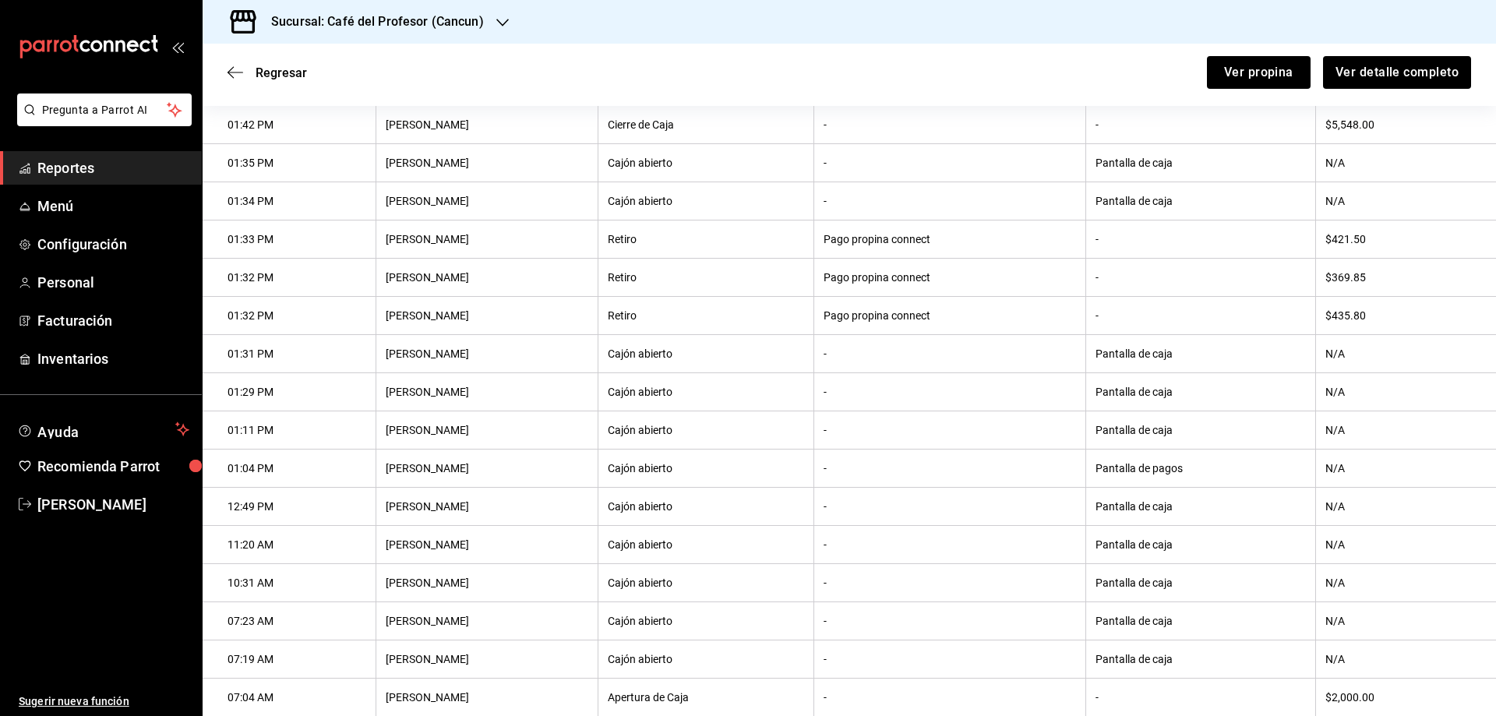
scroll to position [264, 0]
click at [270, 73] on span "Regresar" at bounding box center [281, 72] width 51 height 15
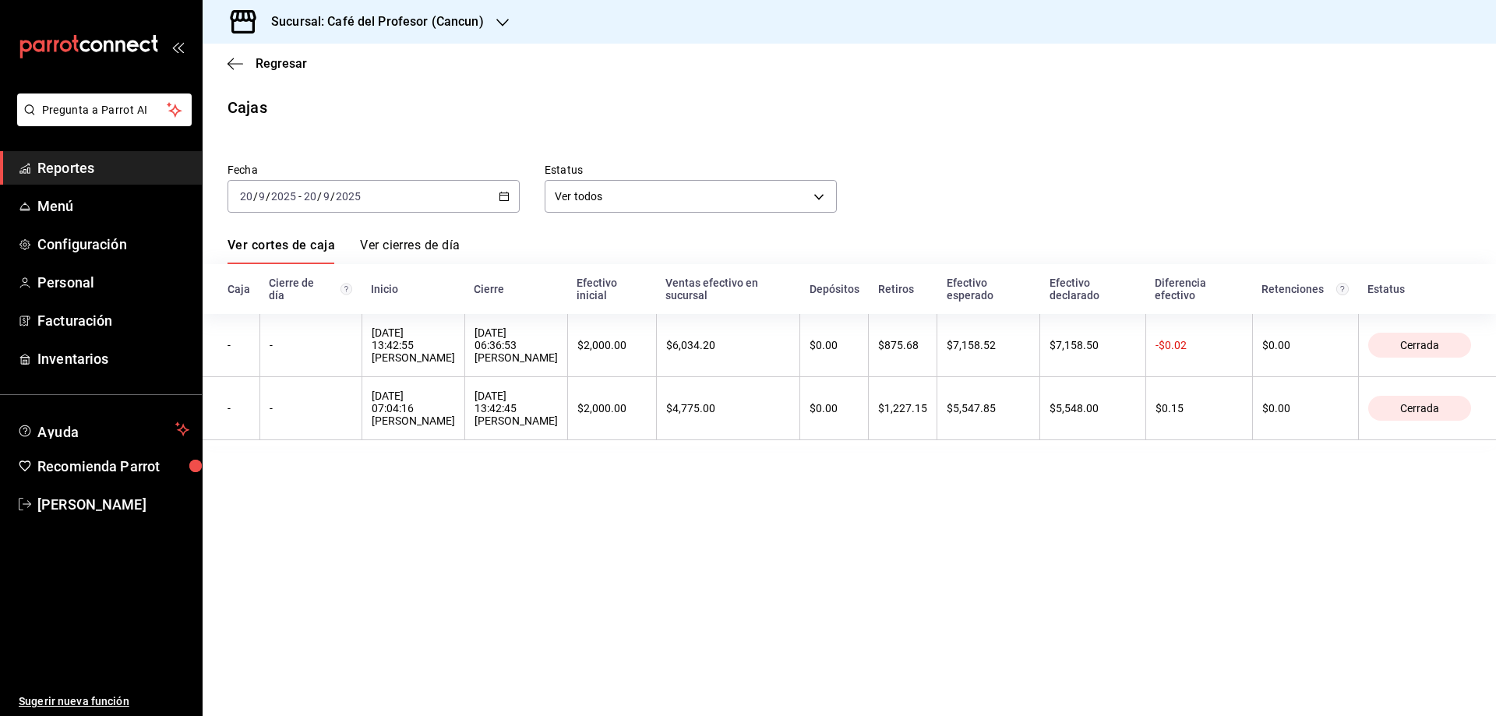
click at [513, 192] on div "[DATE] [DATE] - [DATE] [DATE]" at bounding box center [374, 196] width 292 height 33
click at [236, 62] on icon "button" at bounding box center [236, 64] width 16 height 14
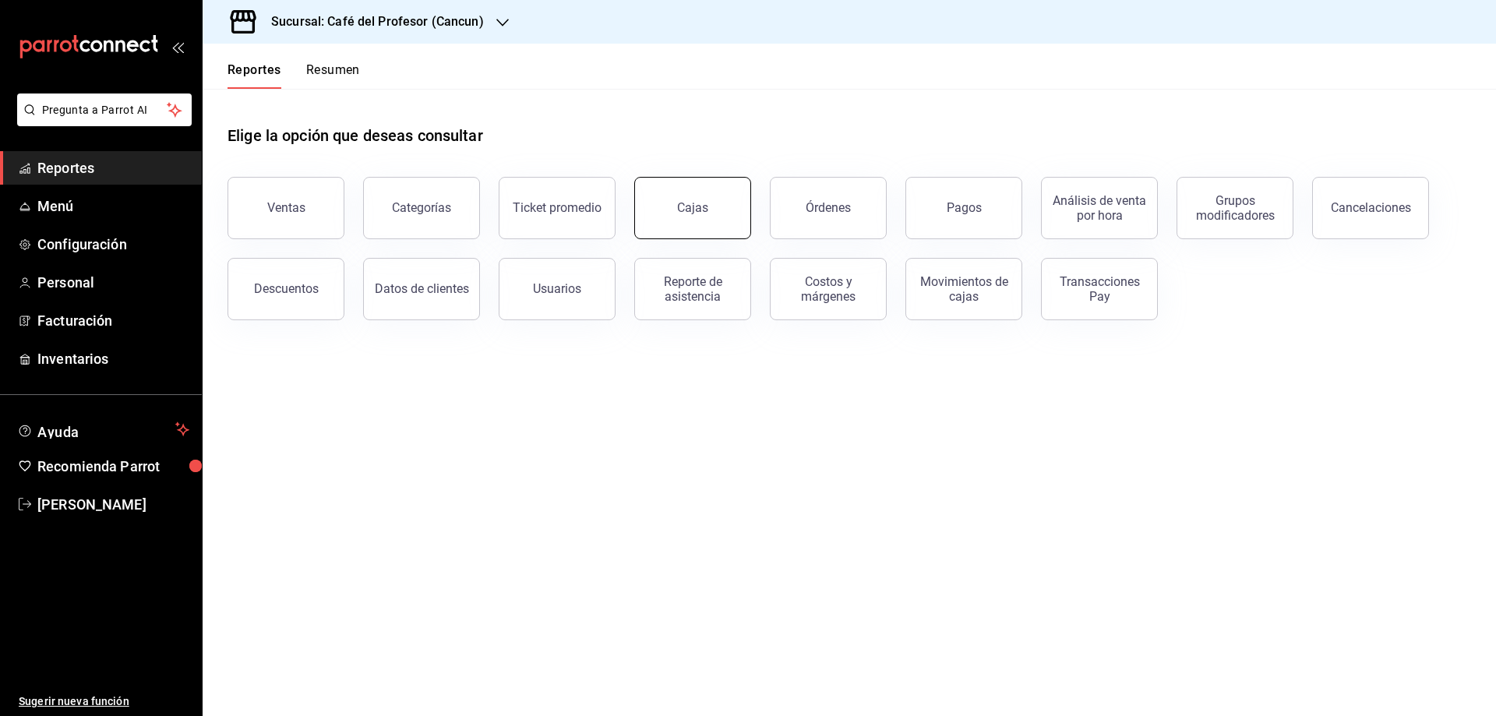
click at [685, 208] on div "Cajas" at bounding box center [693, 208] width 32 height 19
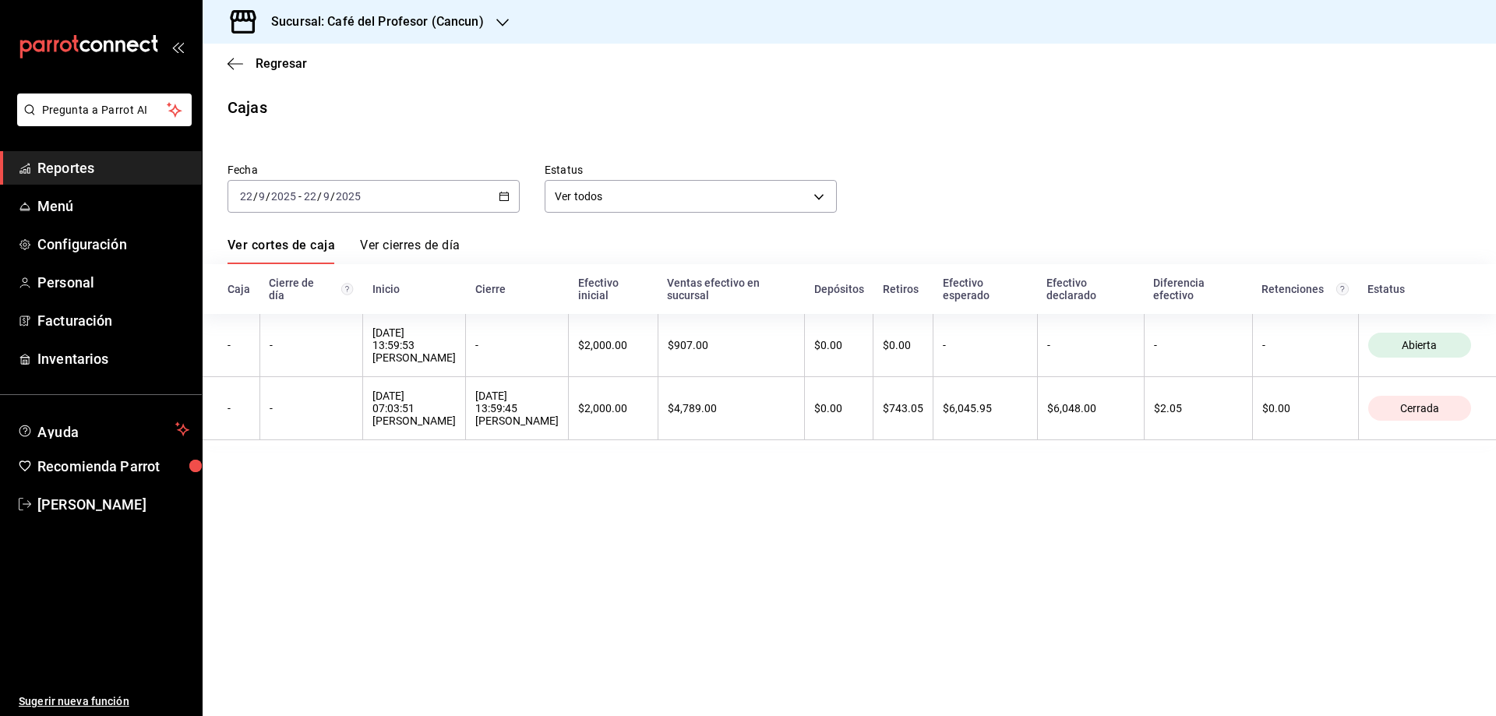
click at [508, 201] on \(Stroke\) "button" at bounding box center [503, 196] width 9 height 9
click at [297, 411] on span "Rango de fechas" at bounding box center [301, 419] width 121 height 16
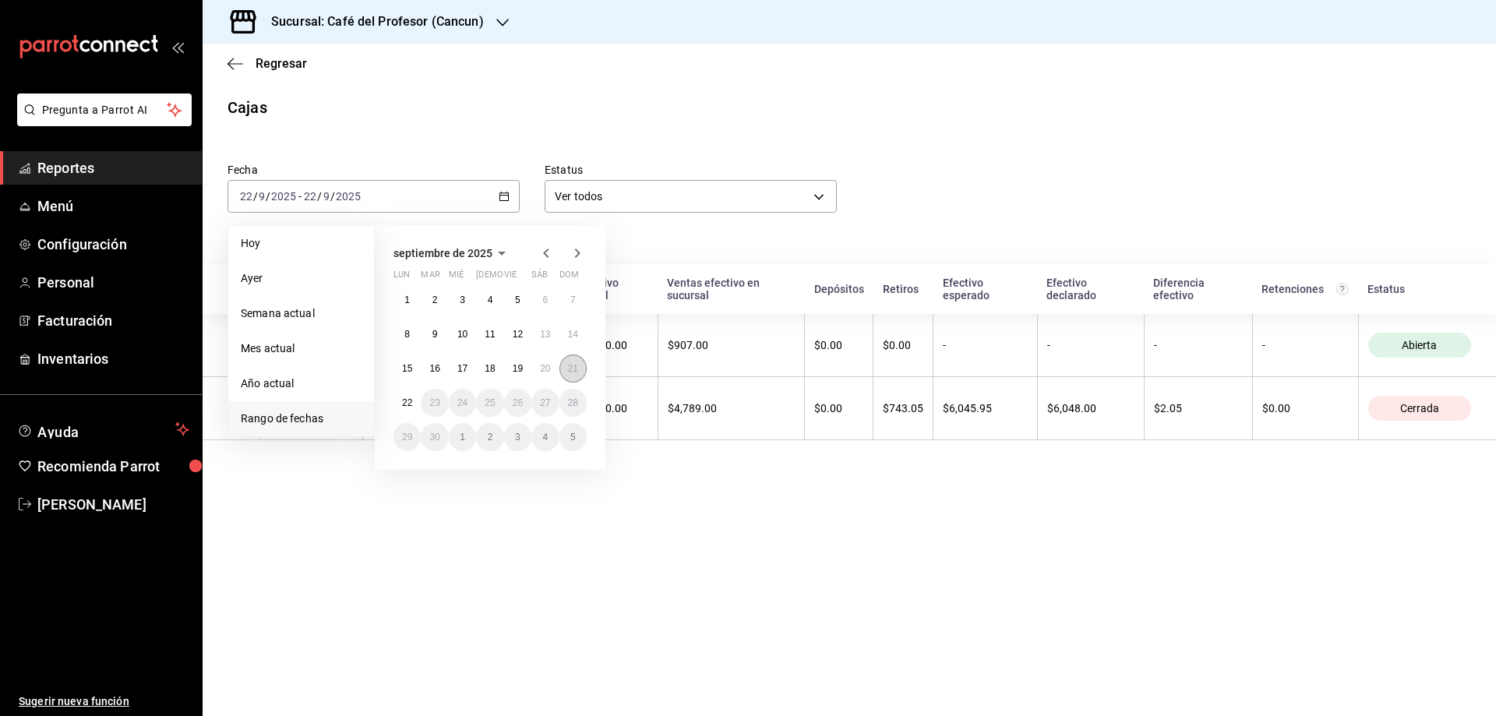
click at [571, 361] on button "21" at bounding box center [572, 369] width 27 height 28
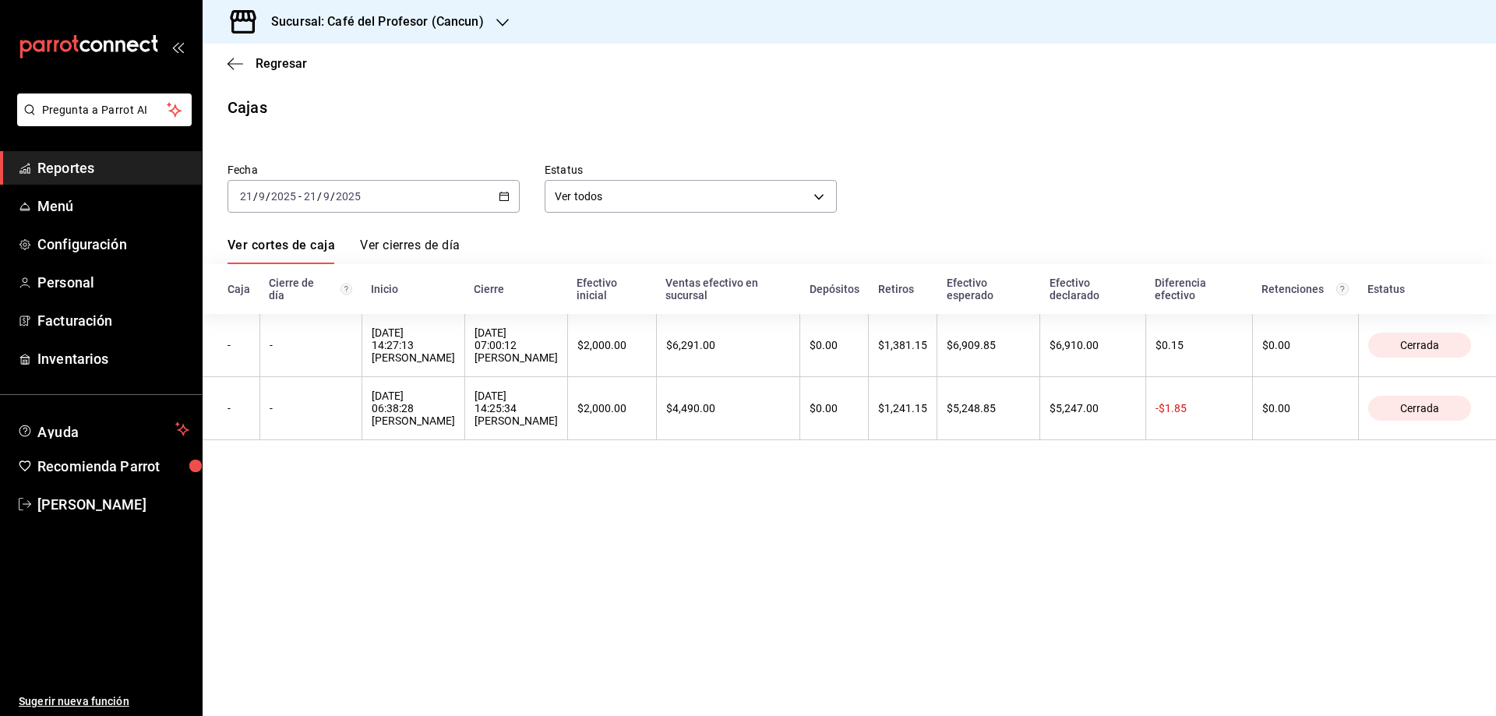
click at [498, 196] on div "[DATE] [DATE] - [DATE] [DATE]" at bounding box center [374, 196] width 292 height 33
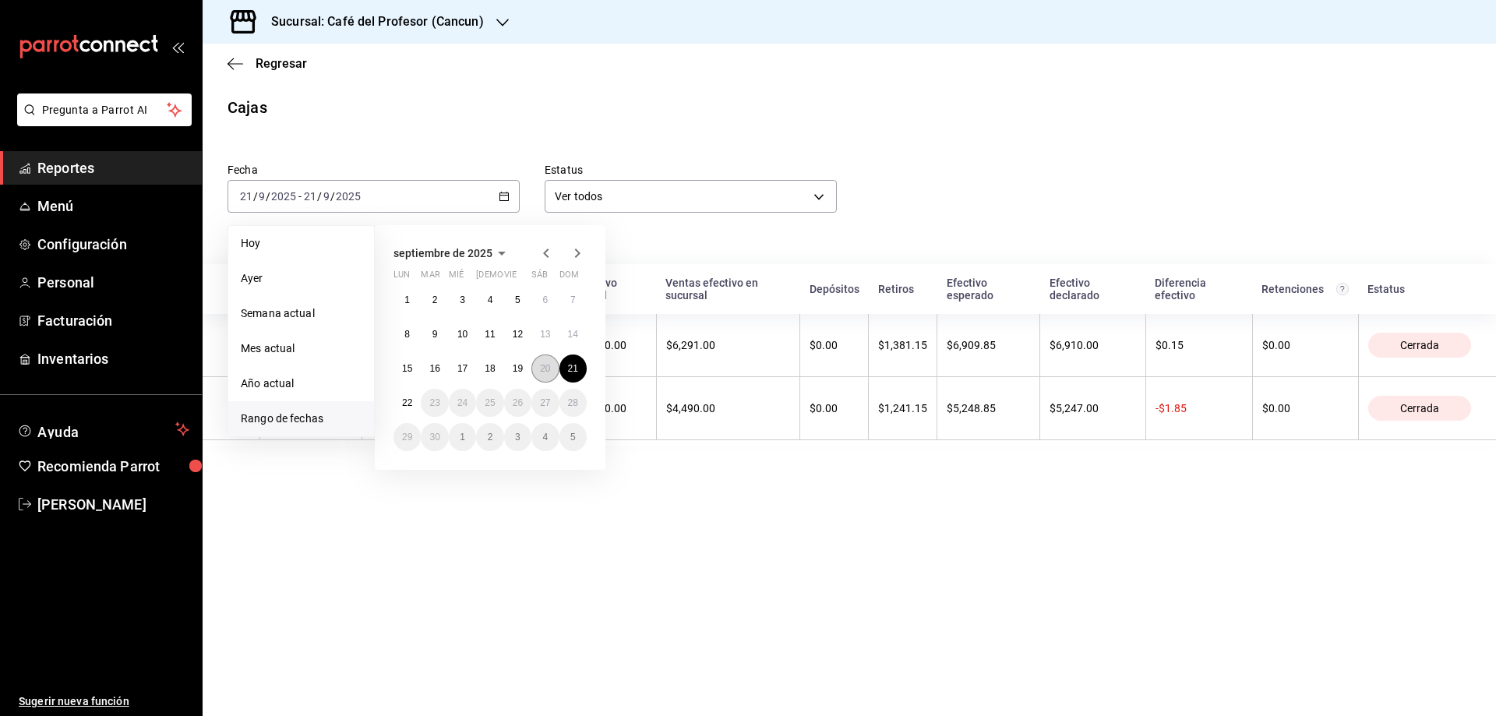
click at [542, 368] on abbr "20" at bounding box center [545, 368] width 10 height 11
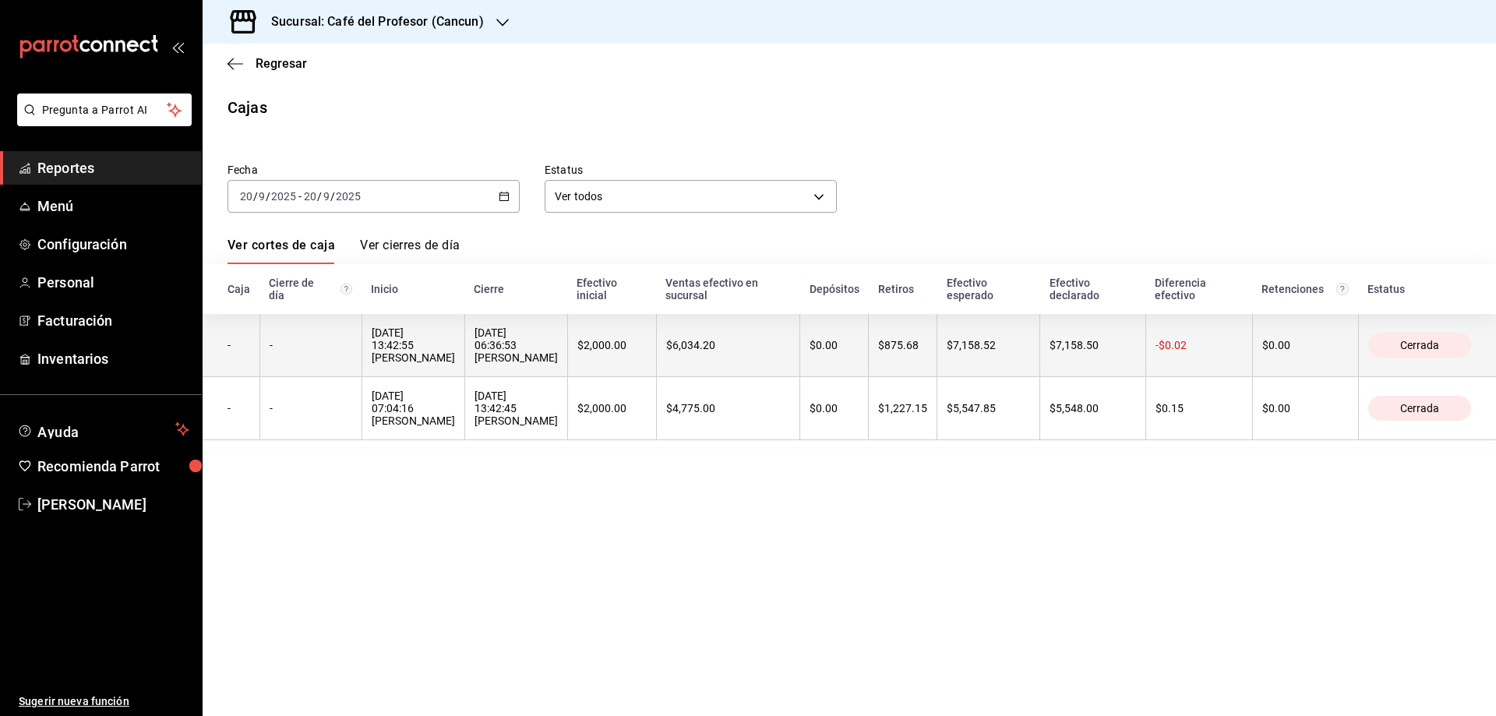
click at [428, 364] on div "[DATE] 13:42:55 [PERSON_NAME]" at bounding box center [413, 344] width 83 height 37
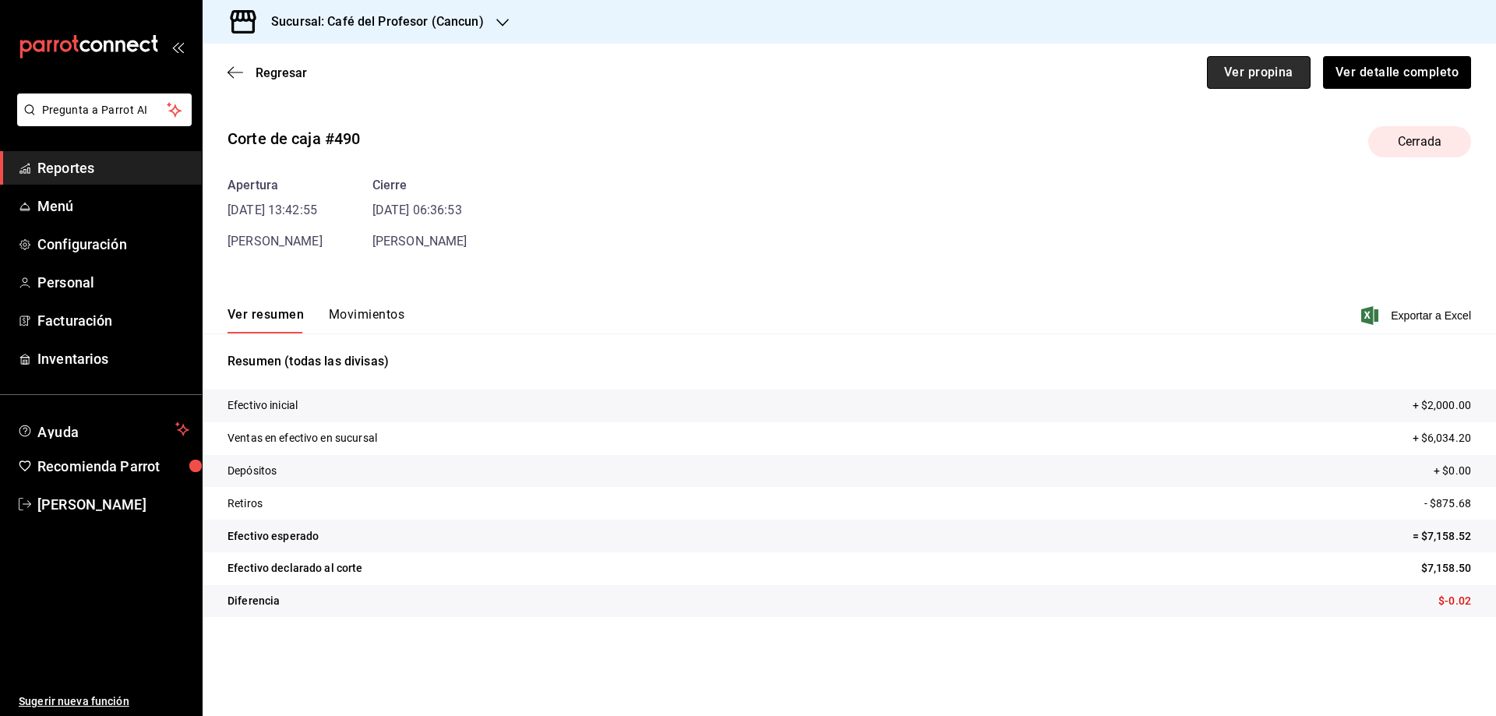
click at [1238, 76] on button "Ver propina" at bounding box center [1259, 72] width 104 height 33
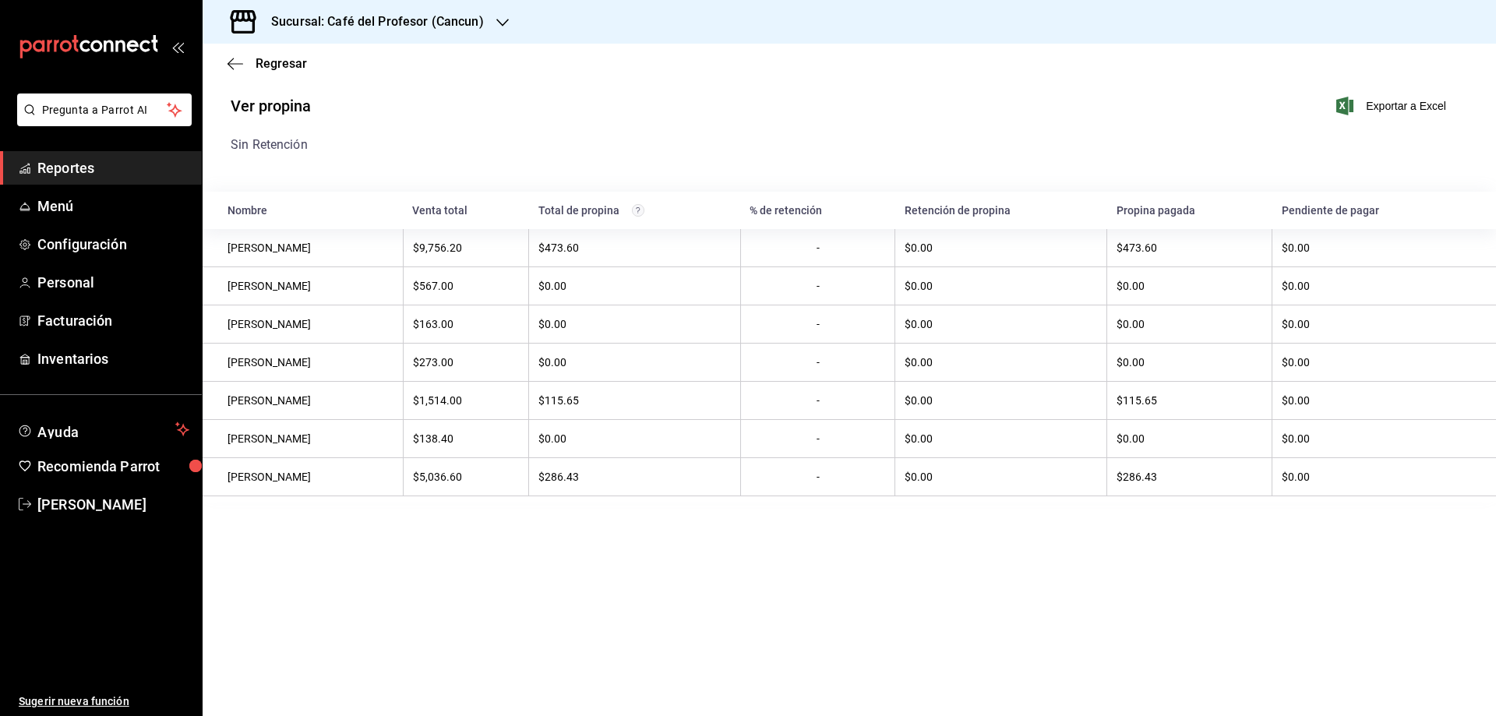
click at [279, 72] on div "Regresar" at bounding box center [849, 64] width 1293 height 40
click at [282, 51] on div "Regresar" at bounding box center [849, 64] width 1293 height 40
click at [284, 62] on span "Regresar" at bounding box center [281, 63] width 51 height 15
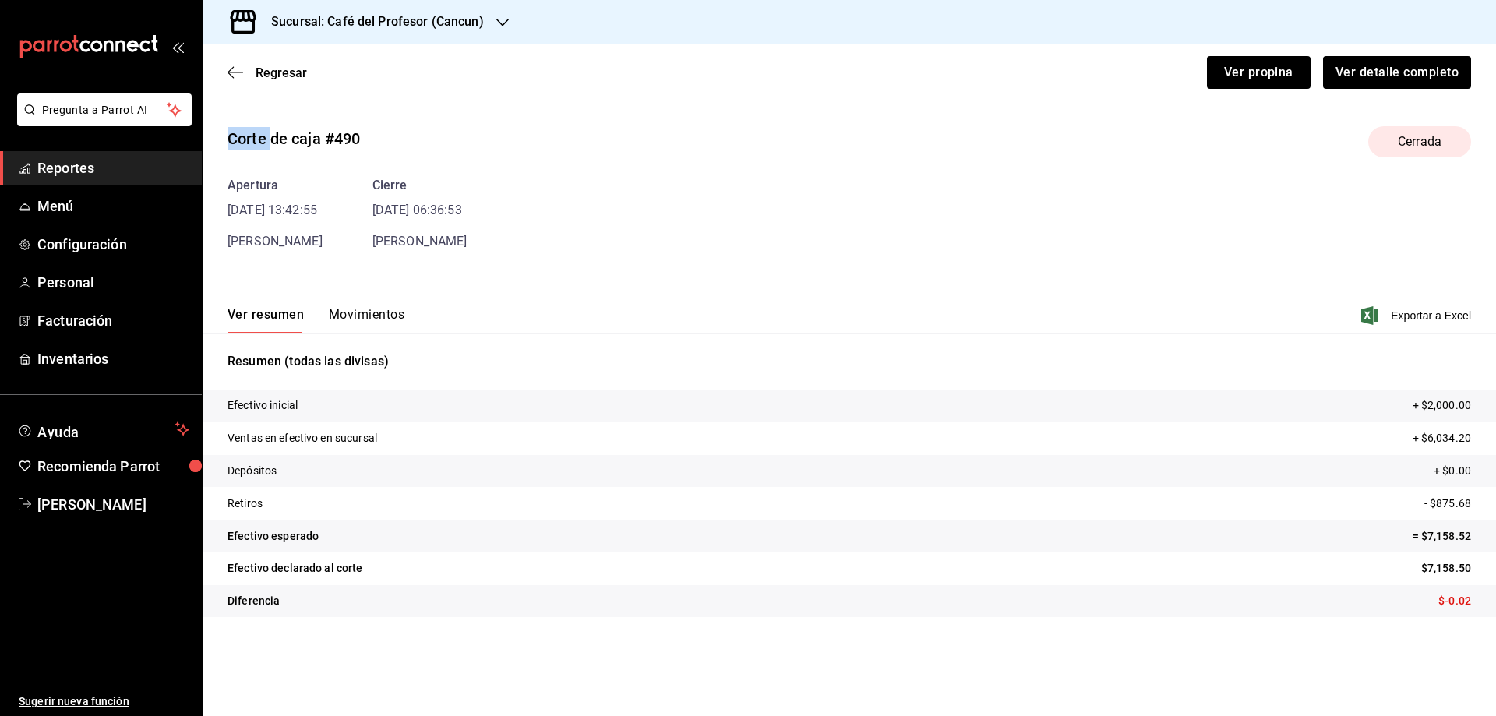
click at [362, 314] on button "Movimientos" at bounding box center [367, 320] width 76 height 26
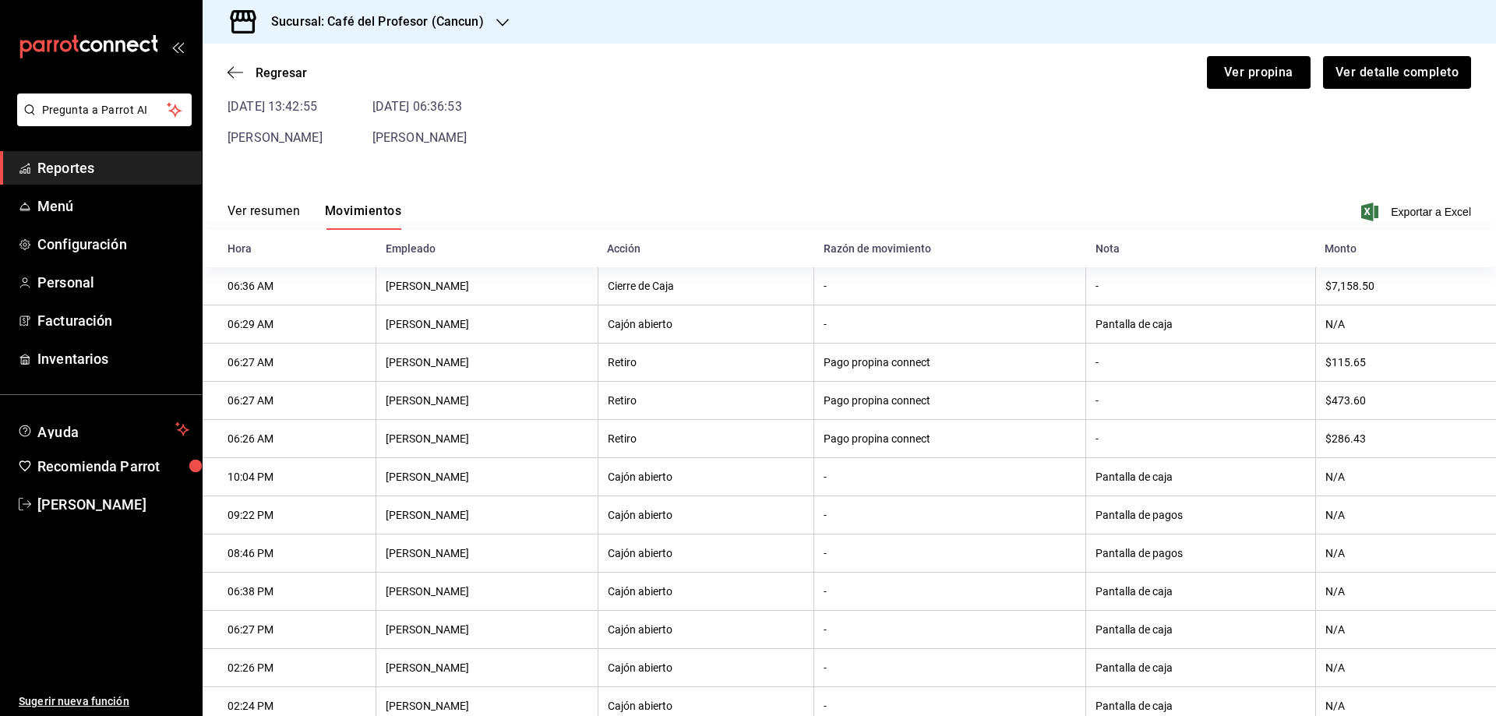
scroll to position [182, 0]
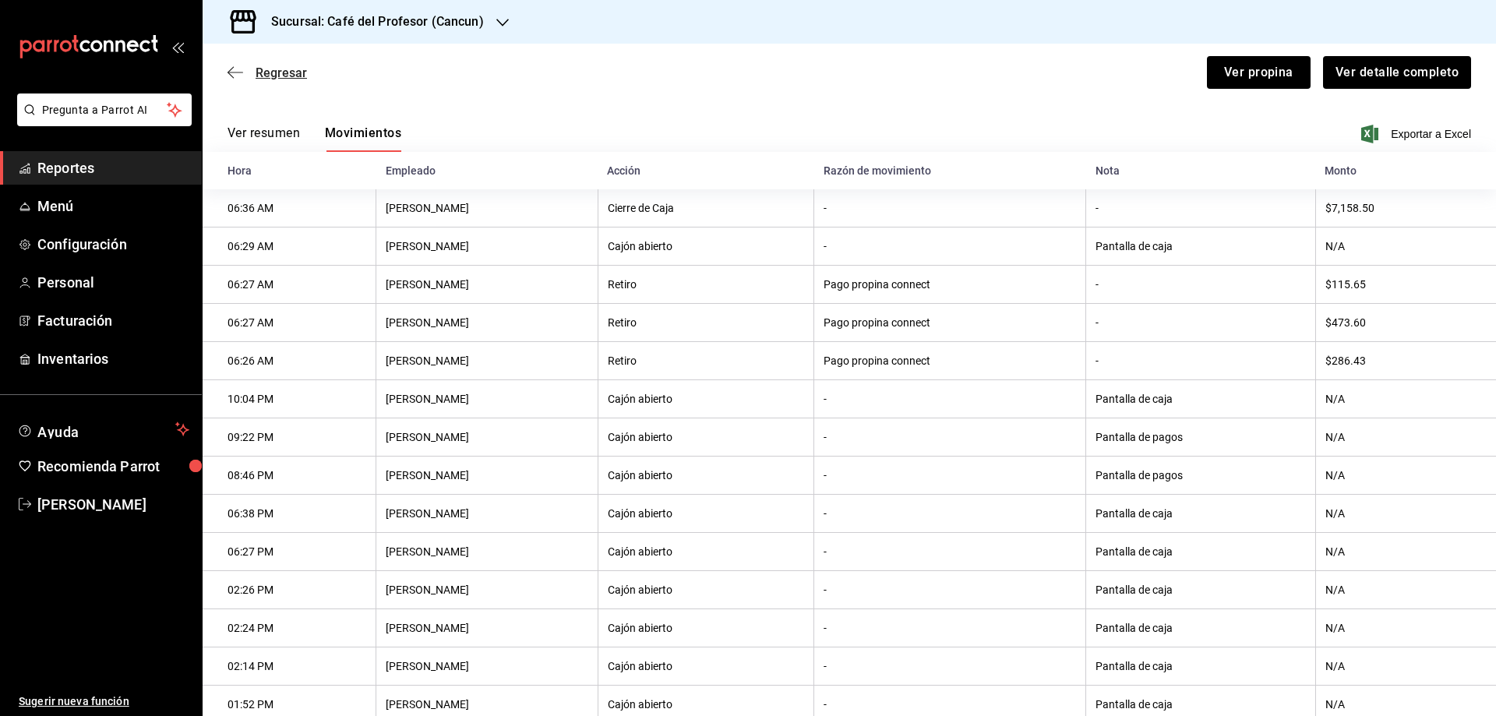
click at [266, 69] on span "Regresar" at bounding box center [281, 72] width 51 height 15
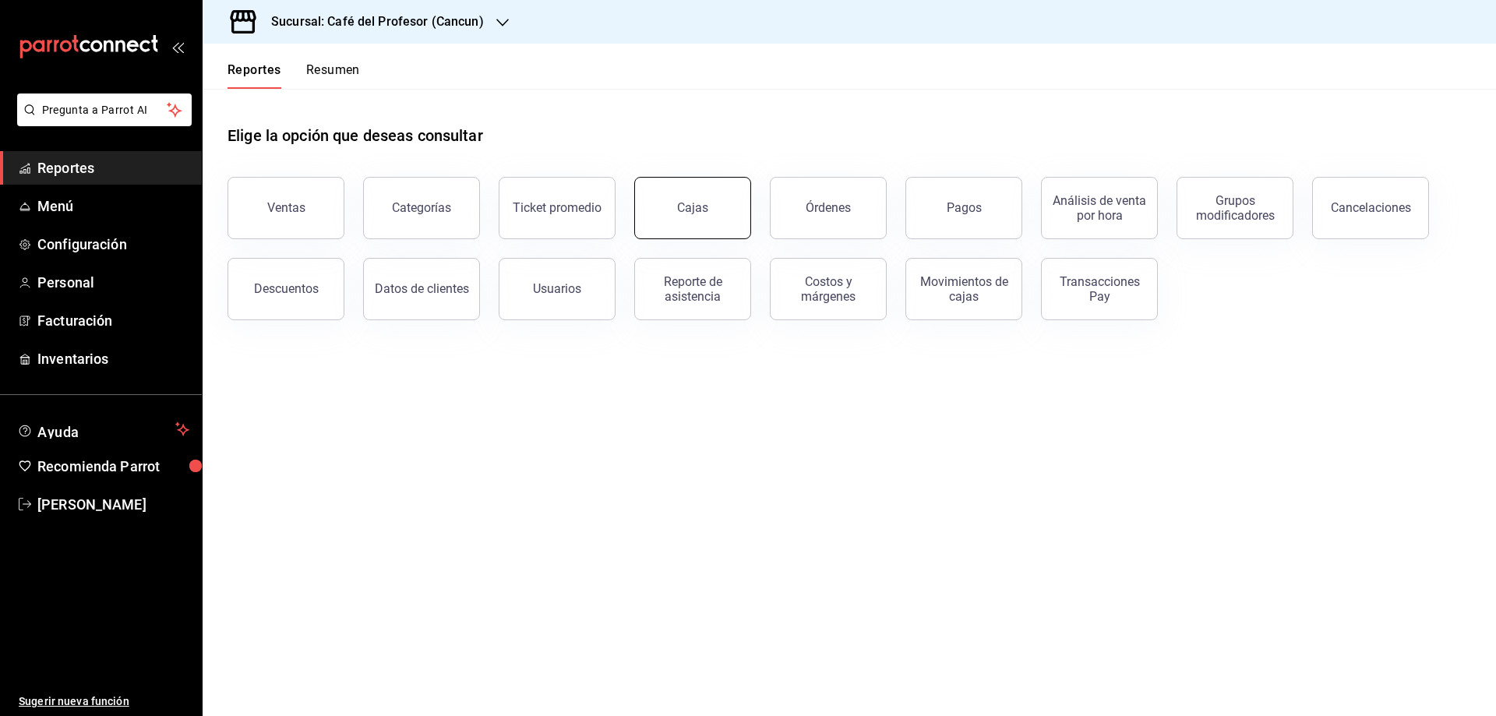
click at [687, 203] on div "Cajas" at bounding box center [693, 208] width 32 height 19
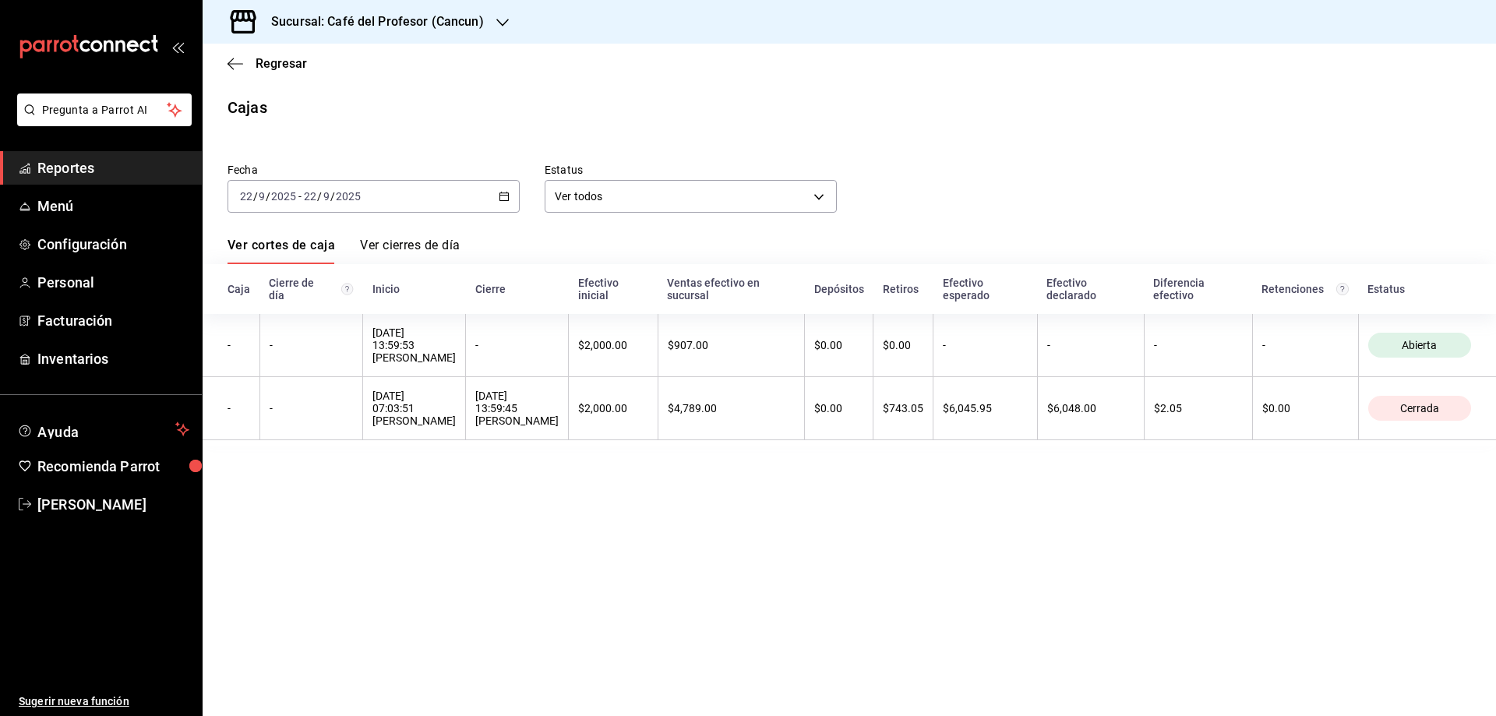
click at [497, 196] on div "[DATE] [DATE] - [DATE] [DATE]" at bounding box center [374, 196] width 292 height 33
click at [499, 199] on icon "button" at bounding box center [504, 196] width 11 height 11
click at [275, 275] on span "Ayer" at bounding box center [301, 278] width 121 height 16
click at [275, 275] on th "Cierre de día" at bounding box center [311, 289] width 104 height 50
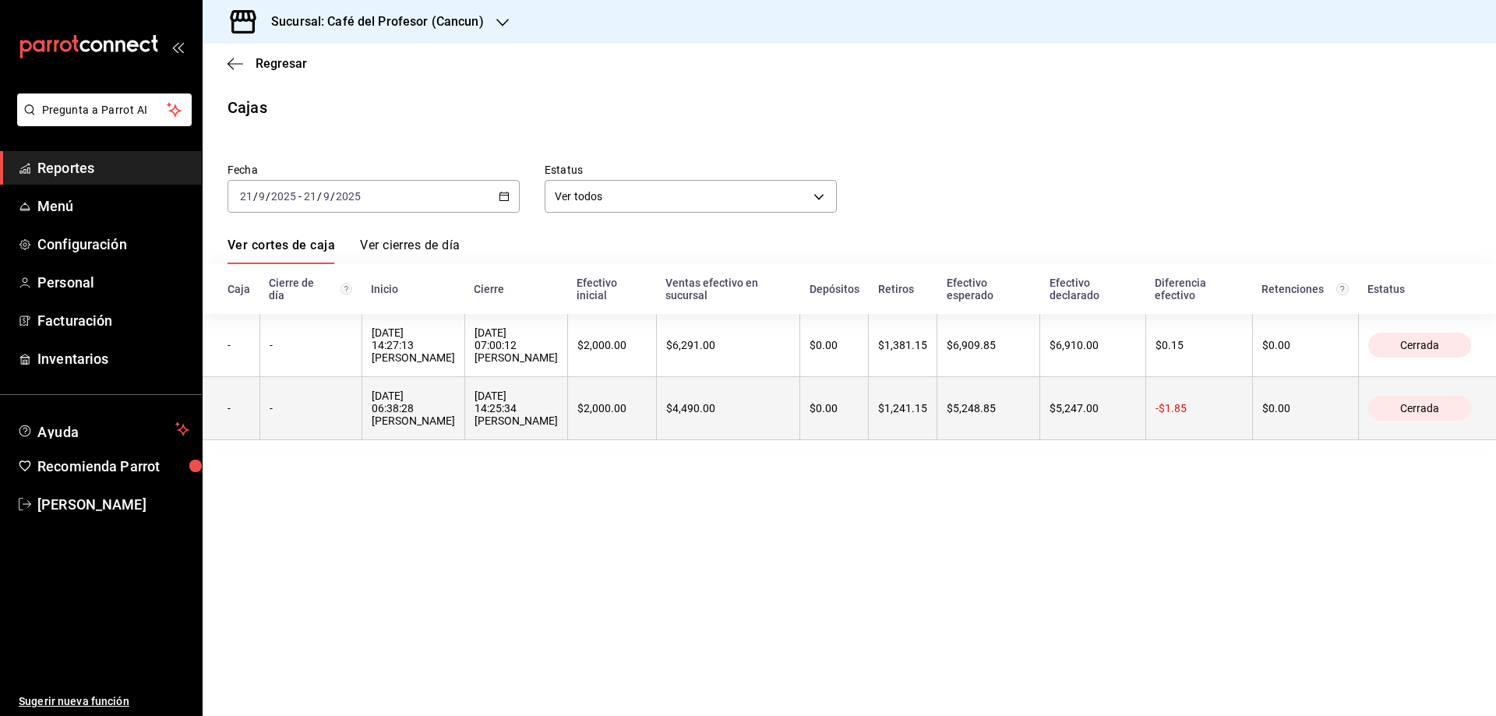
click at [475, 416] on div "[DATE] 14:25:34 [PERSON_NAME]" at bounding box center [516, 408] width 83 height 37
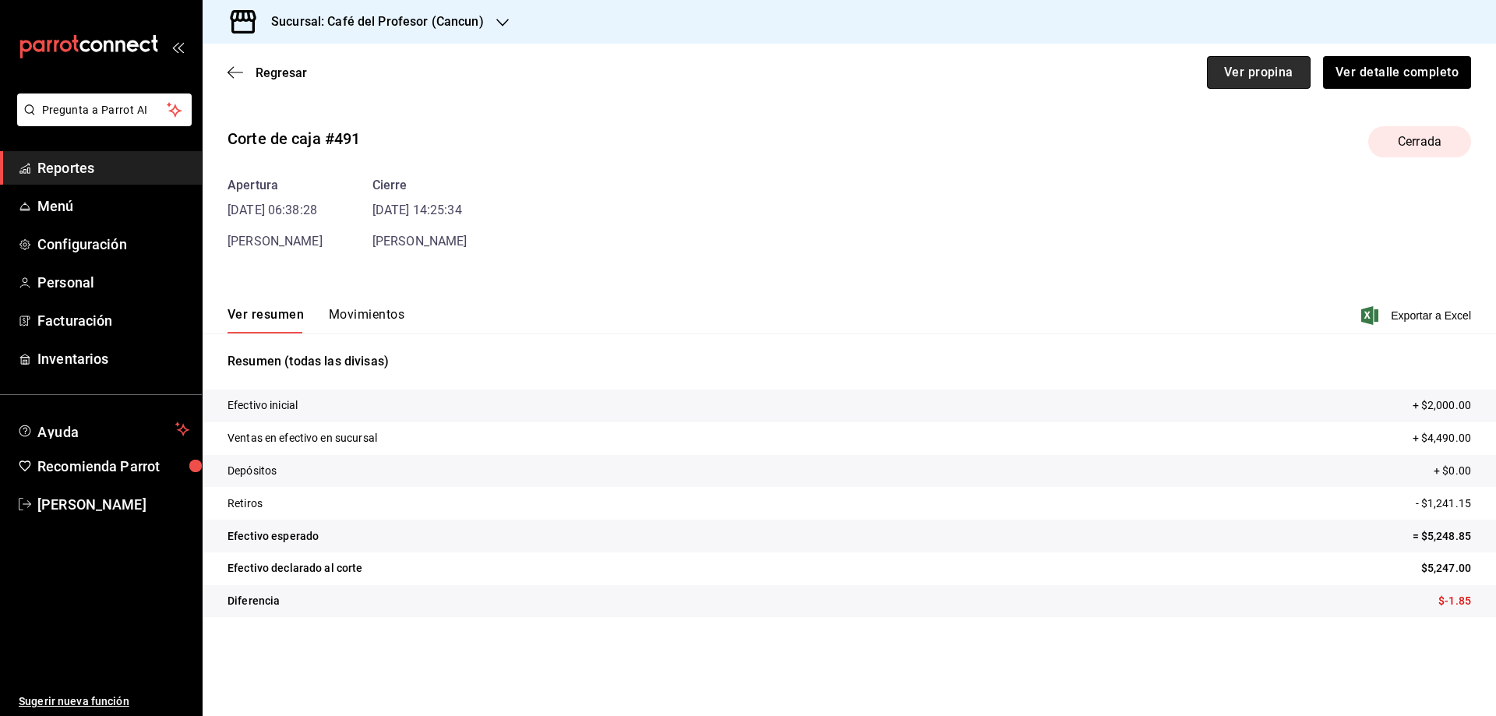
click at [1277, 61] on button "Ver propina" at bounding box center [1259, 72] width 104 height 33
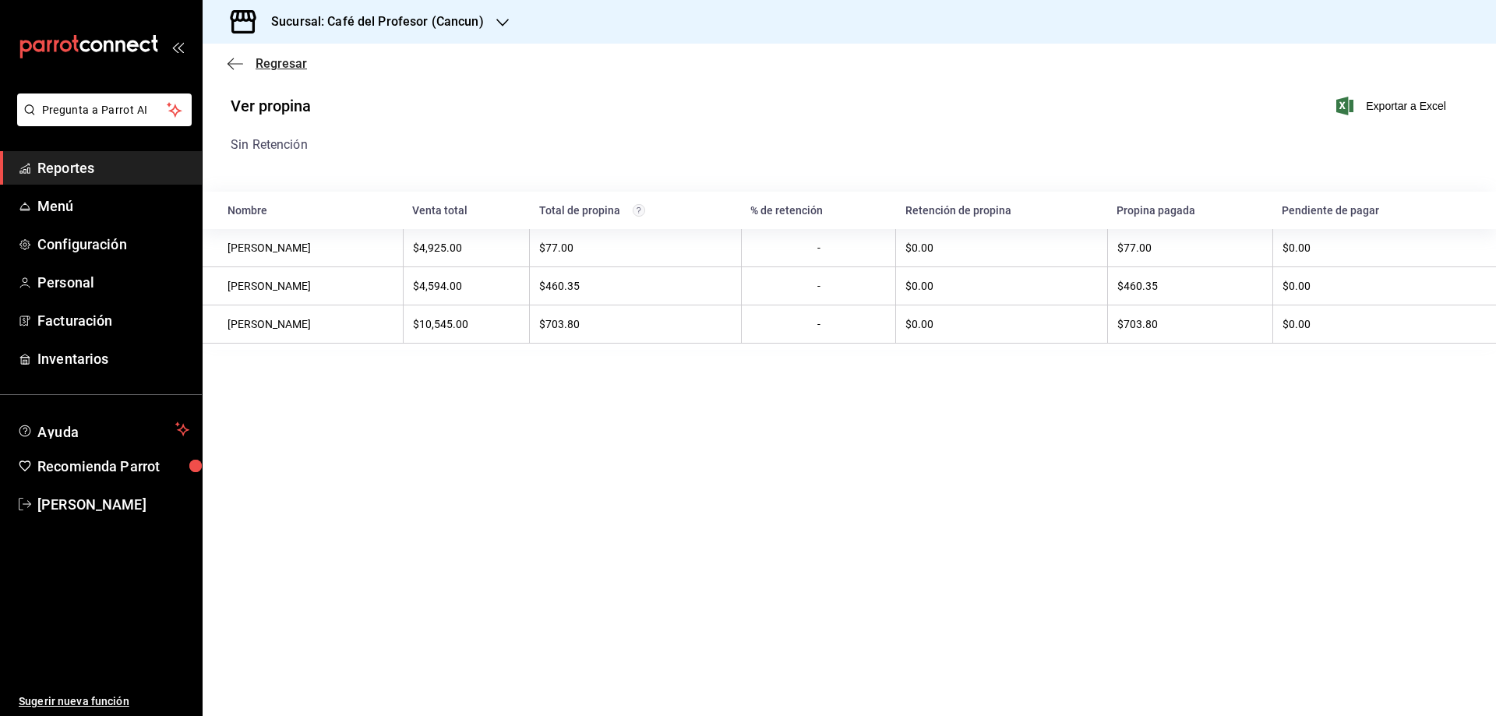
click at [299, 65] on span "Regresar" at bounding box center [281, 63] width 51 height 15
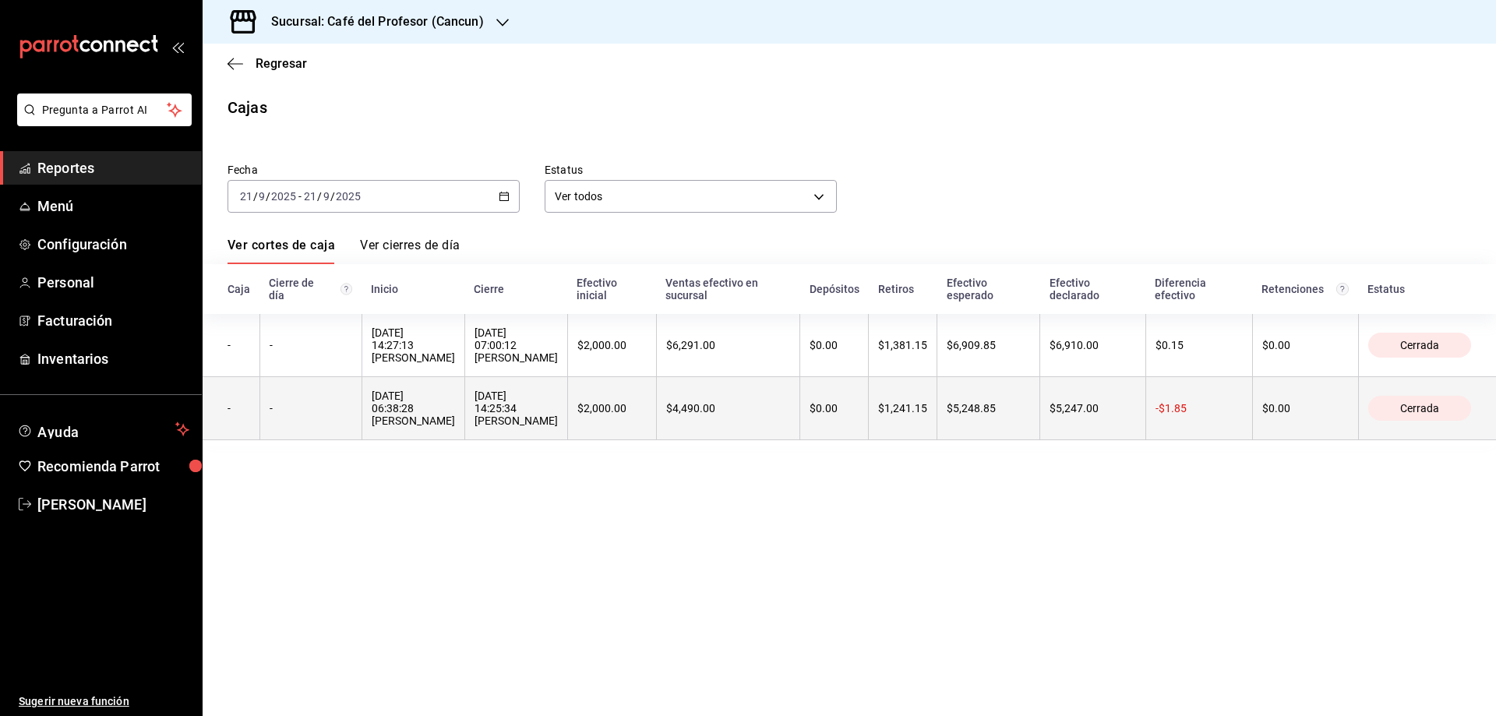
click at [392, 413] on div "[DATE] 06:38:28 [PERSON_NAME]" at bounding box center [413, 408] width 83 height 37
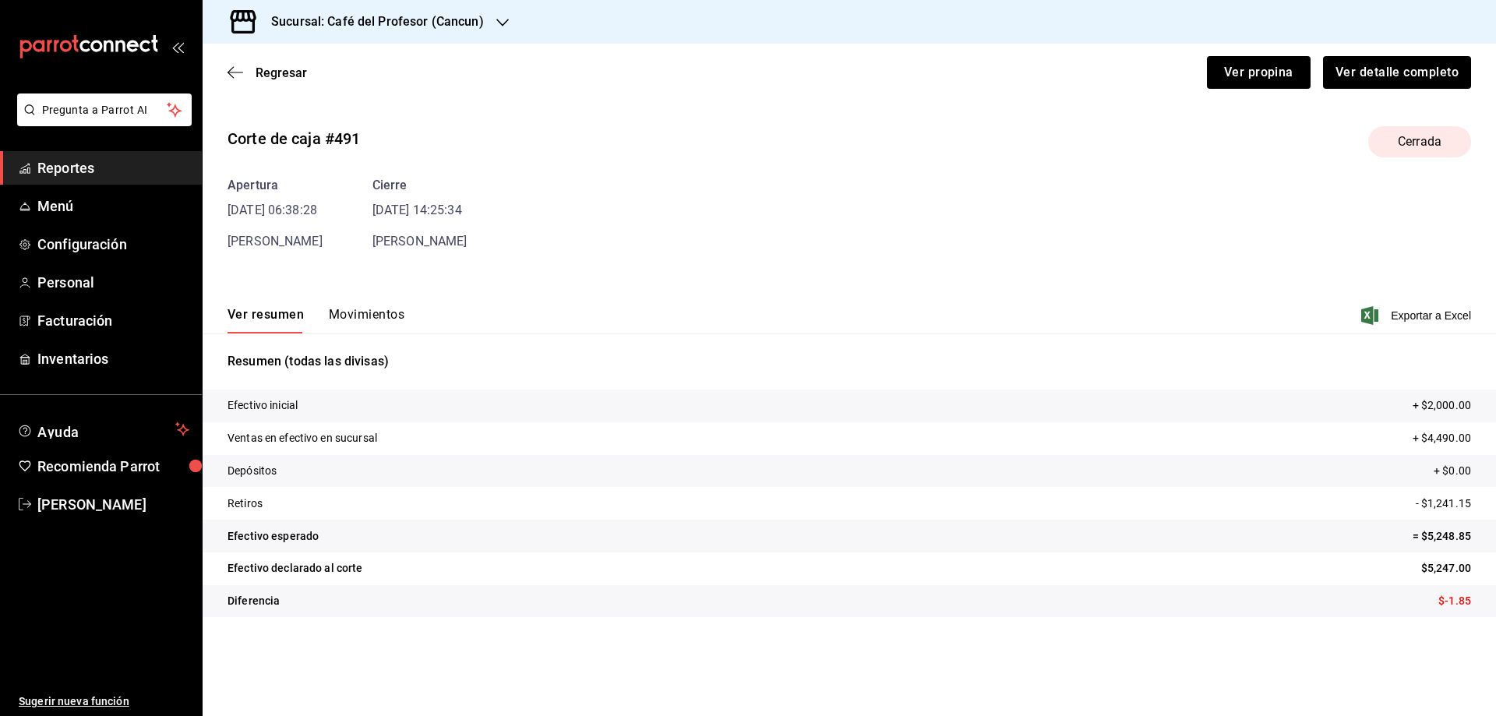
click at [355, 311] on button "Movimientos" at bounding box center [367, 320] width 76 height 26
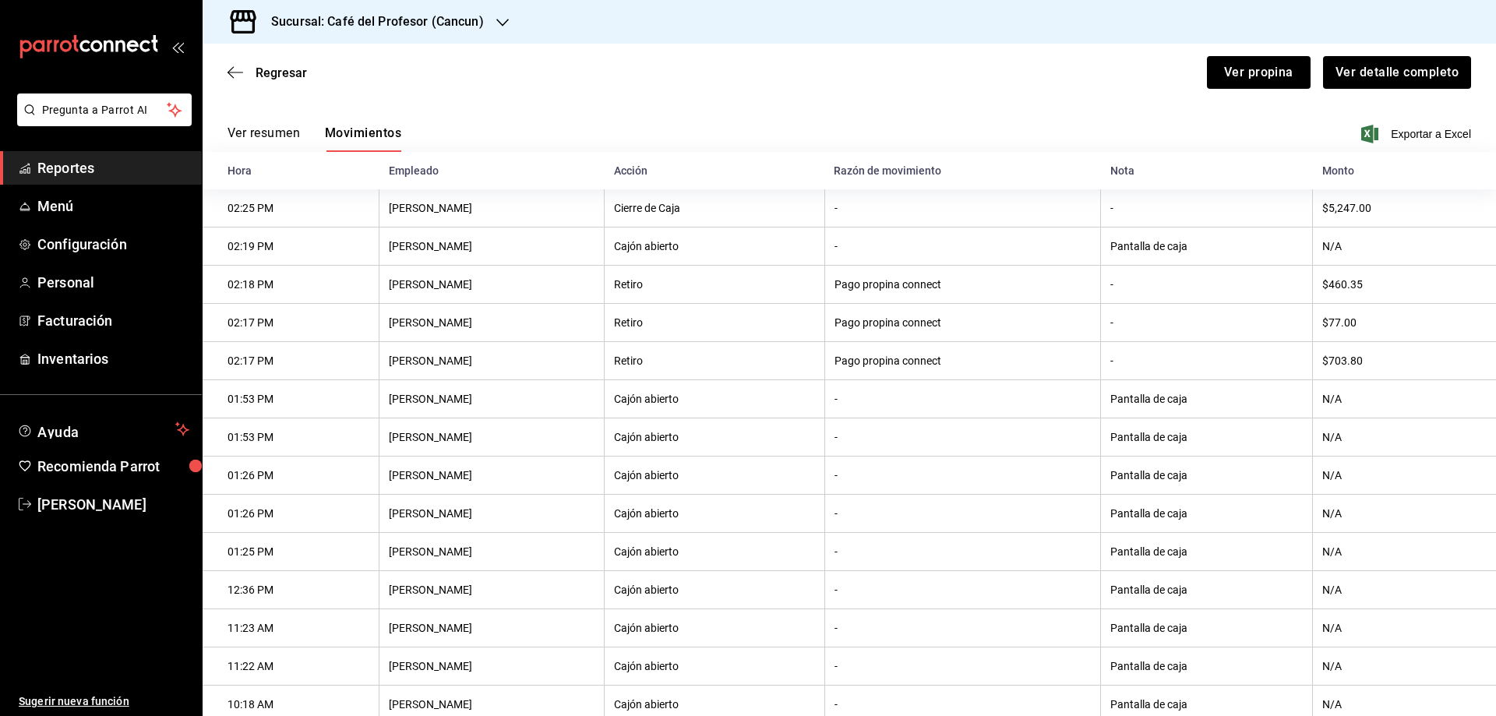
scroll to position [208, 0]
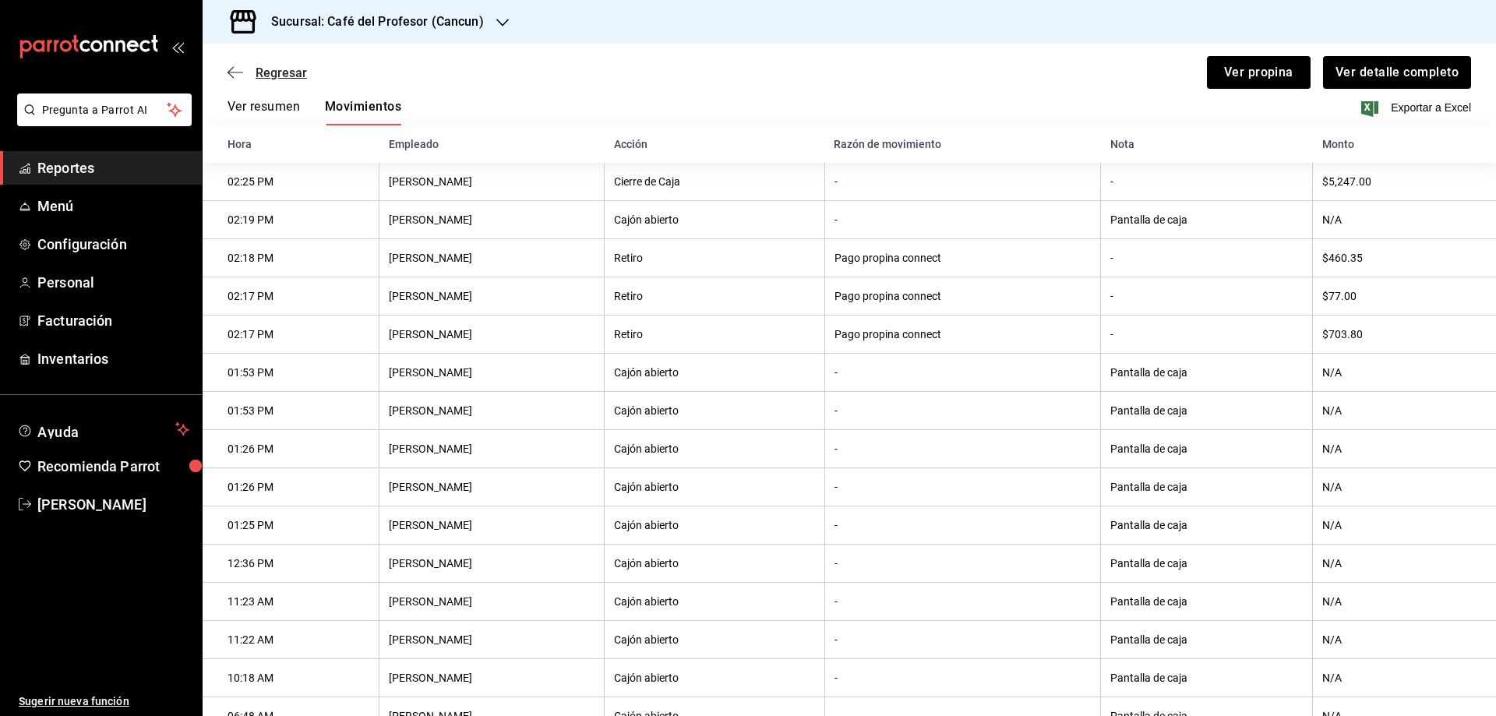
click at [281, 75] on span "Regresar" at bounding box center [281, 72] width 51 height 15
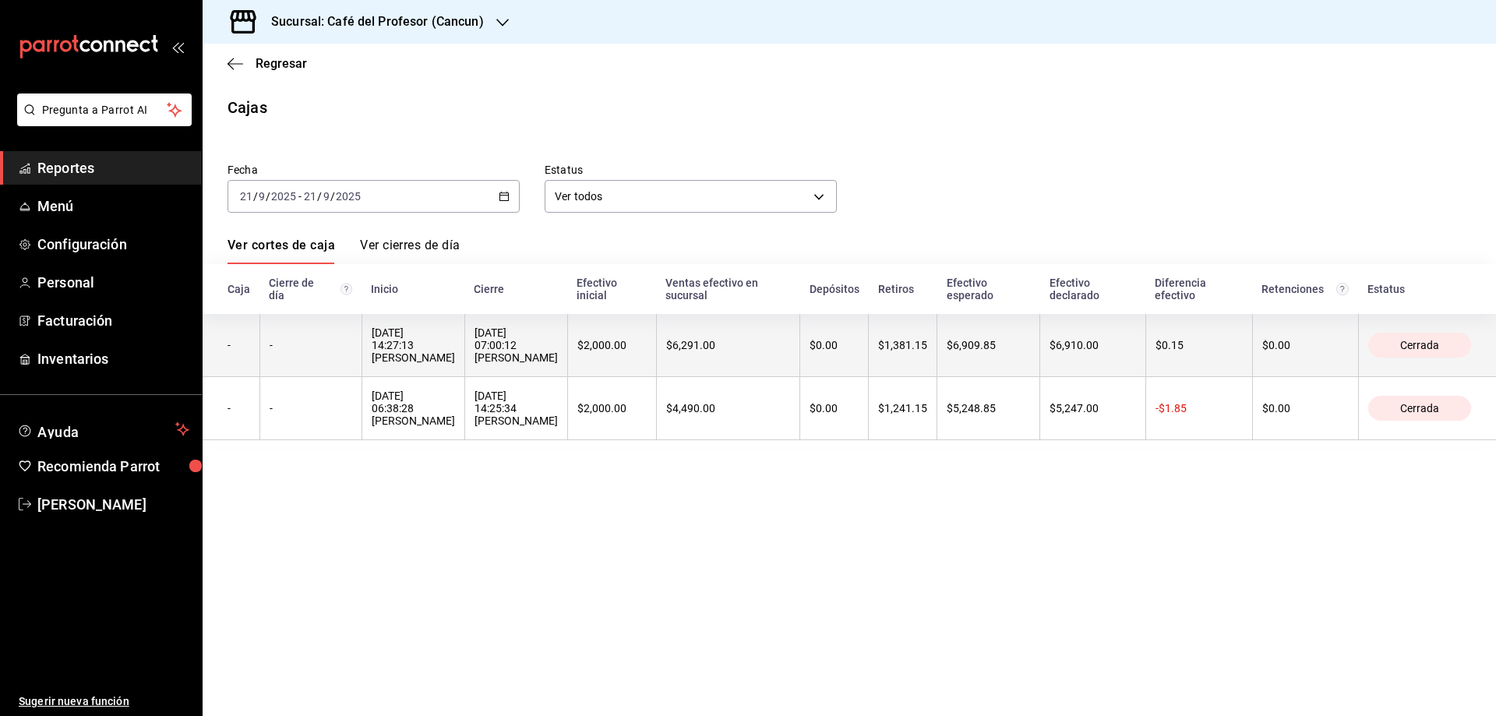
click at [408, 351] on div "[DATE] 14:27:13 [PERSON_NAME]" at bounding box center [413, 344] width 83 height 37
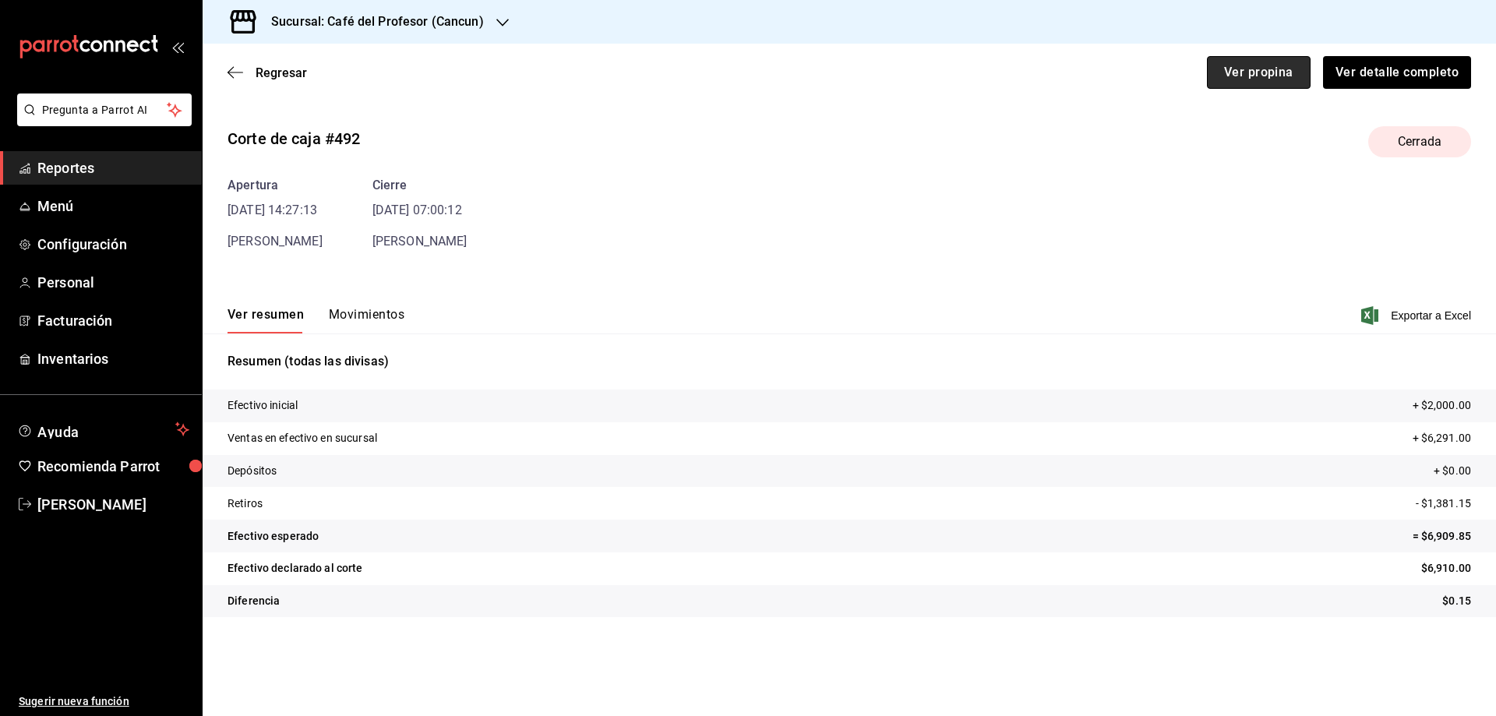
click at [1246, 71] on button "Ver propina" at bounding box center [1259, 72] width 104 height 33
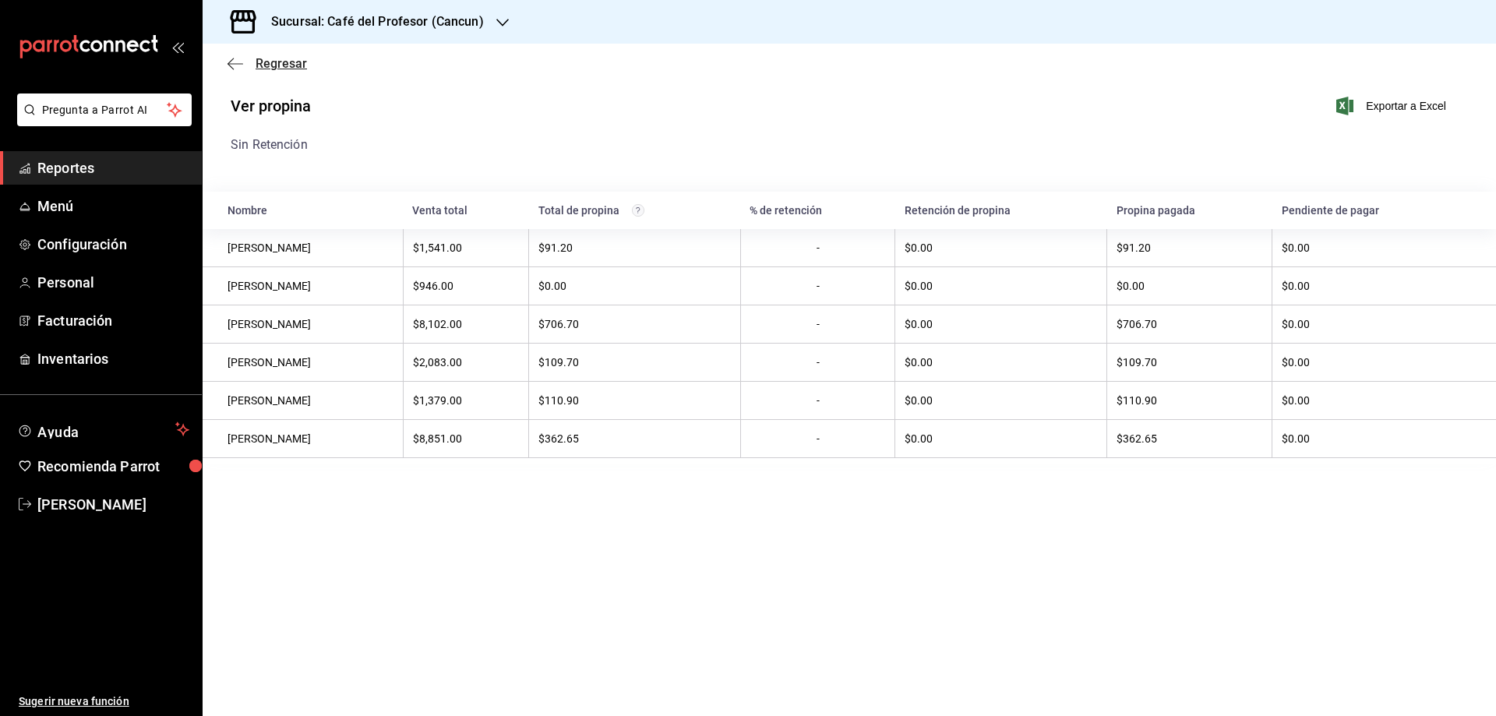
click at [288, 62] on span "Regresar" at bounding box center [281, 63] width 51 height 15
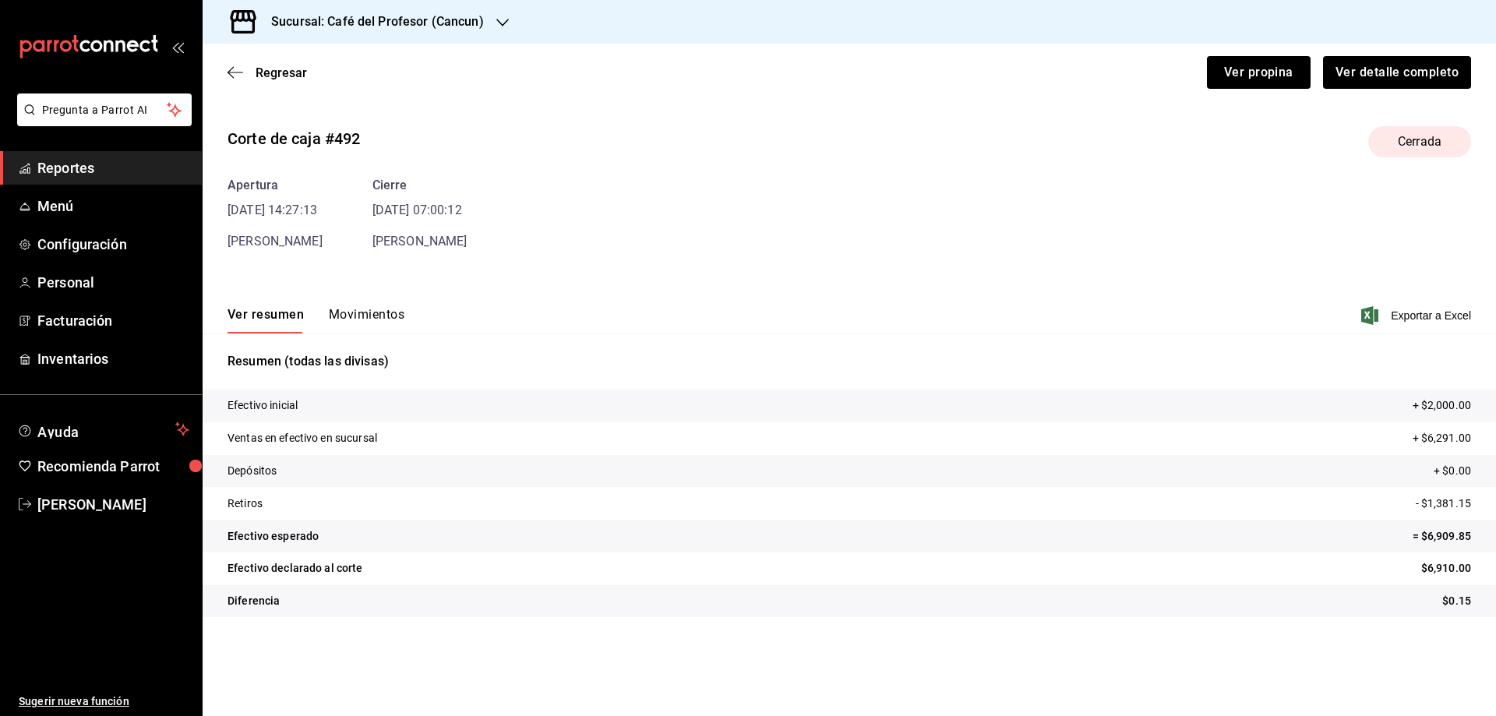
click at [373, 302] on div "Ver resumen Movimientos Exportar a Excel" at bounding box center [849, 310] width 1293 height 45
click at [371, 309] on button "Movimientos" at bounding box center [367, 320] width 76 height 26
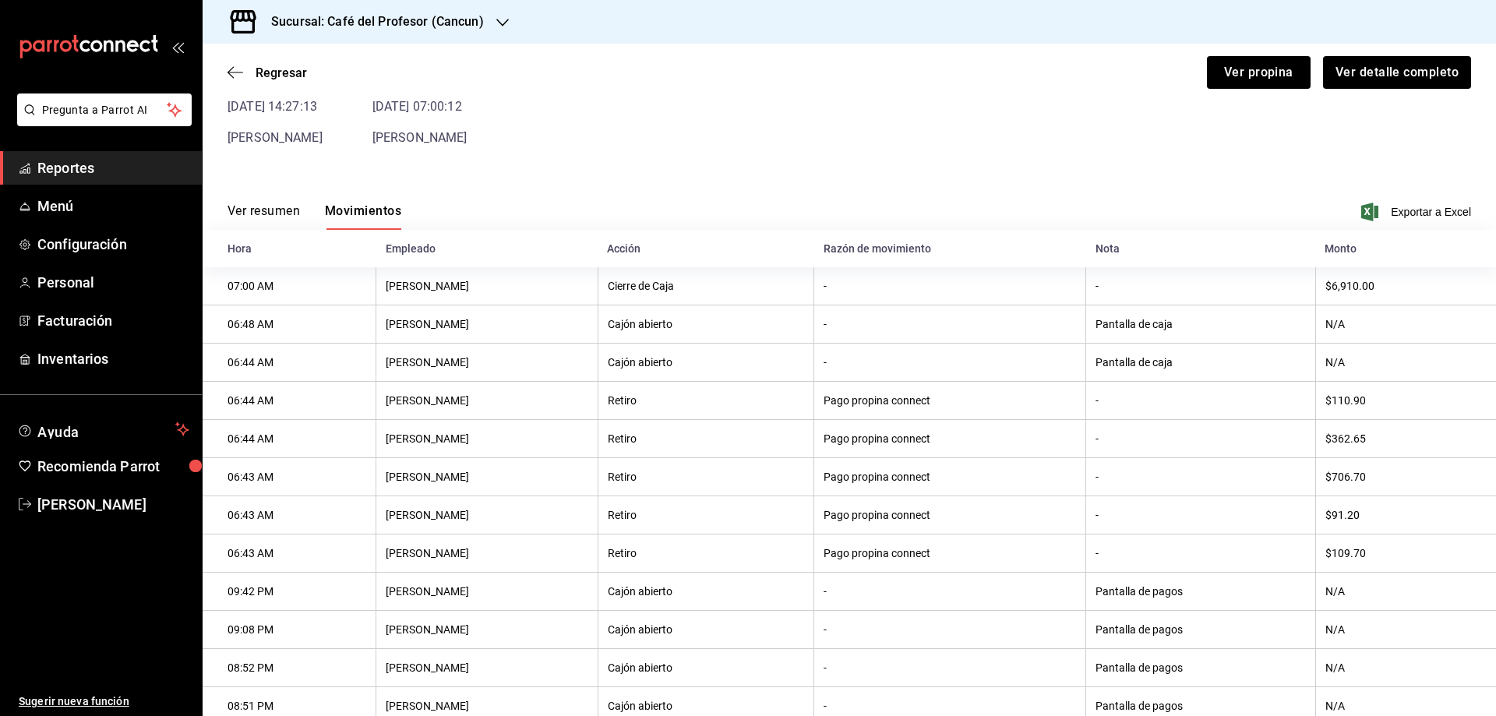
scroll to position [182, 0]
